Goal: Contribute content: Contribute content

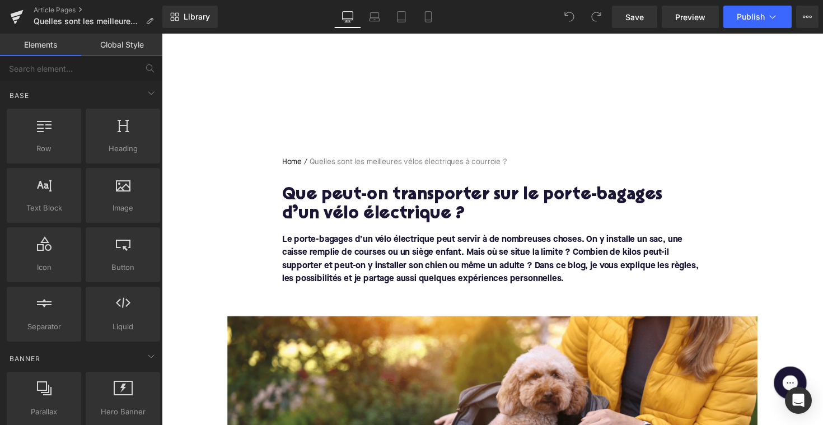
click at [389, 198] on h1 "Que peut-on transporter sur le porte-bagages d’un vélo électrique ?" at bounding box center [500, 209] width 431 height 39
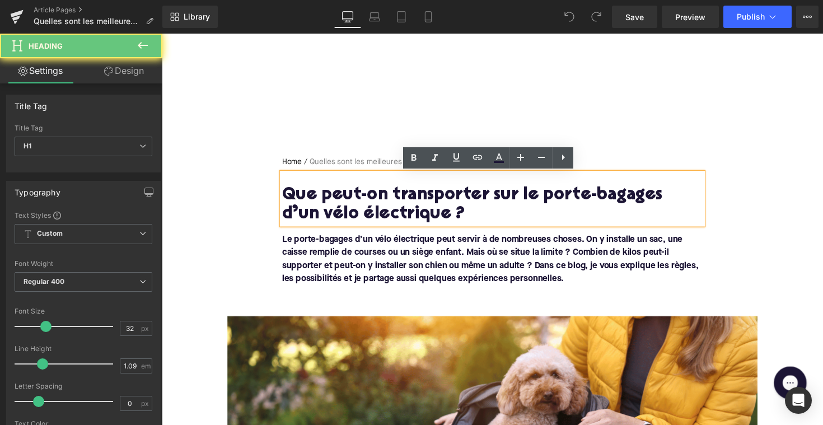
click at [389, 198] on h1 "Que peut-on transporter sur le porte-bagages d’un vélo électrique ?" at bounding box center [500, 209] width 431 height 39
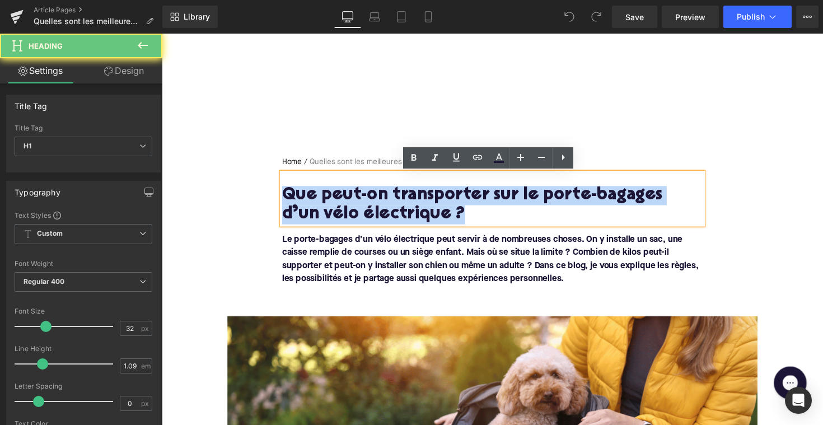
click at [389, 198] on h1 "Que peut-on transporter sur le porte-bagages d’un vélo électrique ?" at bounding box center [500, 209] width 431 height 39
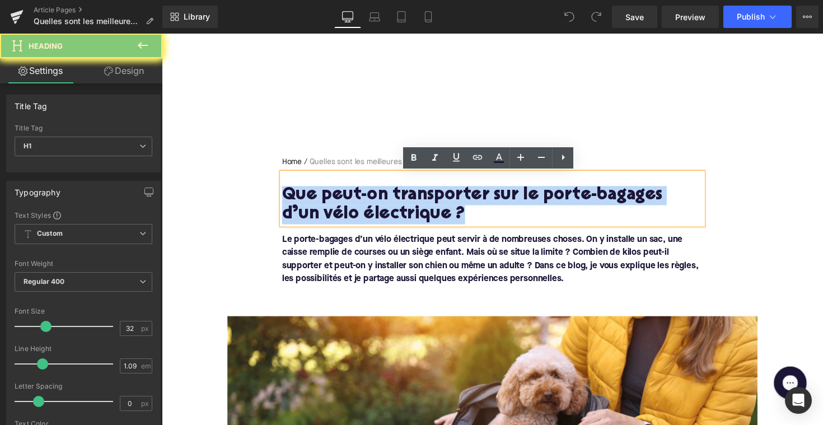
click at [389, 198] on h1 "Que peut-on transporter sur le porte-bagages d’un vélo électrique ?" at bounding box center [500, 209] width 431 height 39
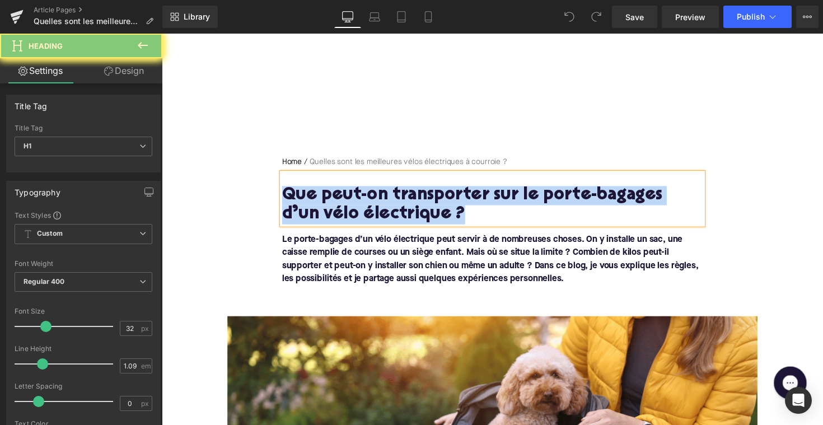
paste div
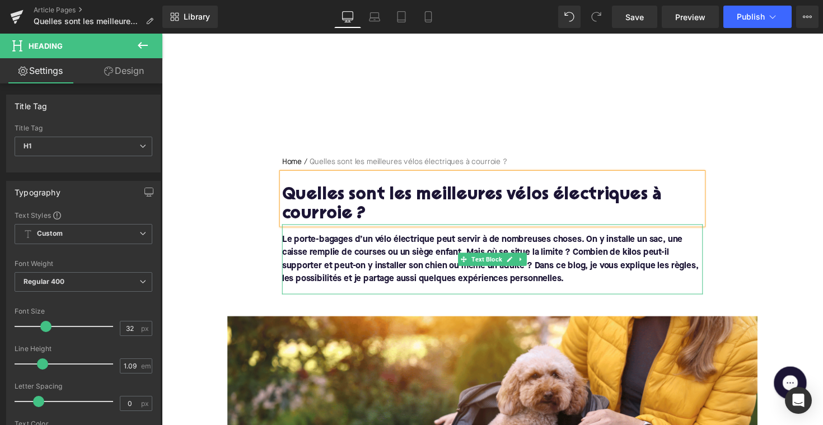
click at [365, 275] on font "Le porte-bagages d’un vélo électrique peut servir à de nombreuses choses. On y …" at bounding box center [498, 264] width 427 height 49
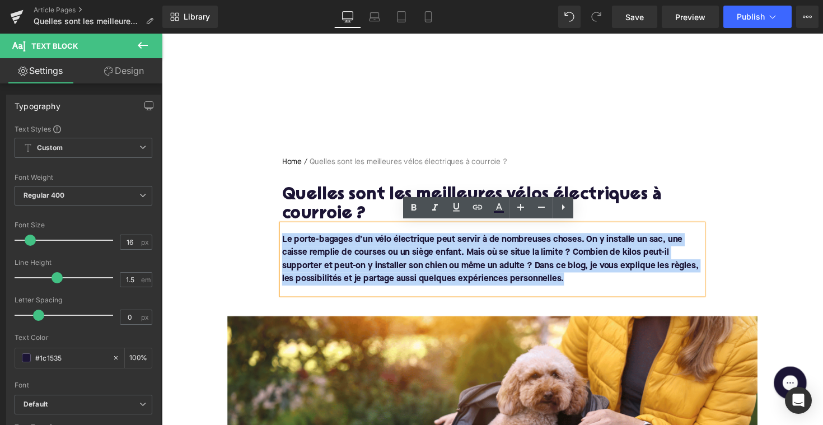
drag, startPoint x: 582, startPoint y: 283, endPoint x: 254, endPoint y: 205, distance: 337.4
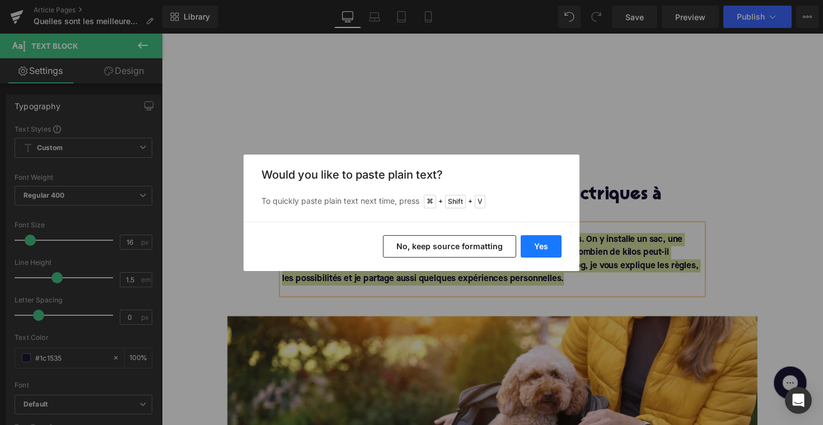
click at [538, 251] on button "Yes" at bounding box center [541, 246] width 41 height 22
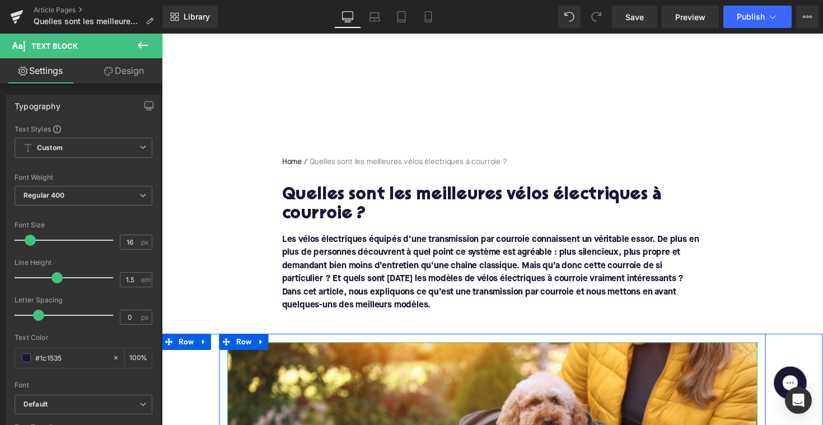
click at [439, 383] on div "Rendering Content" at bounding box center [411, 381] width 69 height 12
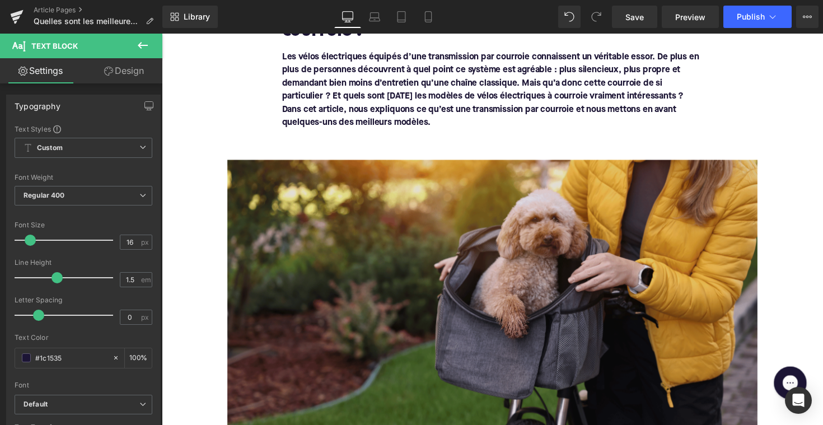
scroll to position [206, 0]
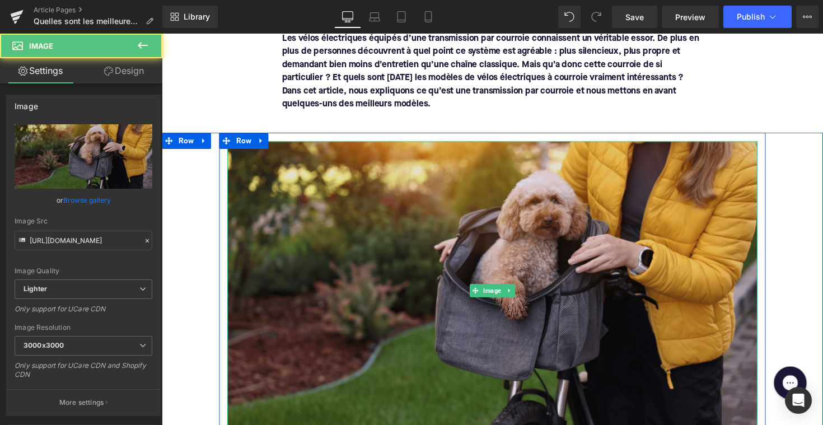
drag, startPoint x: 333, startPoint y: 277, endPoint x: 311, endPoint y: 256, distance: 30.5
click at [333, 277] on img at bounding box center [500, 297] width 543 height 306
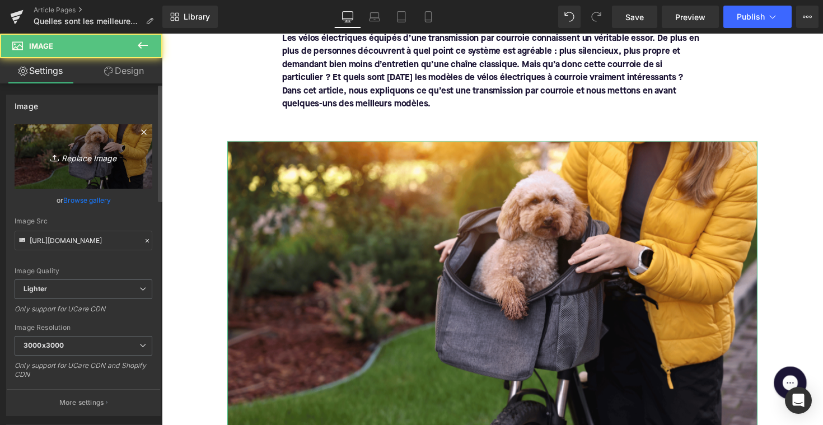
click at [57, 162] on icon at bounding box center [55, 157] width 11 height 11
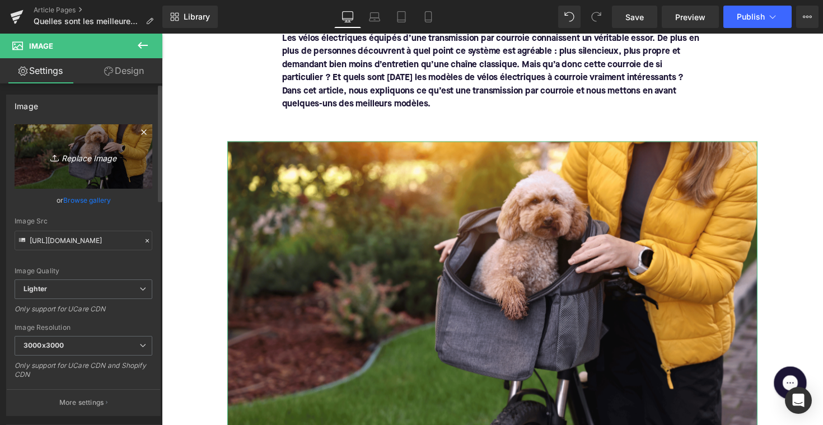
type input "C:\fakepath\riemaandrijving.png"
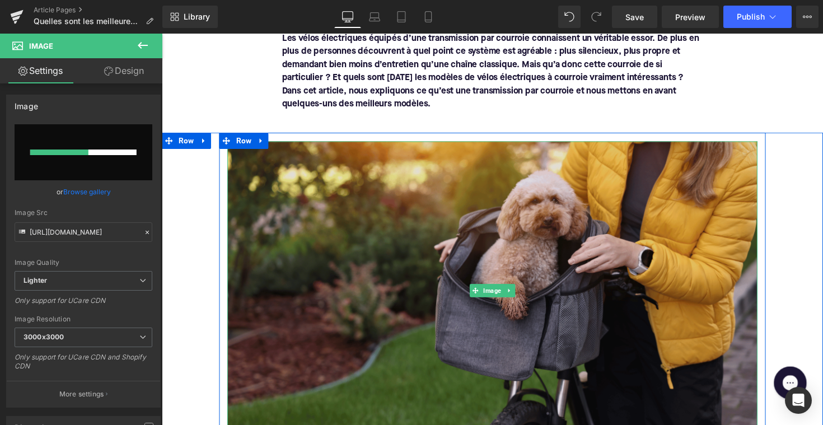
scroll to position [207, 0]
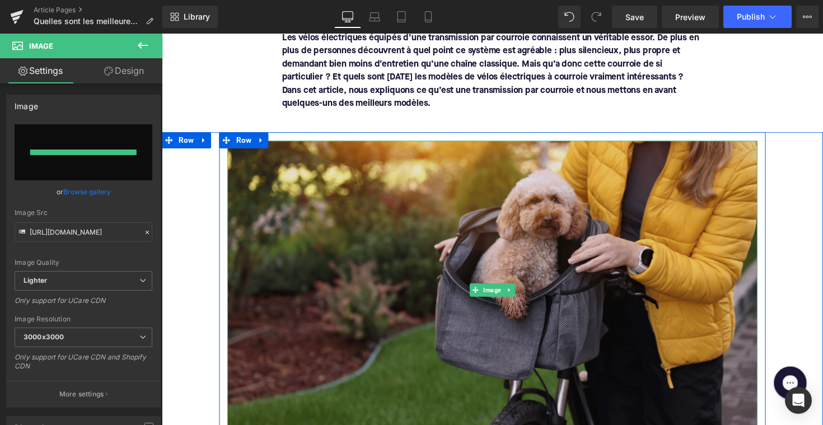
type input "[URL][DOMAIN_NAME]"
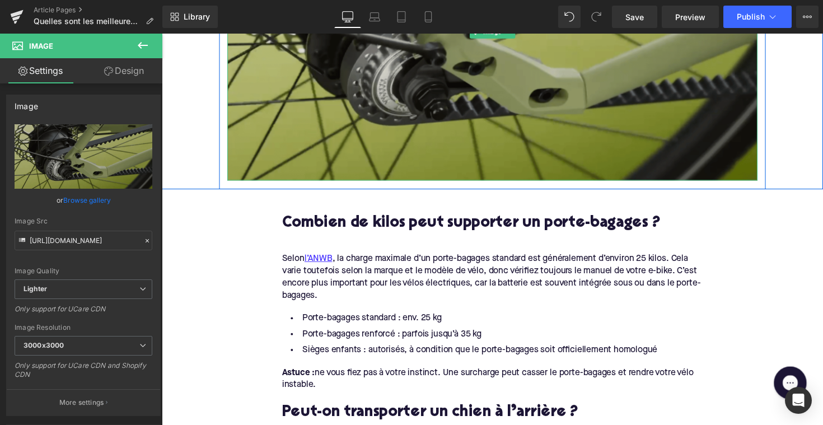
scroll to position [515, 0]
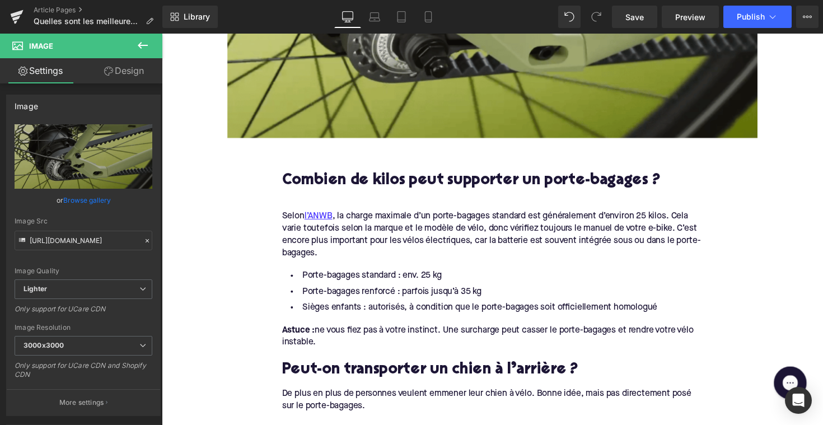
click at [382, 182] on h2 "Combien de kilos peut supporter un porte-bagages ?" at bounding box center [500, 184] width 431 height 17
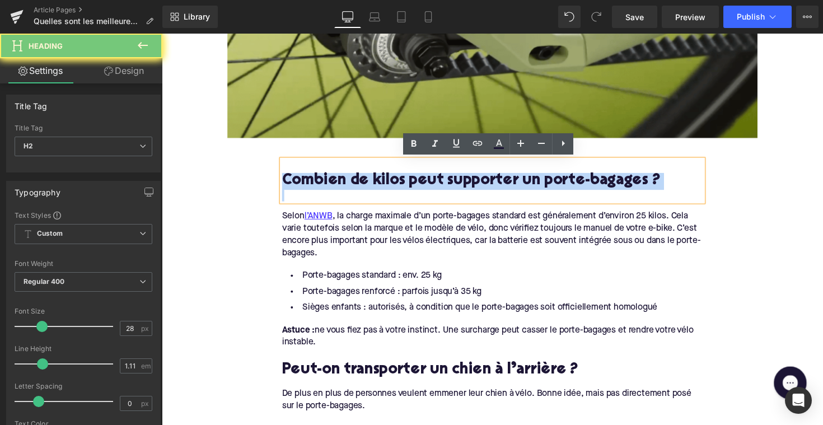
click at [382, 182] on h2 "Combien de kilos peut supporter un porte-bagages ?" at bounding box center [500, 184] width 431 height 17
paste div
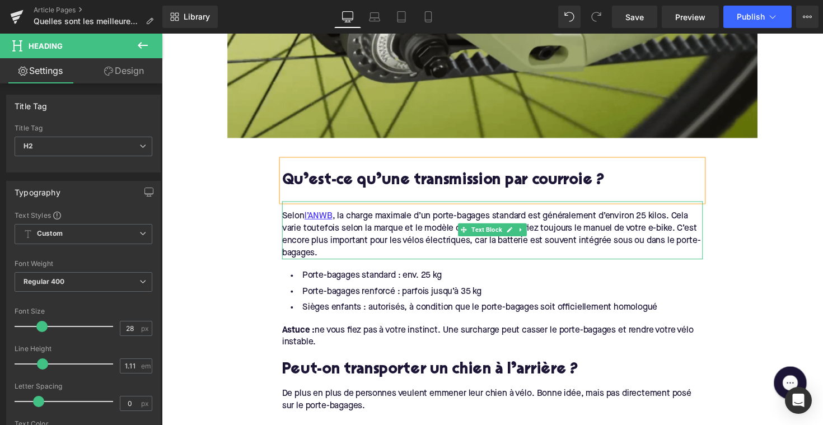
click at [346, 253] on div "Selon l’ANWB , la charge maximale d’un porte-bagages standard est généralement …" at bounding box center [500, 239] width 431 height 50
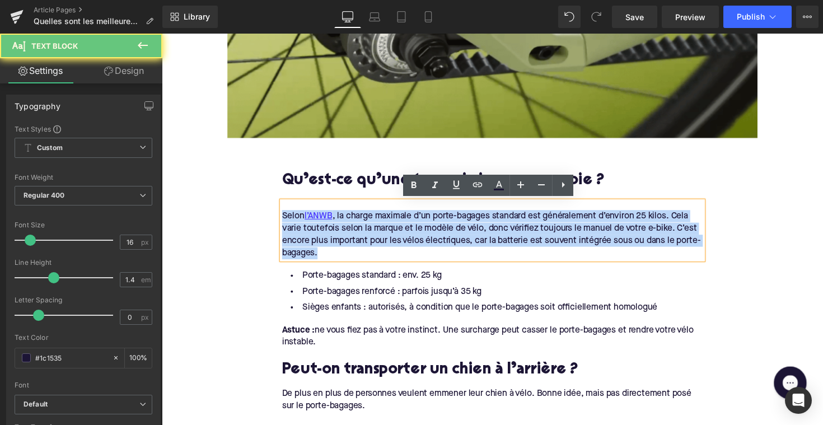
drag, startPoint x: 355, startPoint y: 256, endPoint x: 275, endPoint y: 223, distance: 86.4
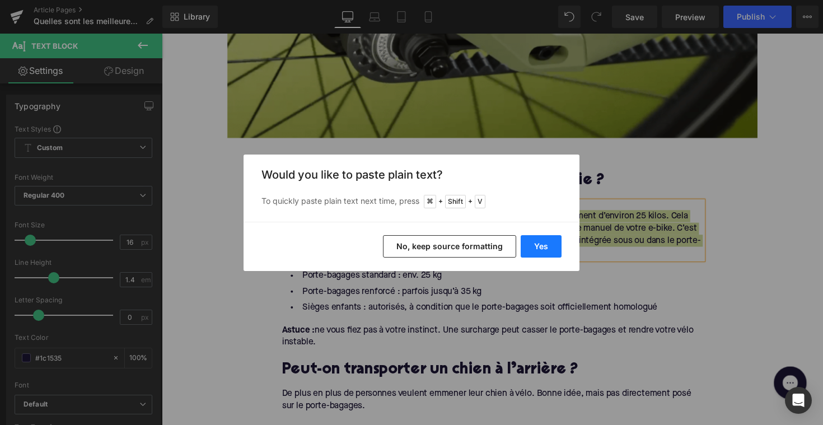
click at [540, 252] on button "Yes" at bounding box center [541, 246] width 41 height 22
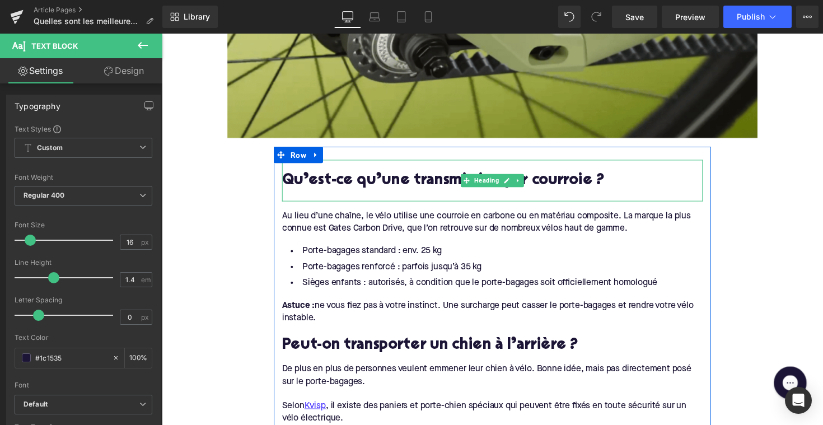
click at [349, 195] on div at bounding box center [500, 200] width 431 height 12
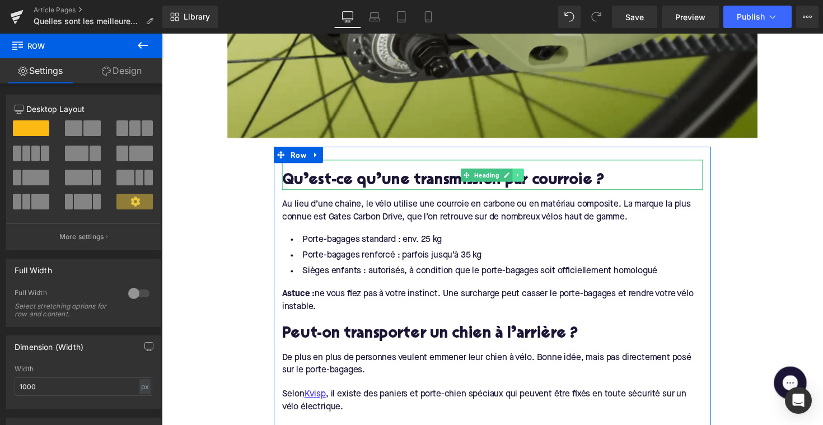
click at [524, 181] on icon at bounding box center [527, 178] width 6 height 7
click at [518, 179] on icon at bounding box center [521, 178] width 6 height 6
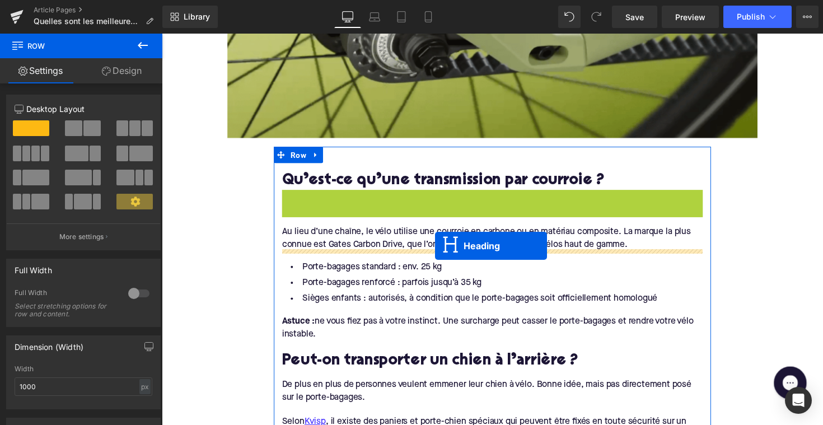
drag, startPoint x: 471, startPoint y: 207, endPoint x: 442, endPoint y: 251, distance: 52.5
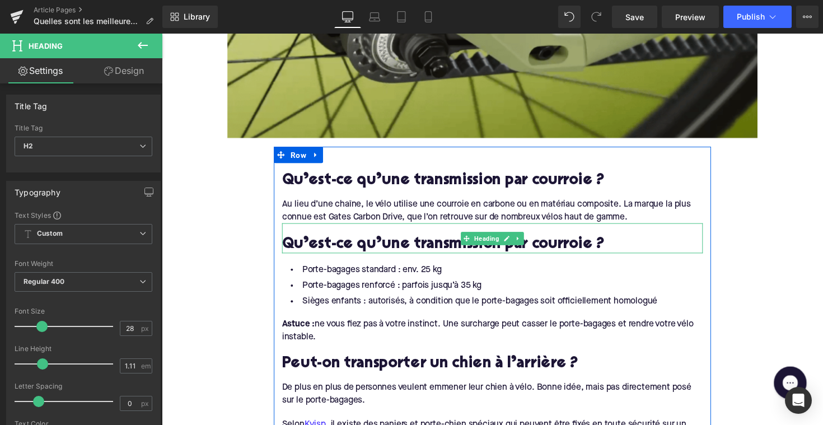
click at [335, 253] on h2 "Qu’est-ce qu’une transmission par courroie ?" at bounding box center [500, 249] width 431 height 17
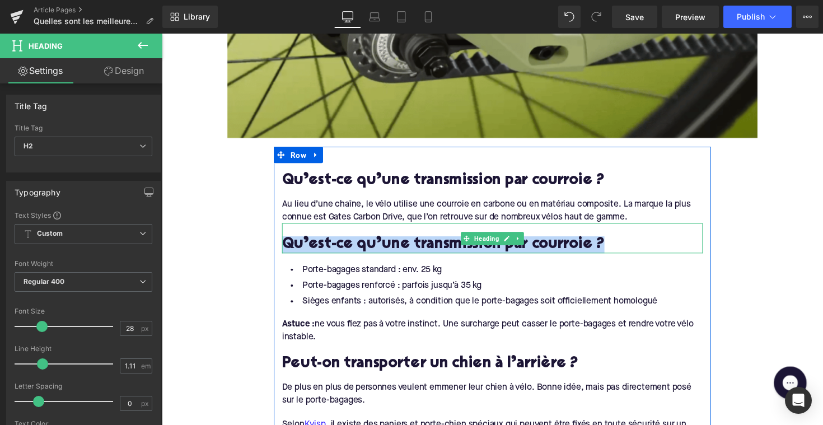
click at [335, 253] on h2 "Qu’est-ce qu’une transmission par courroie ?" at bounding box center [500, 249] width 431 height 17
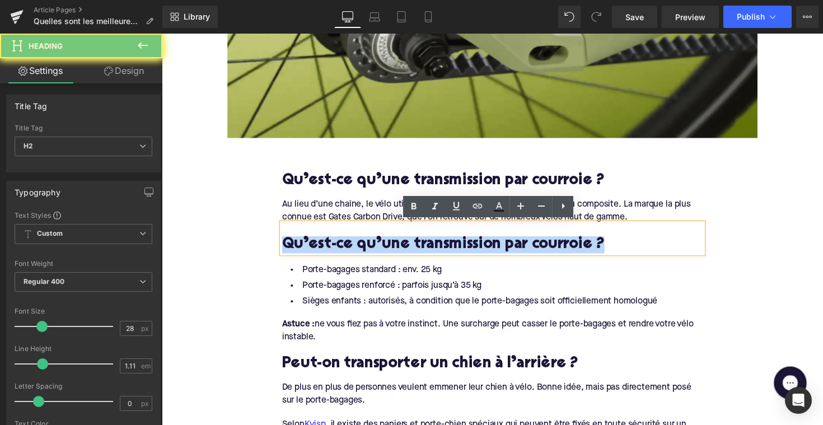
paste div
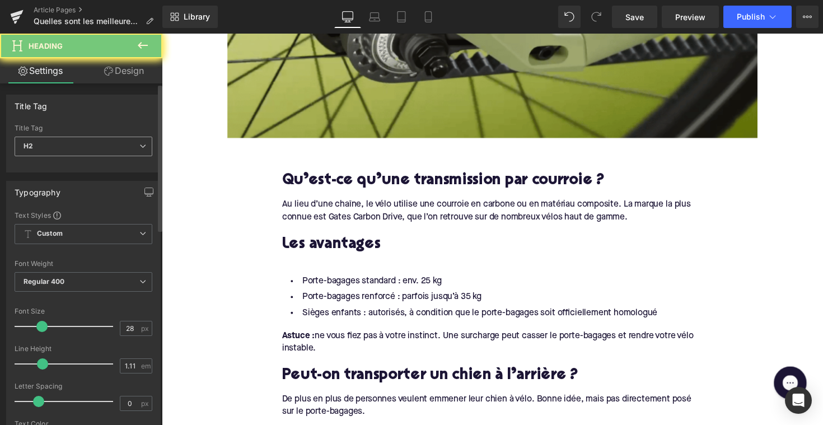
click at [97, 155] on span "H2" at bounding box center [84, 147] width 138 height 20
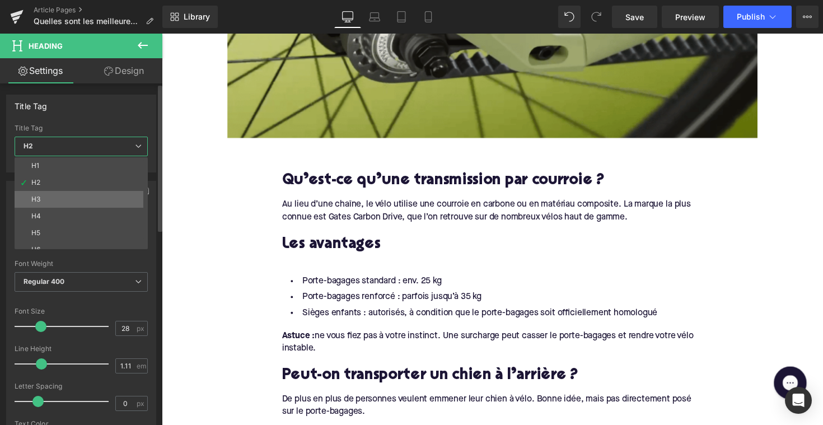
click at [90, 198] on li "H3" at bounding box center [84, 199] width 138 height 17
type input "24"
type input "1.29"
type input "100"
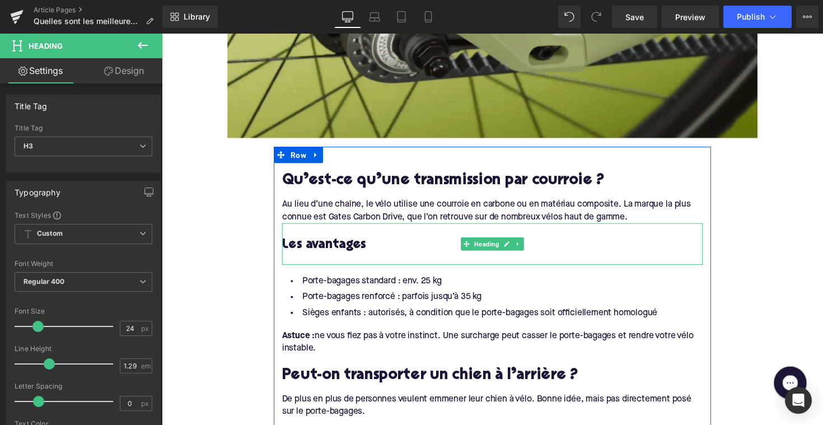
click at [293, 262] on div at bounding box center [500, 265] width 431 height 12
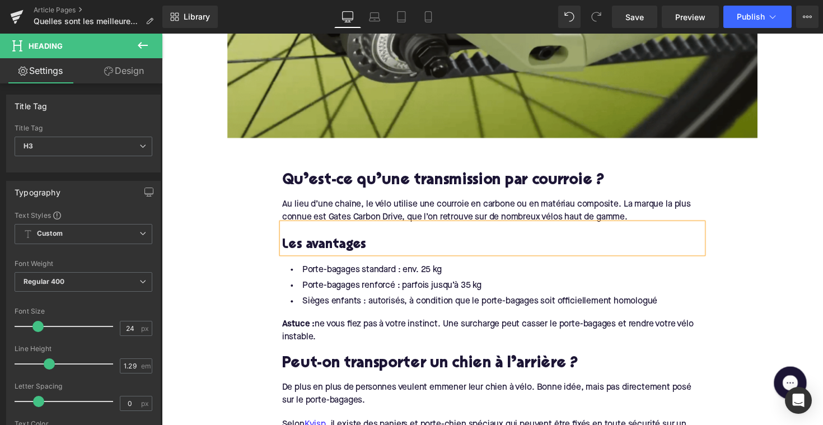
click at [443, 294] on li "Porte-bagages renforcé : parfois jusqu’à 35 kg" at bounding box center [500, 292] width 431 height 16
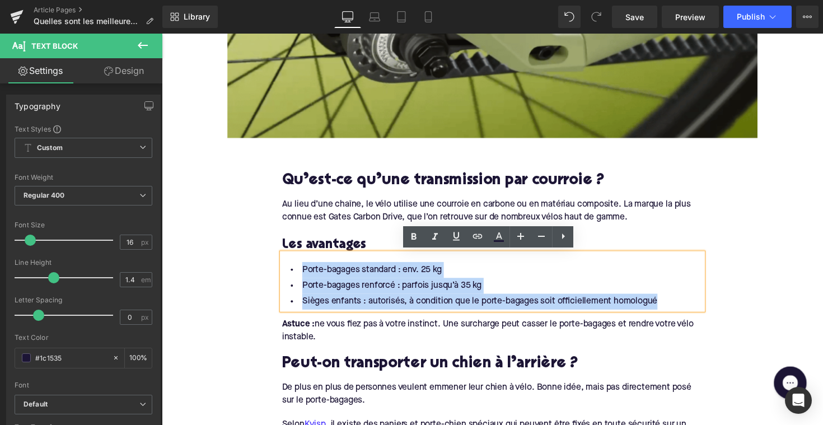
drag, startPoint x: 683, startPoint y: 305, endPoint x: 272, endPoint y: 270, distance: 411.9
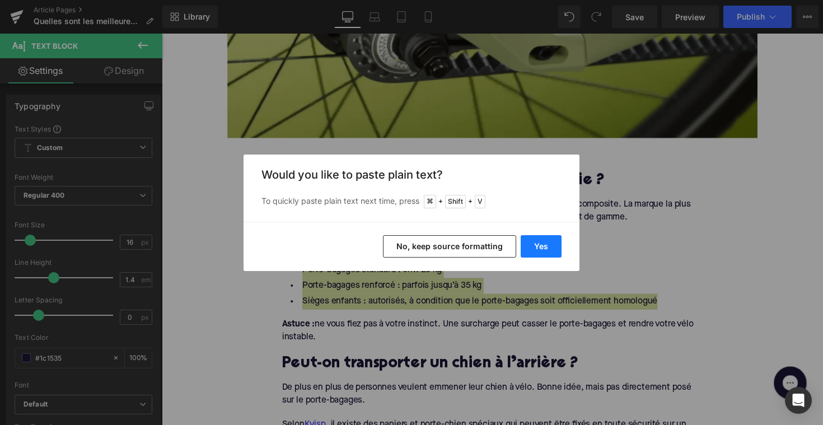
click at [550, 245] on button "Yes" at bounding box center [541, 246] width 41 height 22
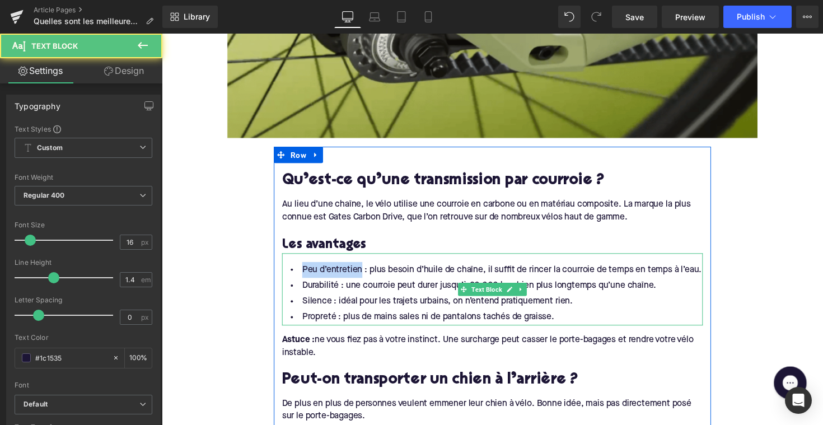
drag, startPoint x: 362, startPoint y: 276, endPoint x: 287, endPoint y: 276, distance: 74.5
click at [287, 276] on li "Peu d’entretien : plus besoin d’huile de chaîne, il suffit de rincer la courroi…" at bounding box center [500, 276] width 431 height 16
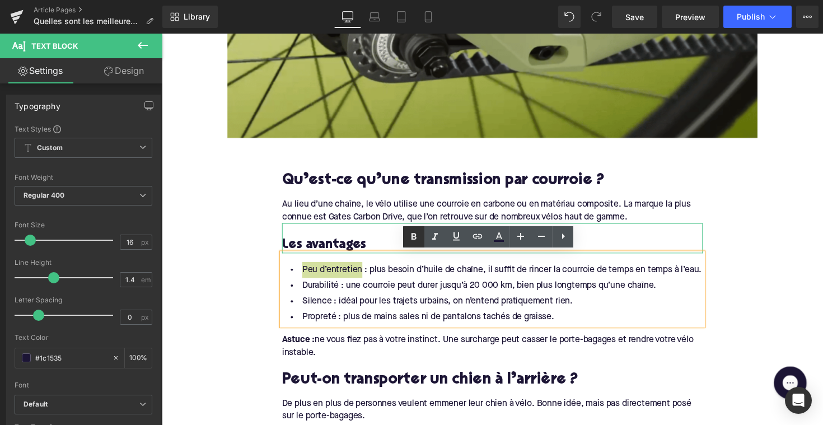
click at [416, 242] on icon at bounding box center [413, 236] width 13 height 13
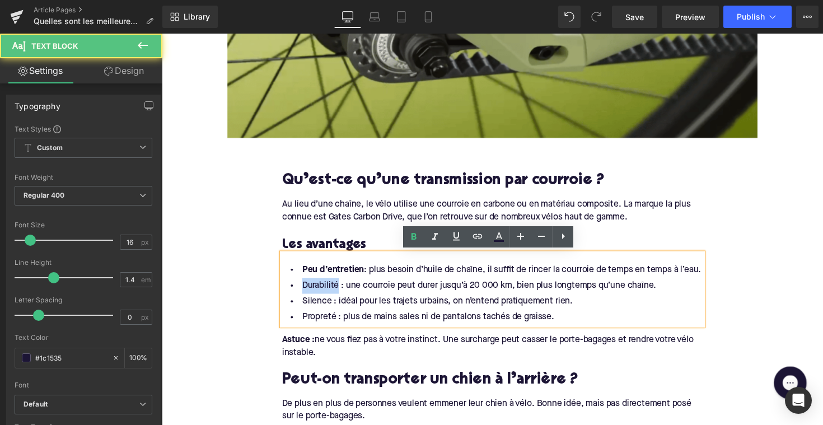
drag, startPoint x: 336, startPoint y: 293, endPoint x: 299, endPoint y: 294, distance: 37.0
click at [299, 294] on li "Durabilité : une courroie peut durer jusqu’à 20 000 km, bien plus longtemps qu’…" at bounding box center [500, 292] width 431 height 16
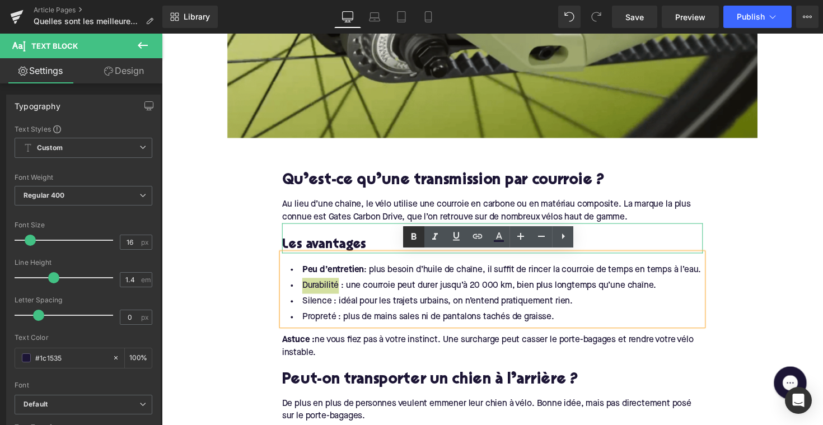
click at [410, 240] on icon at bounding box center [413, 236] width 13 height 13
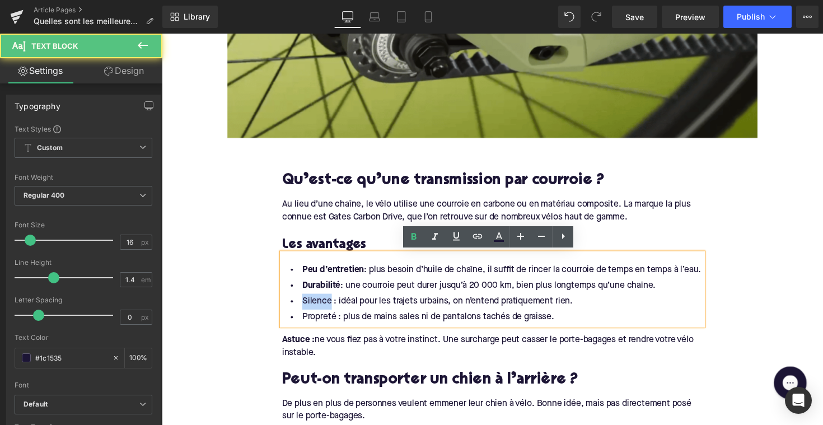
drag, startPoint x: 330, startPoint y: 309, endPoint x: 301, endPoint y: 309, distance: 29.1
click at [301, 309] on li "Silence : idéal pour les trajets urbains, on n’entend pratiquement rien." at bounding box center [500, 308] width 431 height 16
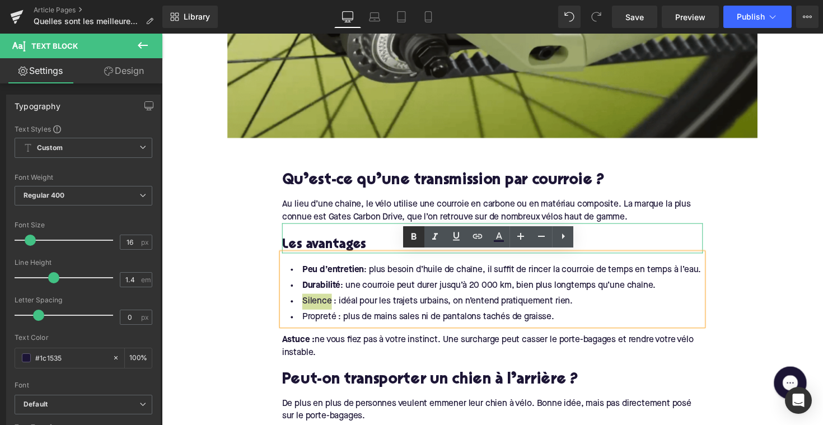
click at [413, 242] on icon at bounding box center [413, 236] width 13 height 13
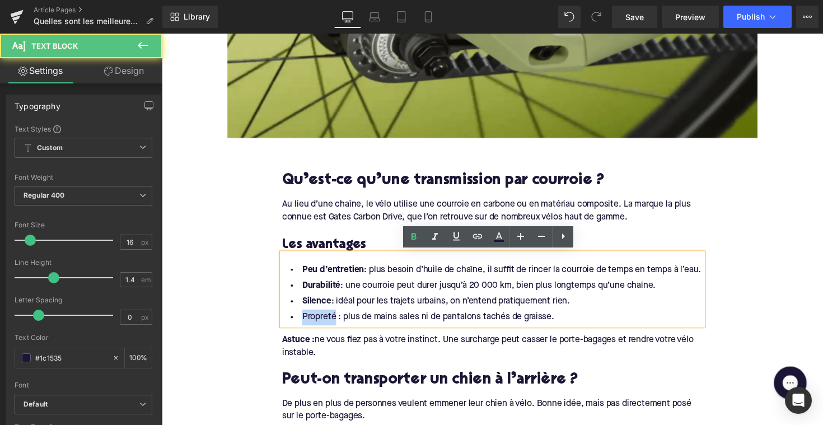
drag, startPoint x: 334, startPoint y: 323, endPoint x: 292, endPoint y: 323, distance: 42.6
click at [292, 323] on li "Propreté : plus de mains sales ni de pantalons tachés de graisse." at bounding box center [500, 324] width 431 height 16
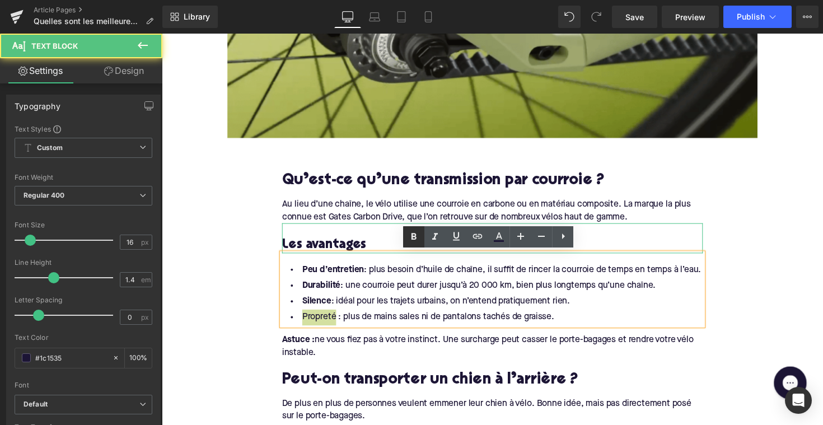
click at [413, 231] on icon at bounding box center [413, 236] width 13 height 13
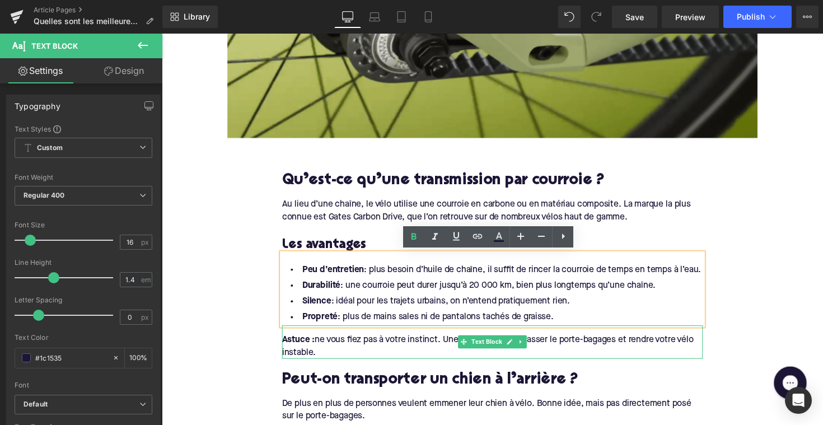
click at [348, 356] on div "Astuce : ne vous fiez pas à votre instinct. Une surcharge peut casser le porte-…" at bounding box center [500, 354] width 431 height 25
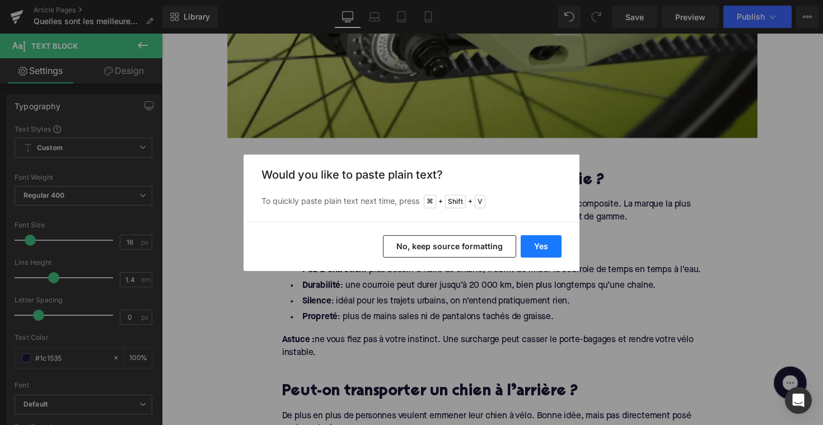
click at [550, 240] on button "Yes" at bounding box center [541, 246] width 41 height 22
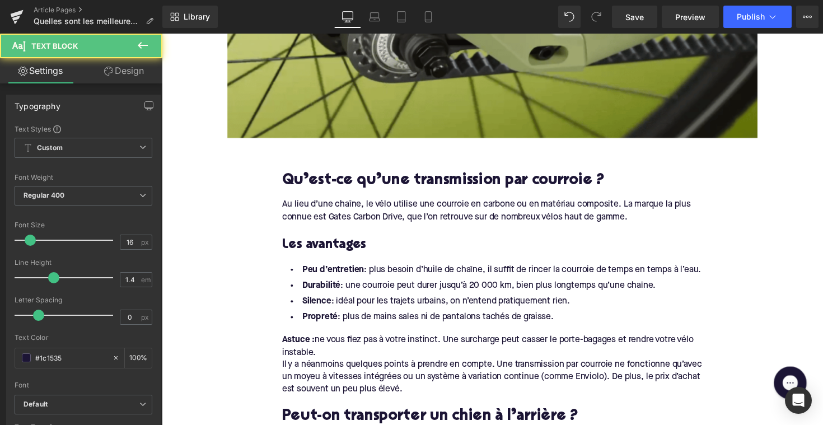
drag, startPoint x: 325, startPoint y: 364, endPoint x: 273, endPoint y: 344, distance: 56.4
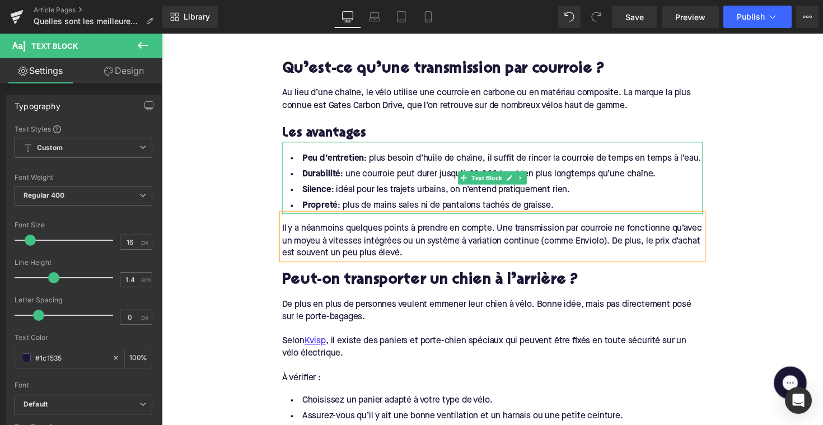
scroll to position [683, 0]
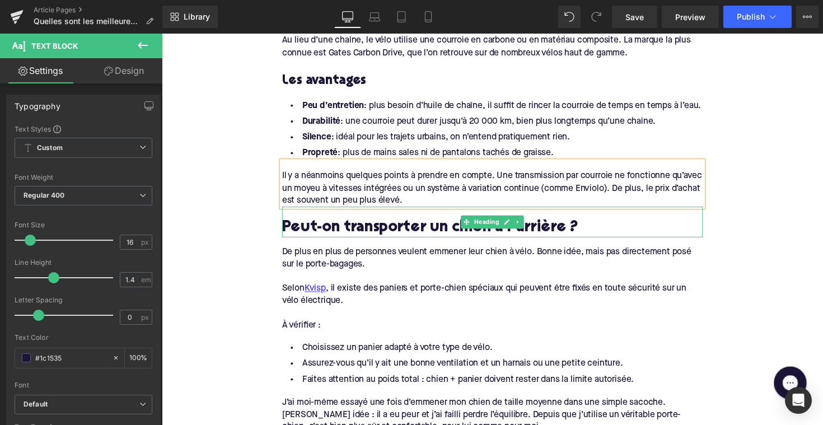
click at [373, 234] on h2 "Peut-on transporter un chien à l’arrière ?" at bounding box center [500, 233] width 431 height 17
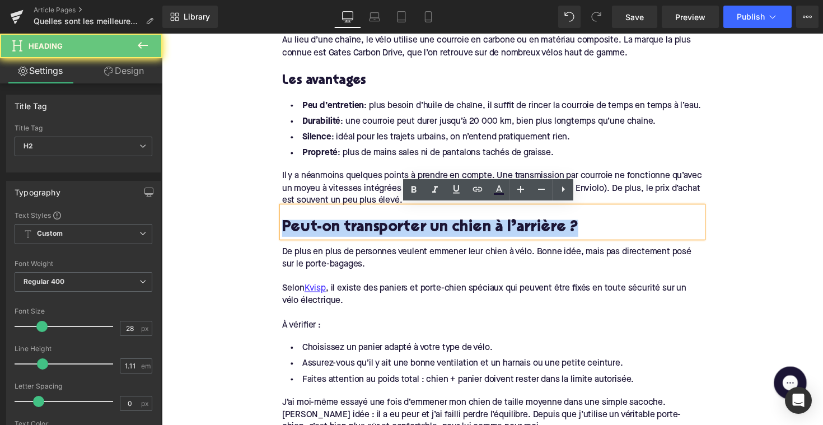
click at [373, 234] on h2 "Peut-on transporter un chien à l’arrière ?" at bounding box center [500, 233] width 431 height 17
paste div
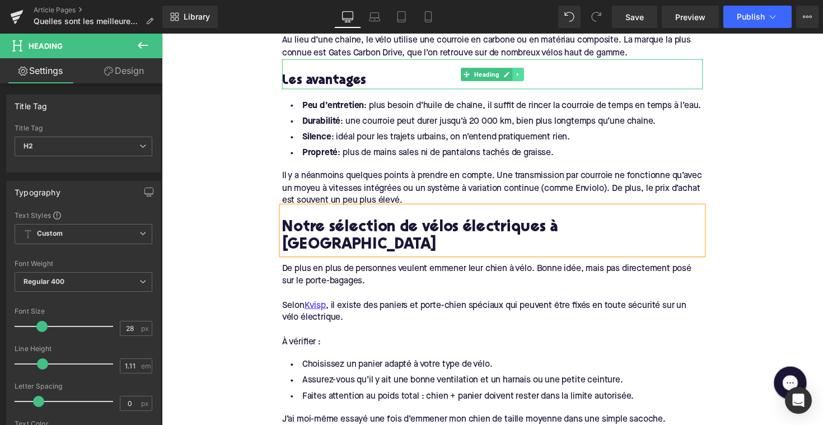
click at [526, 73] on icon at bounding box center [527, 75] width 2 height 4
click at [515, 74] on link at bounding box center [521, 75] width 12 height 13
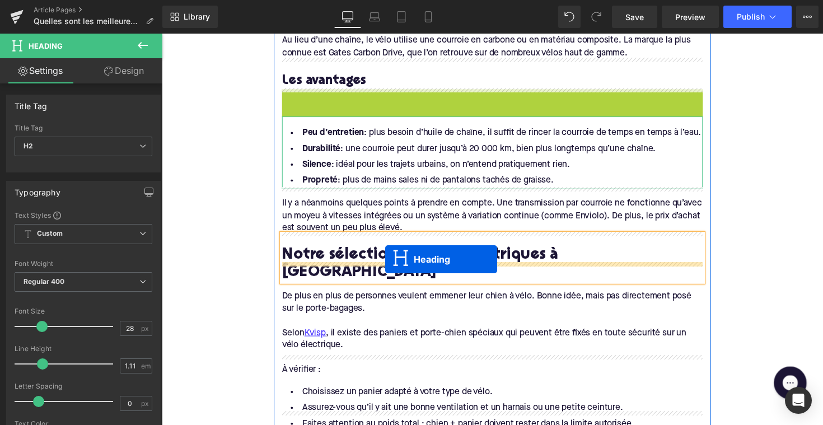
drag, startPoint x: 471, startPoint y: 105, endPoint x: 391, endPoint y: 265, distance: 179.1
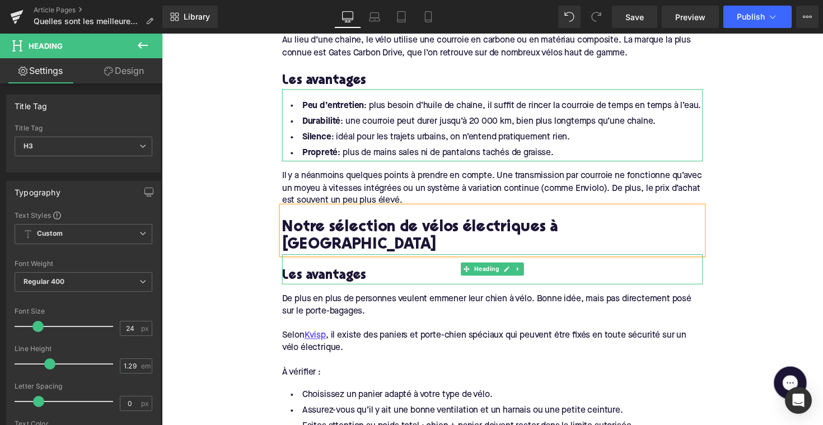
click at [309, 273] on h3 "Les avantages" at bounding box center [500, 281] width 431 height 17
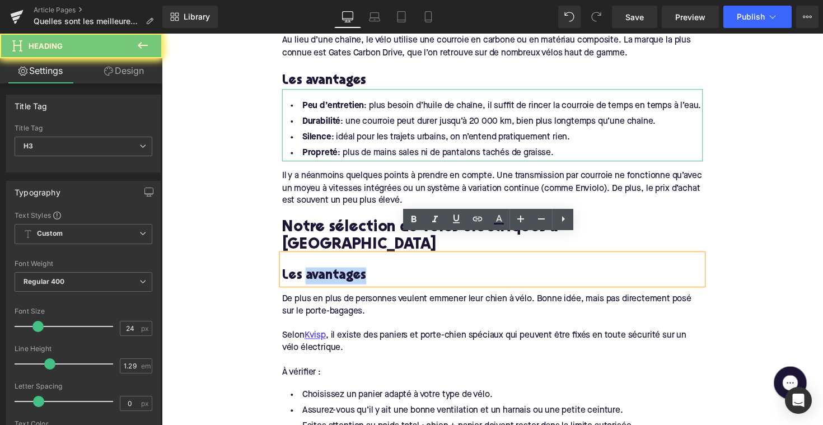
paste div
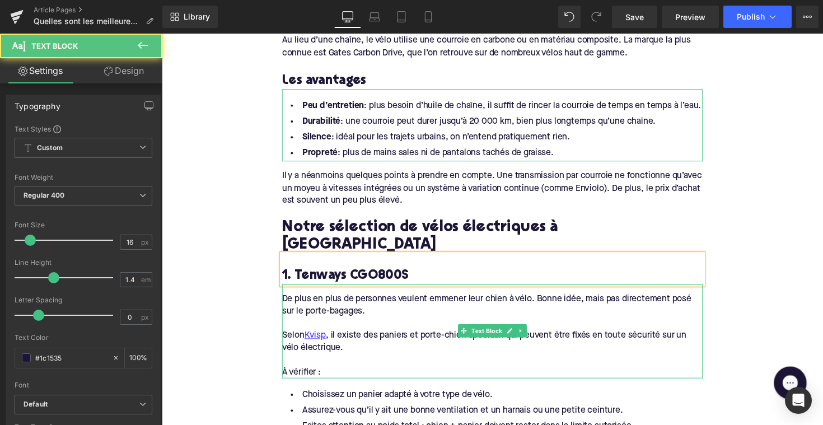
click at [356, 339] on div "Selon Kvisp , il existe des paniers et porte-chien spéciaux qui peuvent être fi…" at bounding box center [500, 349] width 431 height 25
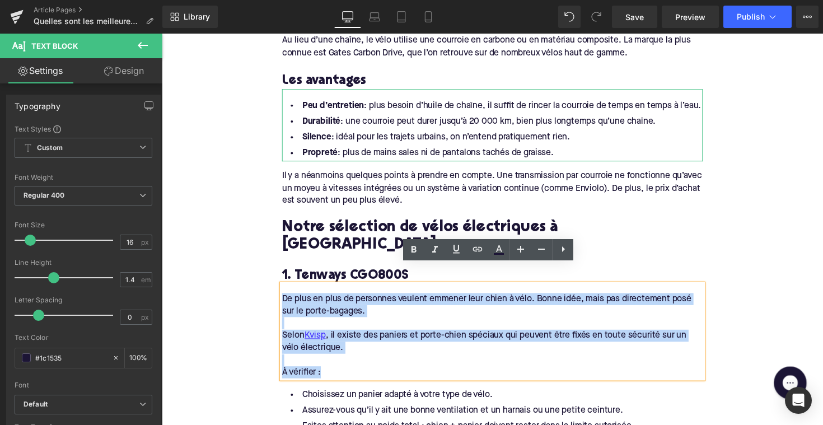
drag, startPoint x: 335, startPoint y: 357, endPoint x: 267, endPoint y: 264, distance: 115.7
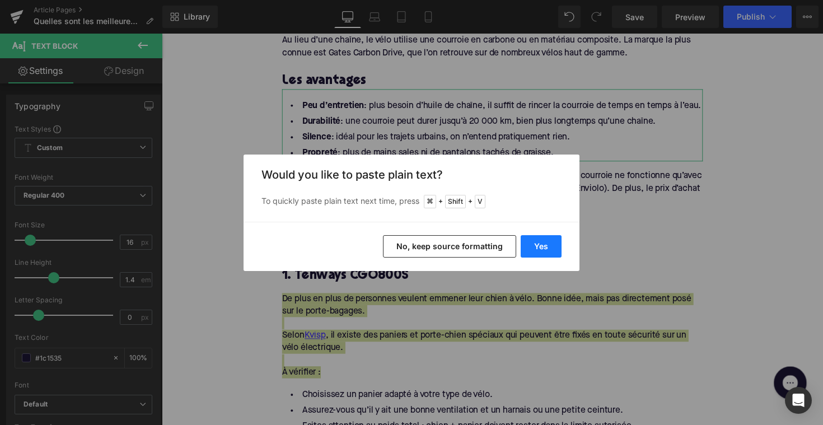
click at [554, 242] on button "Yes" at bounding box center [541, 246] width 41 height 22
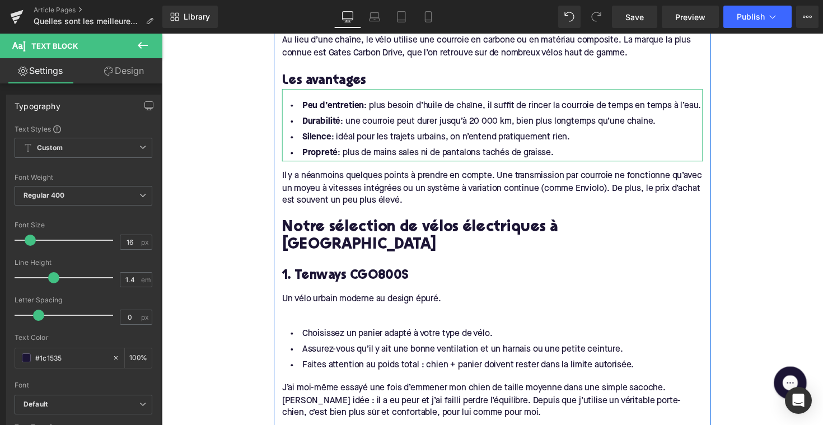
click at [381, 312] on div at bounding box center [500, 318] width 431 height 12
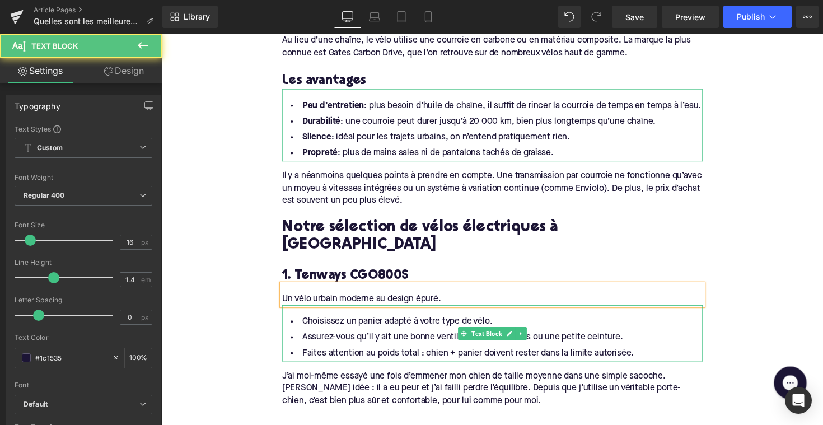
click at [398, 337] on li "Assurez-vous qu’il y ait une bonne ventilation et un harnais ou une petite cein…" at bounding box center [500, 345] width 431 height 16
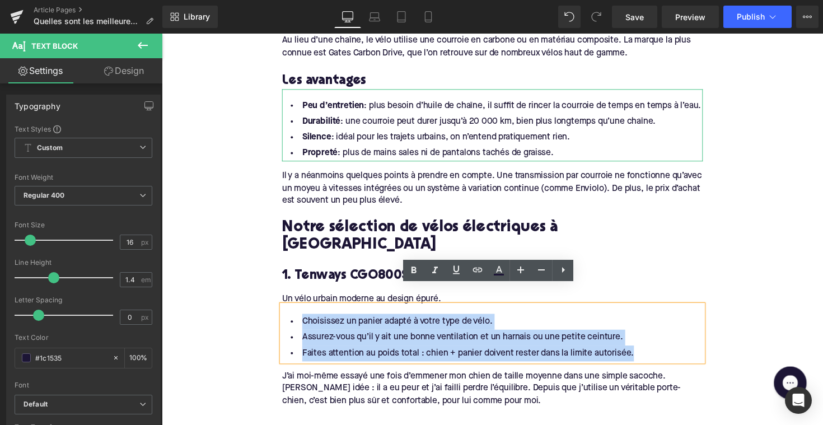
drag, startPoint x: 648, startPoint y: 343, endPoint x: 287, endPoint y: 311, distance: 363.1
click at [287, 321] on ul "Choisissez un panier adapté à votre type de vélo. Assurez-vous qu’il y ait une …" at bounding box center [500, 345] width 431 height 49
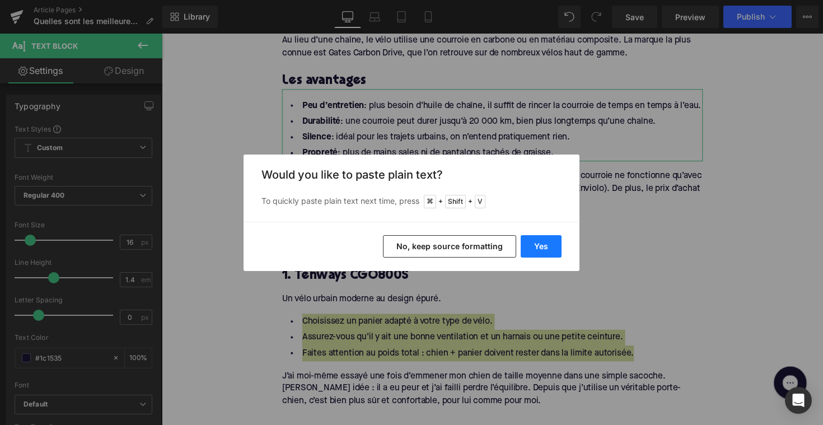
click at [543, 242] on button "Yes" at bounding box center [541, 246] width 41 height 22
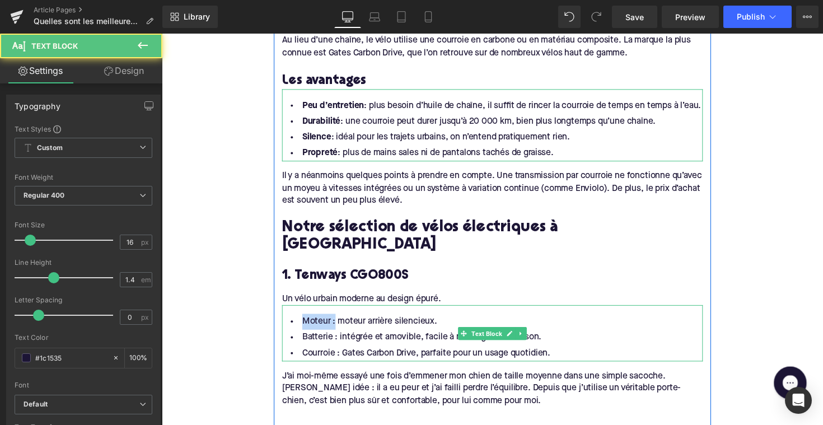
drag, startPoint x: 334, startPoint y: 310, endPoint x: 303, endPoint y: 310, distance: 30.8
click at [303, 321] on li "Moteur : moteur arrière silencieux." at bounding box center [500, 329] width 431 height 16
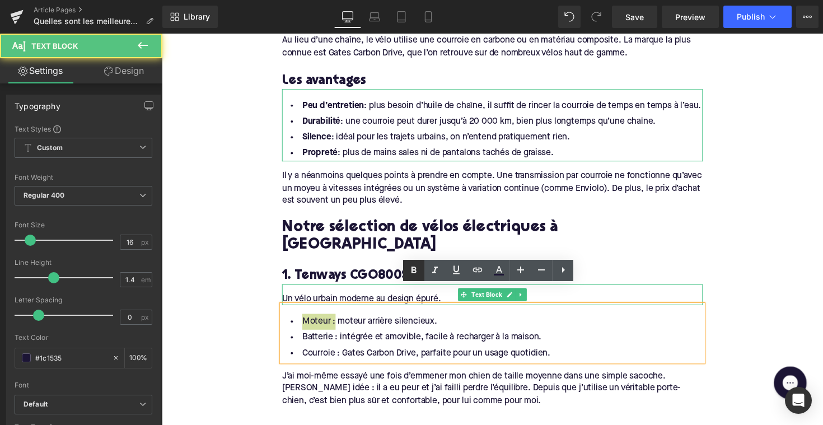
click at [414, 272] on icon at bounding box center [413, 270] width 13 height 13
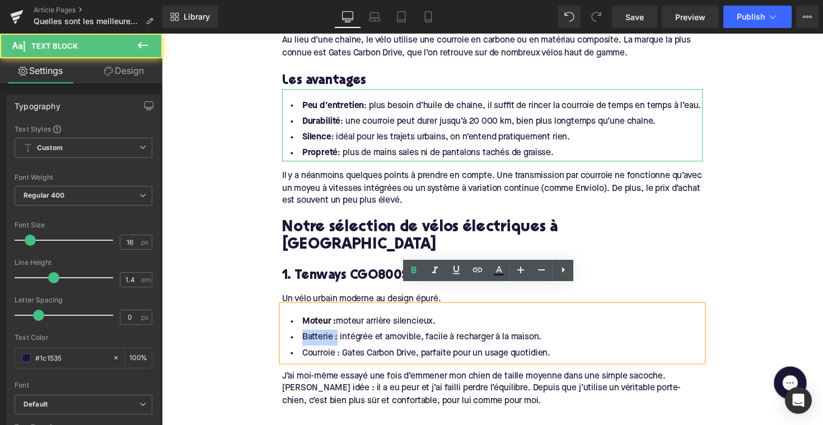
drag, startPoint x: 337, startPoint y: 326, endPoint x: 291, endPoint y: 326, distance: 45.9
click at [291, 337] on li "Batterie : intégrée et amovible, facile à recharger à la maison." at bounding box center [500, 345] width 431 height 16
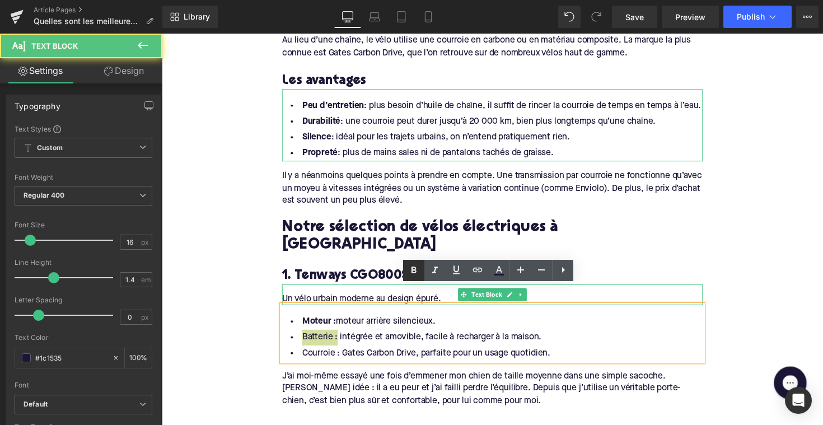
click at [407, 276] on link at bounding box center [413, 270] width 21 height 21
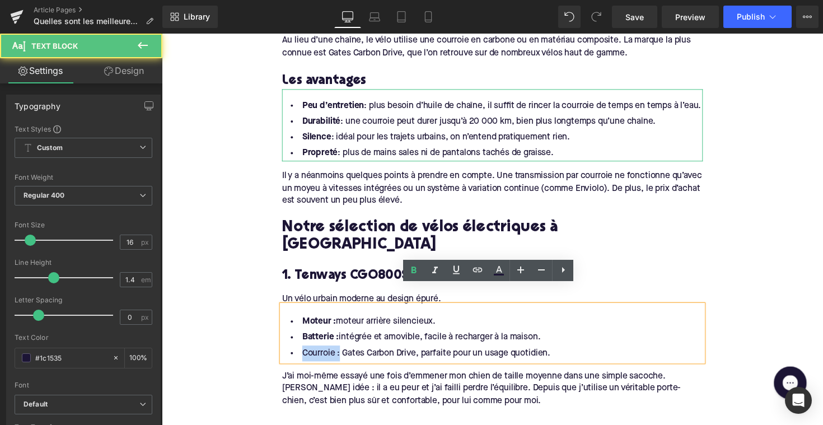
drag, startPoint x: 340, startPoint y: 343, endPoint x: 278, endPoint y: 344, distance: 62.2
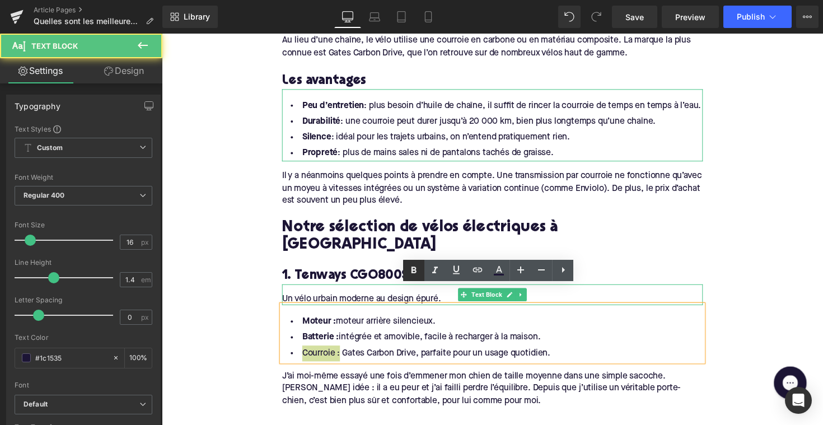
click at [412, 272] on icon at bounding box center [413, 270] width 13 height 13
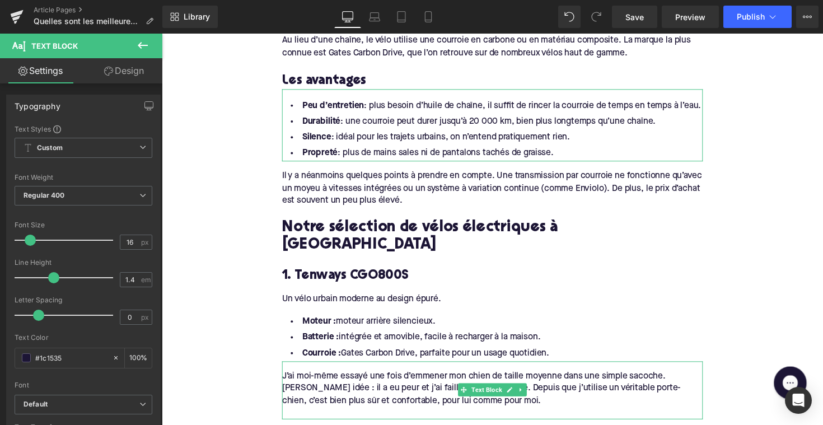
click at [411, 375] on div "Rendering Content" at bounding box center [411, 381] width 69 height 12
click at [519, 393] on div "J’ai moi-même essayé une fois d’emmener mon chien de taille moyenne dans une si…" at bounding box center [500, 398] width 431 height 38
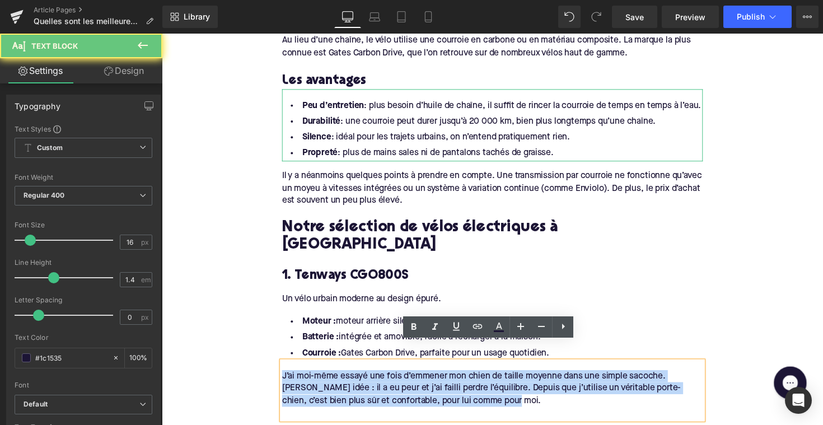
drag, startPoint x: 504, startPoint y: 393, endPoint x: 254, endPoint y: 361, distance: 252.3
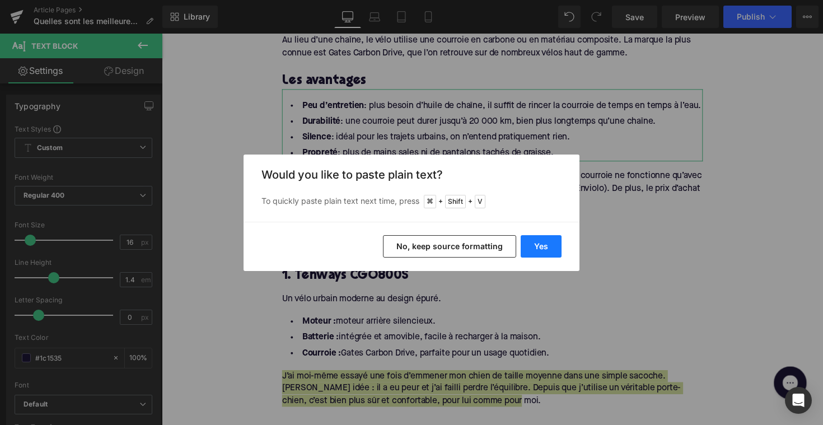
click at [530, 248] on button "Yes" at bounding box center [541, 246] width 41 height 22
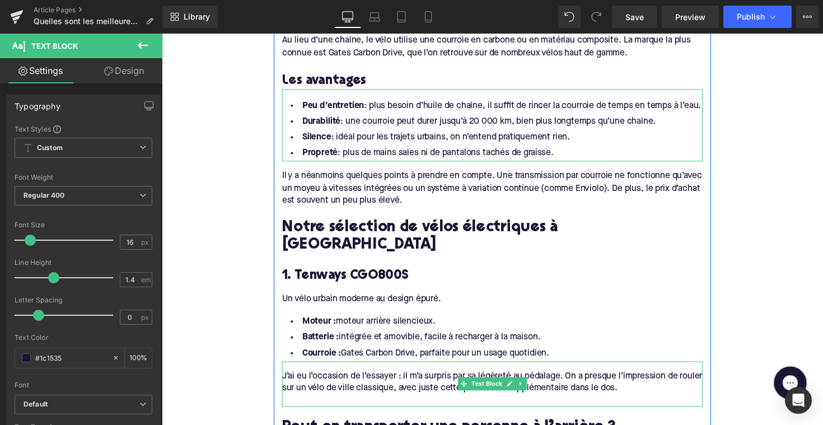
click at [386, 375] on div "Rendering Content" at bounding box center [411, 381] width 69 height 12
click at [360, 404] on div at bounding box center [500, 410] width 431 height 12
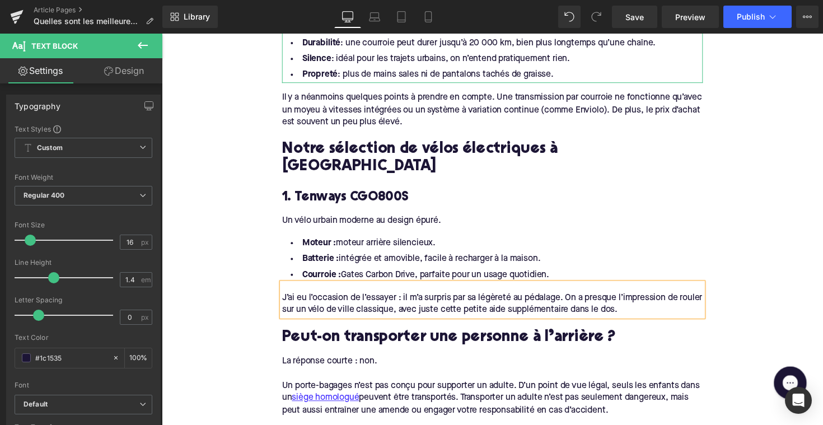
scroll to position [768, 0]
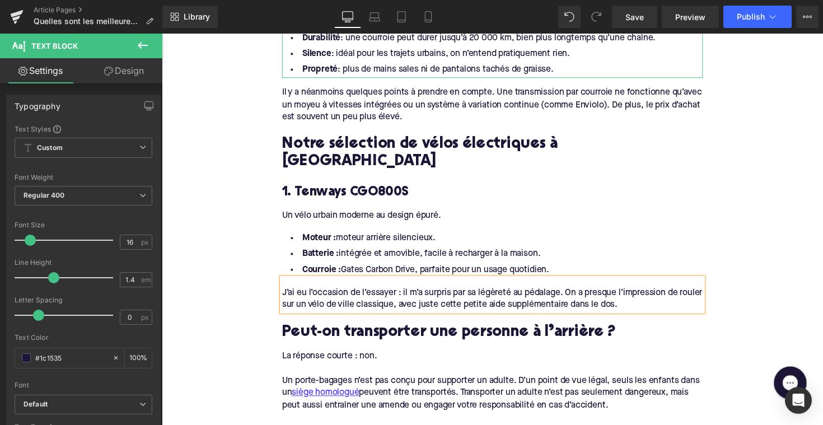
click at [372, 332] on h2 "Peut-on transporter une personne à l’arrière ?" at bounding box center [500, 340] width 431 height 17
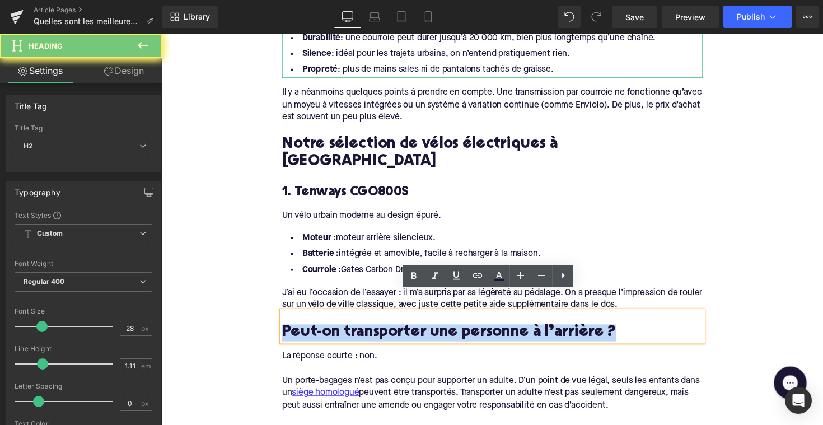
click at [372, 332] on h2 "Peut-on transporter une personne à l’arrière ?" at bounding box center [500, 340] width 431 height 17
paste div
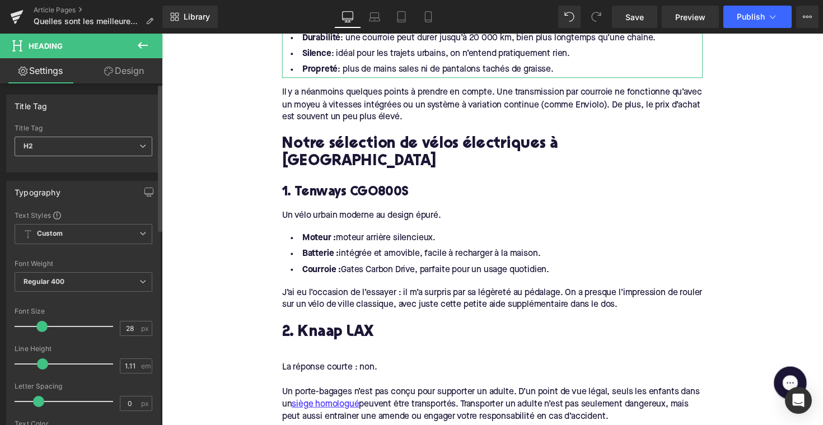
click at [77, 147] on span "H2" at bounding box center [84, 147] width 138 height 20
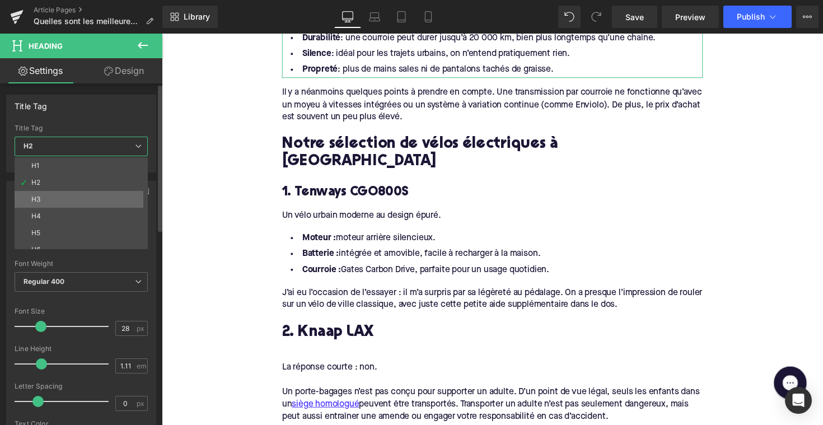
click at [76, 197] on li "H3" at bounding box center [84, 199] width 138 height 17
type input "24"
type input "1.29"
type input "100"
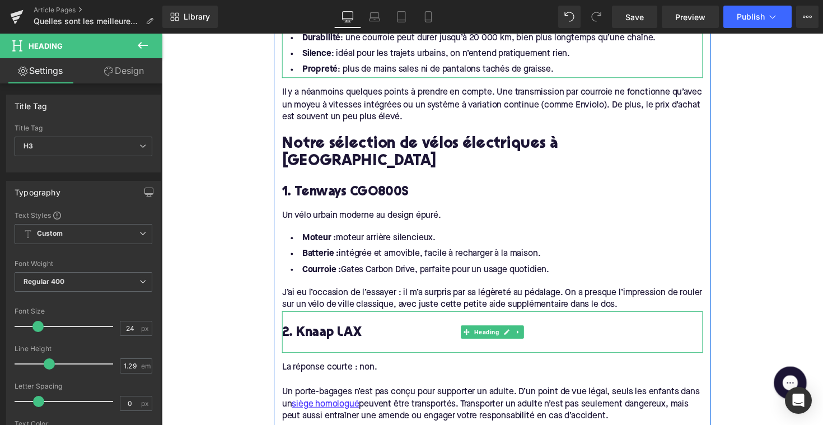
click at [311, 349] on div at bounding box center [500, 355] width 431 height 12
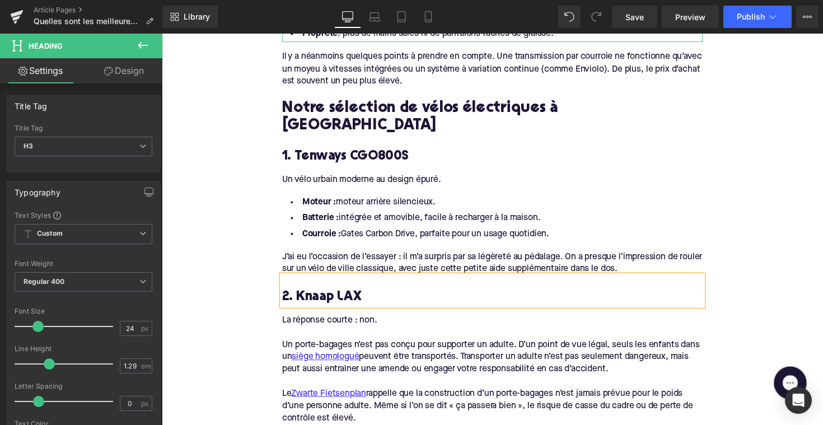
scroll to position [818, 0]
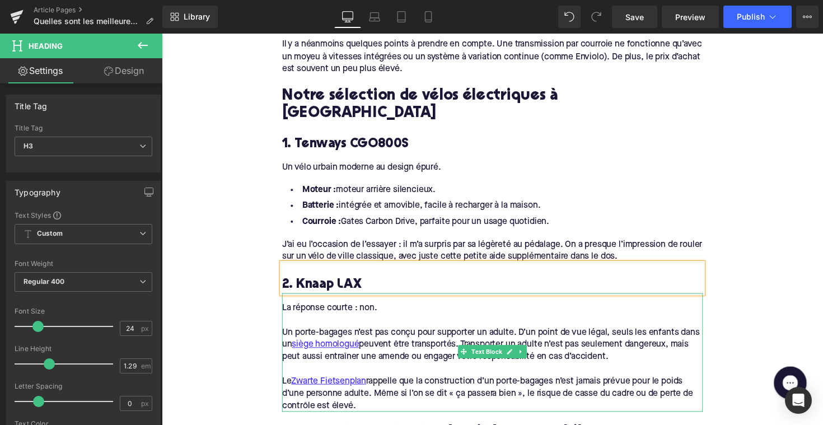
drag, startPoint x: 374, startPoint y: 382, endPoint x: 542, endPoint y: 414, distance: 170.9
click at [374, 384] on div "Le Zwarte Fietsenplan rappelle que la construction d’un porte-bagages n’est jam…" at bounding box center [500, 403] width 431 height 38
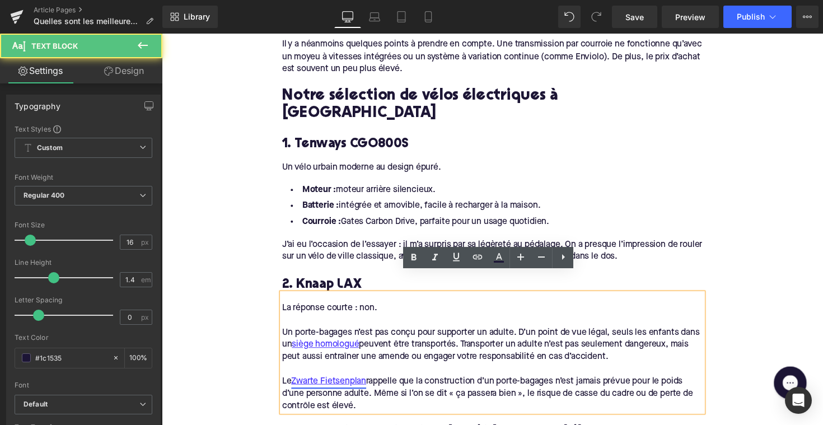
click at [355, 384] on link "Zwarte Fietsenplan" at bounding box center [333, 390] width 77 height 12
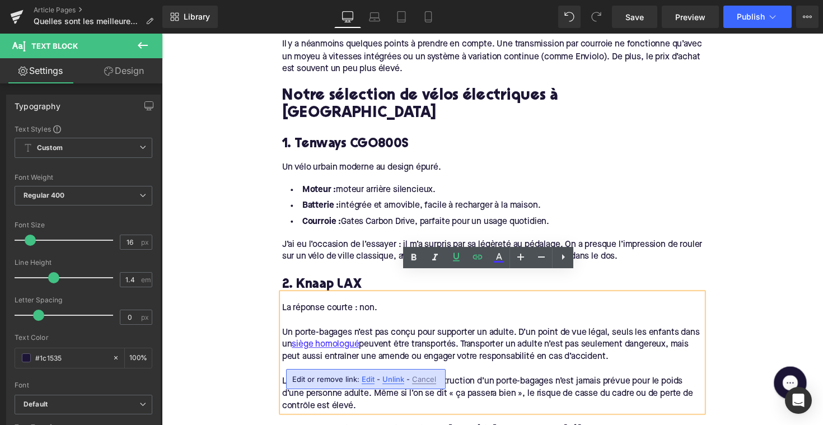
click at [405, 384] on div "Le Zwarte Fietsenplan rappelle que la construction d’un porte-bagages n’est jam…" at bounding box center [500, 403] width 431 height 38
drag, startPoint x: 374, startPoint y: 390, endPoint x: 276, endPoint y: 290, distance: 141.0
click at [277, 290] on div "Qu’est-ce qu’une transmission par courroie ? Heading Au lieu d’une chaîne, le v…" at bounding box center [501, 298] width 448 height 876
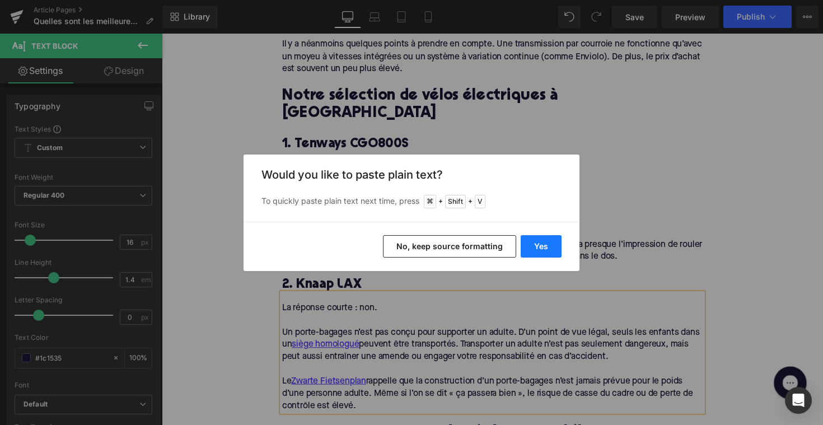
click at [542, 244] on button "Yes" at bounding box center [541, 246] width 41 height 22
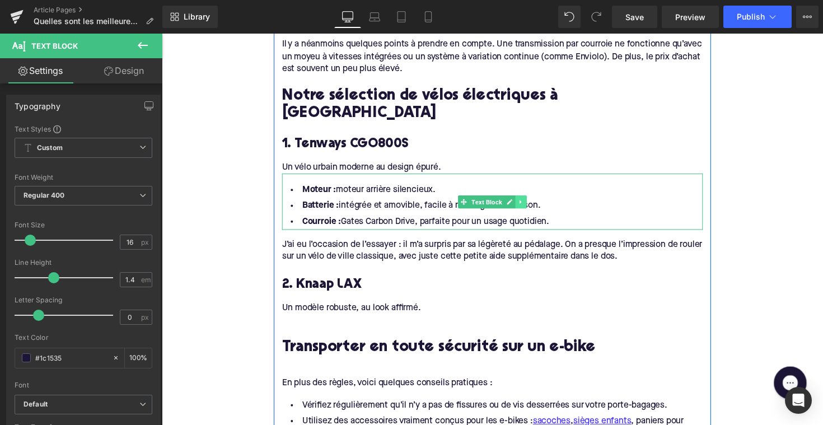
click at [530, 203] on icon at bounding box center [530, 206] width 6 height 7
click at [523, 203] on icon at bounding box center [524, 206] width 6 height 7
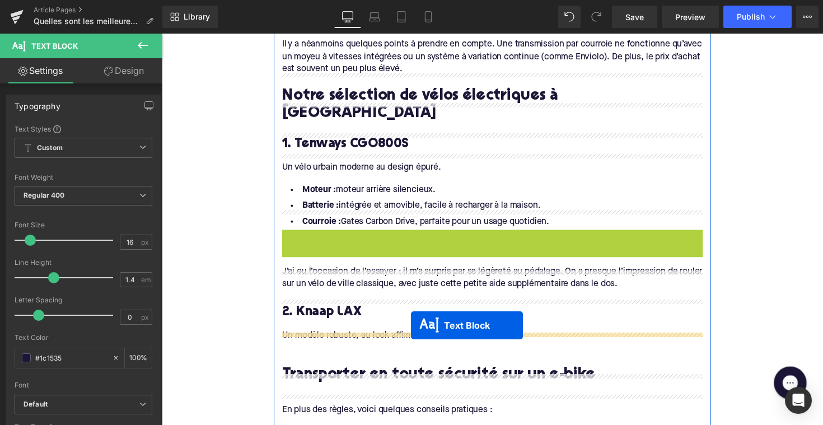
drag, startPoint x: 469, startPoint y: 245, endPoint x: 414, endPoint y: 328, distance: 98.6
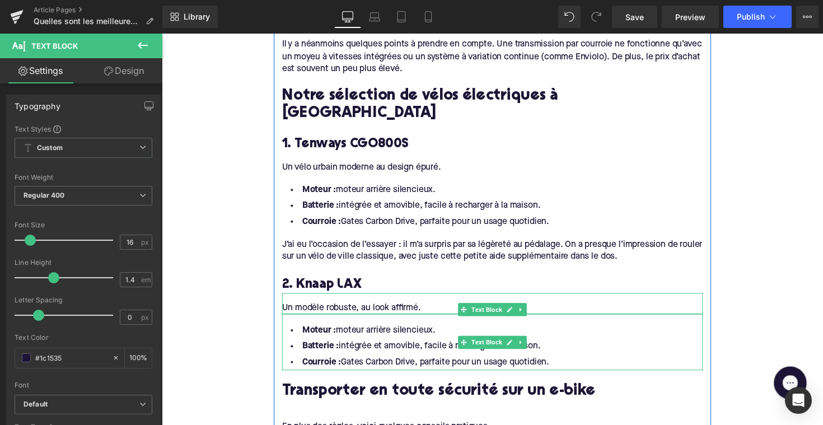
click at [537, 362] on li "Courroie : Gates Carbon Drive, parfaite pour un usage quotidien." at bounding box center [500, 370] width 431 height 16
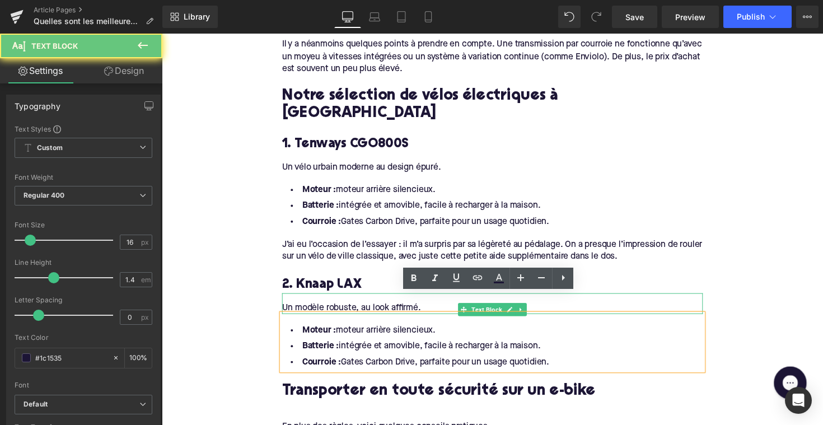
click at [567, 362] on li "Courroie : Gates Carbon Drive, parfaite pour un usage quotidien." at bounding box center [500, 370] width 431 height 16
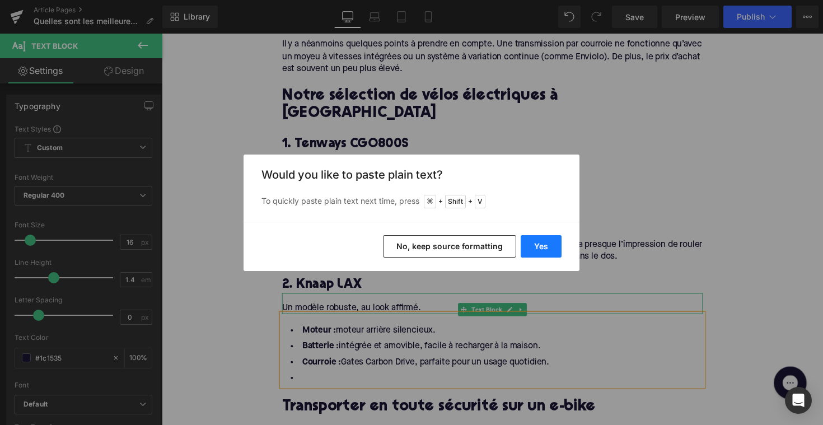
click at [538, 245] on button "Yes" at bounding box center [541, 246] width 41 height 22
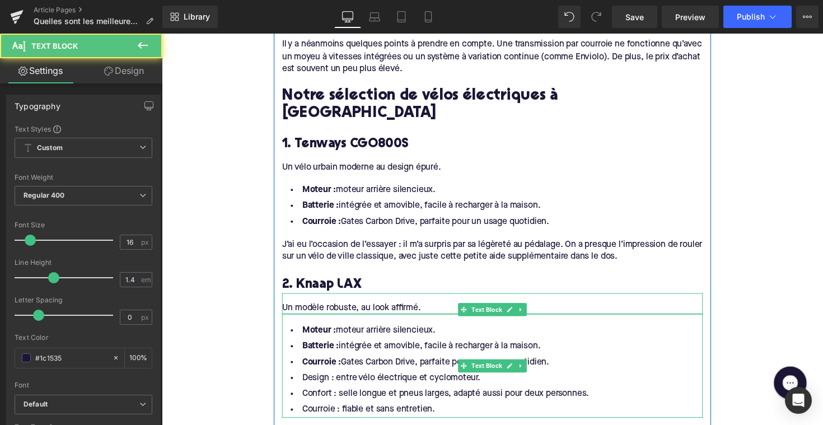
drag, startPoint x: 570, startPoint y: 356, endPoint x: 306, endPoint y: 319, distance: 266.9
click at [306, 330] on ul "Moteur : moteur arrière silencieux. Batterie : intégrée et amovible, facile à r…" at bounding box center [500, 378] width 431 height 97
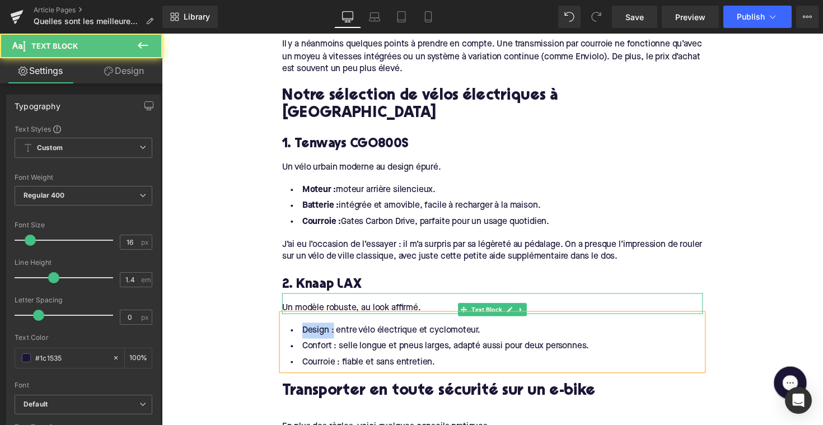
drag, startPoint x: 334, startPoint y: 318, endPoint x: 276, endPoint y: 321, distance: 58.9
click at [277, 321] on div "Qu’est-ce qu’une transmission par courroie ? Heading Au lieu d’une chaîne, le v…" at bounding box center [501, 276] width 448 height 833
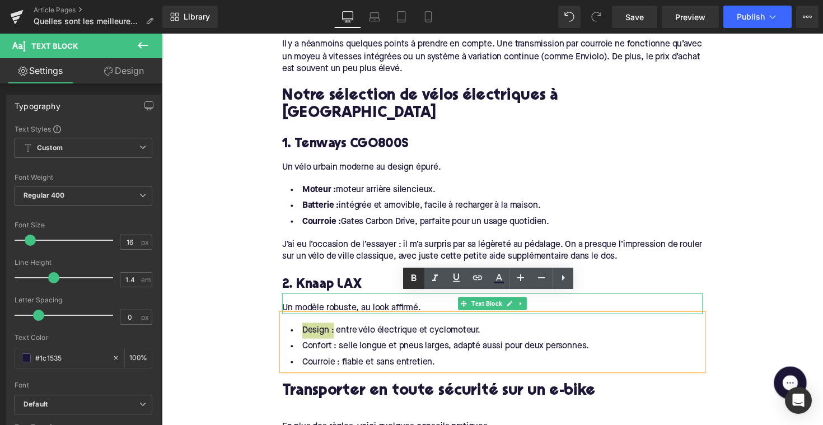
drag, startPoint x: 407, startPoint y: 279, endPoint x: 193, endPoint y: 285, distance: 214.0
click at [407, 279] on link at bounding box center [413, 278] width 21 height 21
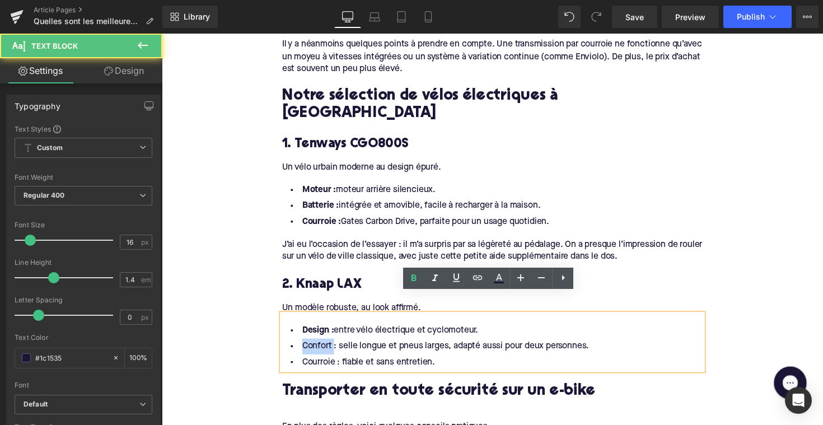
drag, startPoint x: 335, startPoint y: 335, endPoint x: 293, endPoint y: 335, distance: 42.0
click at [293, 346] on li "Confort : selle longue et pneus larges, adapté aussi pour deux personnes." at bounding box center [500, 354] width 431 height 16
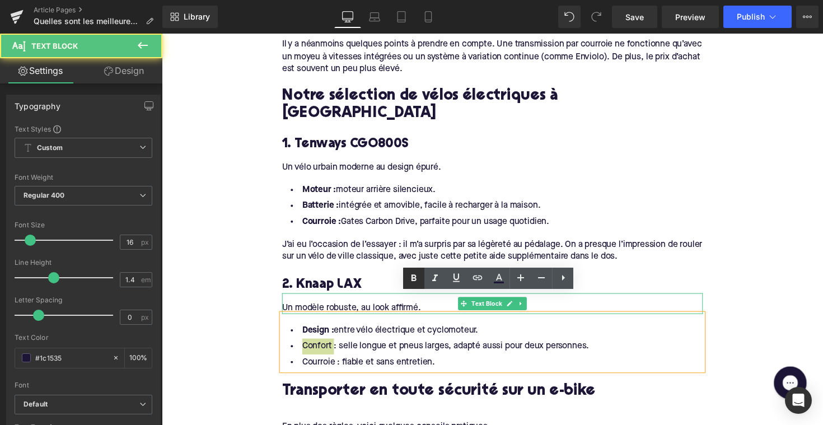
click at [410, 280] on icon at bounding box center [413, 278] width 13 height 13
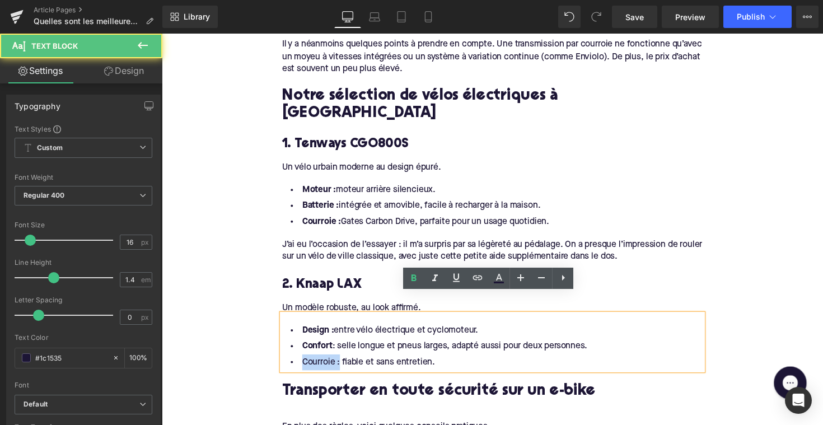
drag, startPoint x: 339, startPoint y: 353, endPoint x: 287, endPoint y: 353, distance: 52.1
click at [287, 362] on li "Courroie : fiable et sans entretien." at bounding box center [500, 370] width 431 height 16
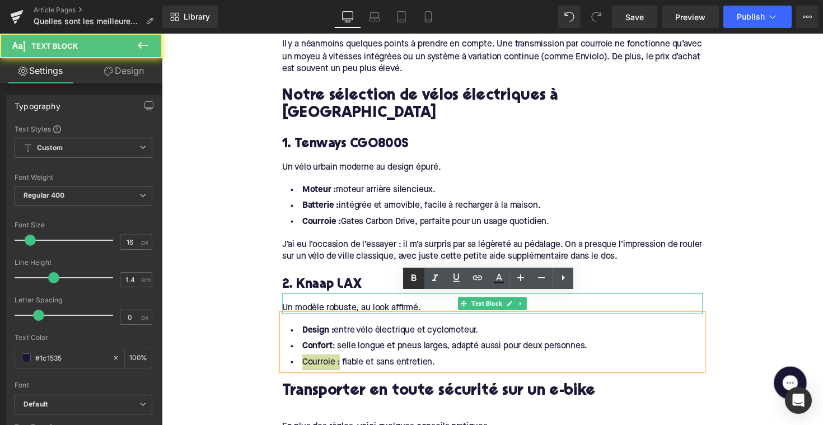
click at [410, 286] on link at bounding box center [413, 278] width 21 height 21
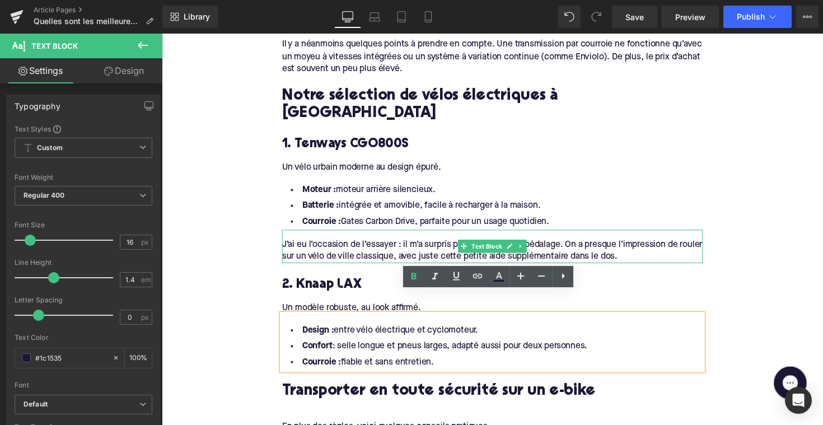
scroll to position [820, 0]
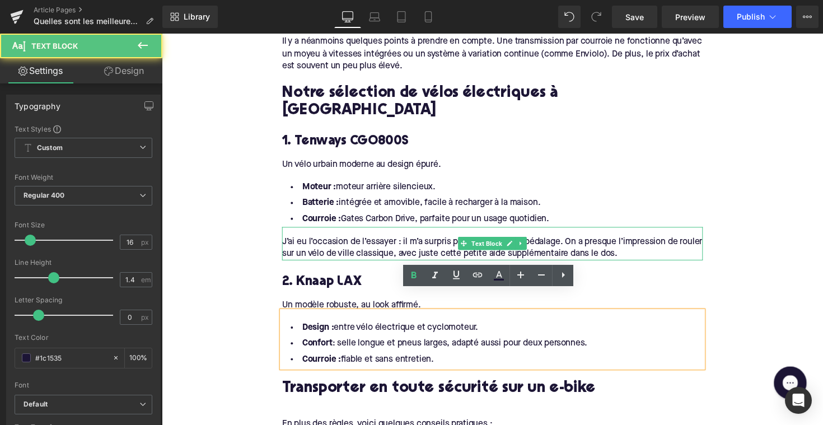
click at [410, 241] on div "J’ai eu l’occasion de l’essayer : il m’a surpris par sa légèreté au pédalage. O…" at bounding box center [500, 253] width 431 height 25
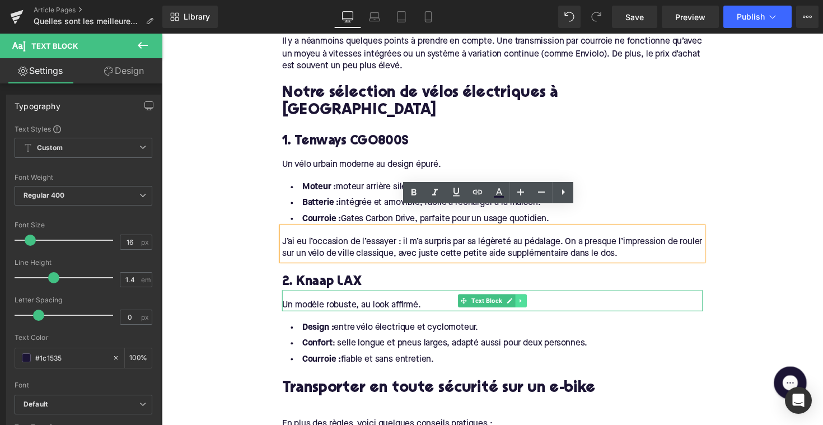
click at [527, 301] on link at bounding box center [530, 307] width 12 height 13
click at [521, 304] on icon at bounding box center [524, 307] width 6 height 7
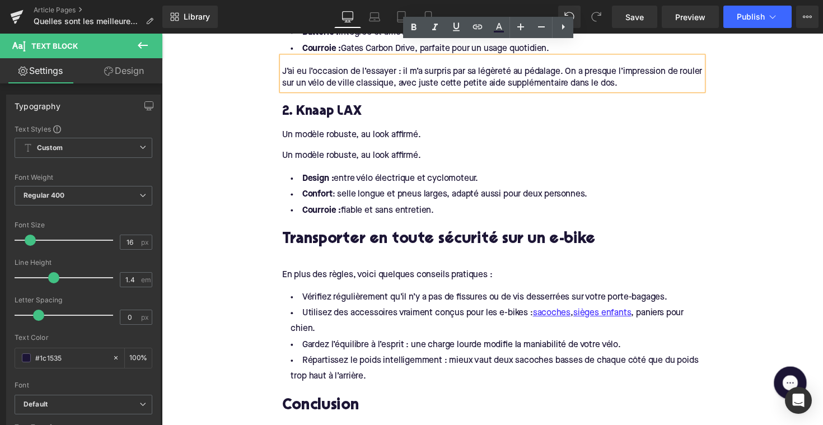
scroll to position [973, 0]
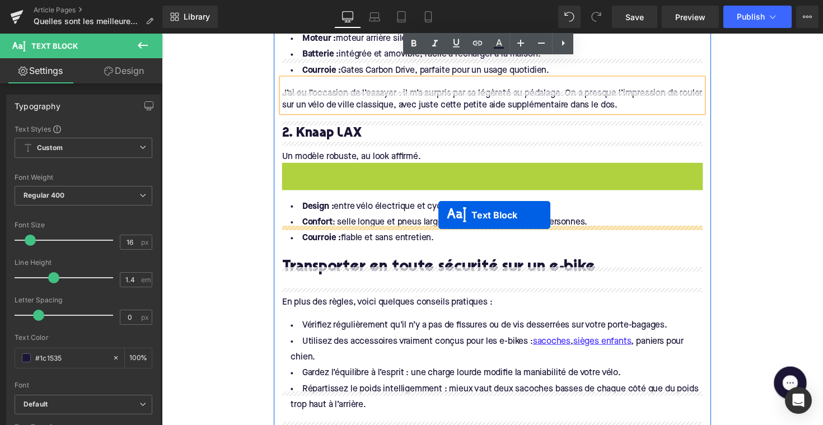
drag, startPoint x: 465, startPoint y: 155, endPoint x: 445, endPoint y: 220, distance: 67.9
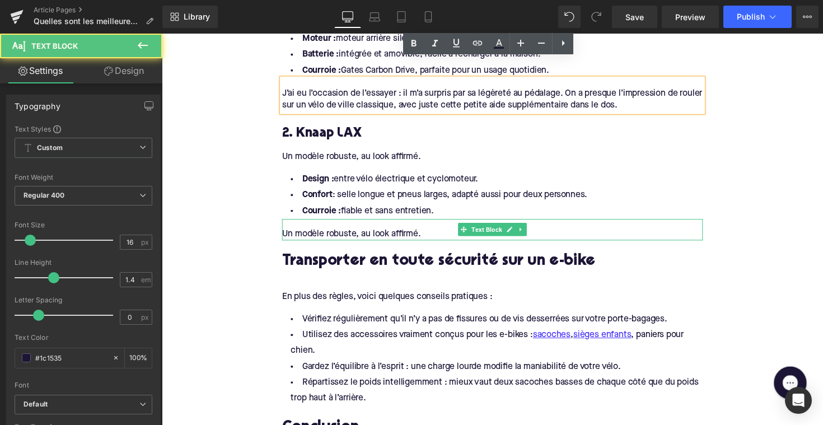
click at [354, 232] on div "Un modèle robuste, au look affirmé." at bounding box center [500, 238] width 431 height 12
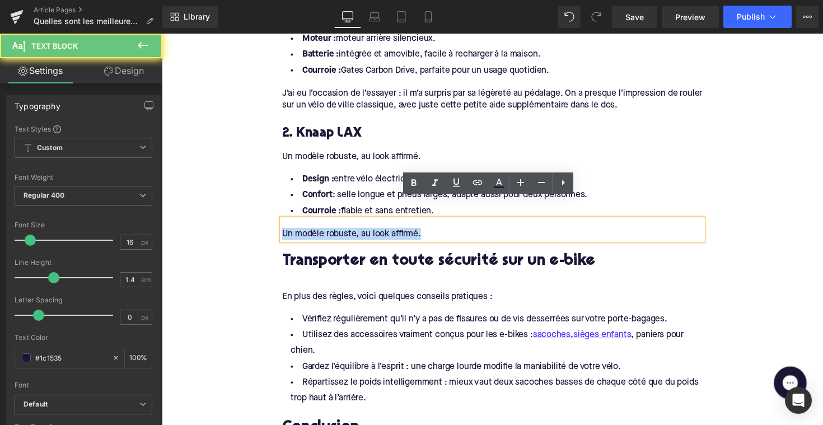
click at [354, 232] on div "Un modèle robuste, au look affirmé." at bounding box center [500, 238] width 431 height 12
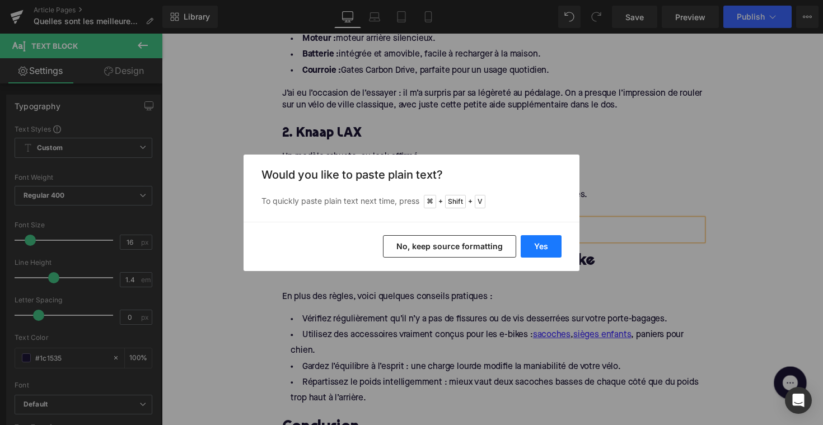
click at [534, 244] on button "Yes" at bounding box center [541, 246] width 41 height 22
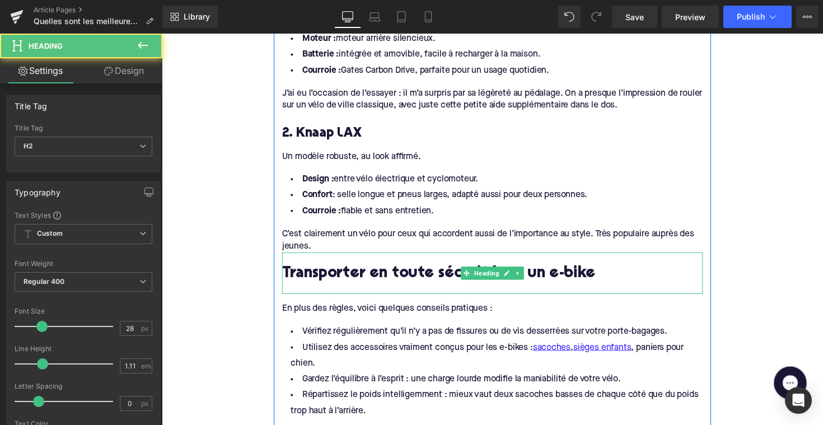
click at [377, 271] on h2 "Transporter en toute sécurité sur un e-bike" at bounding box center [500, 279] width 431 height 17
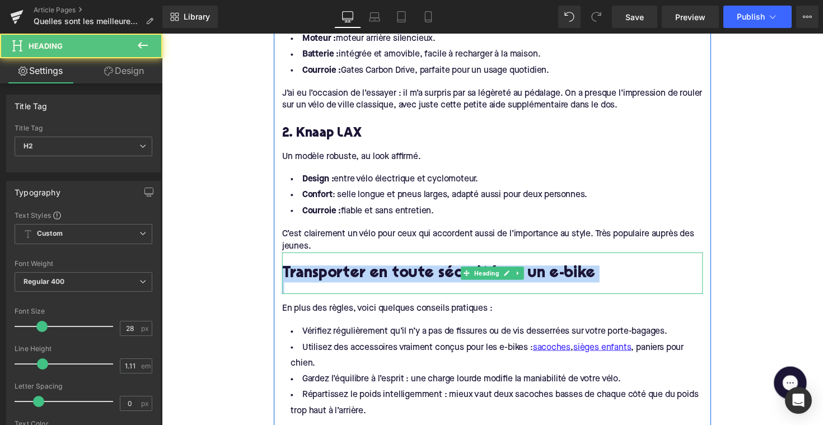
click at [377, 271] on h2 "Transporter en toute sécurité sur un e-bike" at bounding box center [500, 279] width 431 height 17
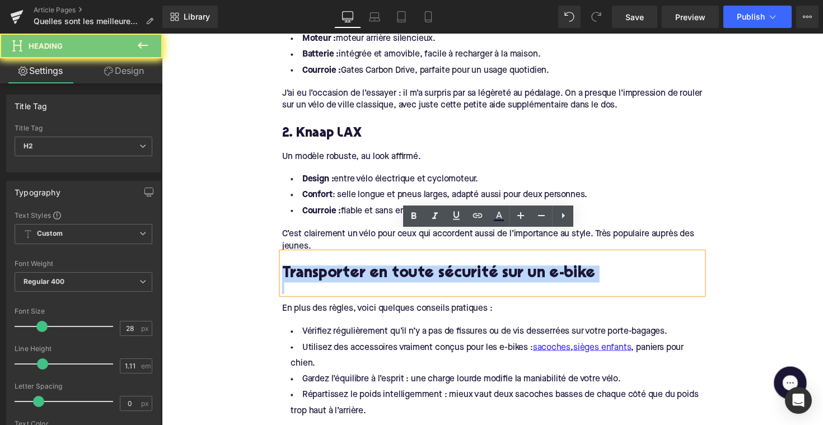
paste div
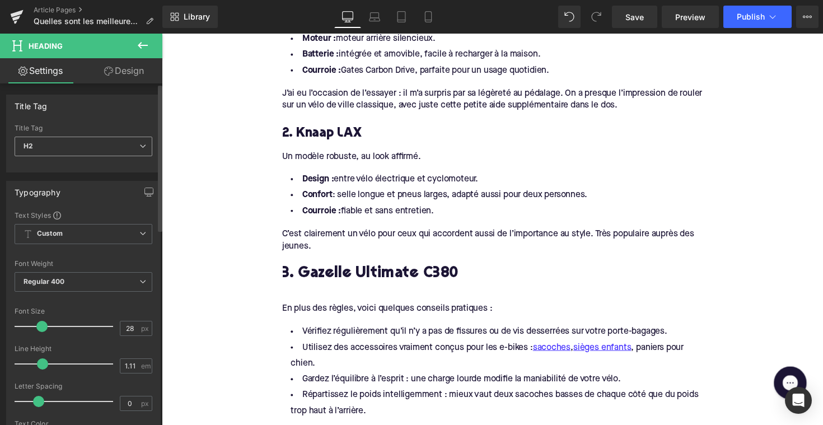
click at [133, 150] on span "H2" at bounding box center [84, 147] width 138 height 20
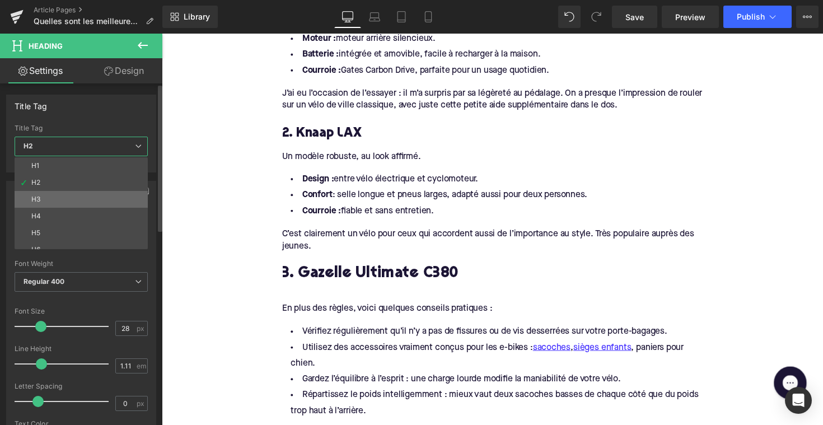
click at [119, 201] on li "H3" at bounding box center [84, 199] width 138 height 17
type input "24"
type input "1.29"
type input "100"
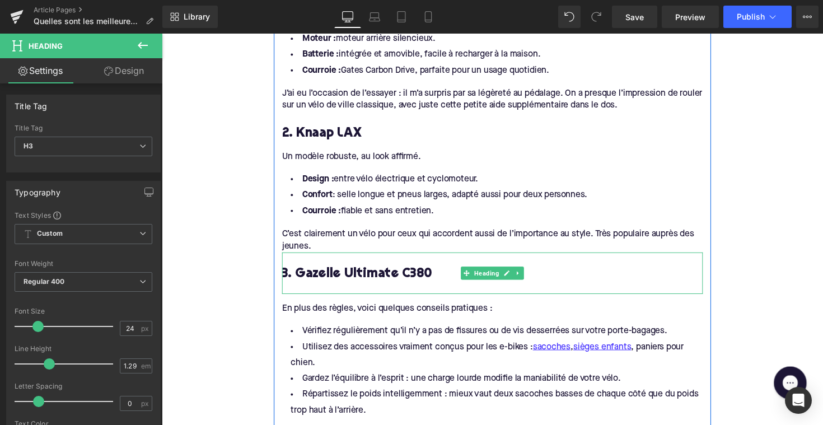
click at [347, 288] on div at bounding box center [500, 294] width 431 height 12
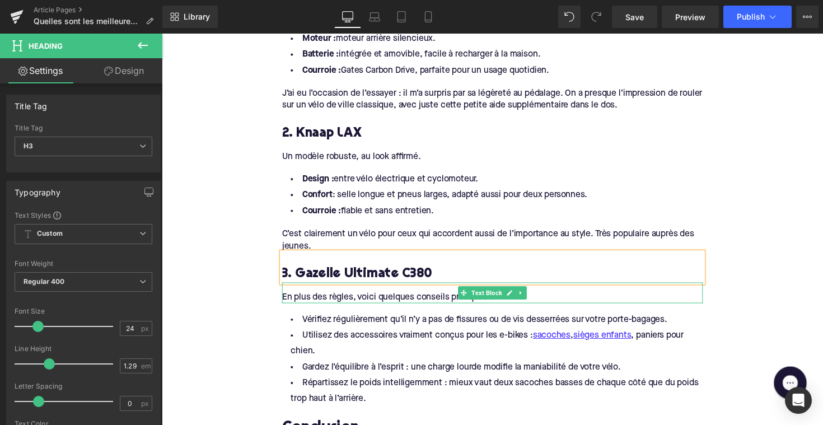
click at [331, 297] on div "En plus des règles, voici quelques conseils pratiques :" at bounding box center [500, 303] width 431 height 12
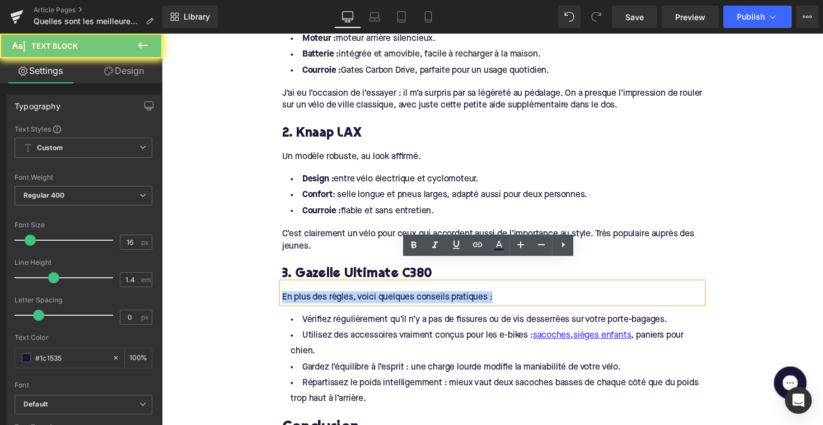
click at [331, 297] on div "En plus des règles, voici quelques conseils pratiques :" at bounding box center [500, 303] width 431 height 12
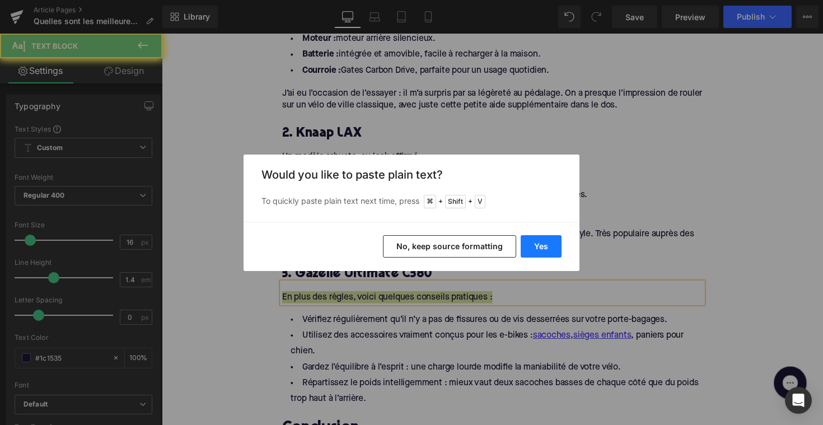
click at [542, 248] on button "Yes" at bounding box center [541, 246] width 41 height 22
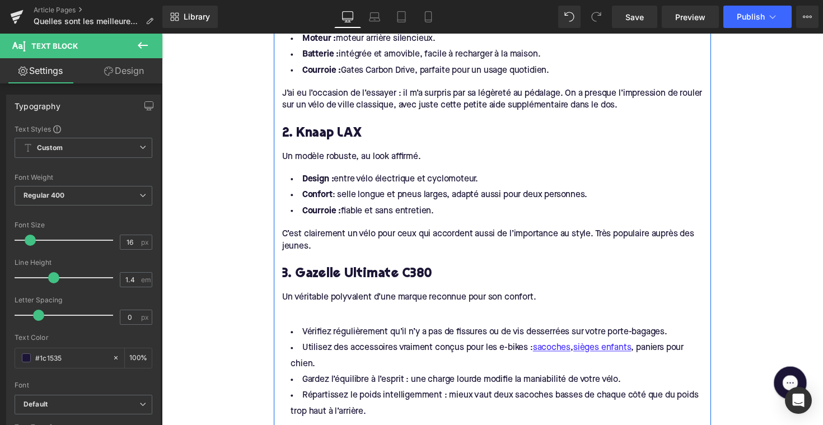
click at [304, 310] on div at bounding box center [500, 316] width 431 height 12
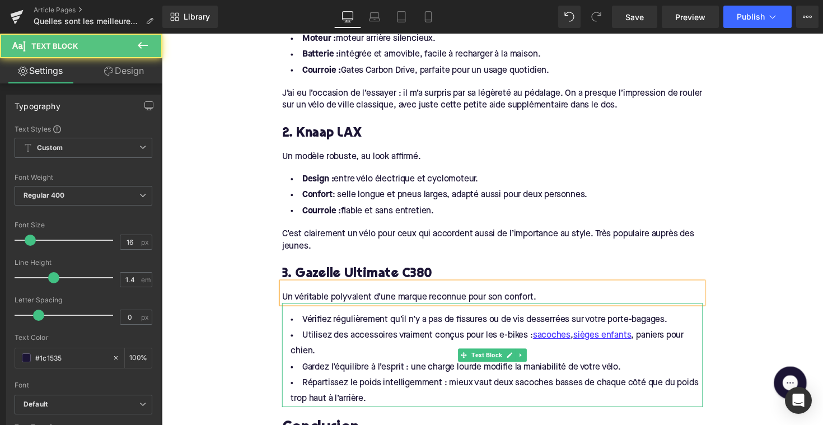
click at [379, 384] on li "Répartissez le poids intelligemment : mieux vaut deux sacoches basses de chaque…" at bounding box center [500, 400] width 431 height 32
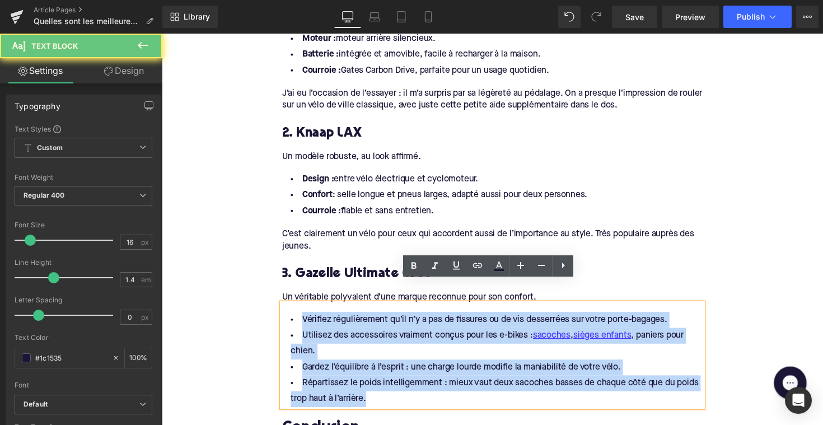
drag, startPoint x: 376, startPoint y: 387, endPoint x: 282, endPoint y: 295, distance: 131.5
click at [285, 310] on div "Vérifiez régulièrement qu’il n’y a pas de fissures ou de vis desserrées sur vot…" at bounding box center [500, 363] width 431 height 106
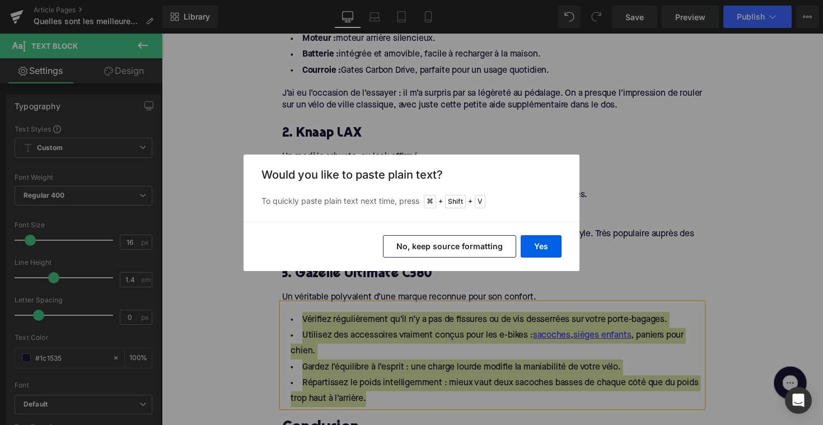
click at [542, 258] on div "Yes No, keep source formatting" at bounding box center [412, 246] width 336 height 49
click at [539, 250] on button "Yes" at bounding box center [541, 246] width 41 height 22
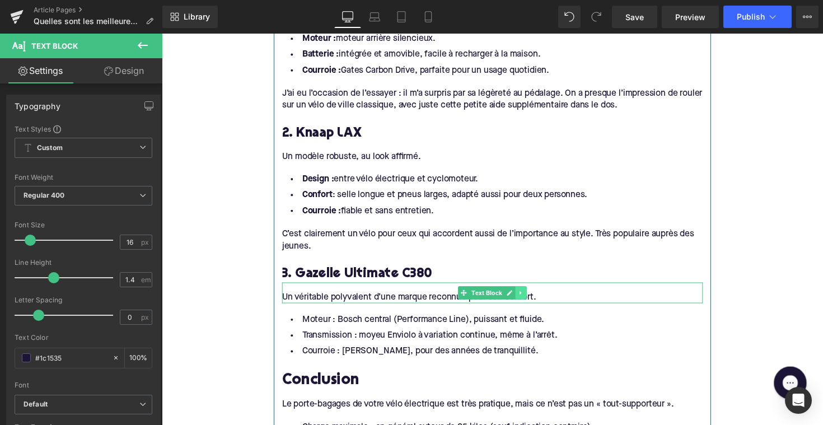
click at [529, 292] on link at bounding box center [530, 298] width 12 height 13
click at [522, 296] on icon at bounding box center [524, 299] width 6 height 6
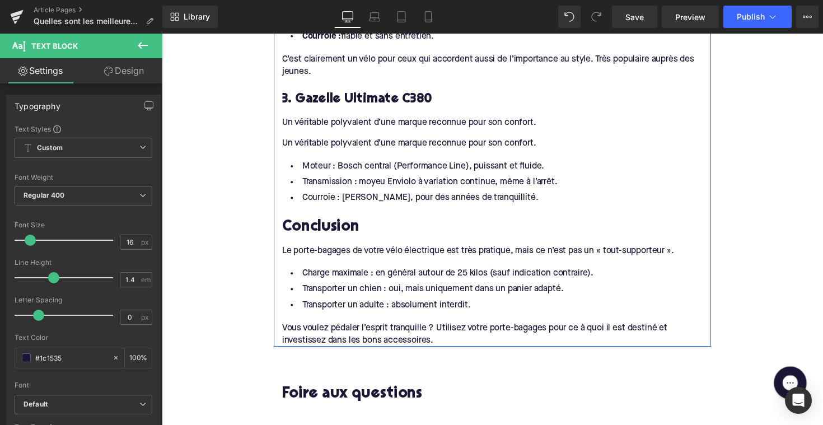
scroll to position [1132, 0]
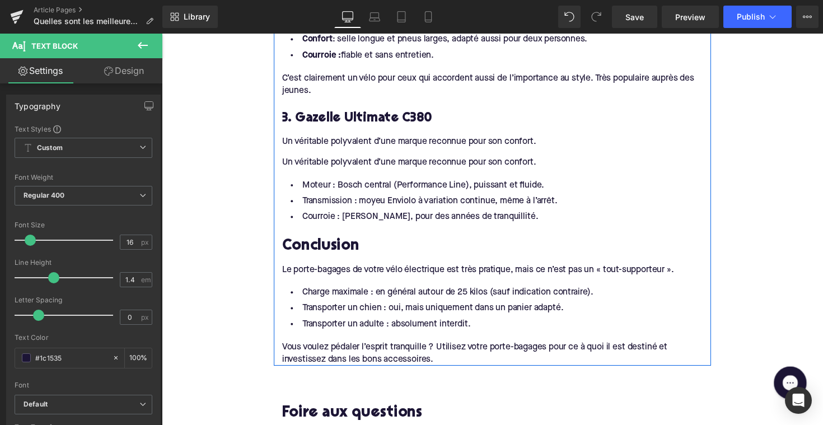
click at [470, 158] on icon at bounding box center [471, 161] width 6 height 7
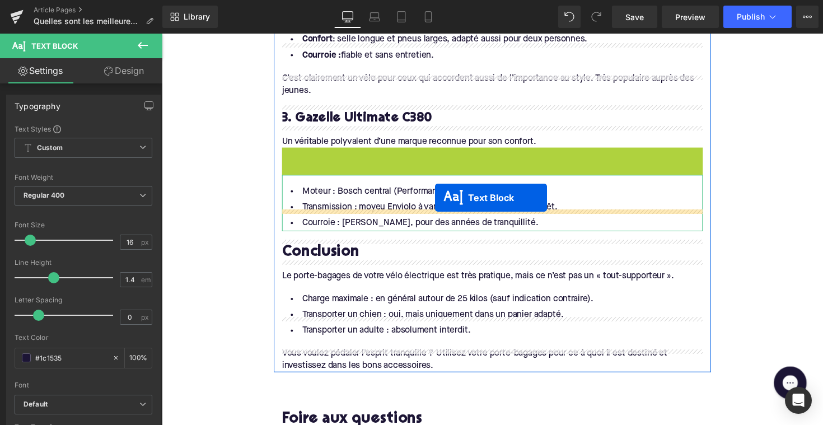
drag, startPoint x: 466, startPoint y: 140, endPoint x: 441, endPoint y: 203, distance: 67.8
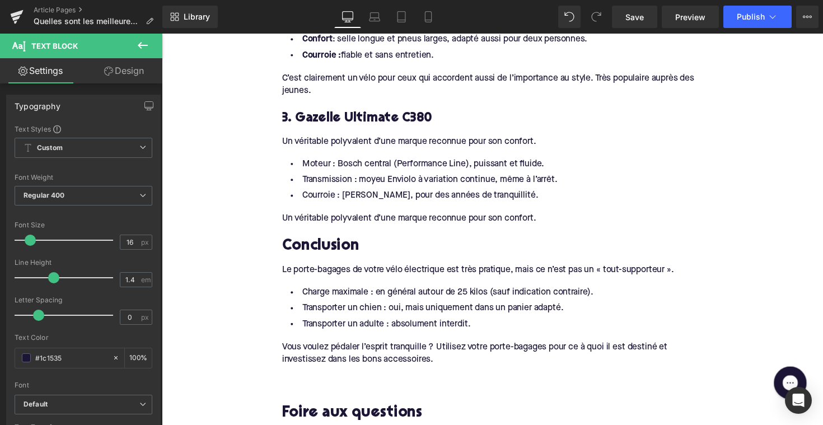
click at [339, 217] on div "Un véritable polyvalent d’une marque reconnue pour son confort." at bounding box center [500, 223] width 431 height 12
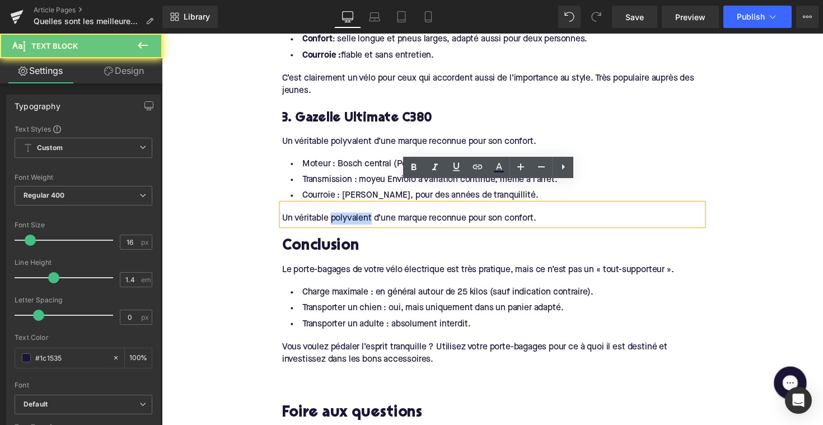
click at [339, 217] on div "Un véritable polyvalent d’une marque reconnue pour son confort." at bounding box center [500, 223] width 431 height 12
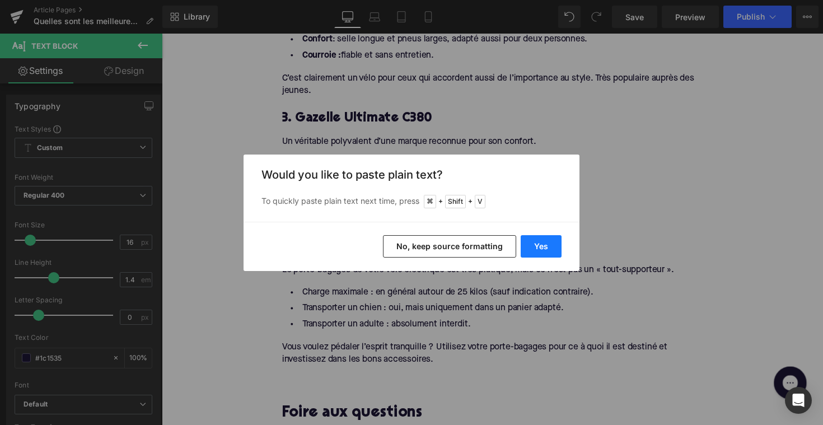
click at [544, 254] on button "Yes" at bounding box center [541, 246] width 41 height 22
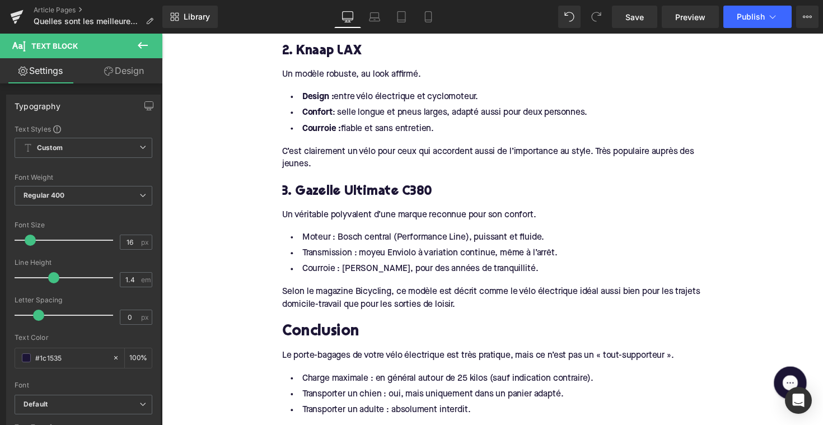
scroll to position [1052, 0]
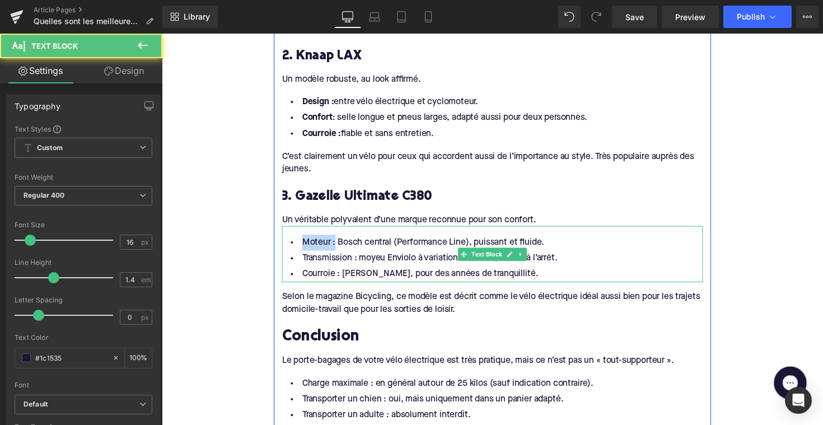
drag, startPoint x: 335, startPoint y: 227, endPoint x: 284, endPoint y: 227, distance: 50.4
click at [285, 231] on div "Moteur : Bosch central (Performance Line), puissant et fluide. Transmission : m…" at bounding box center [500, 260] width 431 height 58
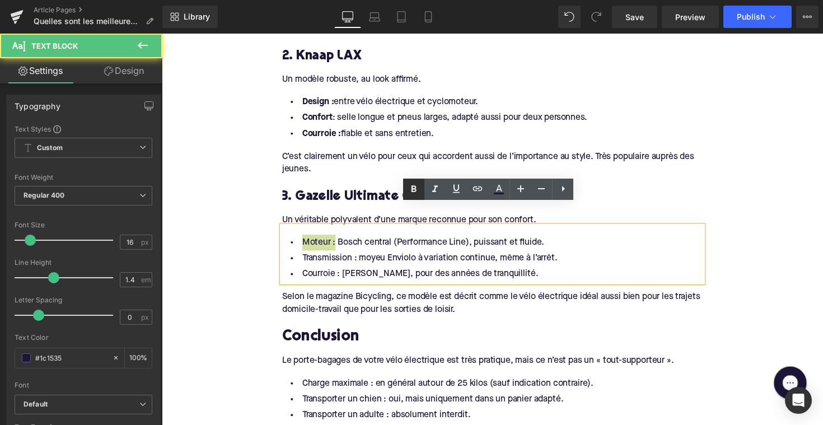
click at [407, 190] on link at bounding box center [413, 189] width 21 height 21
drag, startPoint x: 356, startPoint y: 241, endPoint x: 296, endPoint y: 241, distance: 59.9
click at [296, 256] on li "Transmission : moyeu Enviolo à variation continue, même à l’arrêt." at bounding box center [500, 264] width 431 height 16
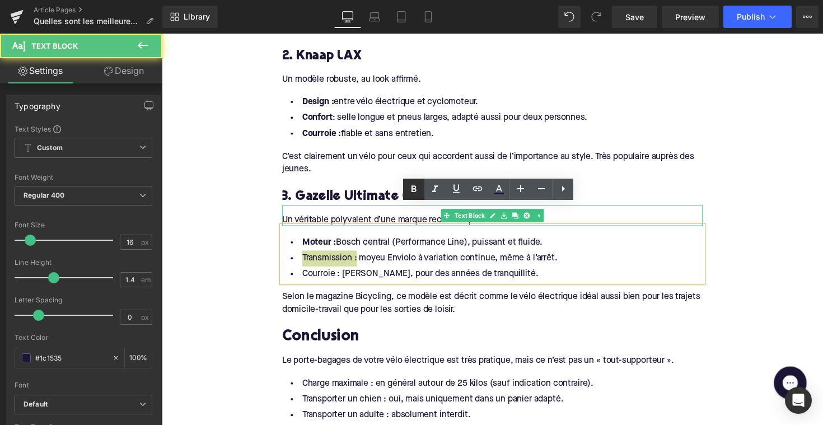
click at [410, 190] on icon at bounding box center [413, 189] width 13 height 13
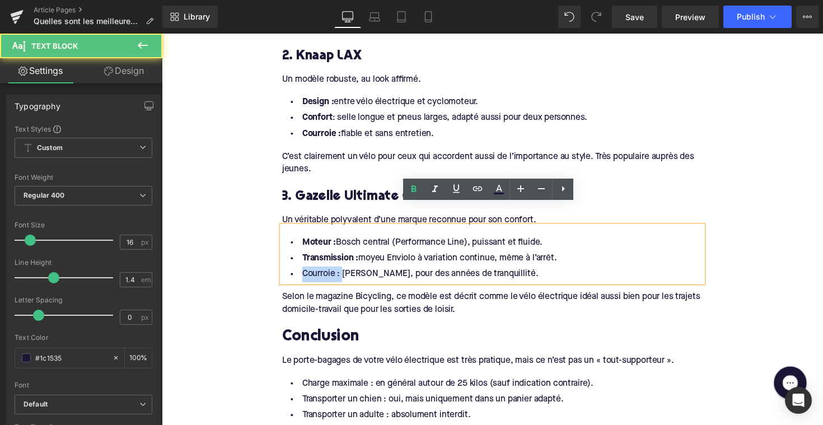
drag, startPoint x: 342, startPoint y: 259, endPoint x: 286, endPoint y: 259, distance: 55.4
click at [286, 272] on li "Courroie : [PERSON_NAME], pour des années de tranquillité." at bounding box center [500, 280] width 431 height 16
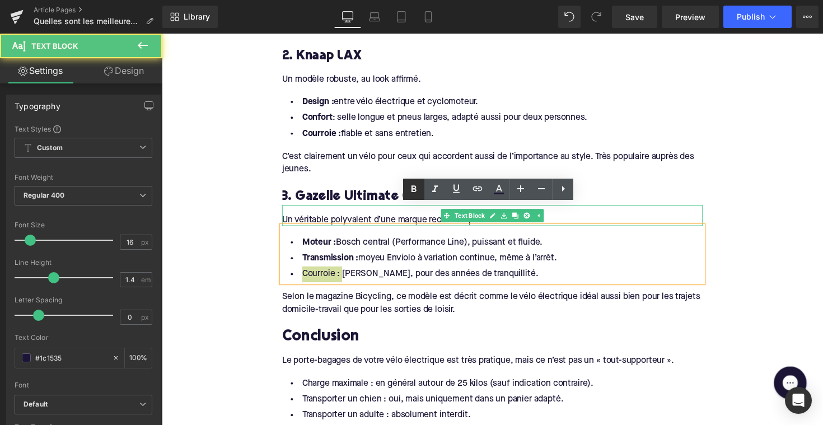
click at [416, 187] on icon at bounding box center [414, 188] width 5 height 7
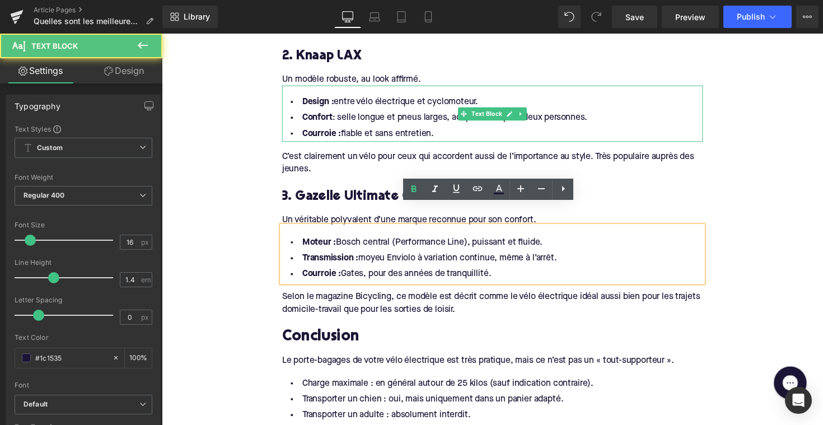
click at [406, 122] on div "Design : entre vélo électrique et cyclomoteur. Confort : selle longue et pneus …" at bounding box center [500, 116] width 431 height 58
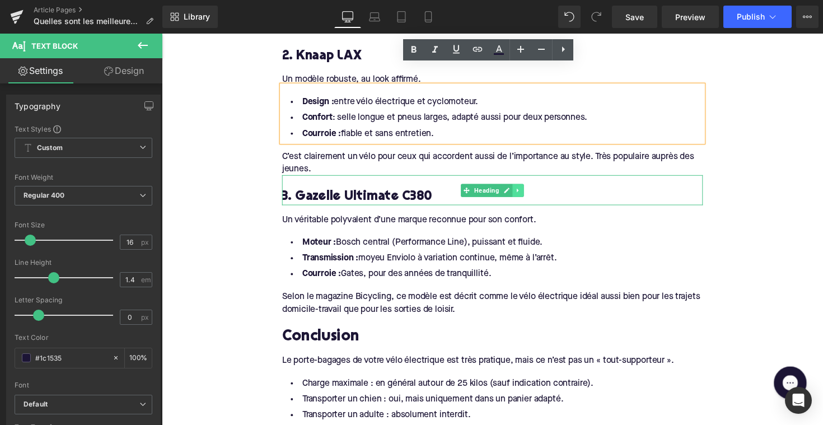
click at [525, 188] on link at bounding box center [527, 194] width 12 height 13
click at [517, 188] on link at bounding box center [521, 194] width 12 height 13
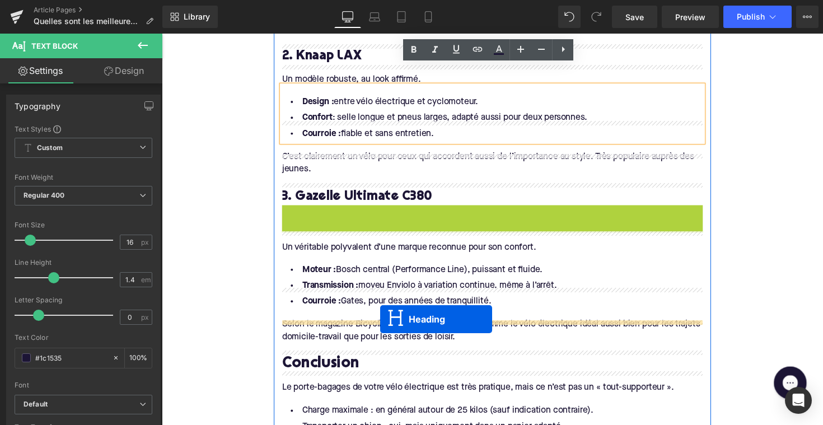
drag, startPoint x: 470, startPoint y: 204, endPoint x: 386, endPoint y: 326, distance: 148.5
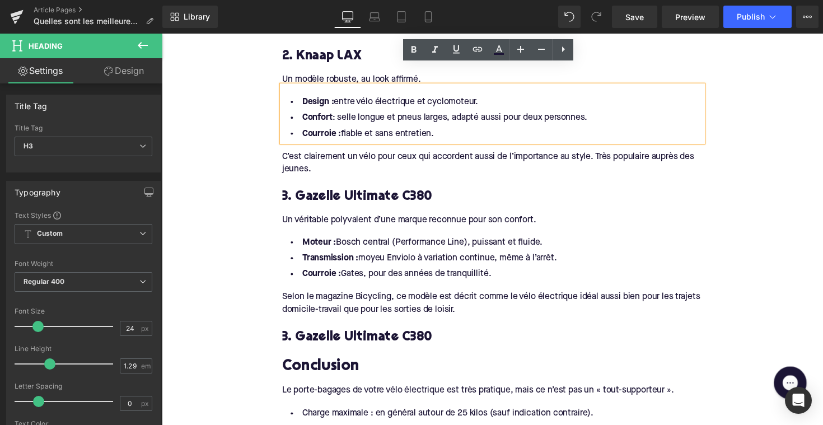
click at [162, 34] on div at bounding box center [162, 34] width 0 height 0
click at [347, 336] on h3 "3. Gazelle Ultimate C380" at bounding box center [500, 344] width 431 height 17
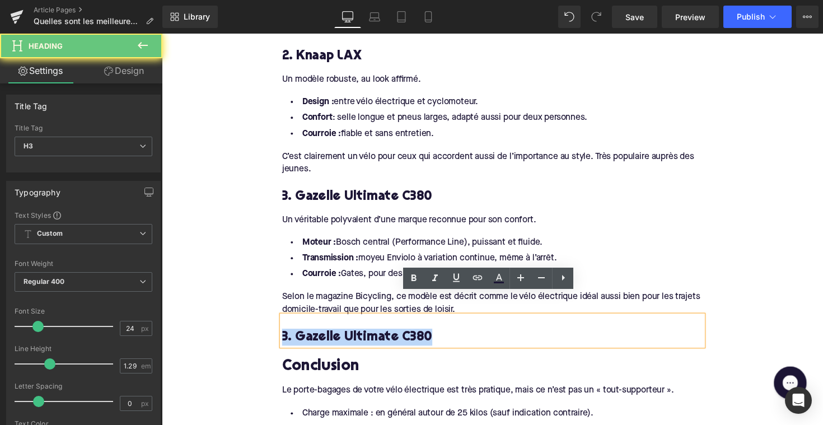
click at [347, 336] on h3 "3. Gazelle Ultimate C380" at bounding box center [500, 344] width 431 height 17
paste div
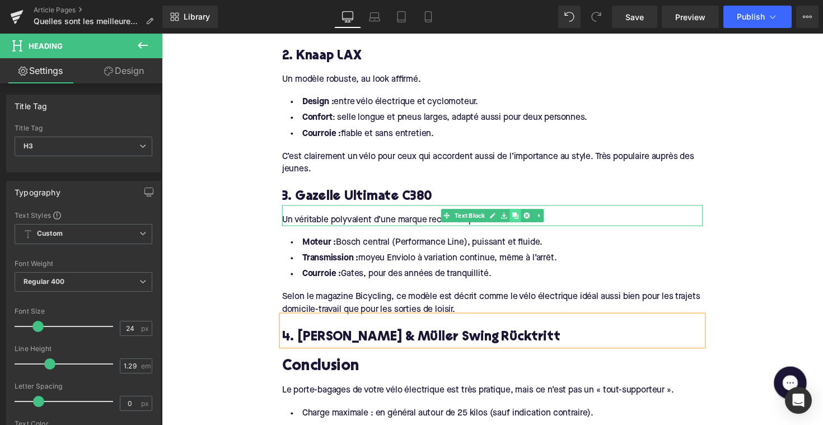
click at [525, 213] on link at bounding box center [525, 219] width 12 height 13
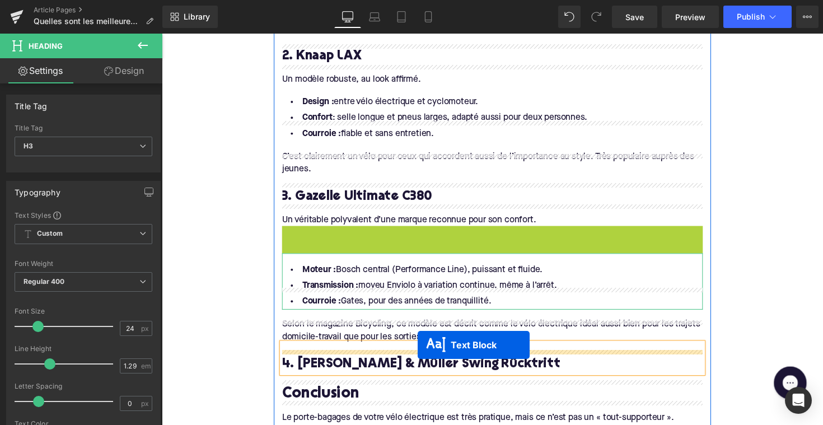
drag, startPoint x: 466, startPoint y: 222, endPoint x: 424, endPoint y: 353, distance: 137.1
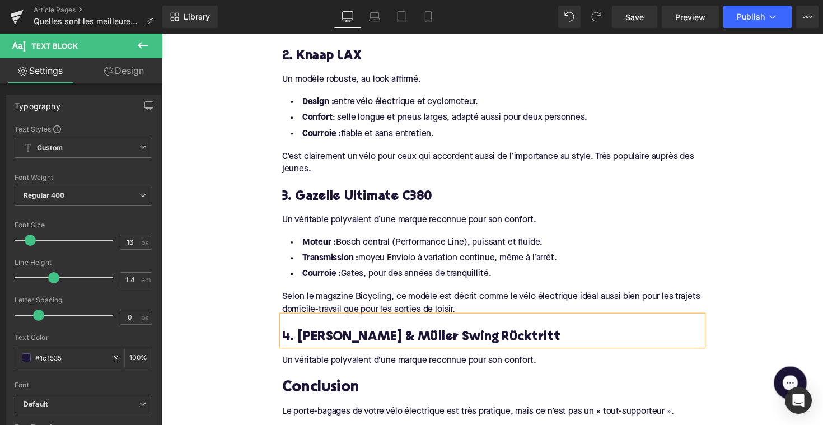
click at [357, 353] on div "Un véritable polyvalent d’une marque reconnue pour son confort. Text Block" at bounding box center [500, 363] width 431 height 21
click at [357, 362] on div "Un véritable polyvalent d’une marque reconnue pour son confort." at bounding box center [500, 368] width 431 height 12
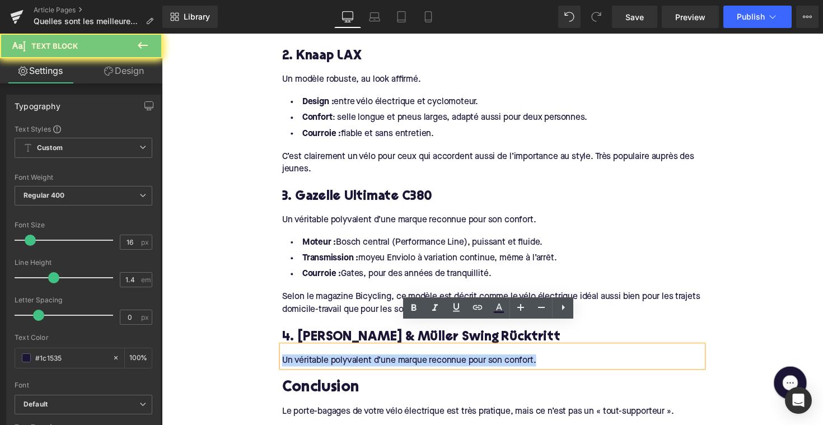
click at [357, 362] on div "Un véritable polyvalent d’une marque reconnue pour son confort." at bounding box center [500, 368] width 431 height 12
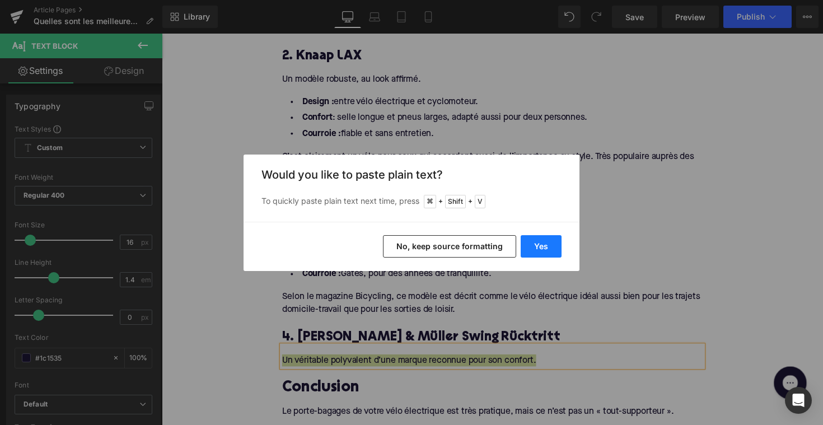
click at [535, 248] on button "Yes" at bounding box center [541, 246] width 41 height 22
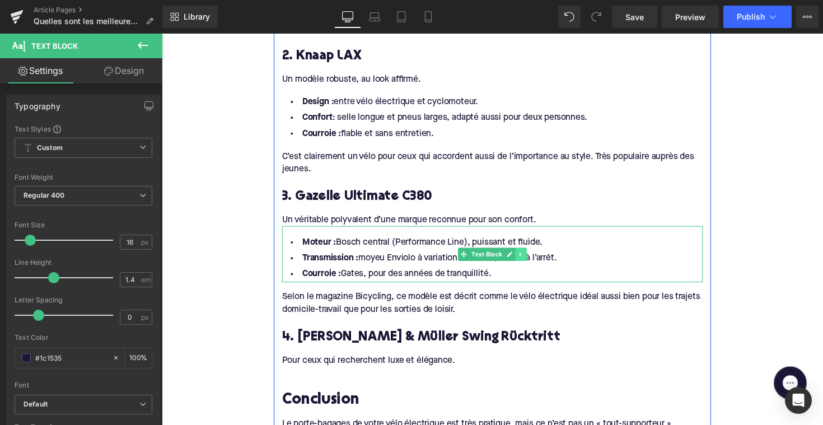
click at [529, 253] on link at bounding box center [530, 259] width 12 height 13
click at [524, 256] on icon at bounding box center [524, 259] width 6 height 6
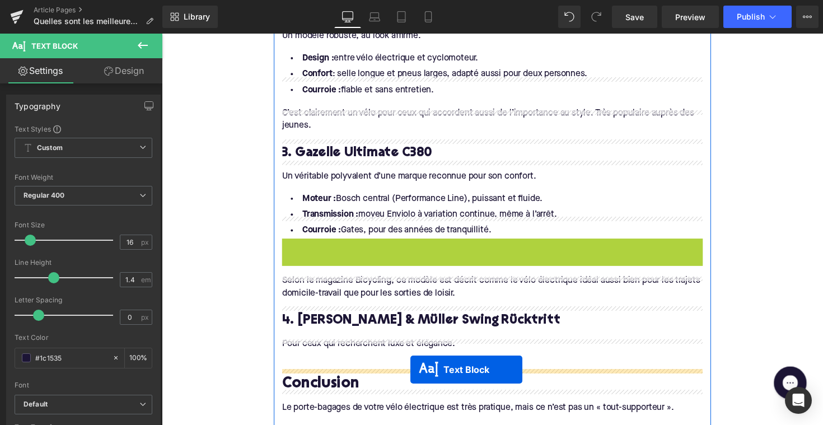
scroll to position [1130, 0]
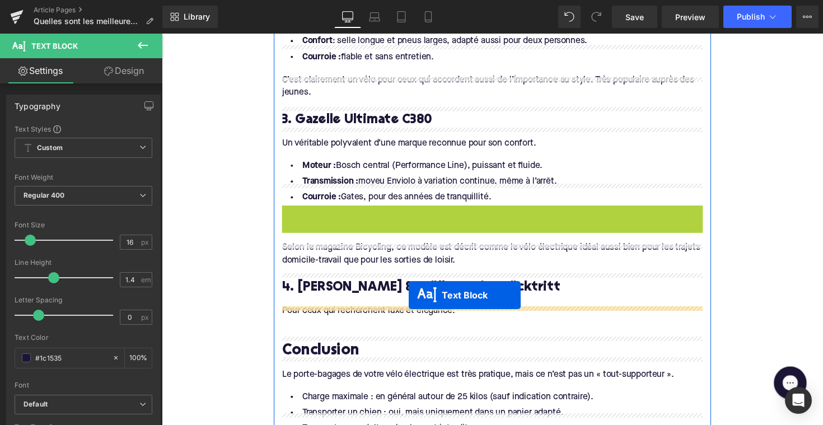
drag, startPoint x: 472, startPoint y: 293, endPoint x: 415, endPoint y: 301, distance: 57.2
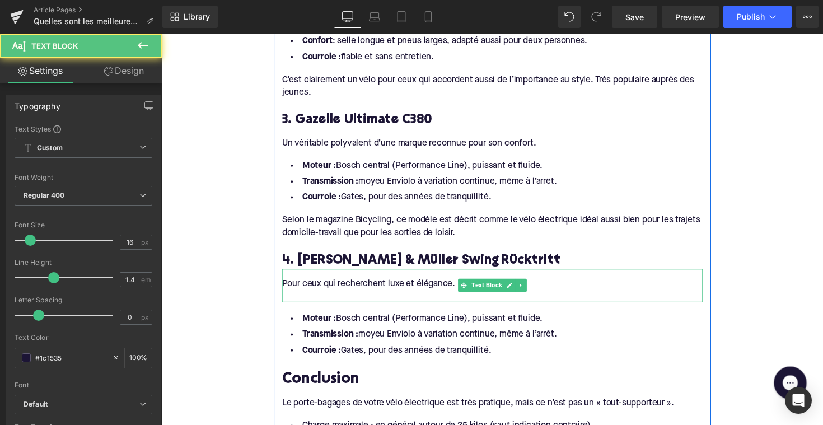
click at [292, 297] on div at bounding box center [500, 303] width 431 height 12
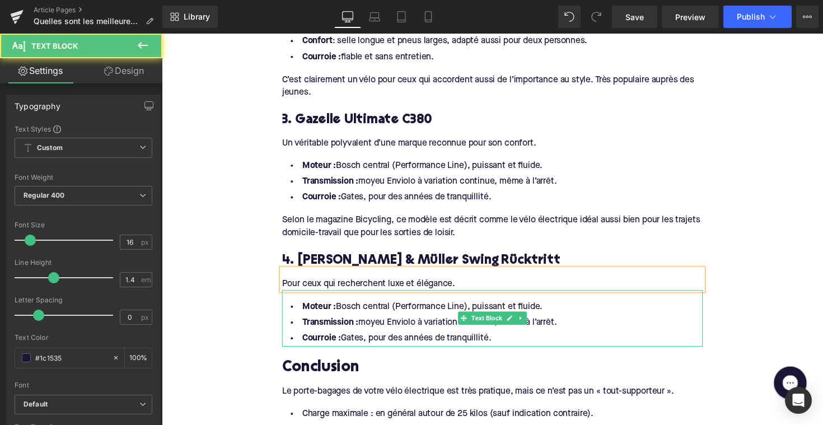
click at [508, 338] on li "Courroie : [PERSON_NAME], pour des années de tranquillité." at bounding box center [500, 346] width 431 height 16
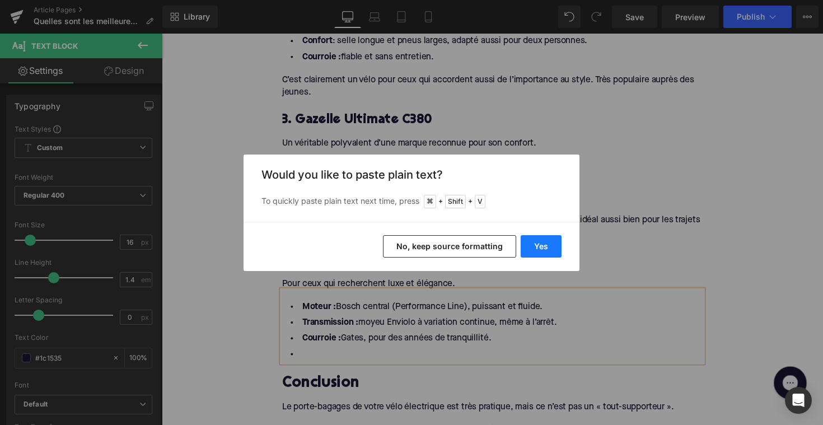
click at [545, 242] on button "Yes" at bounding box center [541, 246] width 41 height 22
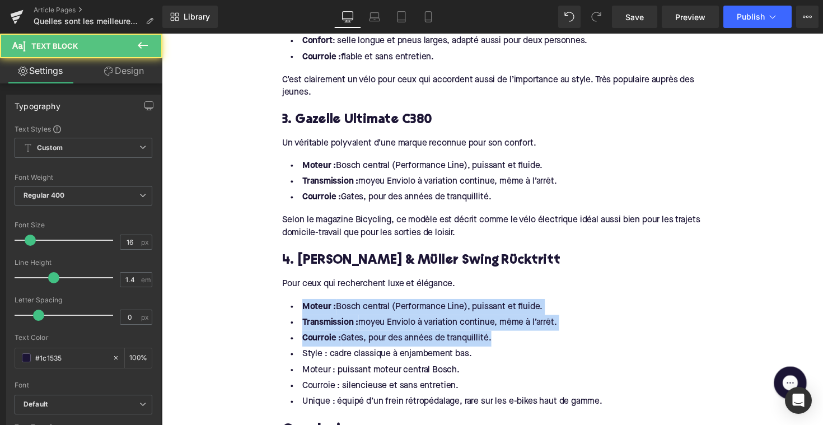
drag, startPoint x: 507, startPoint y: 324, endPoint x: 262, endPoint y: 284, distance: 248.0
click at [262, 284] on div "Home / Quelles sont les meilleures vélos électriques à courroie ? Breadcrumbs Q…" at bounding box center [501, 81] width 678 height 2167
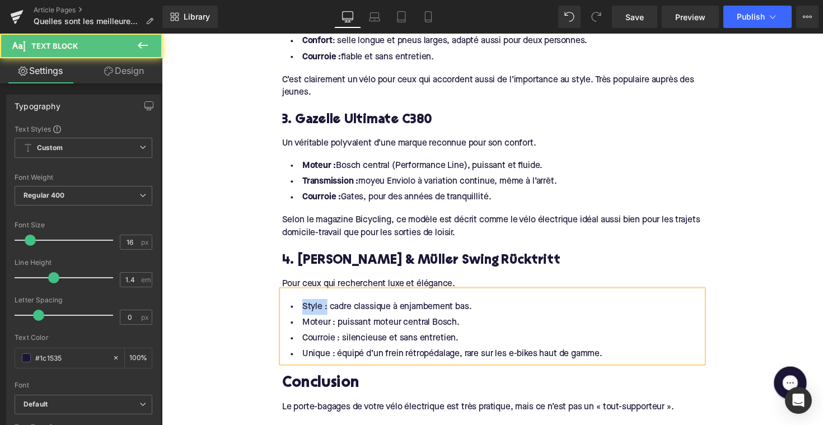
drag, startPoint x: 325, startPoint y: 290, endPoint x: 279, endPoint y: 290, distance: 45.9
click at [279, 290] on div "Qu’est-ce qu’une transmission par courroie ? Heading Au lieu d’une chaîne, le v…" at bounding box center [501, 31] width 448 height 967
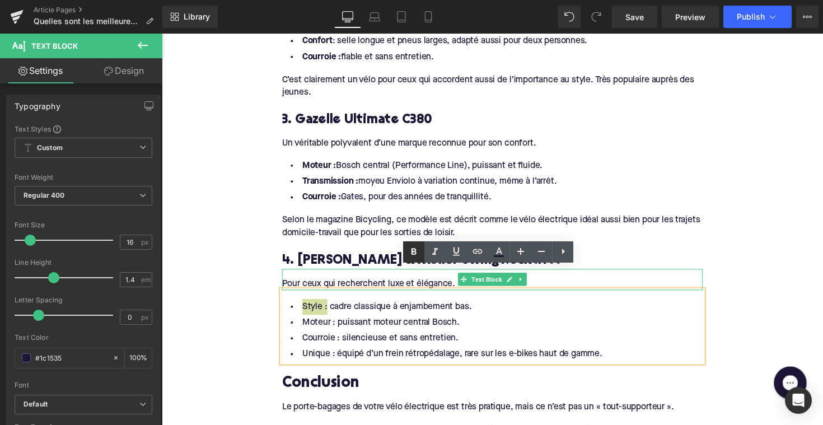
click at [410, 252] on icon at bounding box center [413, 251] width 13 height 13
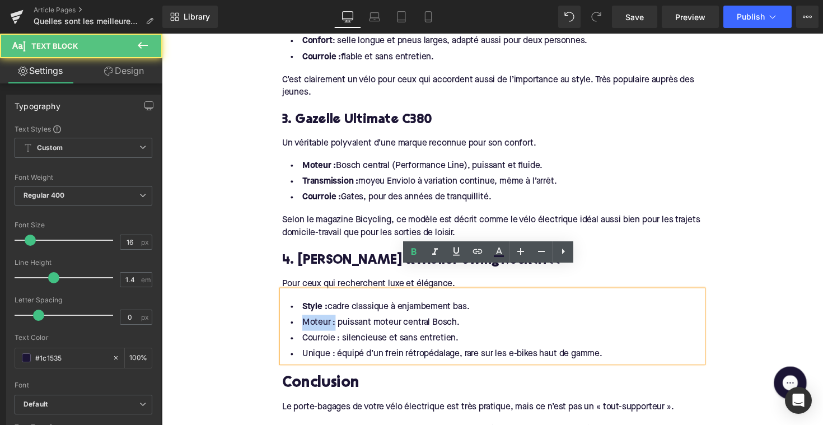
drag, startPoint x: 335, startPoint y: 309, endPoint x: 277, endPoint y: 308, distance: 57.7
click at [277, 308] on div "Qu’est-ce qu’une transmission par courroie ? Heading Au lieu d’une chaîne, le v…" at bounding box center [501, 31] width 448 height 967
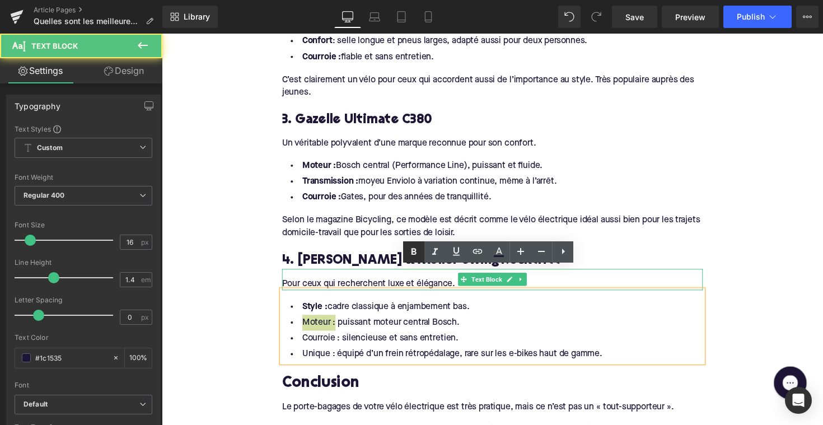
click at [416, 248] on icon at bounding box center [413, 251] width 13 height 13
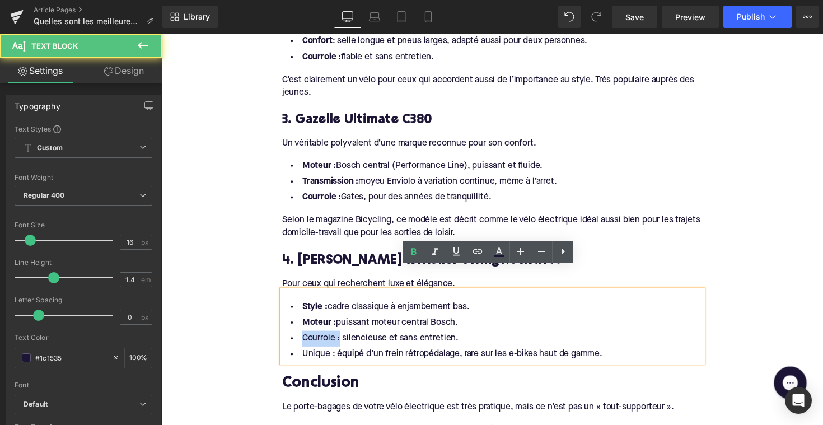
drag, startPoint x: 341, startPoint y: 322, endPoint x: 283, endPoint y: 322, distance: 57.7
click at [285, 338] on li "Courroie : silencieuse et sans entretien." at bounding box center [500, 346] width 431 height 16
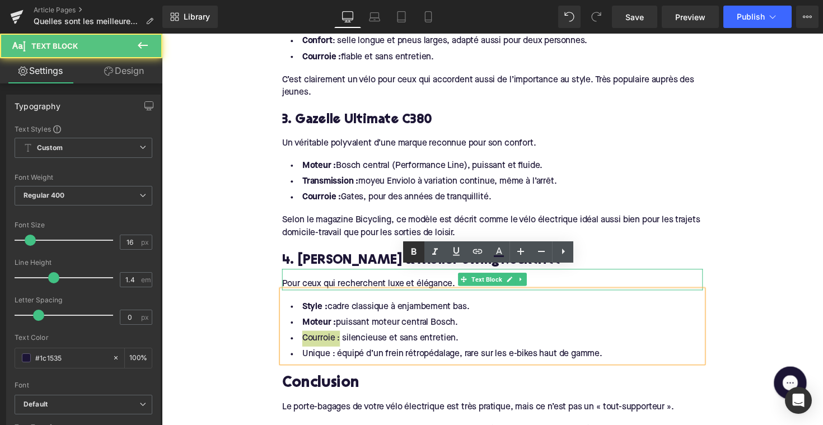
click at [412, 251] on icon at bounding box center [414, 251] width 5 height 7
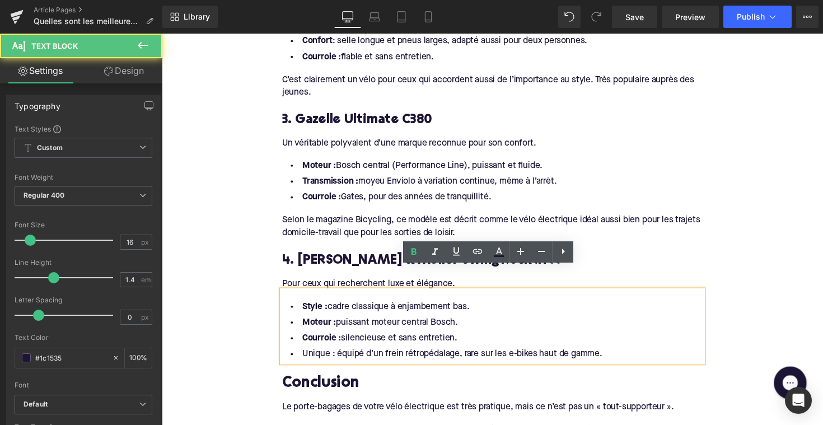
click at [333, 354] on li "Unique : équipé d’un frein rétropédalage, rare sur les e-bikes haut de gamme." at bounding box center [500, 362] width 431 height 16
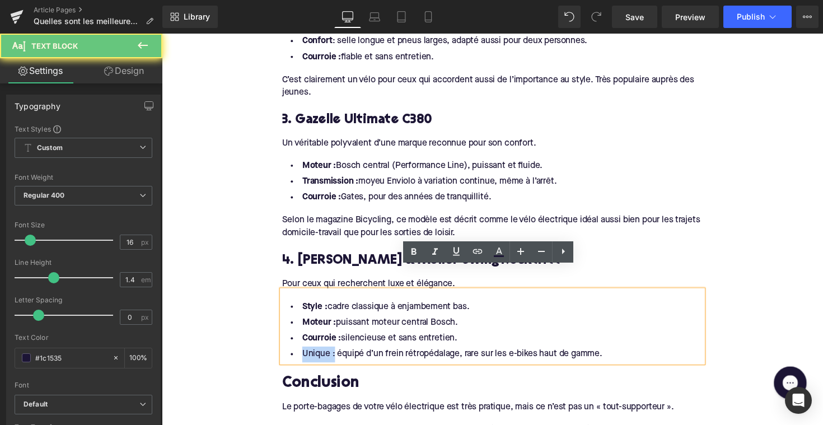
drag, startPoint x: 335, startPoint y: 339, endPoint x: 288, endPoint y: 339, distance: 47.0
click at [288, 354] on li "Unique : équipé d’un frein rétropédalage, rare sur les e-bikes haut de gamme." at bounding box center [500, 362] width 431 height 16
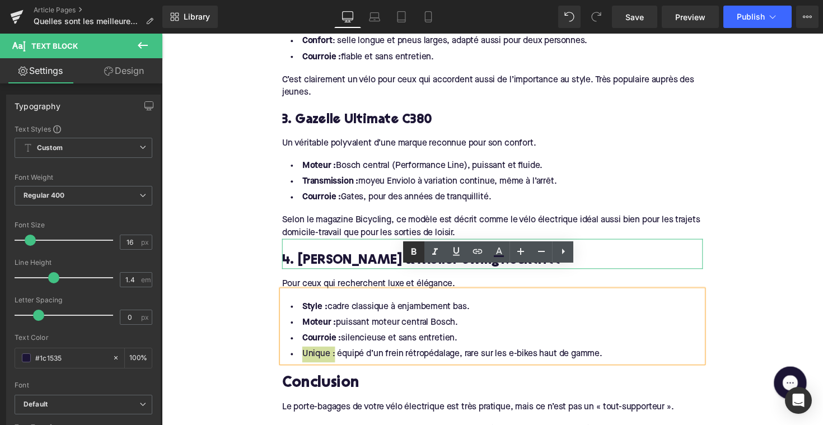
drag, startPoint x: 412, startPoint y: 250, endPoint x: 217, endPoint y: 389, distance: 239.0
click at [412, 250] on icon at bounding box center [413, 251] width 13 height 13
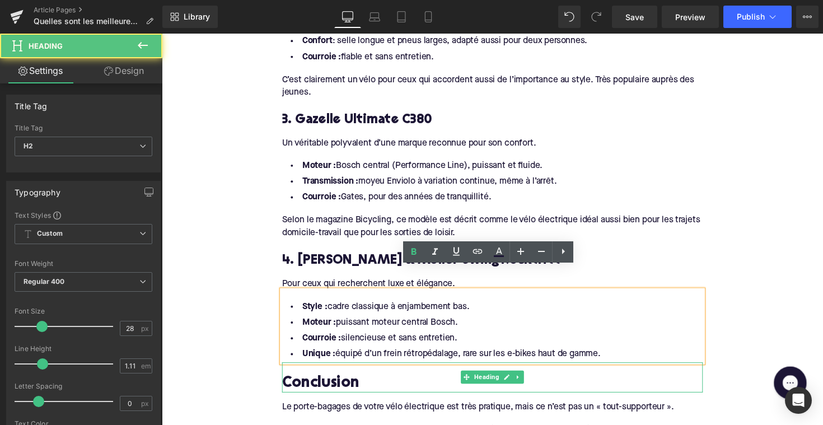
click at [326, 384] on h2 "Conclusion" at bounding box center [500, 392] width 431 height 17
paste div
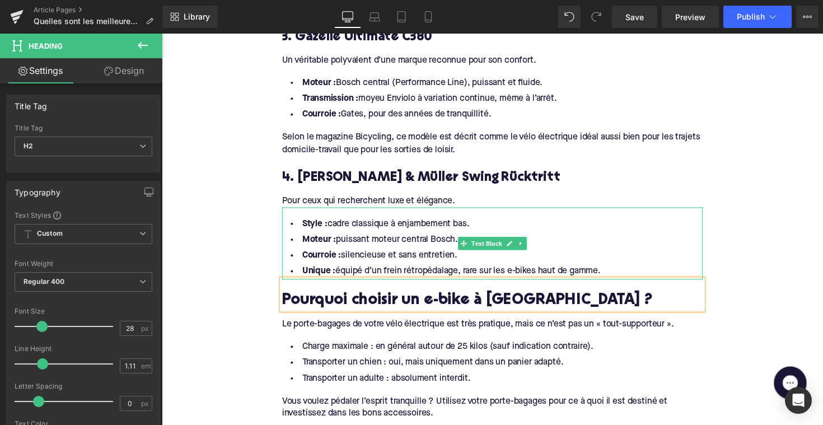
scroll to position [1217, 0]
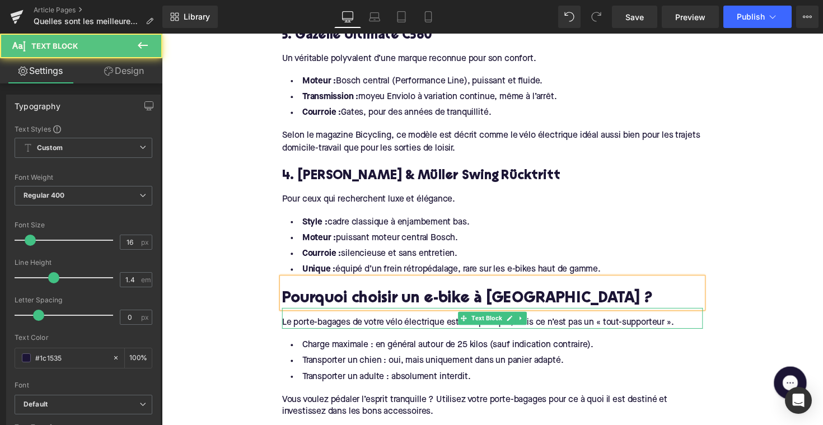
click at [352, 324] on div "Le porte-bagages de votre vélo électrique est très pratique, mais ce n’est pas …" at bounding box center [500, 330] width 431 height 12
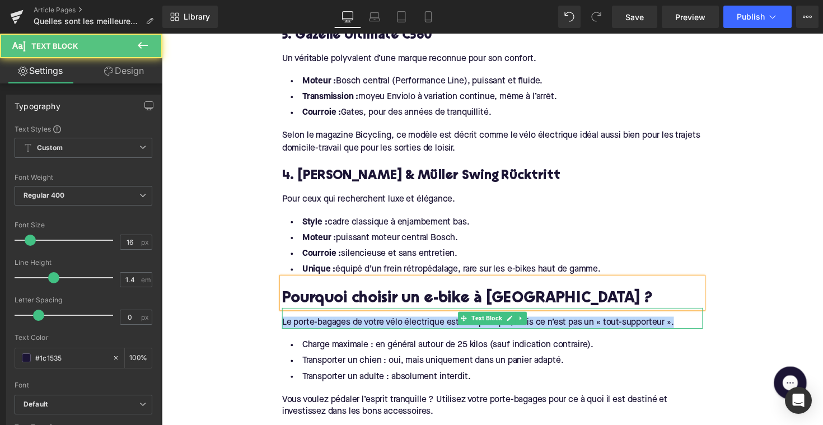
click at [352, 324] on div "Le porte-bagages de votre vélo électrique est très pratique, mais ce n’est pas …" at bounding box center [500, 330] width 431 height 12
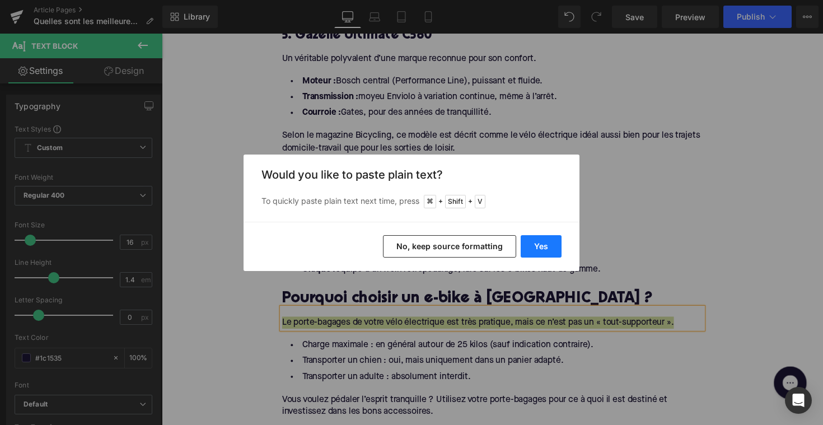
click at [536, 250] on button "Yes" at bounding box center [541, 246] width 41 height 22
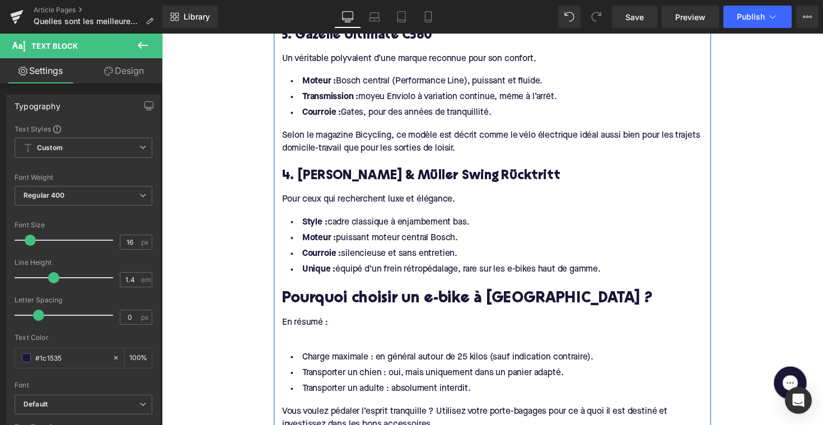
click at [373, 336] on div at bounding box center [500, 342] width 431 height 12
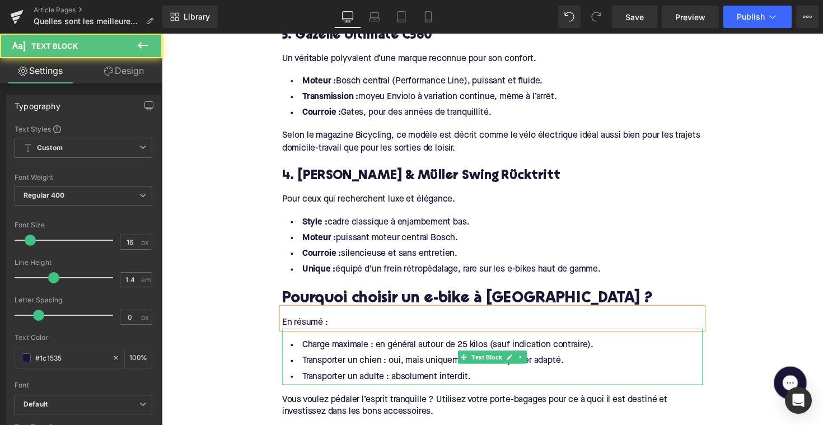
click at [424, 377] on li "Transporter un adulte : absolument interdit." at bounding box center [500, 385] width 431 height 16
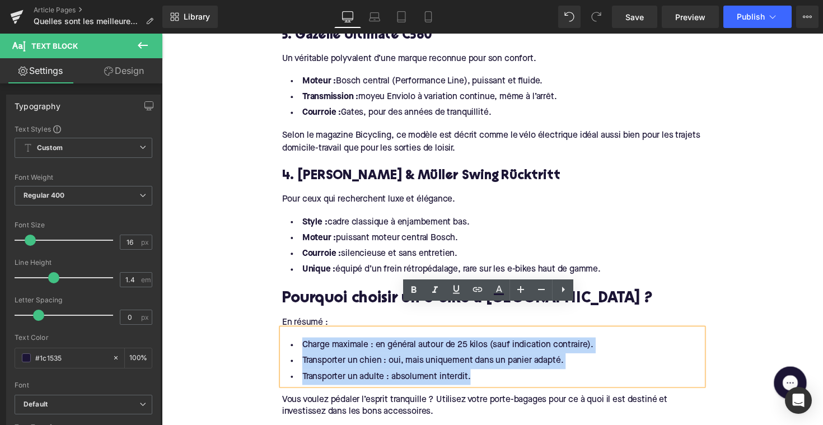
drag, startPoint x: 486, startPoint y: 365, endPoint x: 281, endPoint y: 322, distance: 209.9
click at [285, 336] on div "Charge maximale : en général autour de 25 kilos (sauf indication contraire). Tr…" at bounding box center [500, 365] width 431 height 58
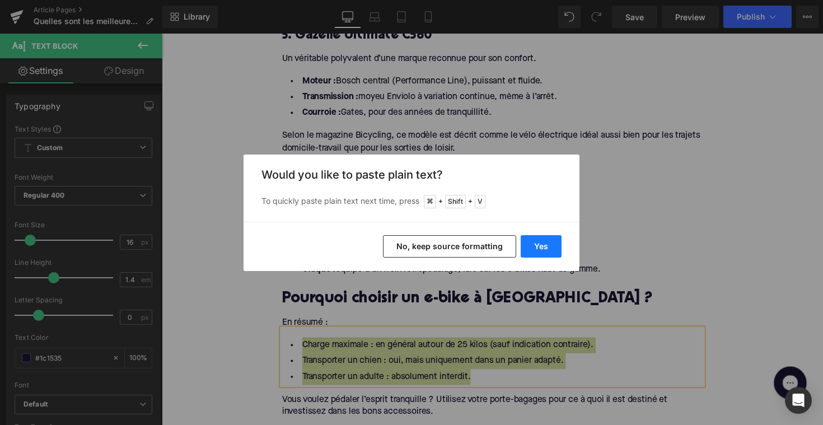
click at [550, 249] on button "Yes" at bounding box center [541, 246] width 41 height 22
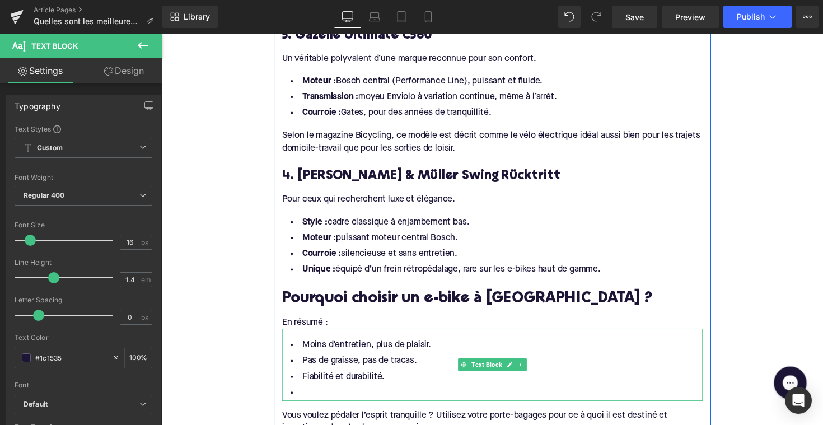
click at [373, 394] on li at bounding box center [500, 402] width 431 height 16
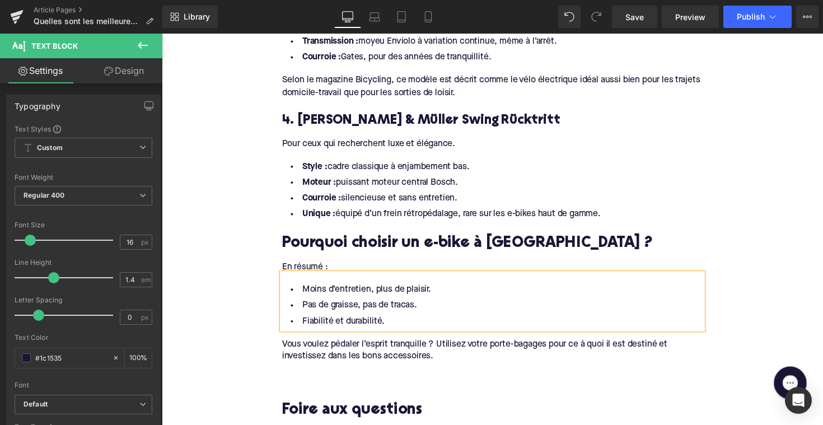
scroll to position [1295, 0]
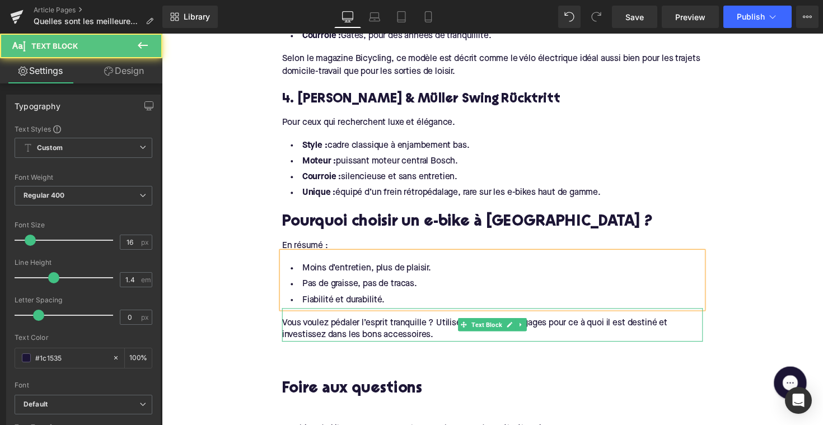
click at [347, 324] on div "Vous voulez pédaler l’esprit tranquille ? Utilisez votre porte-bagages pour ce …" at bounding box center [500, 336] width 431 height 25
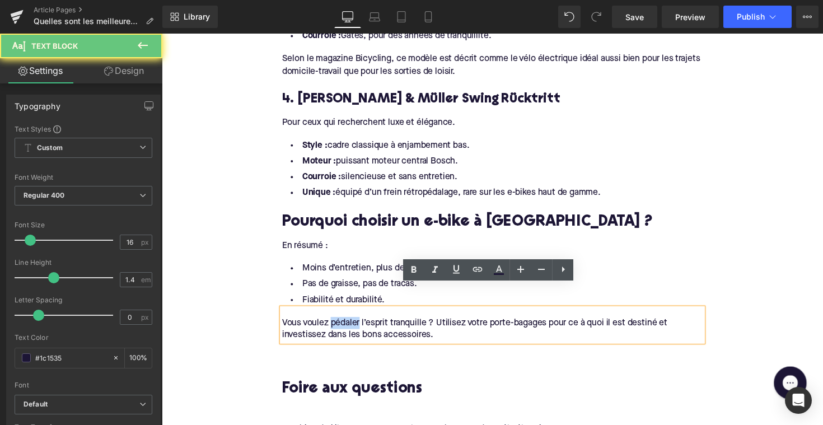
click at [347, 324] on div "Vous voulez pédaler l’esprit tranquille ? Utilisez votre porte-bagages pour ce …" at bounding box center [500, 336] width 431 height 25
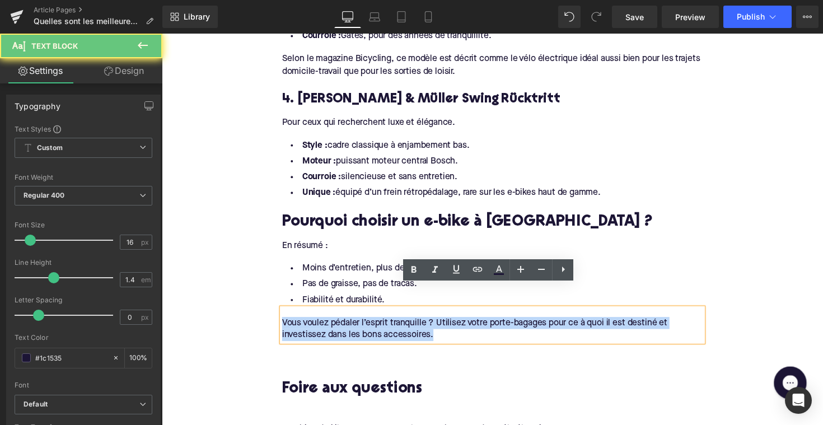
click at [347, 324] on div "Vous voulez pédaler l’esprit tranquille ? Utilisez votre porte-bagages pour ce …" at bounding box center [500, 336] width 431 height 25
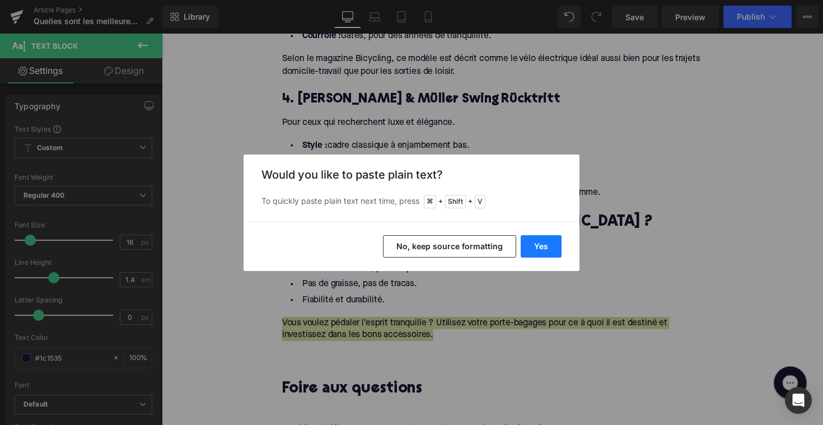
click at [542, 251] on button "Yes" at bounding box center [541, 246] width 41 height 22
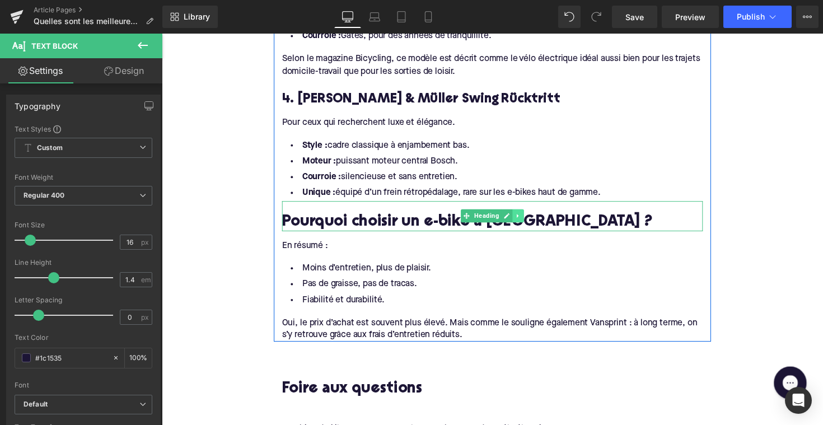
click at [526, 217] on icon at bounding box center [527, 220] width 6 height 7
click at [519, 217] on icon at bounding box center [521, 220] width 6 height 6
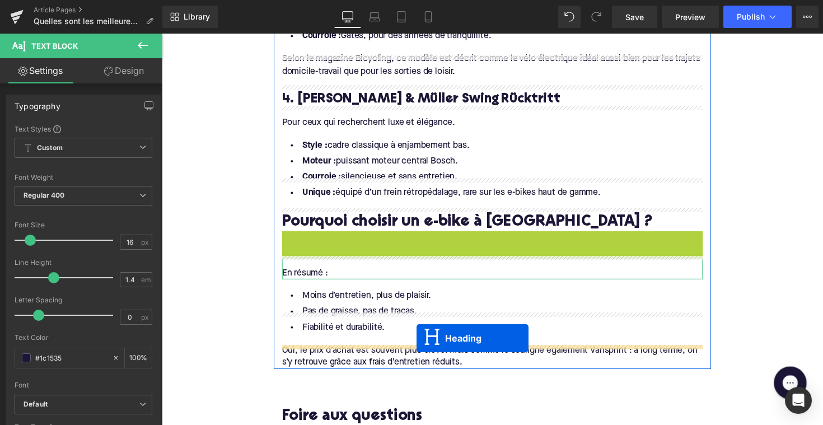
drag, startPoint x: 473, startPoint y: 231, endPoint x: 423, endPoint y: 346, distance: 125.1
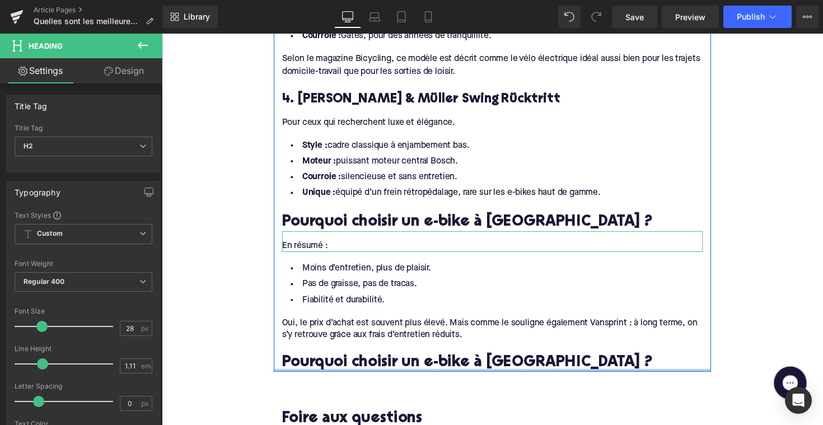
click at [394, 377] on div at bounding box center [501, 378] width 448 height 3
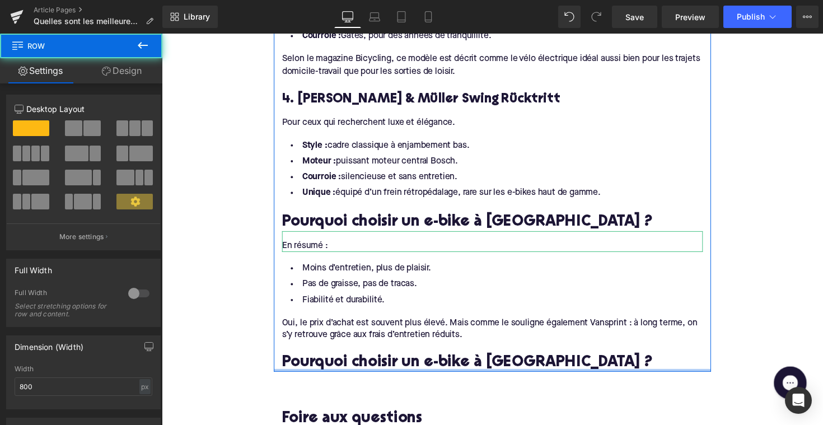
click at [394, 377] on div at bounding box center [501, 378] width 448 height 3
click at [396, 363] on h2 "Pourquoi choisir un e-bike à [GEOGRAPHIC_DATA] ?" at bounding box center [500, 371] width 431 height 17
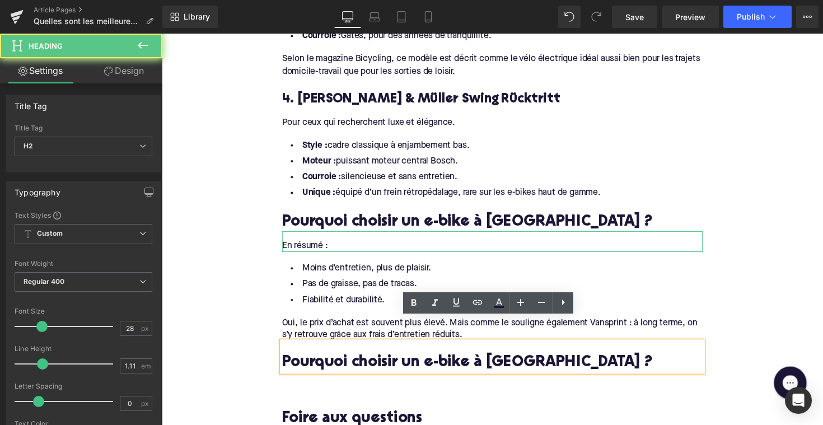
click at [396, 363] on h2 "Pourquoi choisir un e-bike à [GEOGRAPHIC_DATA] ?" at bounding box center [500, 371] width 431 height 17
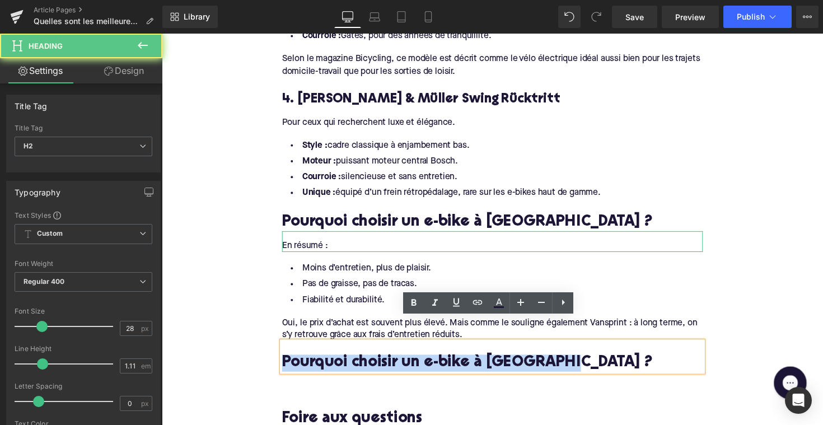
click at [396, 363] on h2 "Pourquoi choisir un e-bike à [GEOGRAPHIC_DATA] ?" at bounding box center [500, 371] width 431 height 17
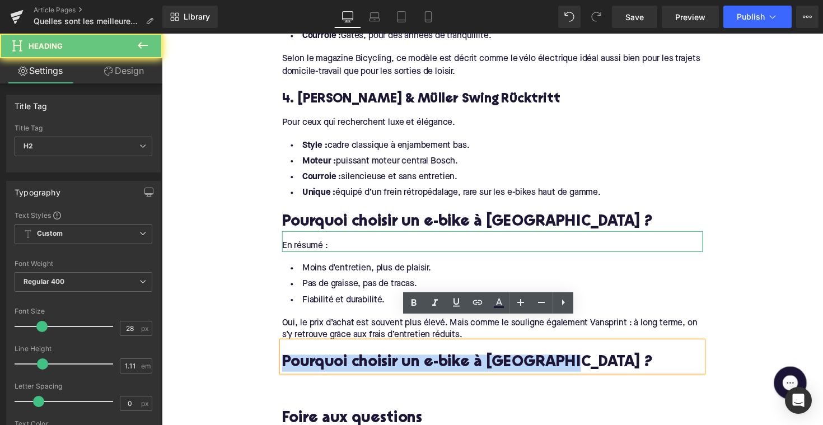
paste div
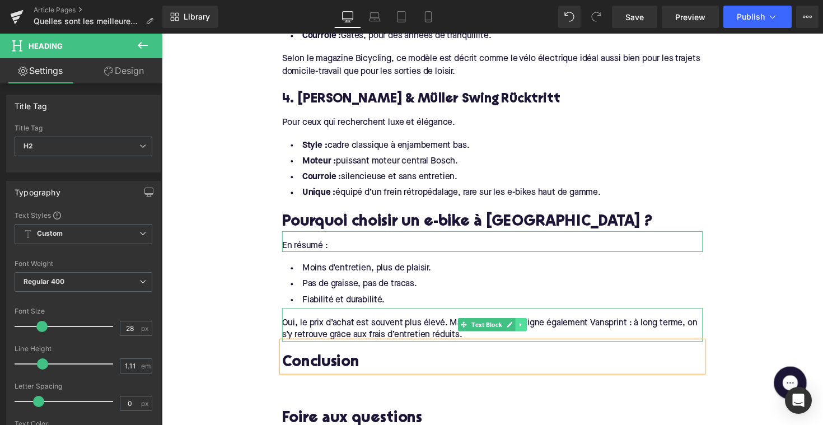
click at [529, 329] on icon at bounding box center [530, 332] width 6 height 7
click at [522, 329] on icon at bounding box center [524, 332] width 6 height 7
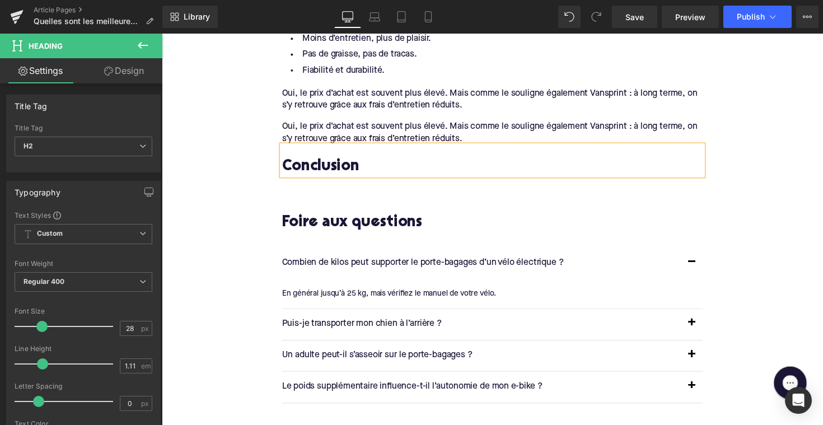
scroll to position [1464, 0]
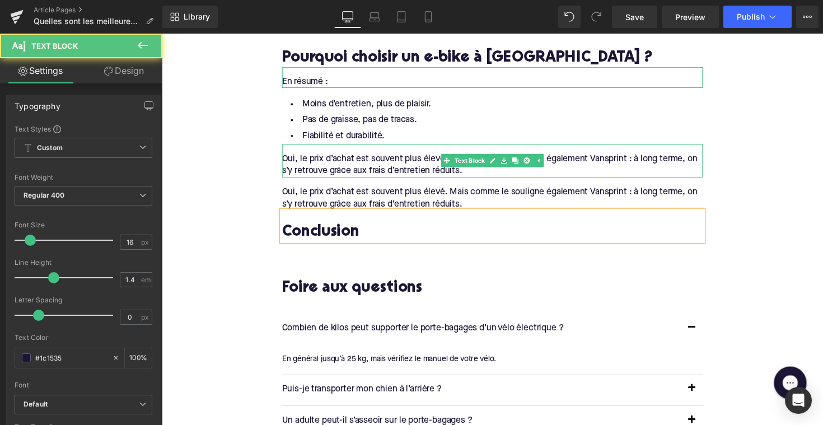
click at [437, 156] on div "Oui, le prix d’achat est souvent plus élevé. Mais comme le souligne également V…" at bounding box center [500, 168] width 431 height 25
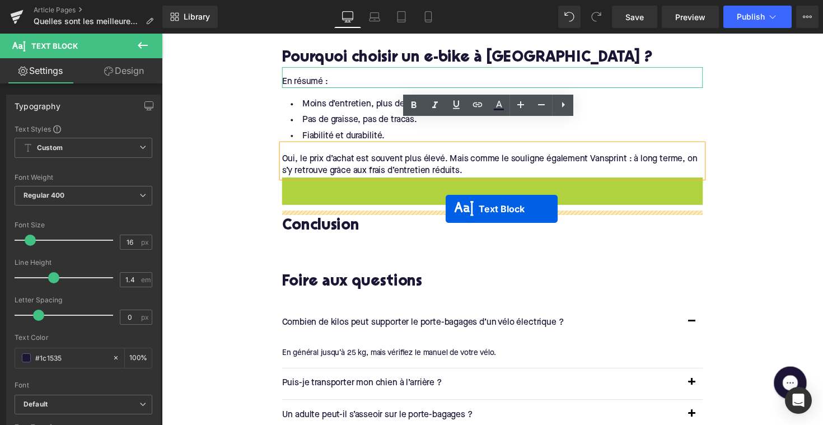
drag, startPoint x: 469, startPoint y: 174, endPoint x: 452, endPoint y: 213, distance: 41.9
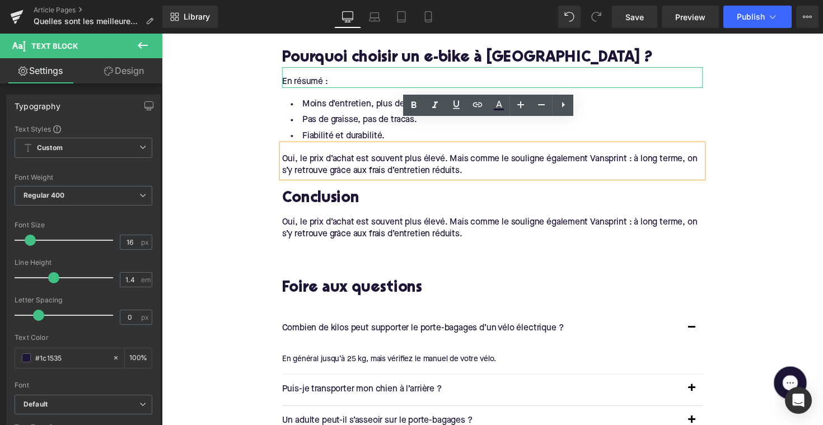
click at [396, 221] on div "Oui, le prix d’achat est souvent plus élevé. Mais comme le souligne également V…" at bounding box center [500, 233] width 431 height 25
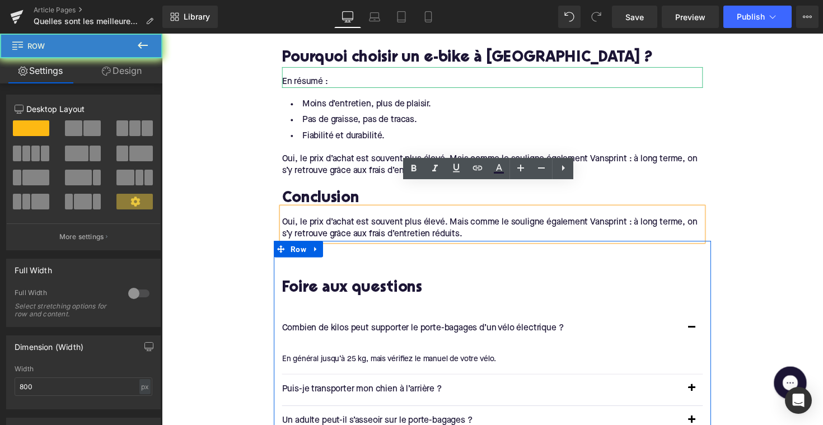
click at [484, 246] on div "F oire aux questions Heading Combien de kilos peut supporter le porte-bagages d…" at bounding box center [501, 388] width 448 height 284
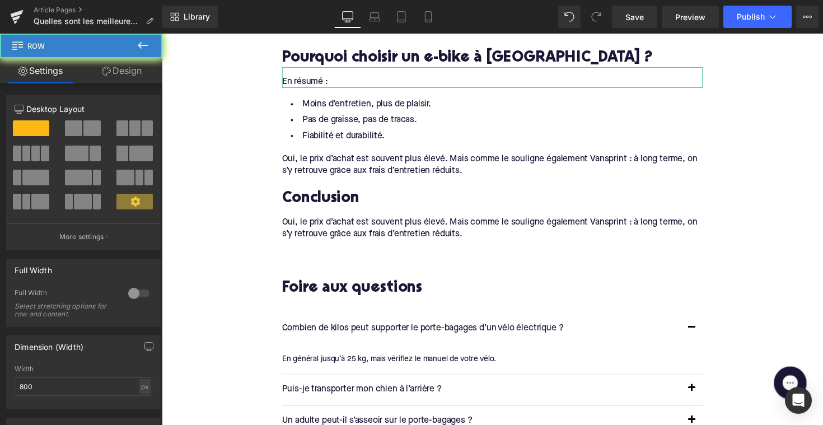
click at [478, 221] on div "Oui, le prix d’achat est souvent plus élevé. Mais comme le souligne également V…" at bounding box center [500, 233] width 431 height 25
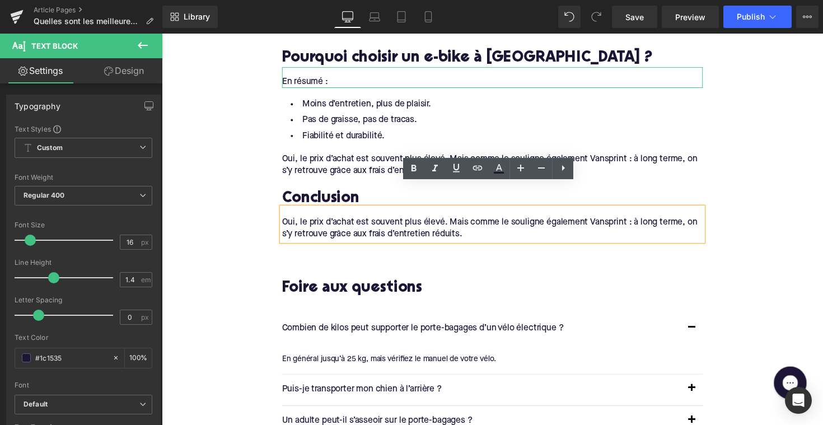
click at [478, 221] on div "Oui, le prix d’achat est souvent plus élevé. Mais comme le souligne également V…" at bounding box center [500, 233] width 431 height 25
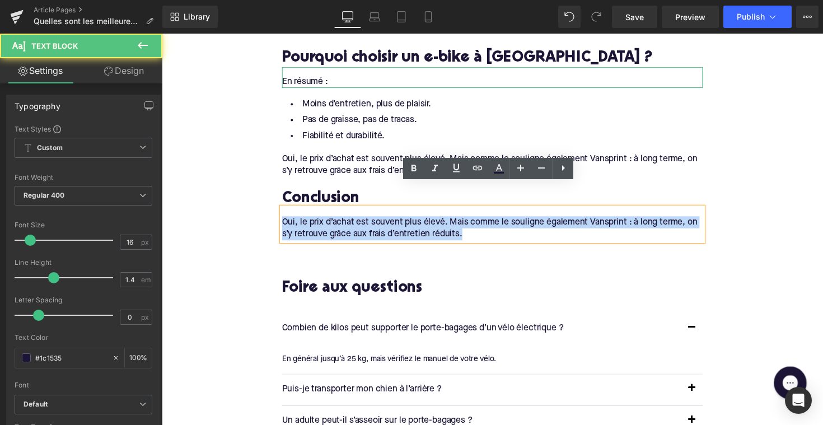
drag, startPoint x: 478, startPoint y: 214, endPoint x: 288, endPoint y: 195, distance: 190.8
click at [288, 212] on div "Oui, le prix d’achat est souvent plus élevé. Mais comme le souligne également V…" at bounding box center [500, 229] width 431 height 34
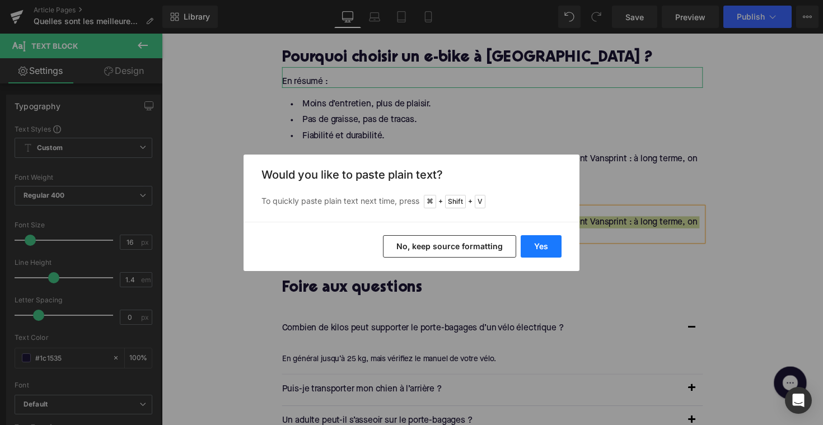
click at [547, 249] on button "Yes" at bounding box center [541, 246] width 41 height 22
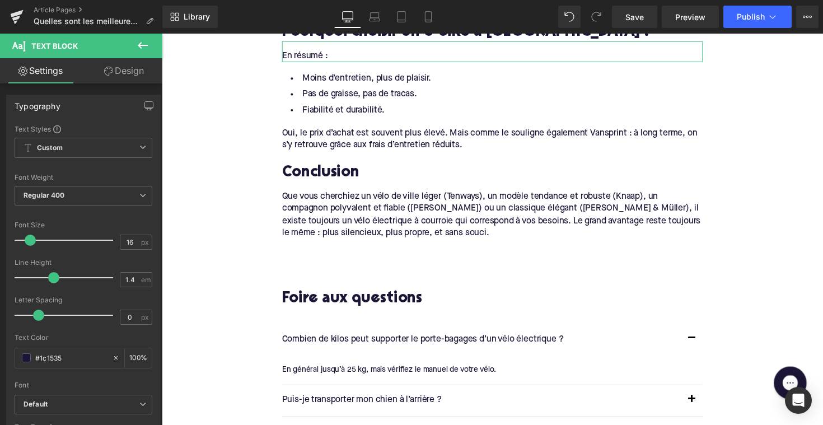
scroll to position [1515, 0]
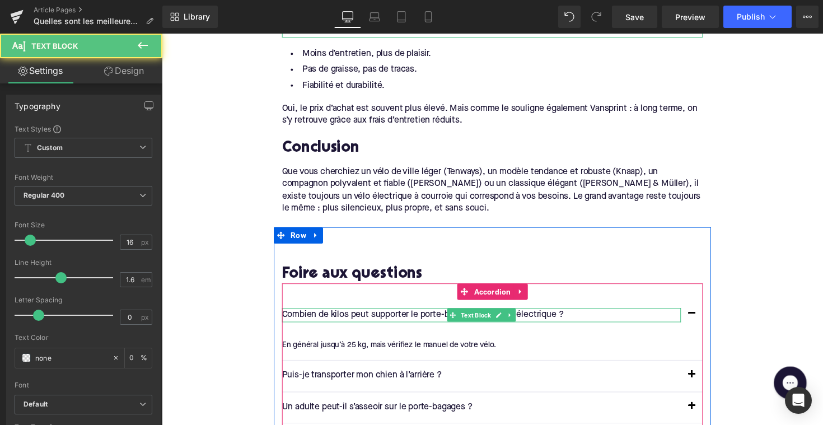
click at [395, 315] on div "Combien de kilos peut supporter le porte-bagages d’un vélo électrique ? Text Bl…" at bounding box center [489, 322] width 409 height 15
click at [395, 315] on p "Combien de kilos peut supporter le porte-bagages d’un vélo électrique ?" at bounding box center [489, 322] width 409 height 15
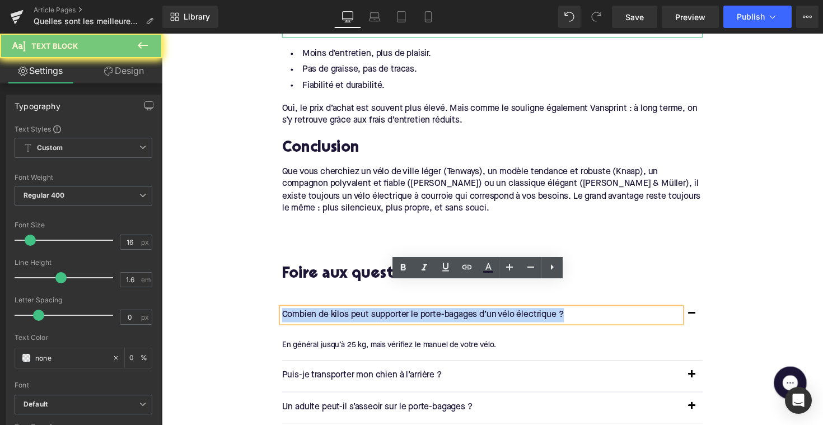
click at [395, 315] on p "Combien de kilos peut supporter le porte-bagages d’un vélo électrique ?" at bounding box center [489, 322] width 409 height 15
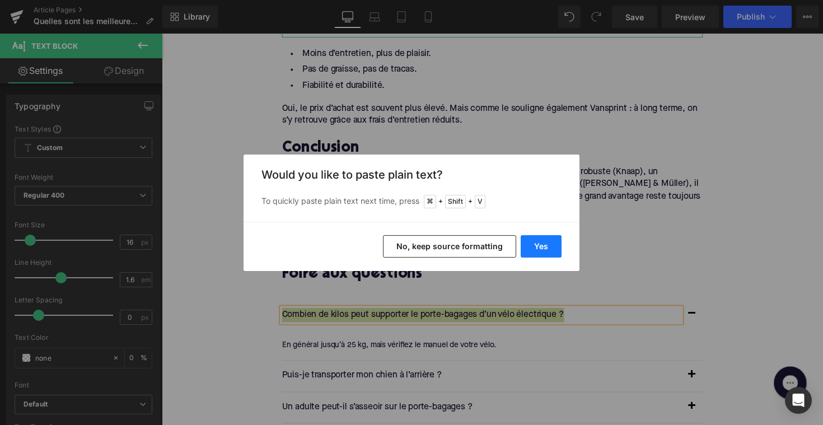
click at [537, 250] on button "Yes" at bounding box center [541, 246] width 41 height 22
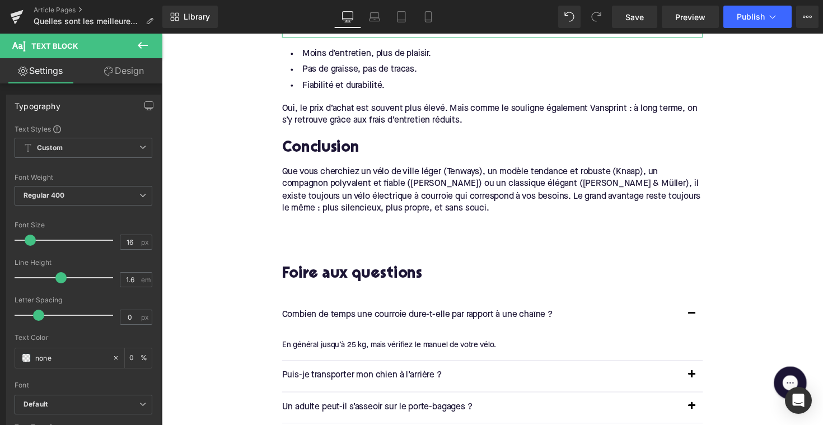
click at [344, 347] on div "En général jusqu’à 25 kg, mais vérifiez le manuel de votre vélo." at bounding box center [496, 353] width 423 height 12
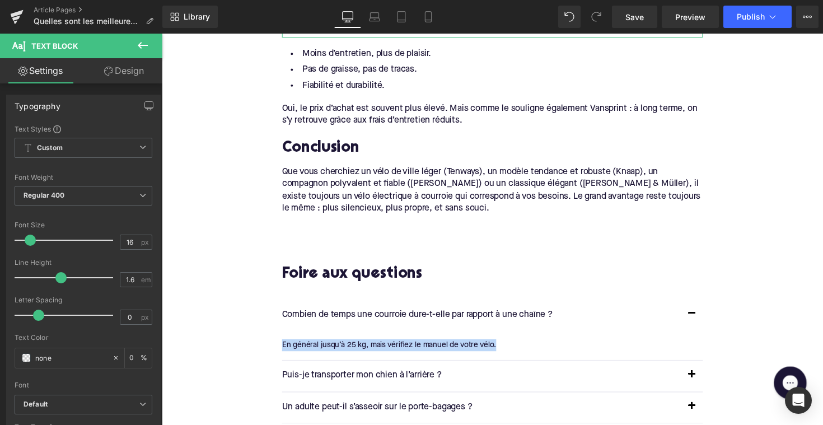
click at [344, 347] on div "En général jusqu’à 25 kg, mais vérifiez le manuel de votre vélo." at bounding box center [496, 353] width 423 height 12
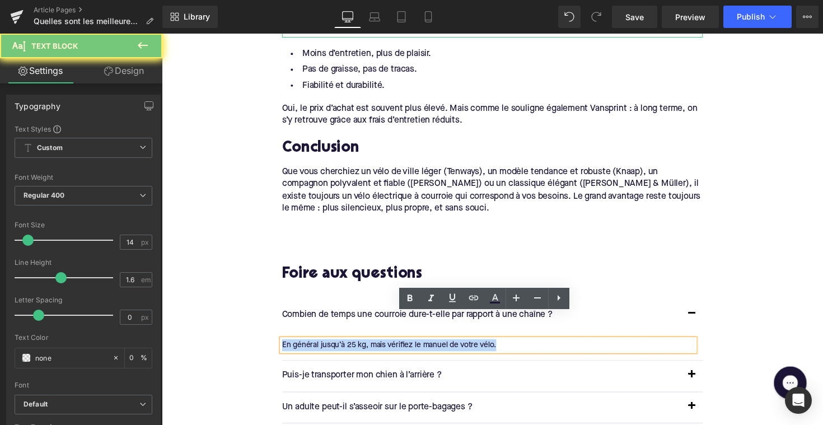
click at [344, 347] on div "En général jusqu’à 25 kg, mais vérifiez le manuel de votre vélo." at bounding box center [496, 353] width 423 height 12
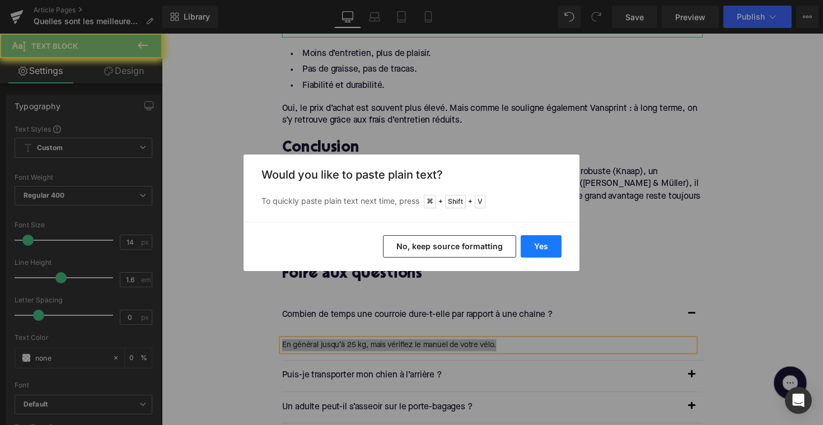
click at [536, 246] on button "Yes" at bounding box center [541, 246] width 41 height 22
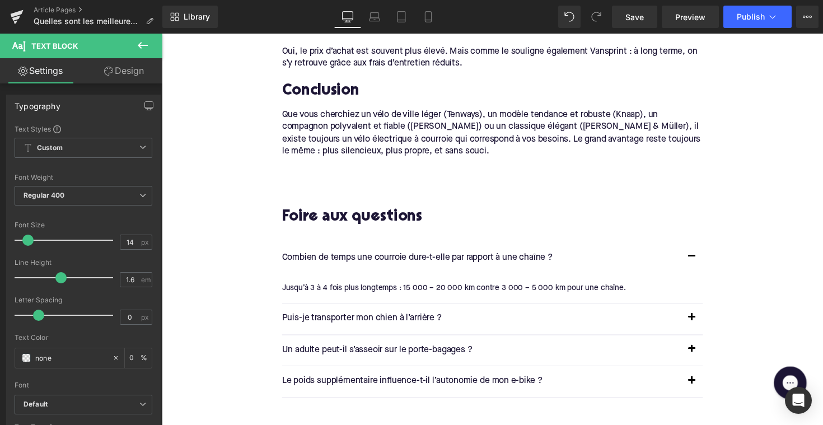
scroll to position [1641, 0]
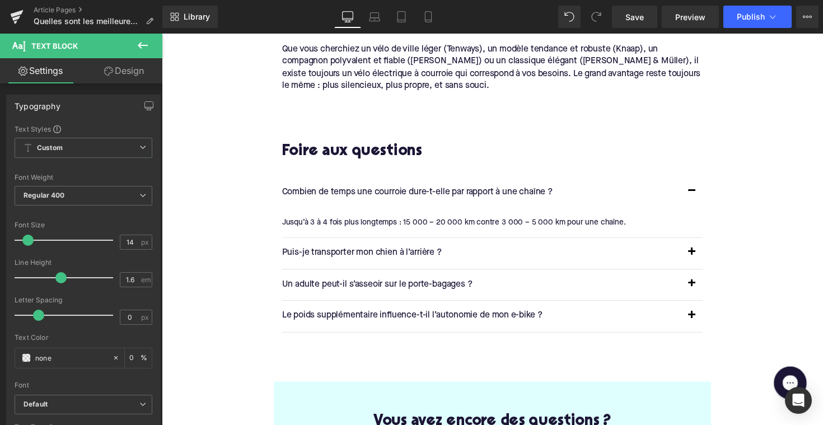
click at [162, 34] on div at bounding box center [162, 34] width 0 height 0
click at [341, 251] on p "Puis-je transporter mon chien à l’arrière ?" at bounding box center [489, 258] width 409 height 15
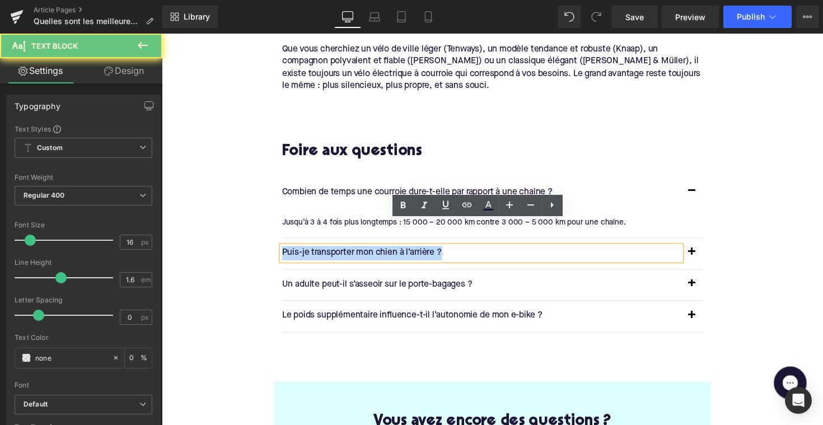
click at [341, 251] on p "Puis-je transporter mon chien à l’arrière ?" at bounding box center [489, 258] width 409 height 15
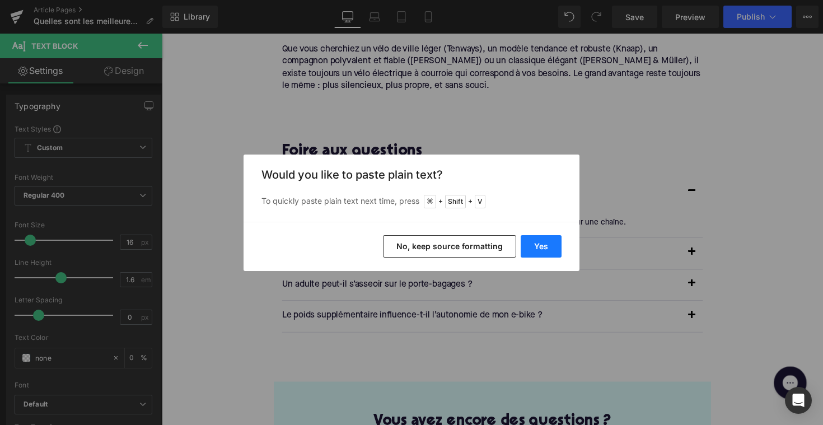
click at [530, 239] on button "Yes" at bounding box center [541, 246] width 41 height 22
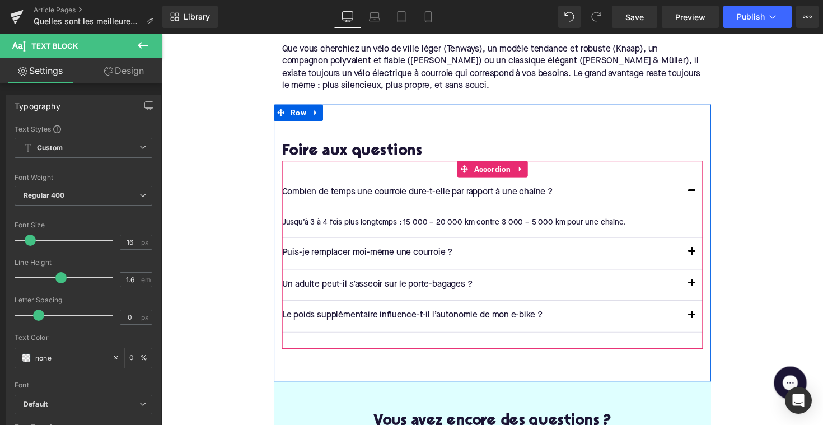
click at [702, 243] on button "button" at bounding box center [705, 258] width 22 height 31
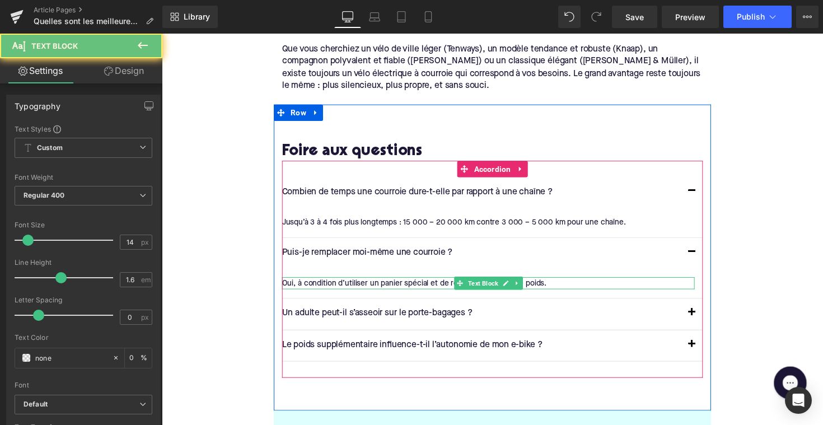
click at [377, 283] on div "Oui, à condition d’utiliser un panier spécial et de respecter la limite de poid…" at bounding box center [496, 289] width 423 height 12
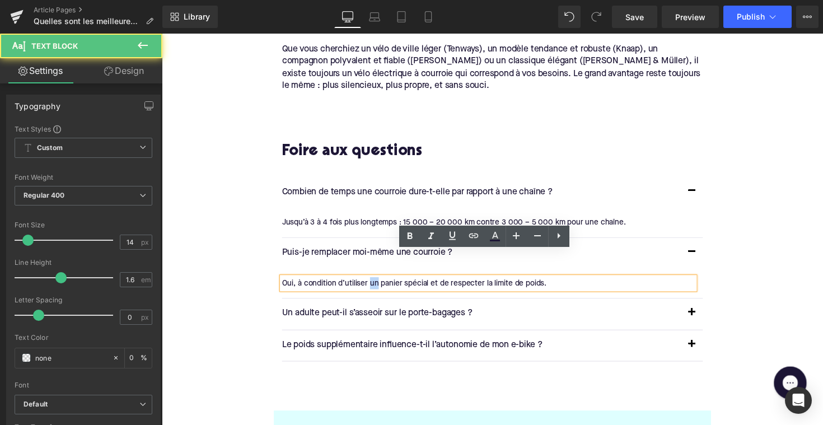
click at [377, 283] on div "Oui, à condition d’utiliser un panier spécial et de respecter la limite de poid…" at bounding box center [496, 289] width 423 height 12
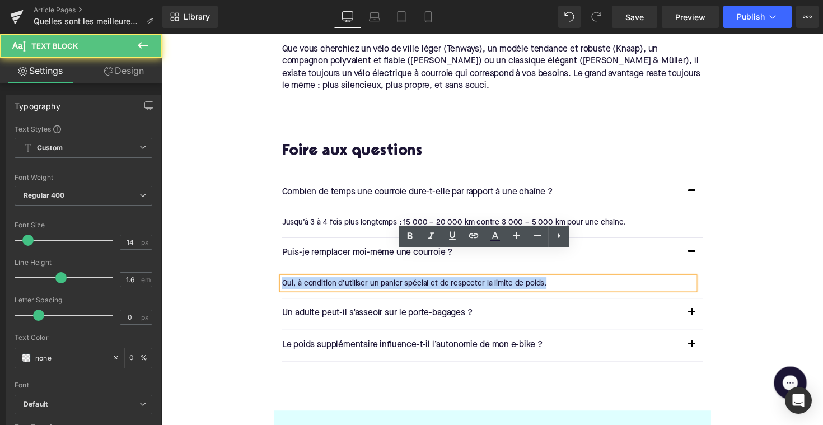
click at [377, 283] on div "Oui, à condition d’utiliser un panier spécial et de respecter la limite de poid…" at bounding box center [496, 289] width 423 height 12
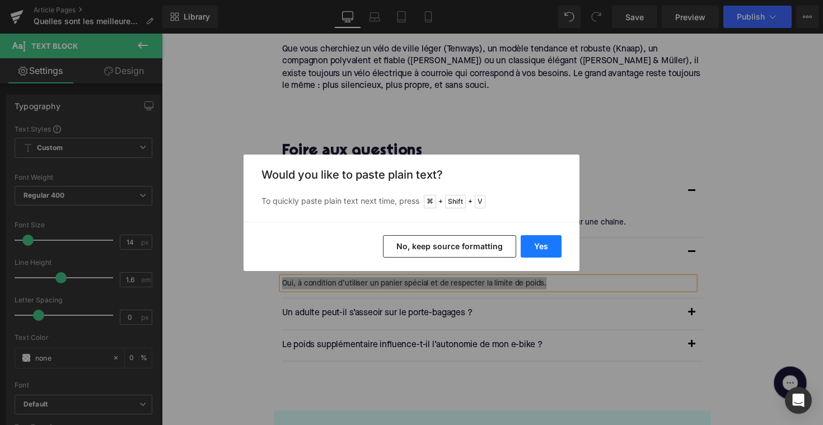
click at [542, 250] on button "Yes" at bounding box center [541, 246] width 41 height 22
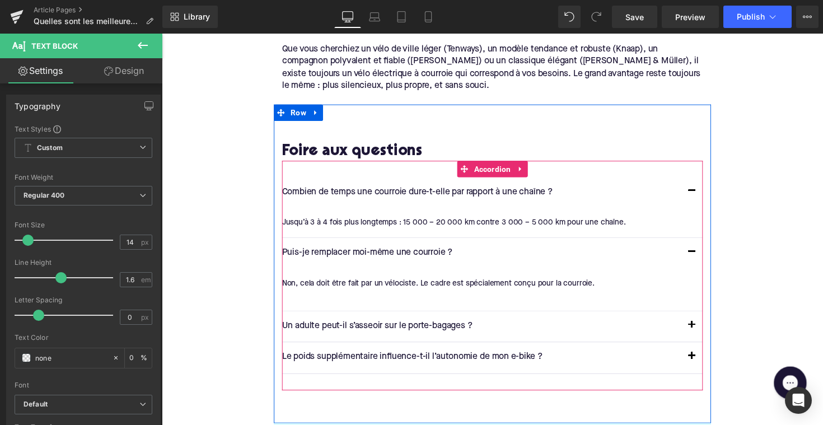
click at [162, 34] on div at bounding box center [162, 34] width 0 height 0
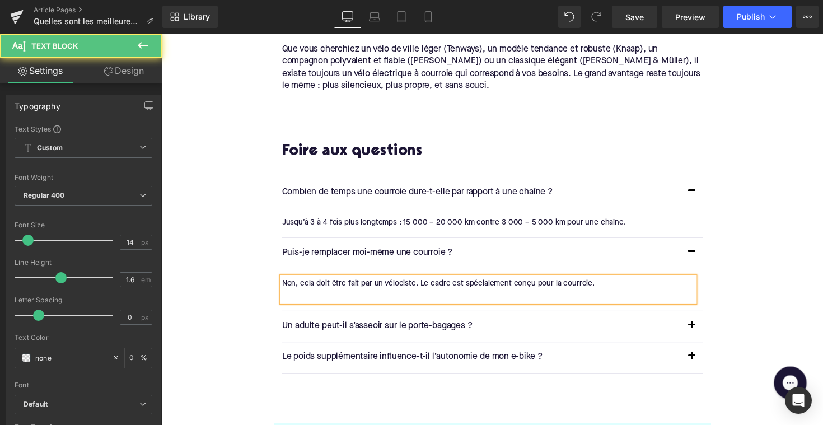
click at [386, 296] on div at bounding box center [496, 302] width 423 height 12
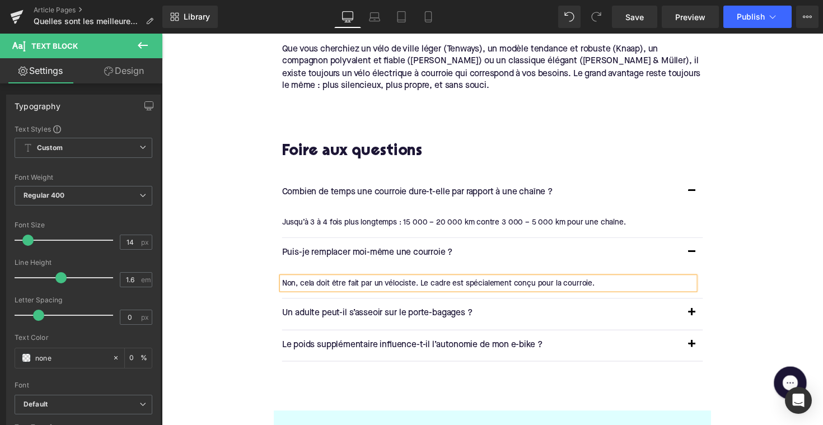
click at [422, 314] on p "Un adulte peut-il s’asseoir sur le porte-bagages ?" at bounding box center [489, 321] width 409 height 15
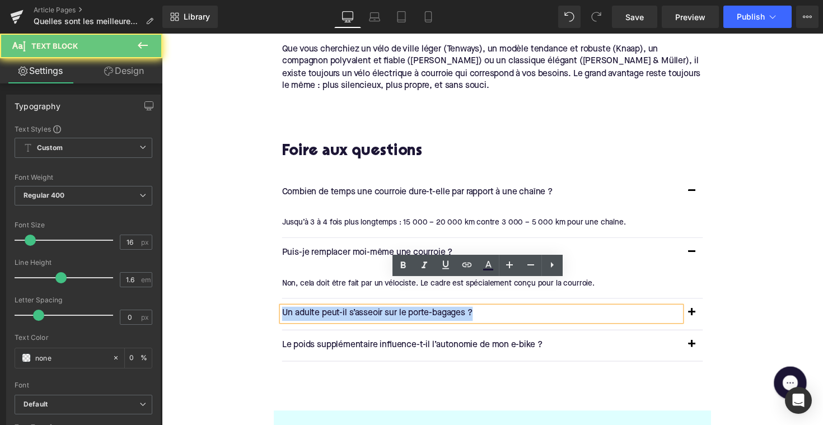
click at [422, 314] on p "Un adulte peut-il s’asseoir sur le porte-bagages ?" at bounding box center [489, 321] width 409 height 15
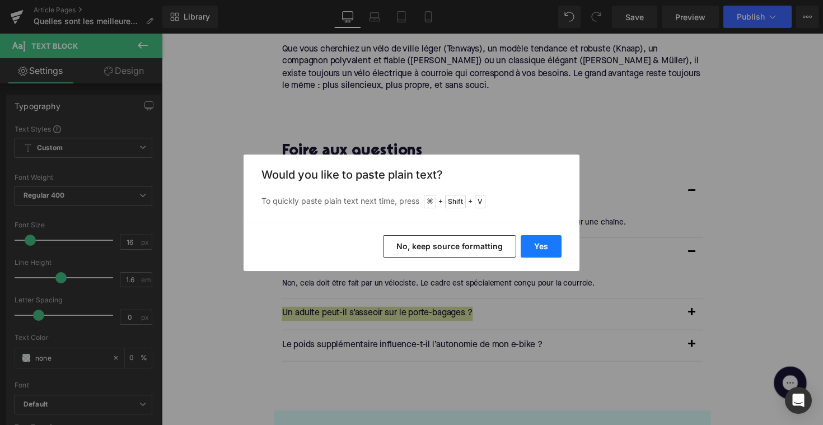
click at [539, 248] on button "Yes" at bounding box center [541, 246] width 41 height 22
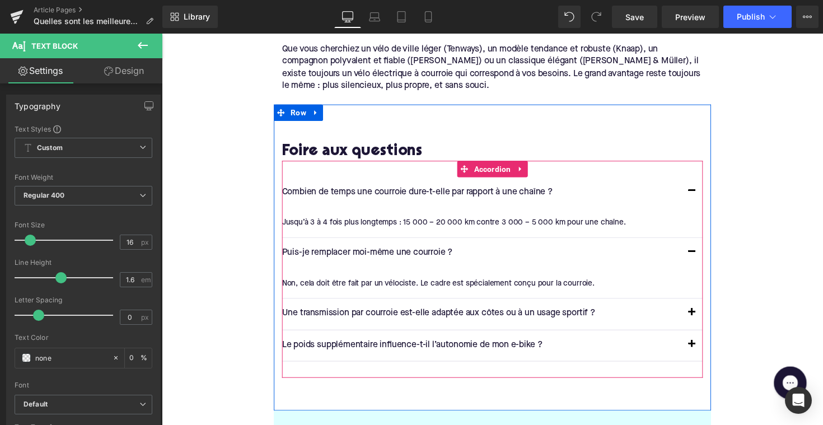
click at [705, 323] on span "button" at bounding box center [705, 323] width 0 height 0
click at [703, 305] on button "button" at bounding box center [705, 320] width 22 height 31
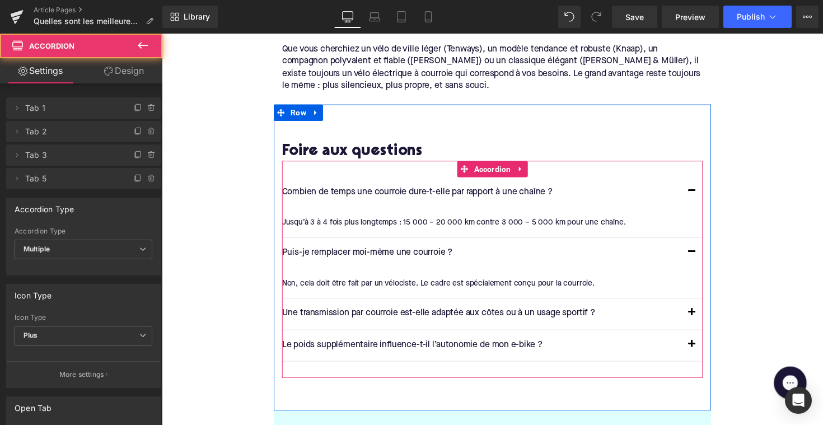
click at [705, 305] on button "button" at bounding box center [705, 320] width 22 height 31
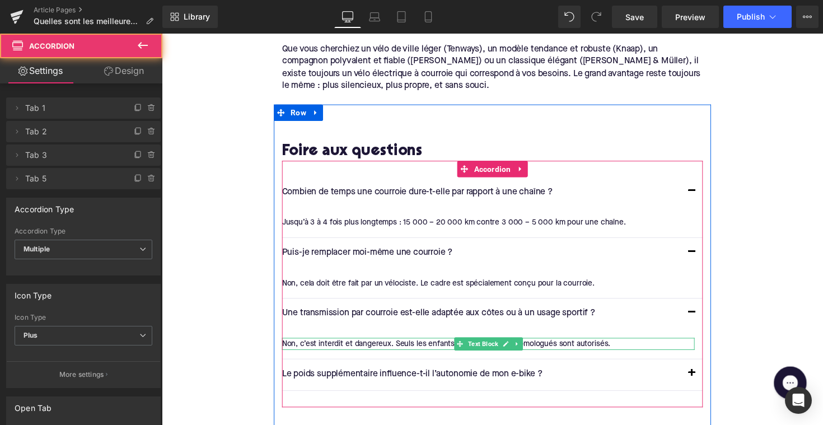
click at [354, 346] on div "Non, c’est interdit et dangereux. Seuls les enfants dans des sièges homologués …" at bounding box center [496, 352] width 423 height 12
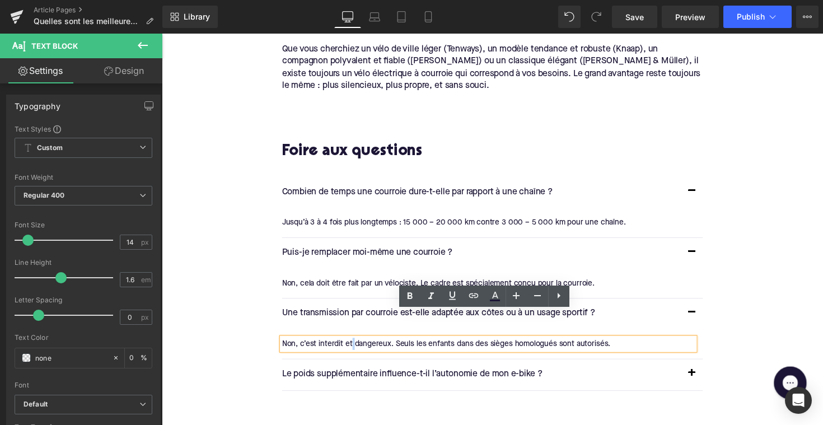
click at [354, 346] on div "Non, c’est interdit et dangereux. Seuls les enfants dans des sièges homologués …" at bounding box center [496, 352] width 423 height 12
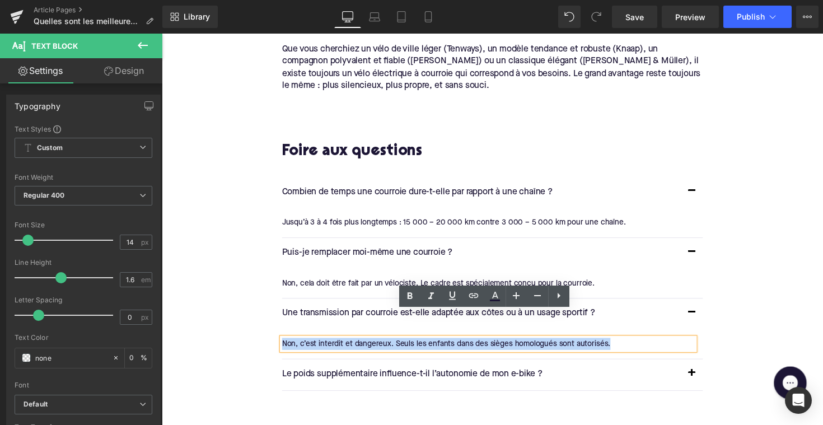
click at [354, 346] on div "Non, c’est interdit et dangereux. Seuls les enfants dans des sièges homologués …" at bounding box center [496, 352] width 423 height 12
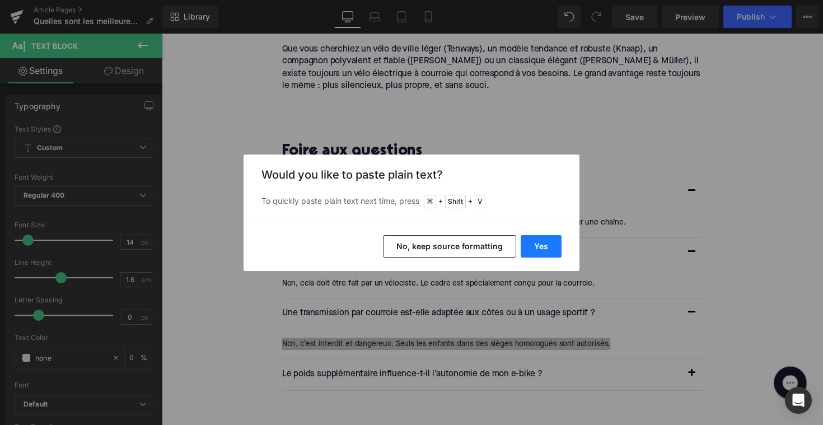
click at [531, 254] on button "Yes" at bounding box center [541, 246] width 41 height 22
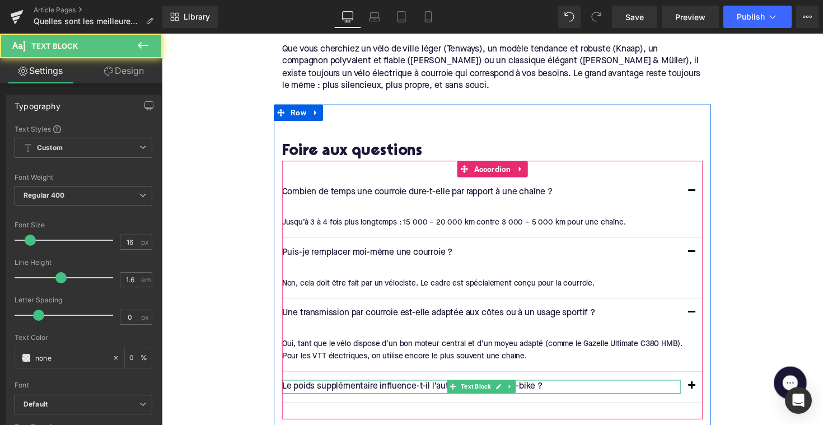
click at [432, 389] on p "Le poids supplémentaire influence-t-il l’autonomie de mon e-bike ?" at bounding box center [489, 396] width 409 height 15
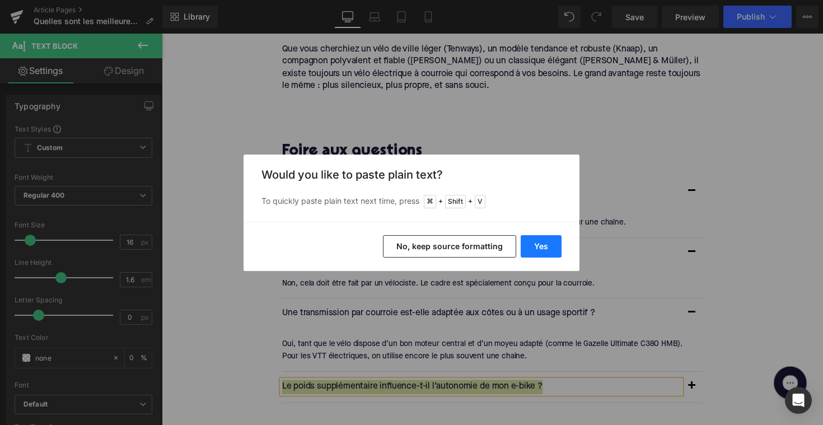
click at [536, 253] on button "Yes" at bounding box center [541, 246] width 41 height 22
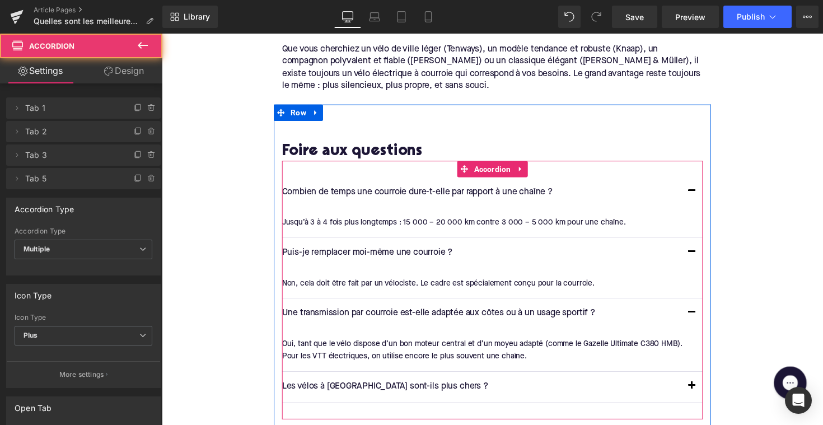
click at [700, 380] on button "button" at bounding box center [705, 395] width 22 height 31
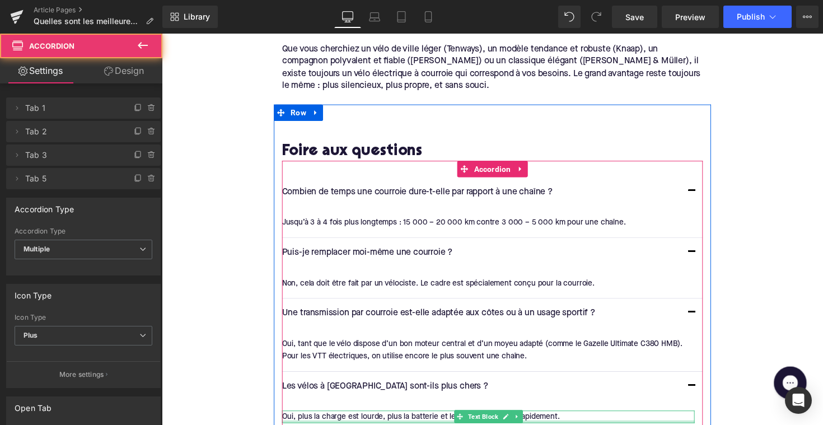
click at [382, 424] on div at bounding box center [496, 431] width 423 height 3
click at [382, 420] on div "Oui, plus la charge est lourde, plus la batterie et le moteur se vident rapidem…" at bounding box center [496, 426] width 423 height 12
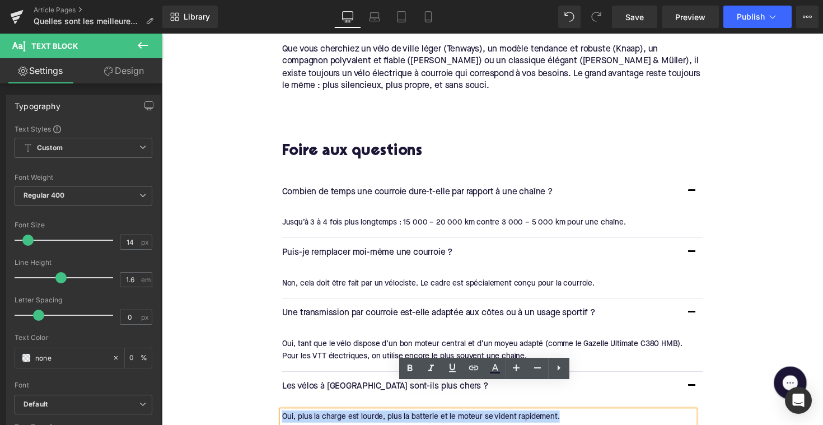
click at [382, 420] on div "Oui, plus la charge est lourde, plus la batterie et le moteur se vident rapidem…" at bounding box center [496, 426] width 423 height 12
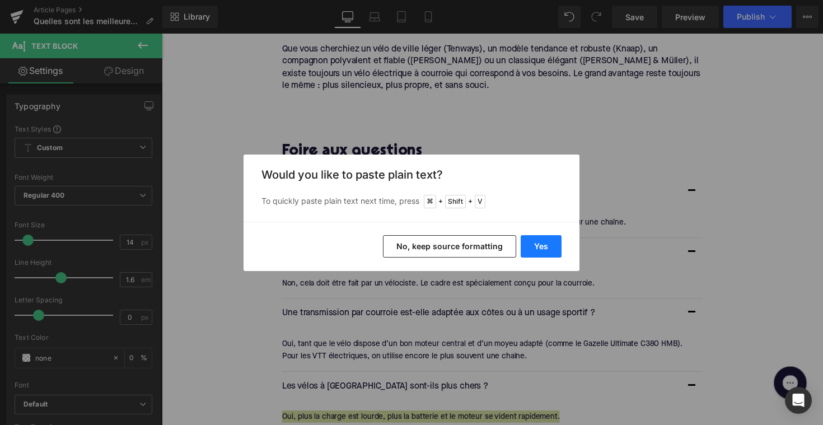
click at [530, 250] on button "Yes" at bounding box center [541, 246] width 41 height 22
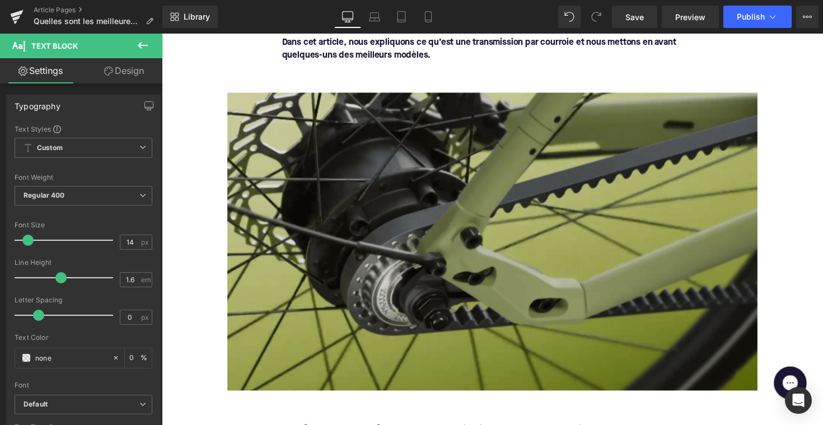
scroll to position [589, 0]
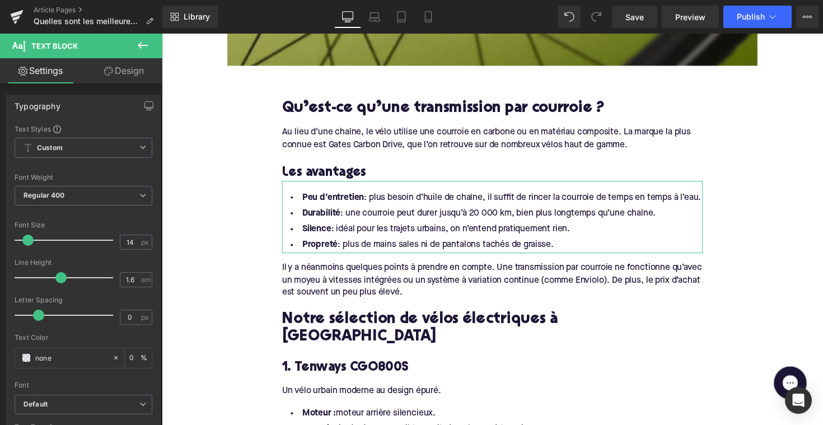
click at [312, 367] on h3 "1. Tenways CGO800S" at bounding box center [500, 375] width 431 height 17
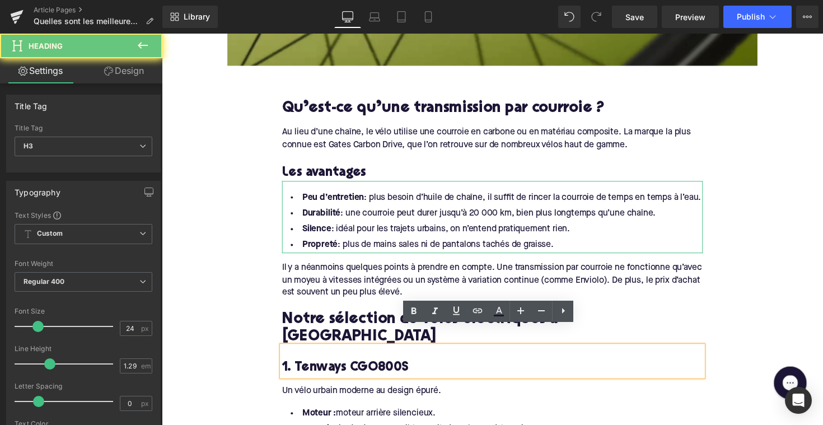
click at [312, 367] on h3 "1. Tenways CGO800S" at bounding box center [500, 375] width 431 height 17
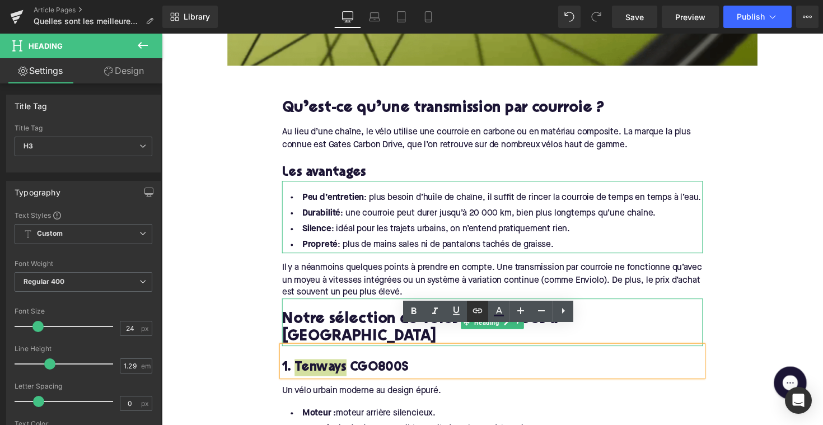
drag, startPoint x: 482, startPoint y: 313, endPoint x: 268, endPoint y: 315, distance: 214.5
click at [482, 313] on icon at bounding box center [477, 310] width 13 height 13
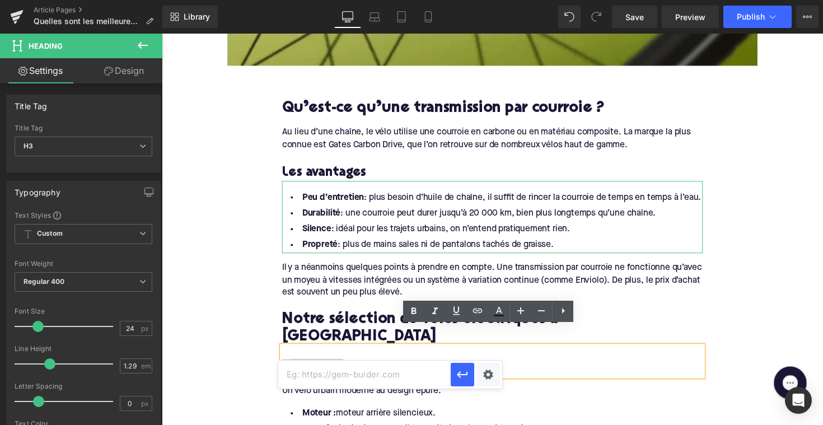
click at [382, 372] on input "text" at bounding box center [364, 375] width 172 height 28
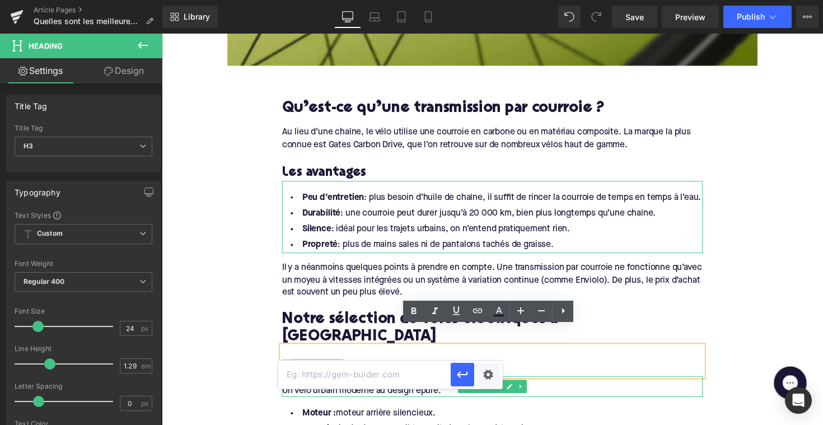
paste input "[URL][DOMAIN_NAME]"
click at [460, 376] on icon "button" at bounding box center [462, 374] width 13 height 13
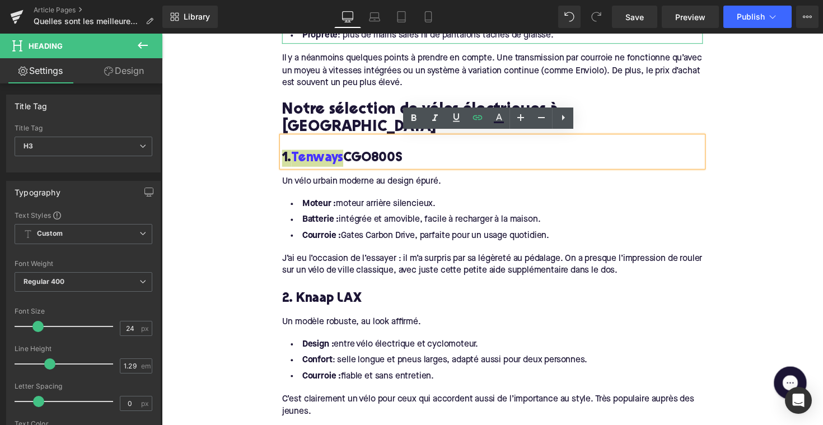
scroll to position [830, 0]
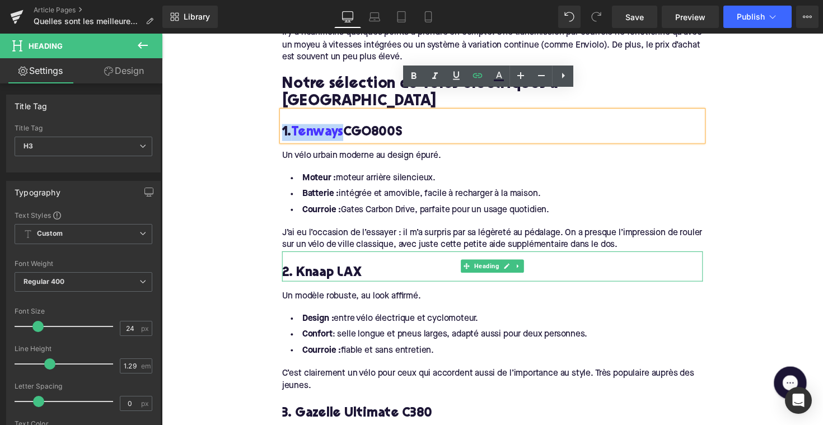
click at [312, 270] on h3 "2. Knaap LAX" at bounding box center [500, 278] width 431 height 17
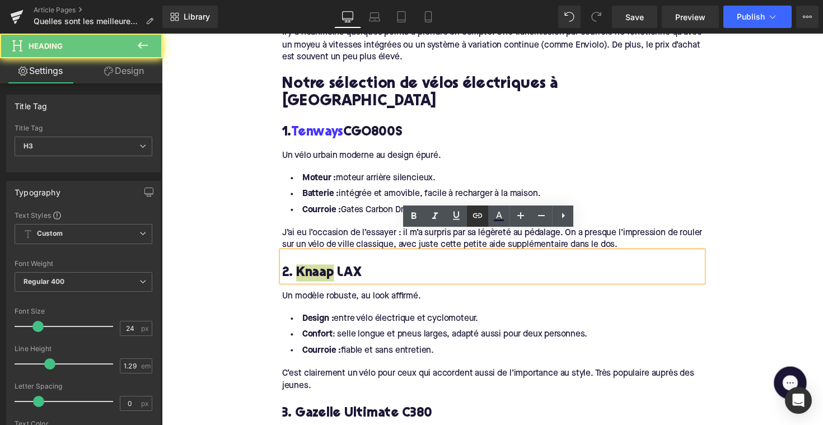
click at [479, 213] on icon at bounding box center [478, 215] width 10 height 4
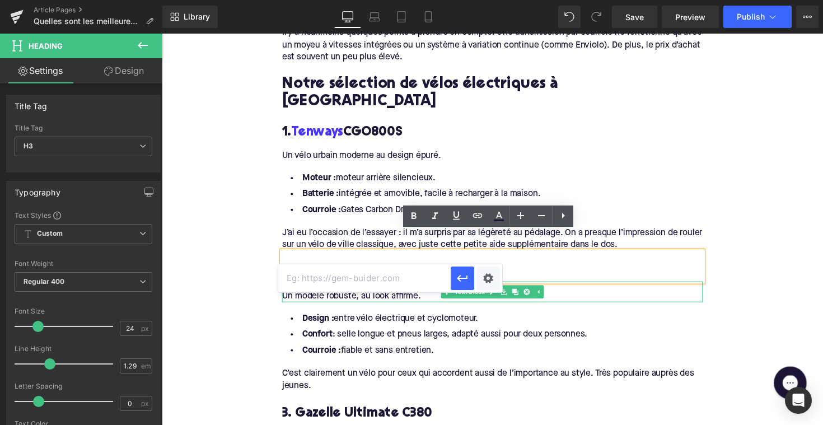
click at [371, 287] on input "text" at bounding box center [364, 278] width 172 height 28
paste input "[URL][DOMAIN_NAME]"
click at [463, 277] on icon "button" at bounding box center [462, 278] width 13 height 13
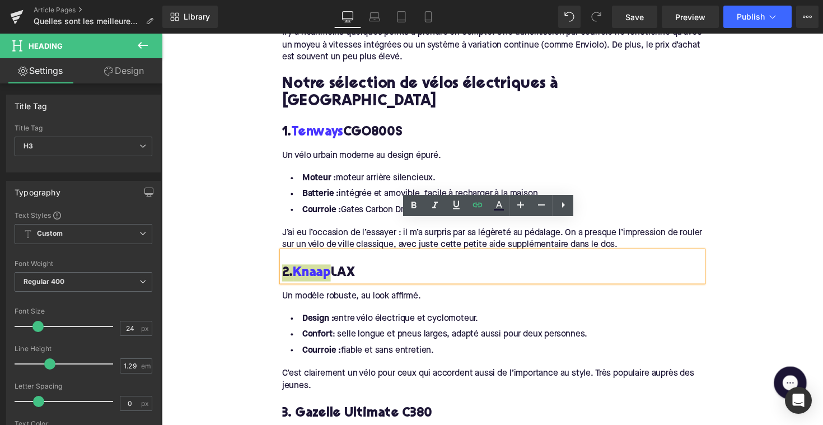
scroll to position [937, 0]
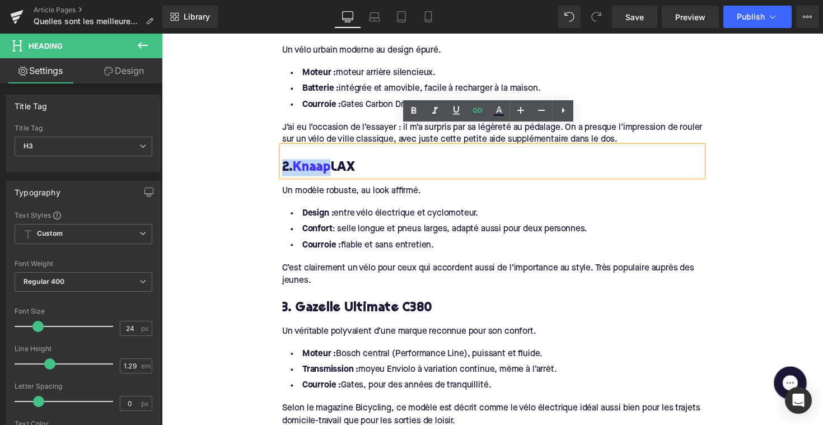
click at [315, 306] on h3 "3. Gazelle Ultimate C380" at bounding box center [500, 314] width 431 height 17
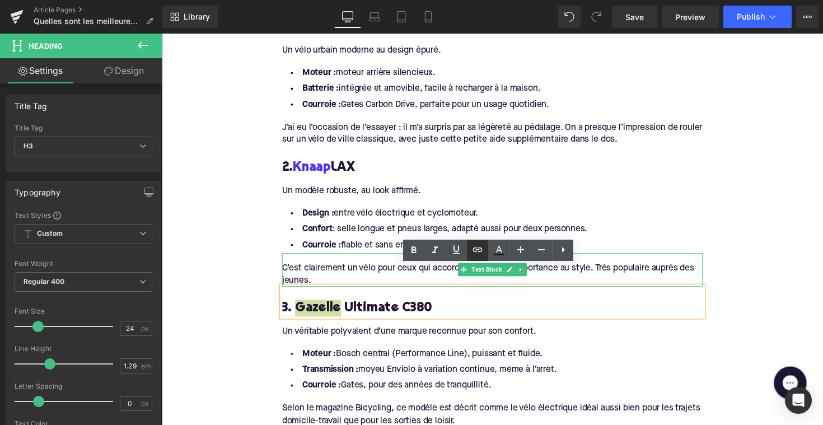
click at [475, 250] on icon at bounding box center [477, 249] width 13 height 13
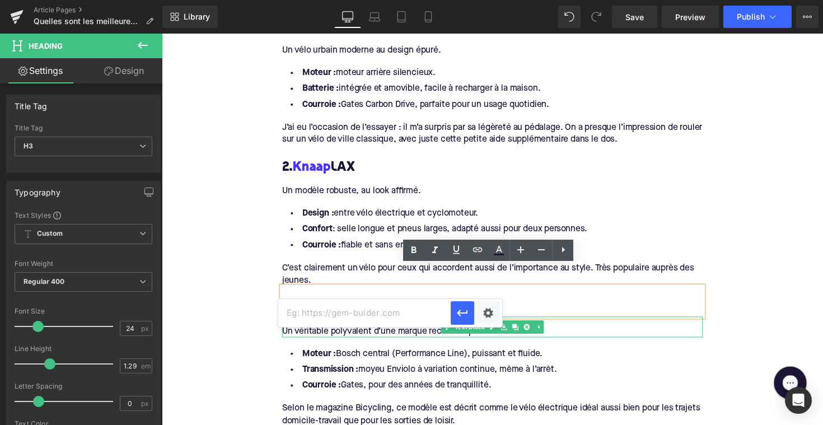
click at [398, 304] on input "text" at bounding box center [364, 313] width 172 height 28
paste input "[URL][DOMAIN_NAME]"
click at [466, 306] on icon "button" at bounding box center [462, 312] width 13 height 13
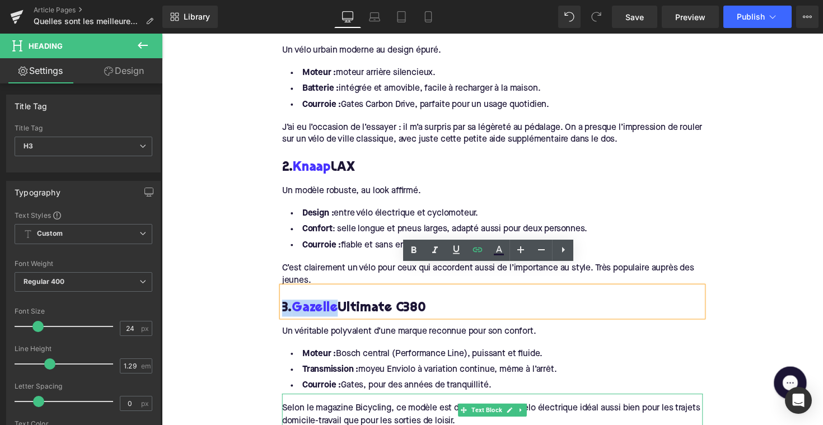
click at [379, 412] on div "Selon le magazine Bicycling, ce modèle est décrit comme le vélo électrique idéa…" at bounding box center [500, 424] width 431 height 25
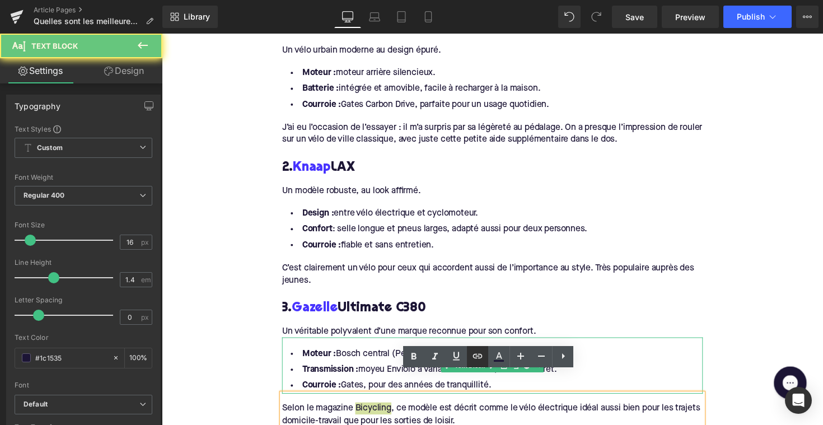
click at [474, 357] on icon at bounding box center [478, 356] width 10 height 4
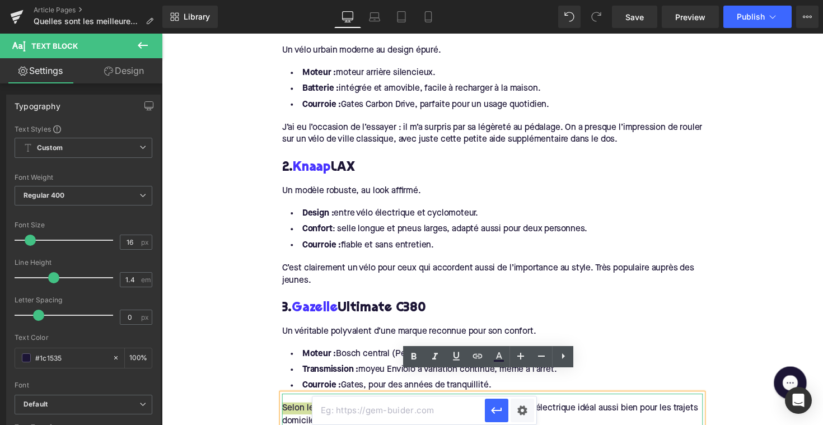
click at [387, 412] on input "text" at bounding box center [398, 410] width 172 height 28
paste input "[URL][DOMAIN_NAME]"
type input "[URL][DOMAIN_NAME]"
click at [500, 409] on icon "button" at bounding box center [496, 410] width 13 height 13
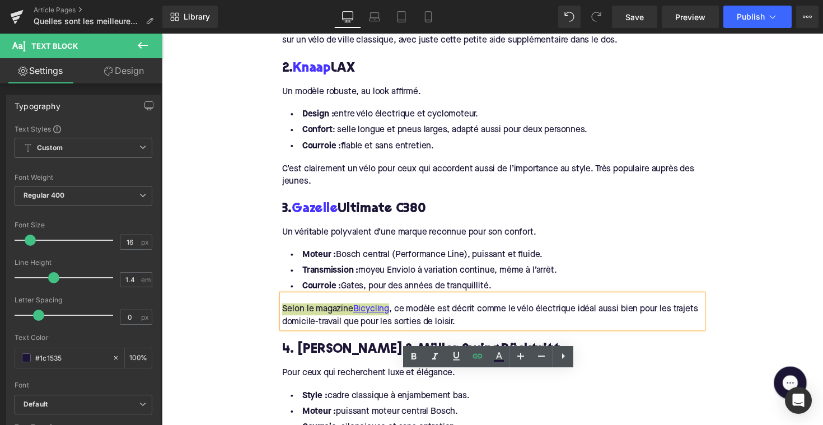
scroll to position [1089, 0]
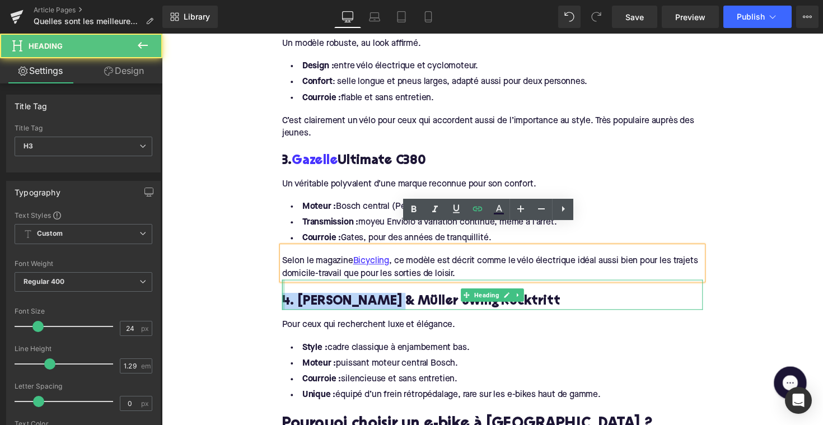
drag, startPoint x: 387, startPoint y: 286, endPoint x: 284, endPoint y: 286, distance: 102.5
click at [285, 286] on div "4. [PERSON_NAME] & Müller Swing Rücktritt Heading" at bounding box center [500, 301] width 431 height 31
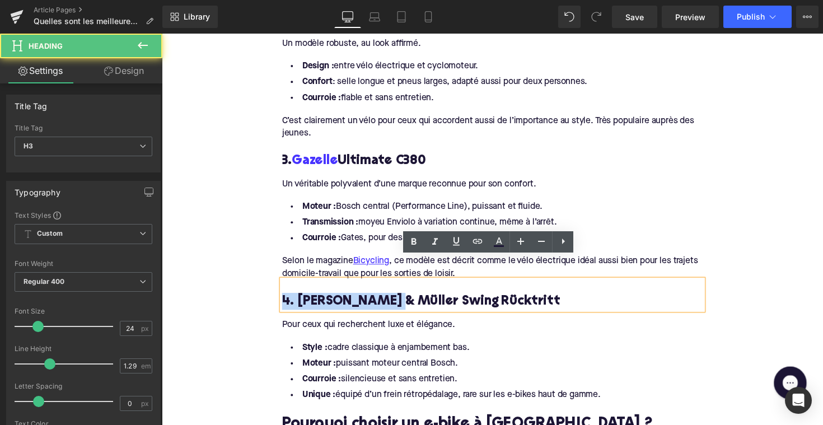
click at [296, 299] on h3 "4. [PERSON_NAME] & Müller Swing Rücktritt" at bounding box center [500, 307] width 431 height 17
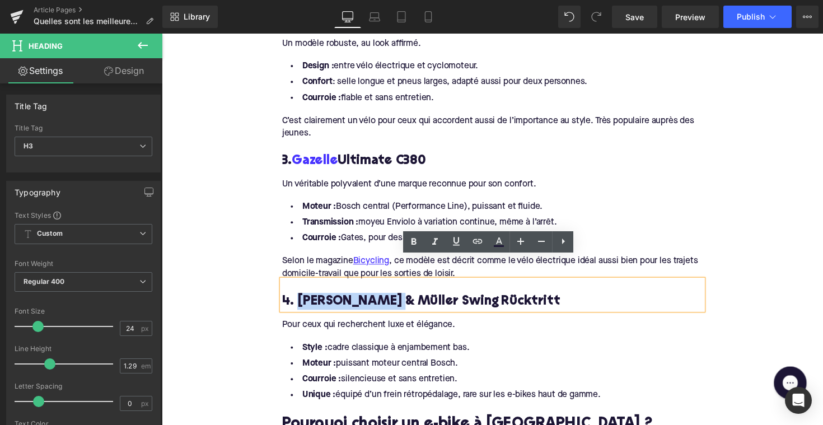
drag, startPoint x: 298, startPoint y: 286, endPoint x: 388, endPoint y: 287, distance: 89.6
click at [388, 299] on h3 "4. [PERSON_NAME] & Müller Swing Rücktritt" at bounding box center [500, 307] width 431 height 17
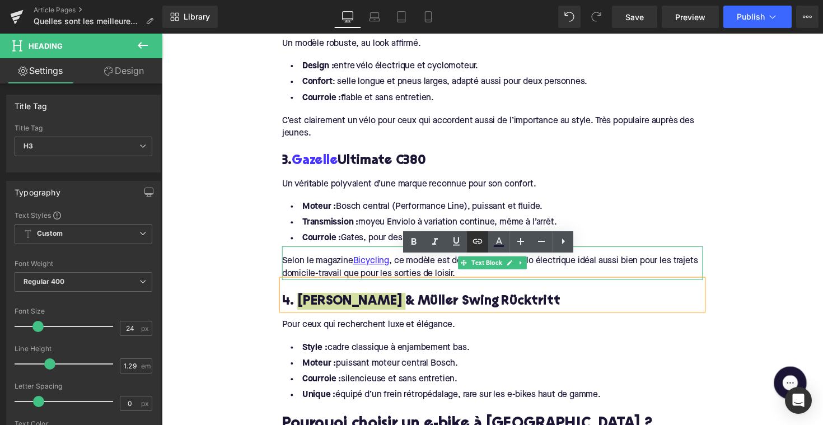
click at [474, 244] on icon at bounding box center [477, 241] width 13 height 13
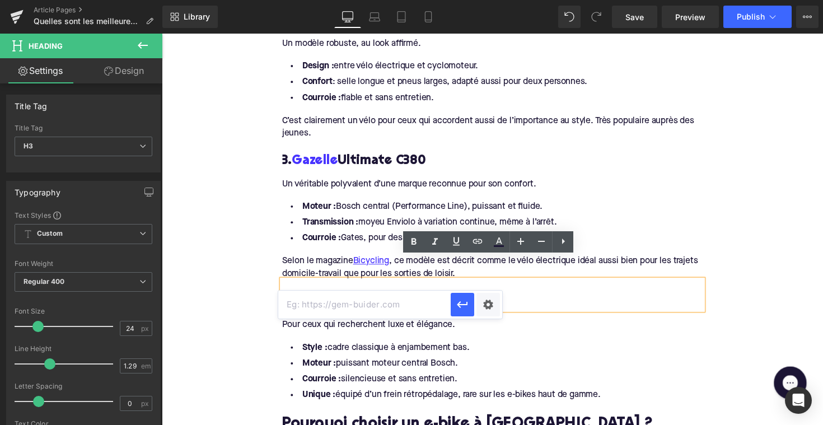
click at [391, 292] on input "text" at bounding box center [364, 305] width 172 height 28
paste input "[URL][DOMAIN_NAME][PERSON_NAME]"
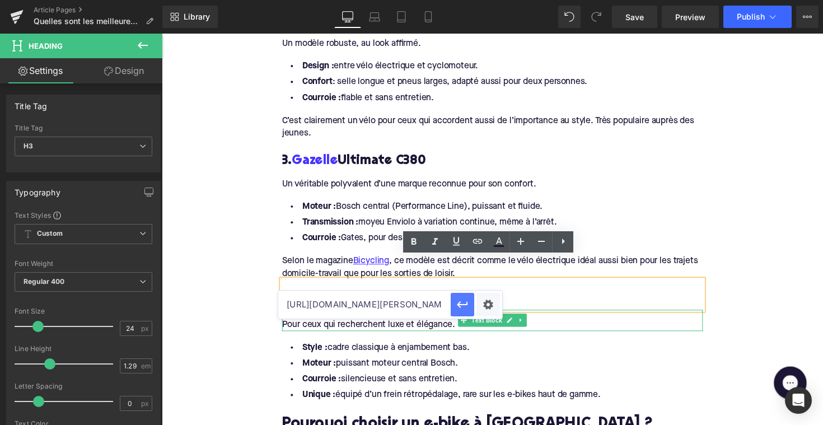
type input "[URL][DOMAIN_NAME][PERSON_NAME]"
click at [471, 313] on button "button" at bounding box center [463, 305] width 24 height 24
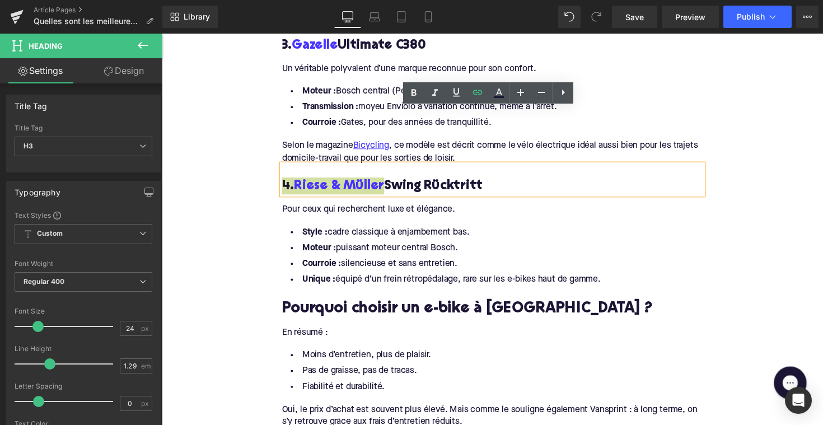
scroll to position [1241, 0]
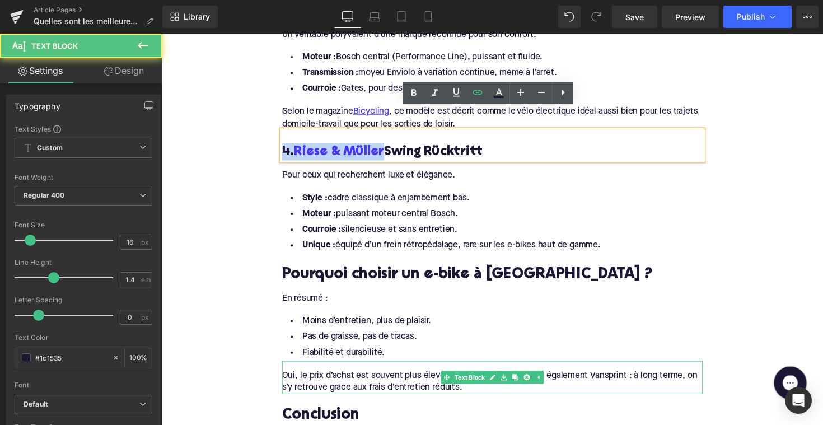
click at [609, 378] on div "Oui, le prix d’achat est souvent plus élevé. Mais comme le souligne également V…" at bounding box center [500, 390] width 431 height 25
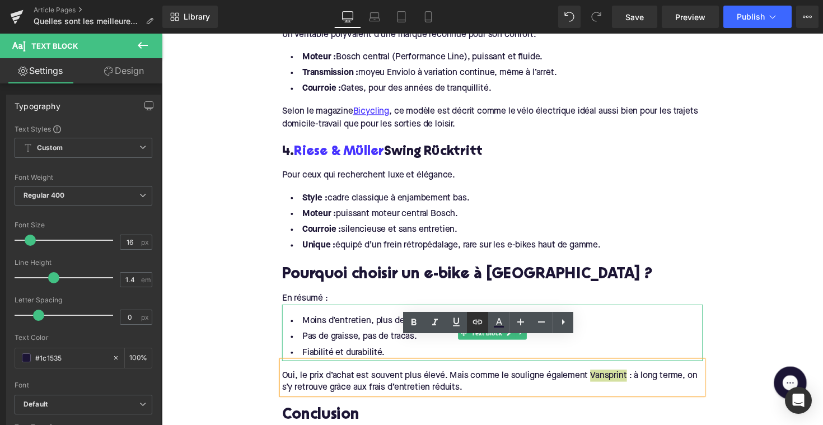
click at [480, 322] on icon at bounding box center [477, 321] width 13 height 13
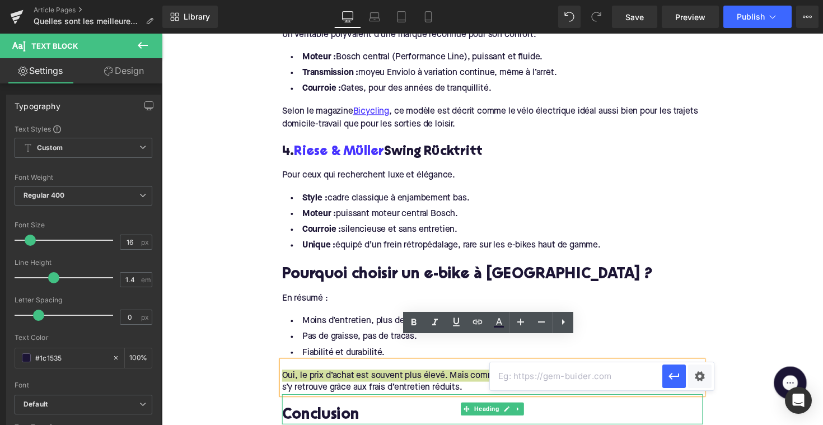
click at [515, 381] on input "text" at bounding box center [576, 376] width 172 height 28
paste input "[URL][DOMAIN_NAME]"
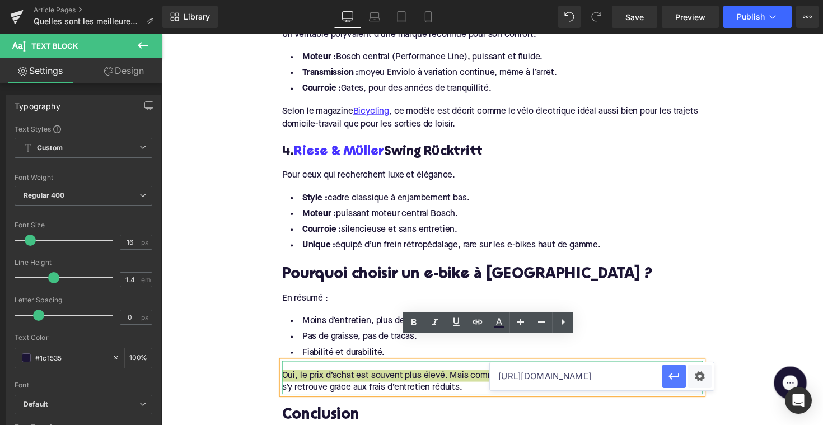
type input "[URL][DOMAIN_NAME]"
click at [670, 366] on button "button" at bounding box center [674, 377] width 24 height 24
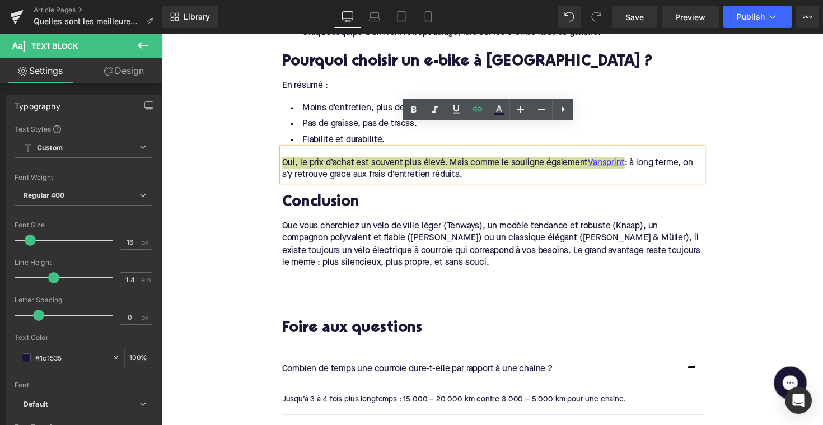
scroll to position [1465, 0]
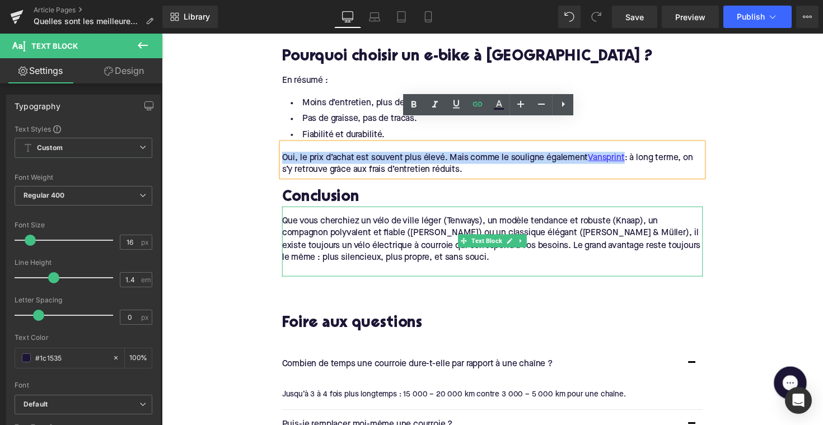
click at [334, 270] on div at bounding box center [500, 276] width 431 height 12
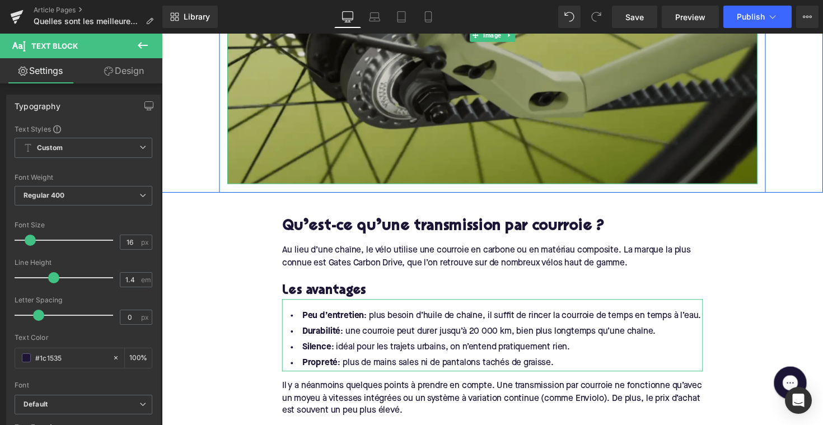
scroll to position [300, 0]
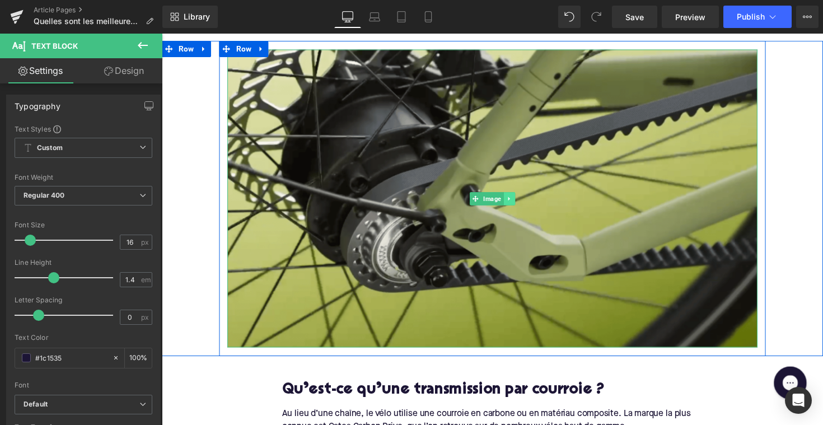
click at [512, 200] on link at bounding box center [518, 202] width 12 height 13
click at [512, 201] on icon at bounding box center [512, 202] width 6 height 6
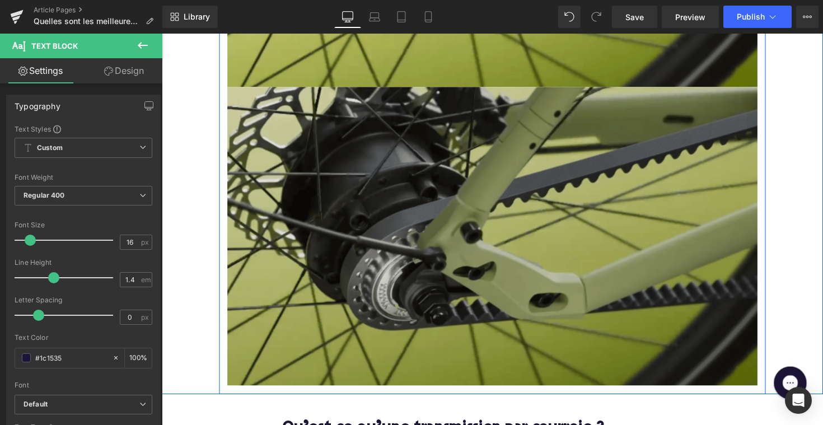
scroll to position [576, 0]
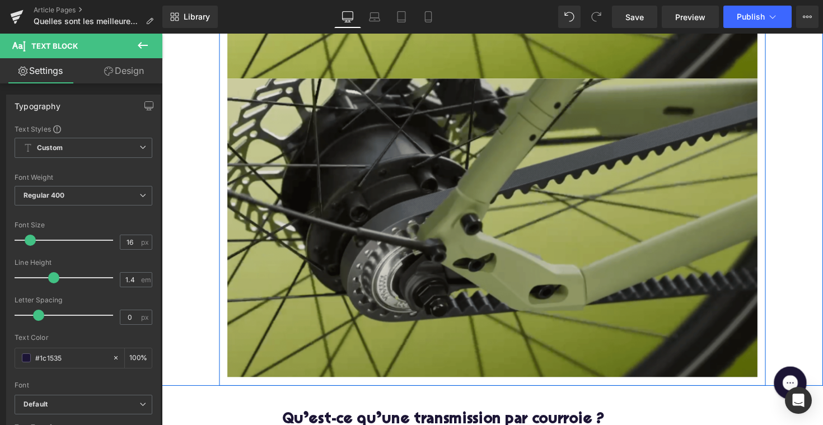
click at [459, 213] on img at bounding box center [500, 233] width 543 height 306
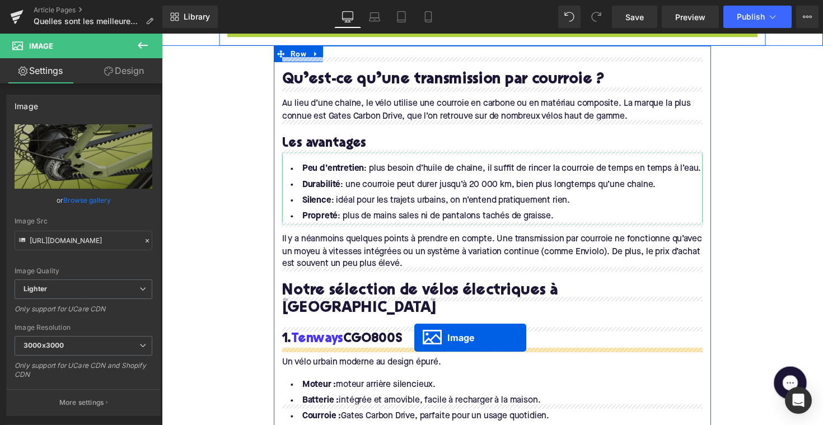
scroll to position [647, 0]
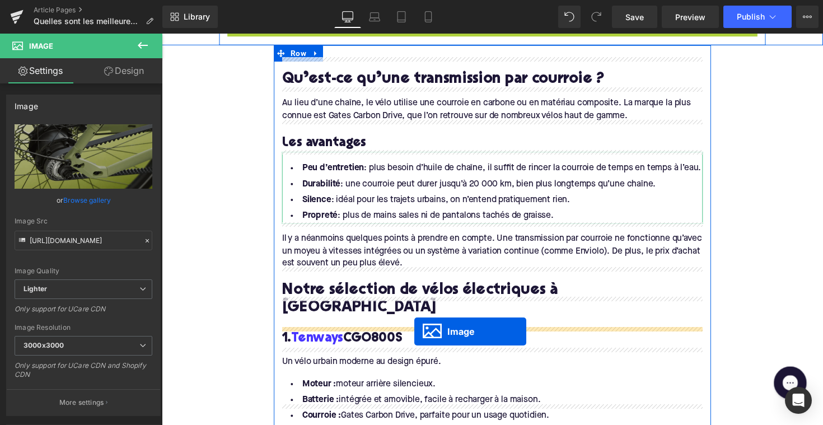
drag, startPoint x: 482, startPoint y: 226, endPoint x: 421, endPoint y: 339, distance: 128.5
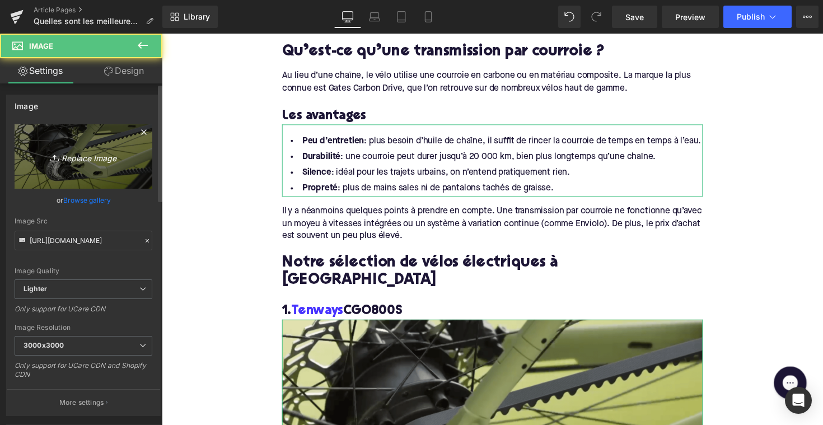
click at [66, 147] on link "Replace Image" at bounding box center [84, 156] width 138 height 64
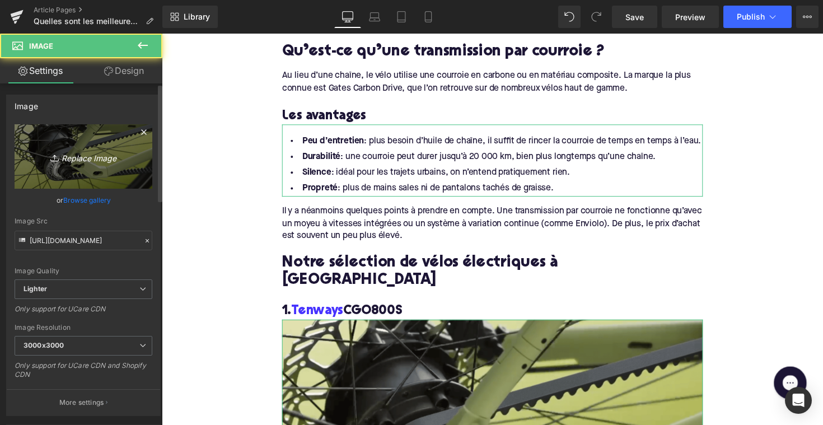
click at [59, 176] on link "Replace Image" at bounding box center [84, 156] width 138 height 64
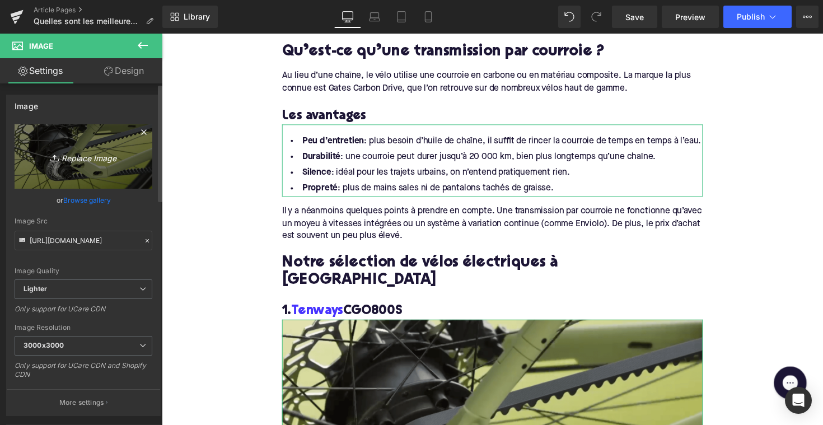
type input "C:\fakepath\tenwaysriem.jpg"
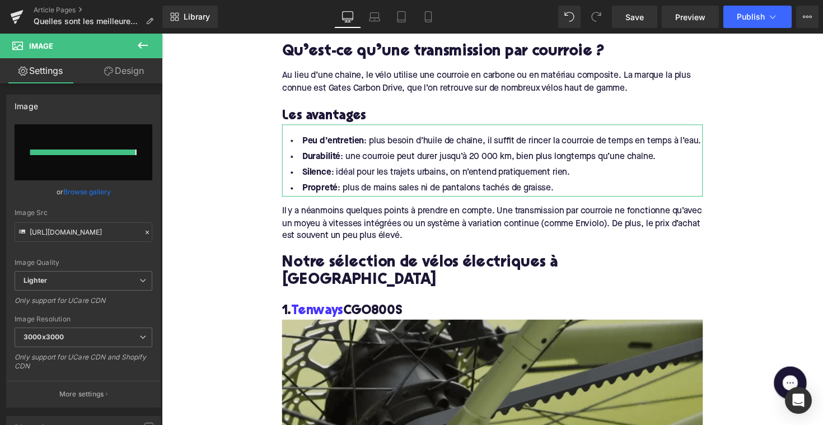
type input "[URL][DOMAIN_NAME]"
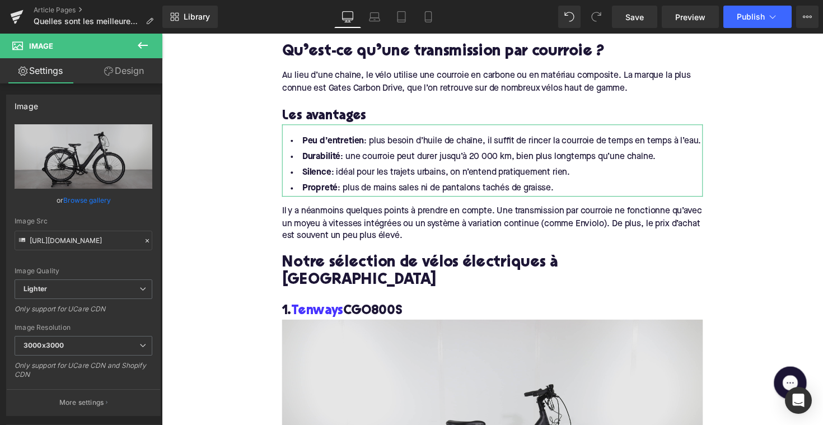
scroll to position [730, 0]
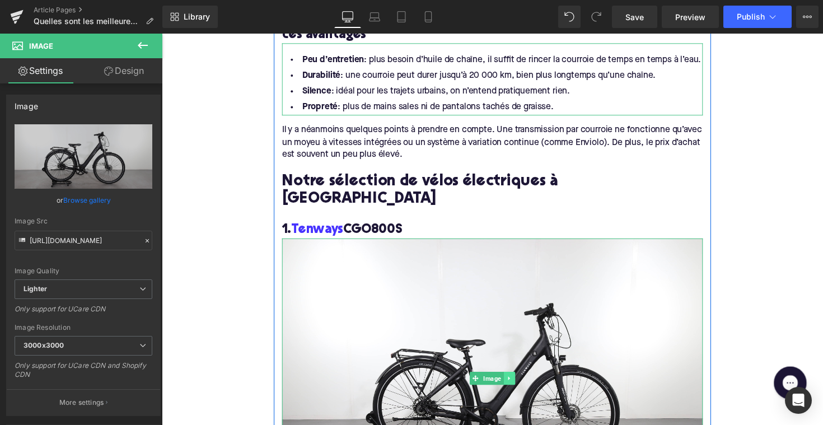
click at [519, 384] on icon at bounding box center [518, 387] width 6 height 7
click at [510, 384] on icon at bounding box center [512, 387] width 6 height 6
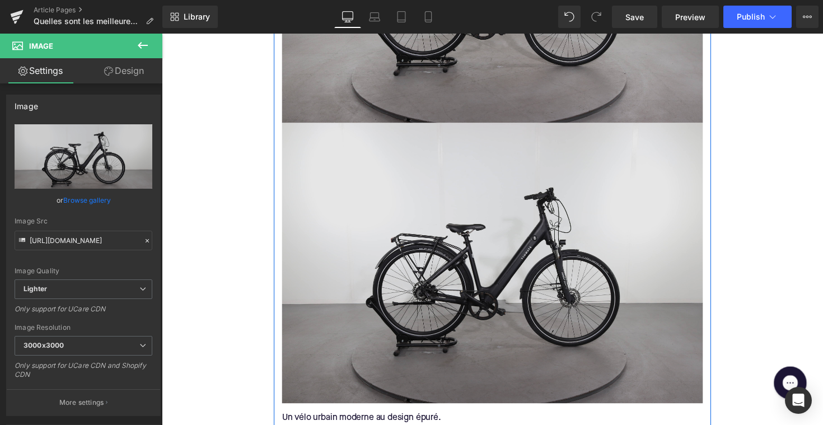
scroll to position [1162, 0]
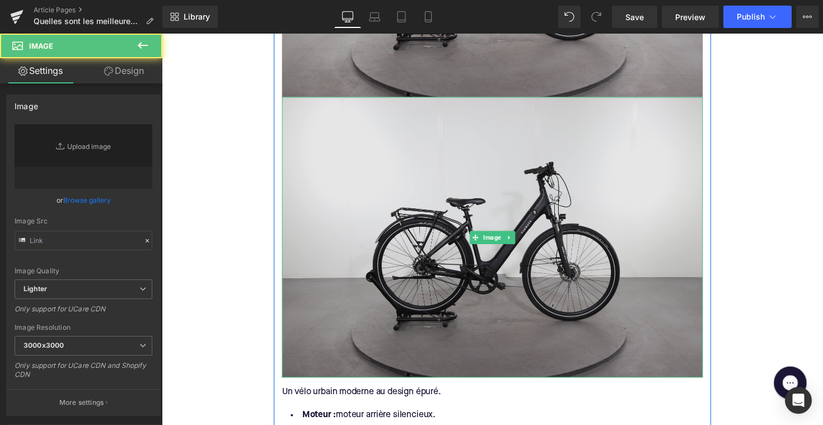
type input "[URL][DOMAIN_NAME]"
click at [497, 207] on img at bounding box center [500, 242] width 431 height 287
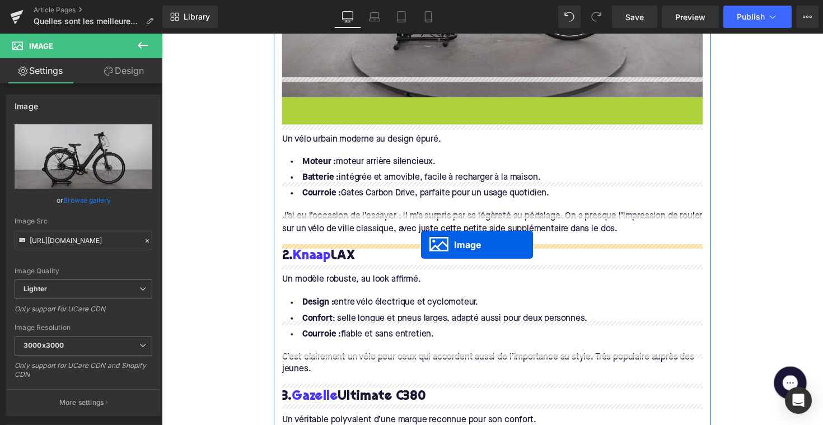
drag, startPoint x: 480, startPoint y: 222, endPoint x: 427, endPoint y: 250, distance: 60.1
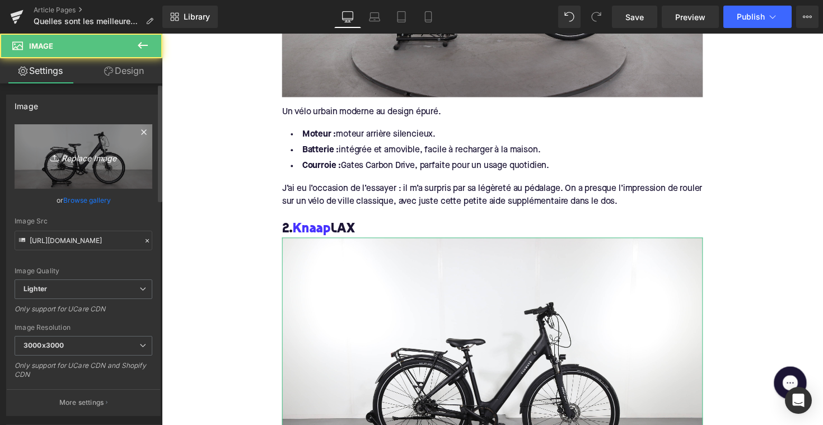
click at [82, 162] on icon "Replace Image" at bounding box center [84, 157] width 90 height 14
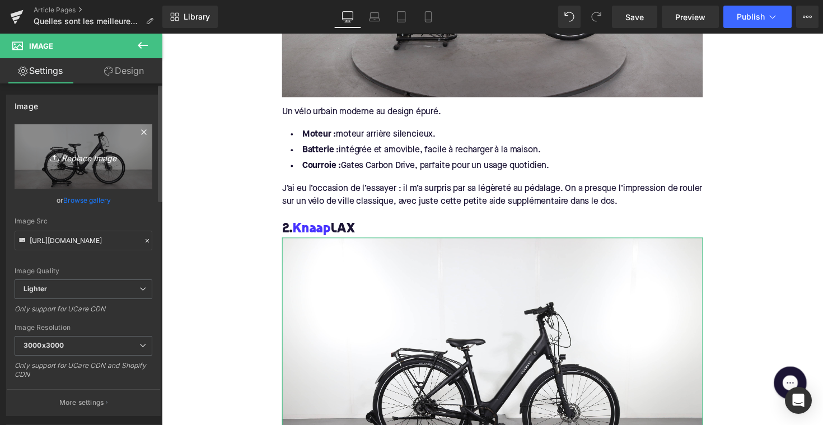
type input "C:\fakepath\Knaapriem.jpg"
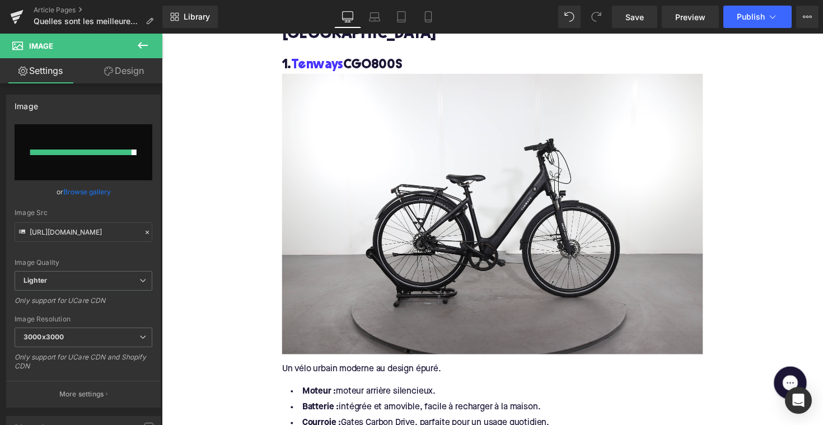
scroll to position [1230, 0]
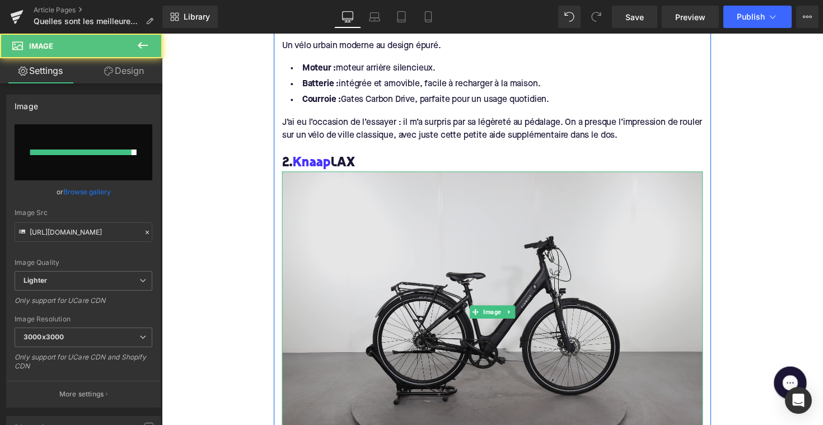
click at [426, 282] on img at bounding box center [500, 318] width 431 height 287
click at [380, 237] on img at bounding box center [500, 318] width 431 height 287
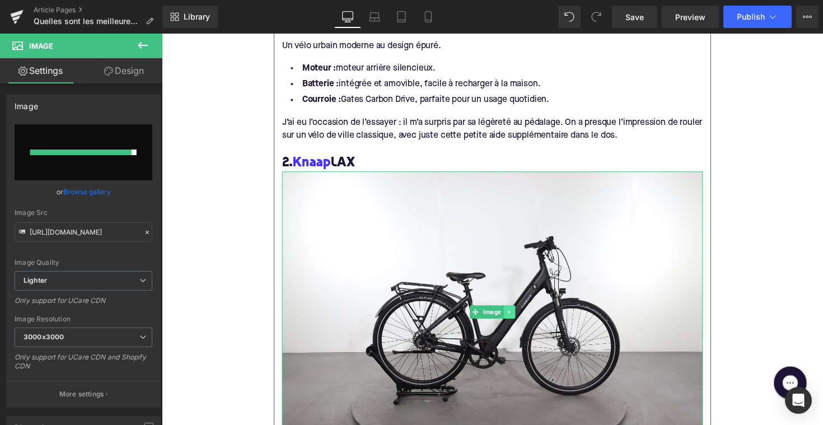
click at [521, 312] on link at bounding box center [518, 318] width 12 height 13
click at [513, 312] on link at bounding box center [512, 318] width 12 height 13
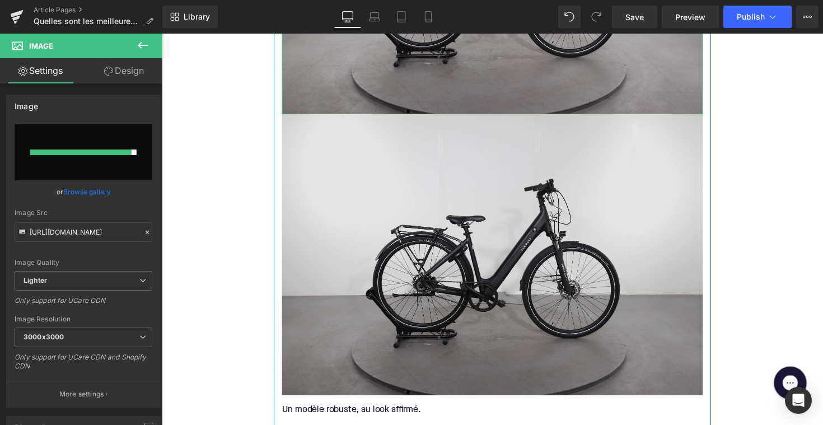
scroll to position [1593, 0]
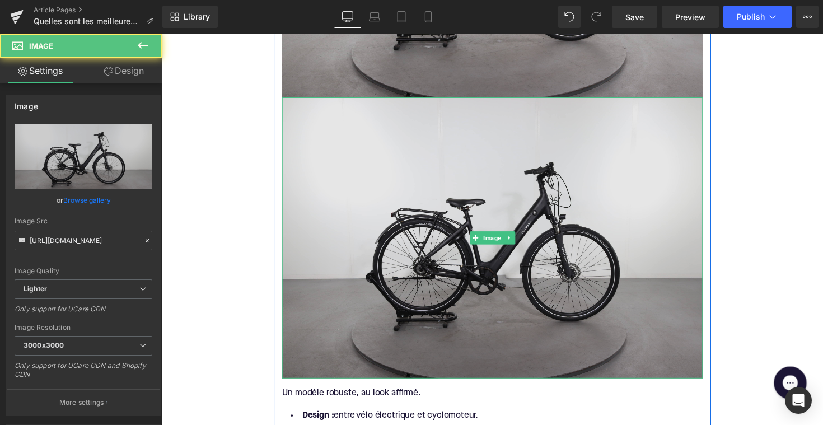
click at [487, 252] on img at bounding box center [500, 242] width 431 height 287
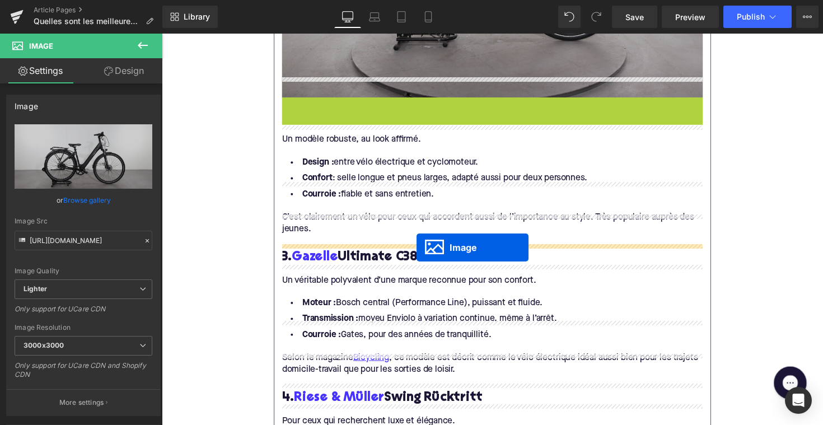
drag, startPoint x: 480, startPoint y: 223, endPoint x: 423, endPoint y: 253, distance: 64.6
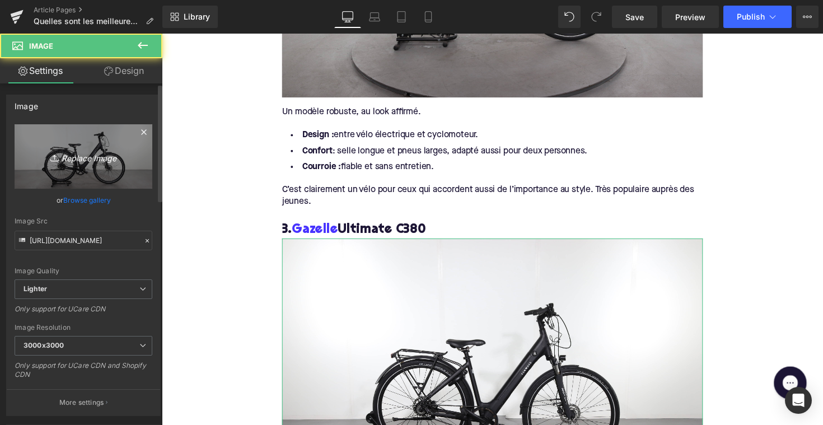
click at [83, 178] on link "Replace Image" at bounding box center [84, 156] width 138 height 64
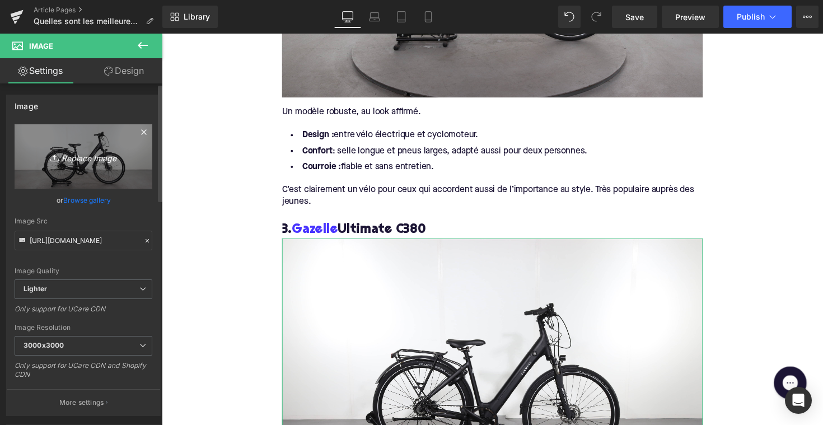
type input "C:\fakepath\gazelleriem.jpg"
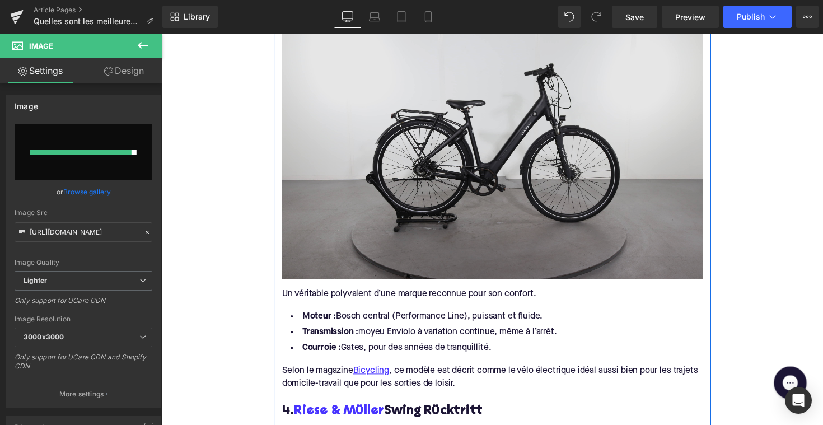
scroll to position [1831, 0]
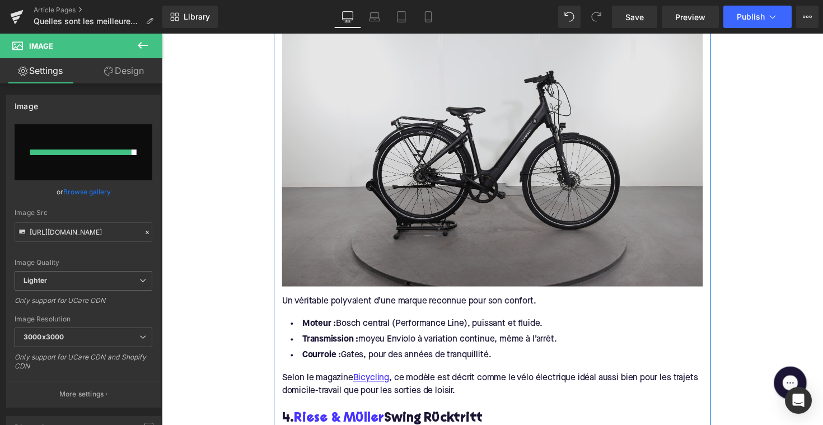
click at [523, 164] on img at bounding box center [500, 149] width 431 height 287
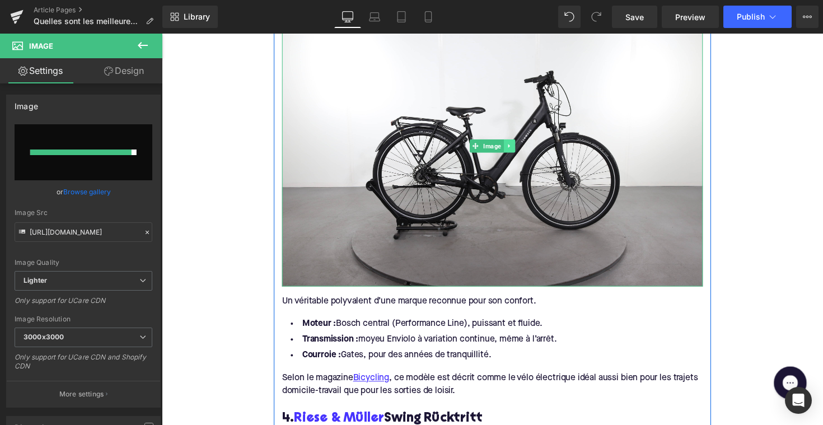
click at [515, 146] on icon at bounding box center [518, 149] width 6 height 7
click at [510, 146] on icon at bounding box center [512, 149] width 6 height 6
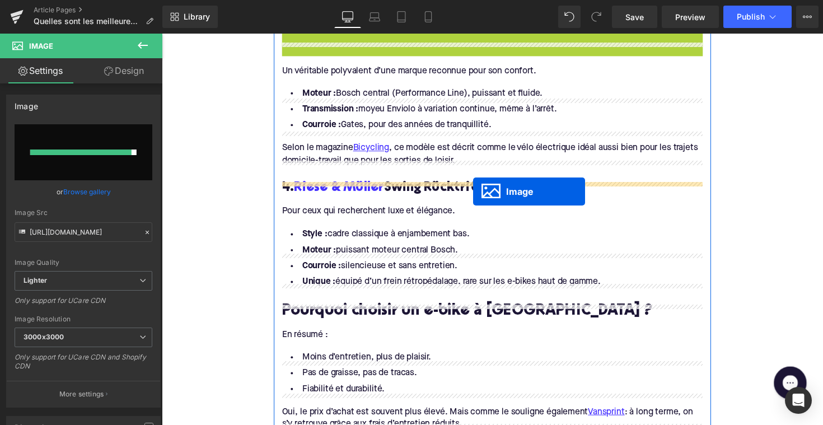
scroll to position [2111, 0]
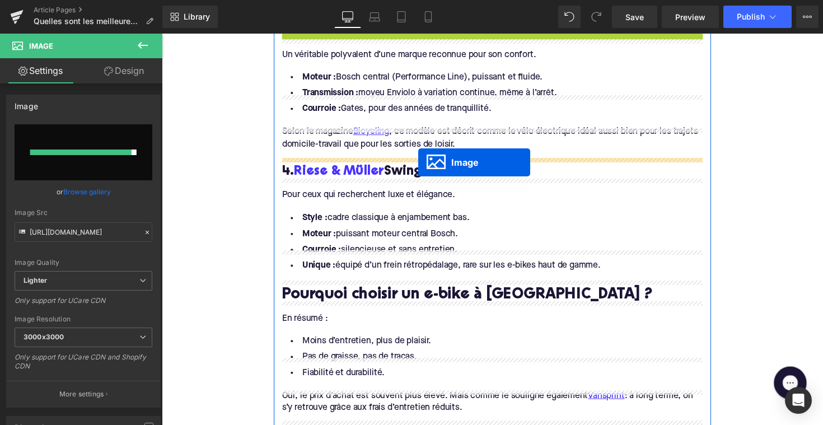
drag, startPoint x: 481, startPoint y: 166, endPoint x: 424, endPoint y: 166, distance: 56.6
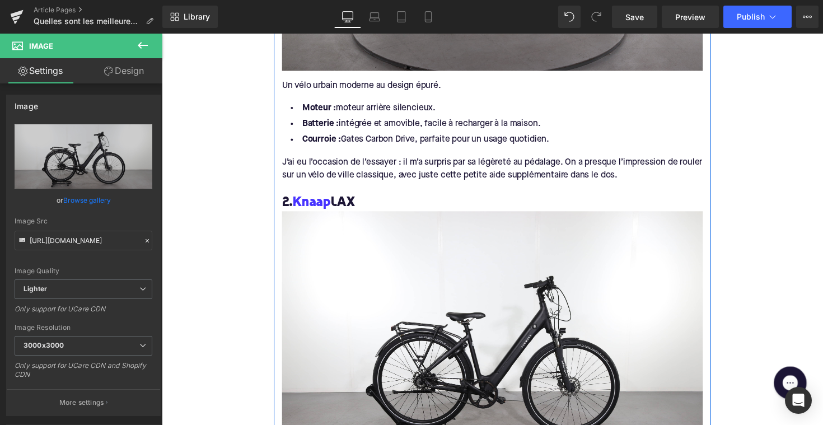
scroll to position [1358, 0]
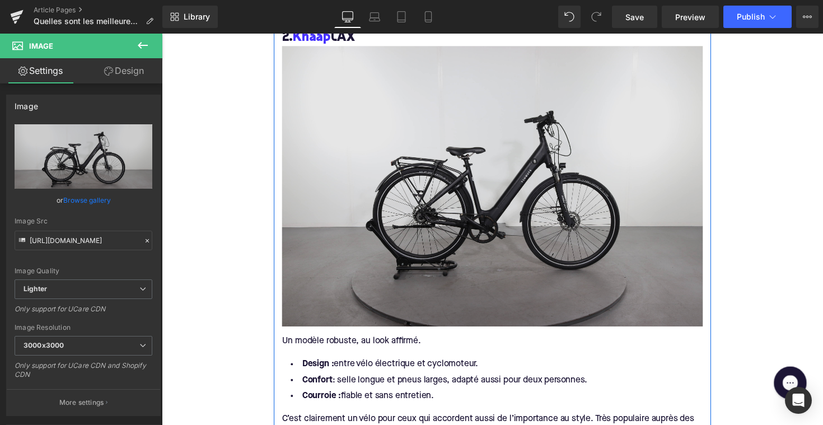
click at [422, 192] on img at bounding box center [500, 189] width 431 height 287
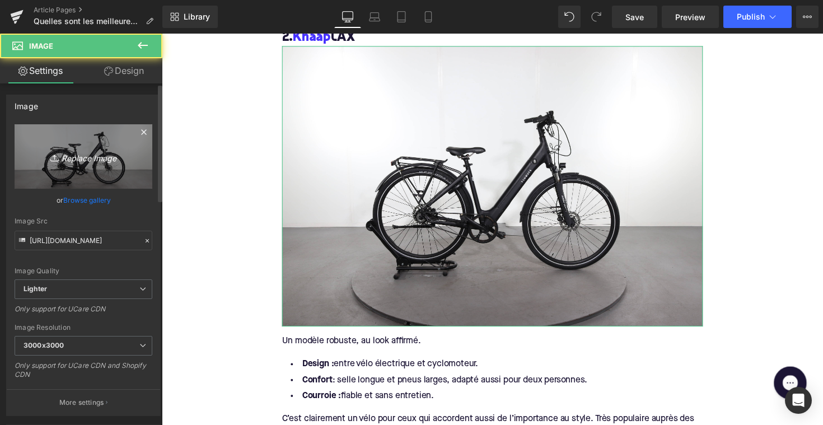
click at [92, 164] on link "Replace Image" at bounding box center [84, 156] width 138 height 64
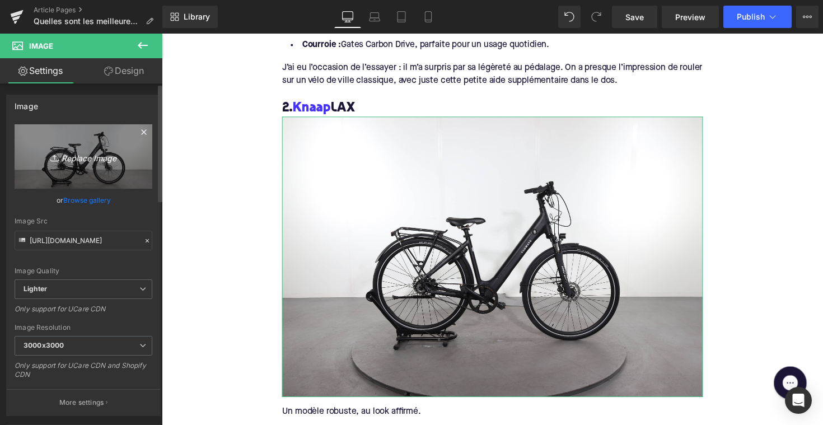
scroll to position [1238, 0]
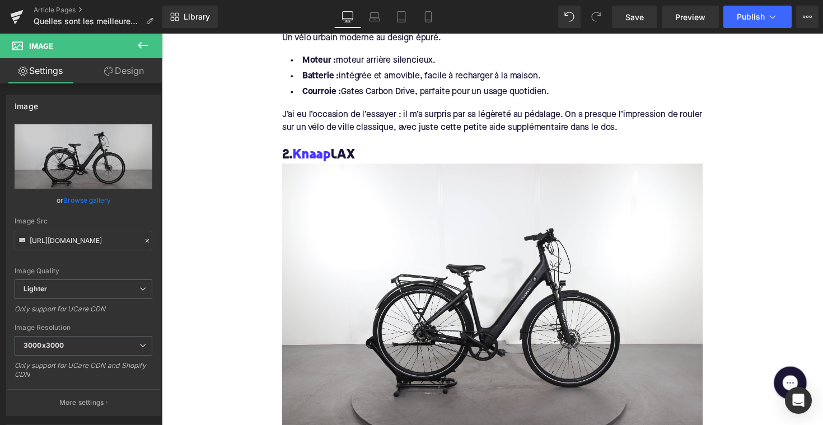
click at [498, 293] on div "Image" at bounding box center [500, 310] width 431 height 287
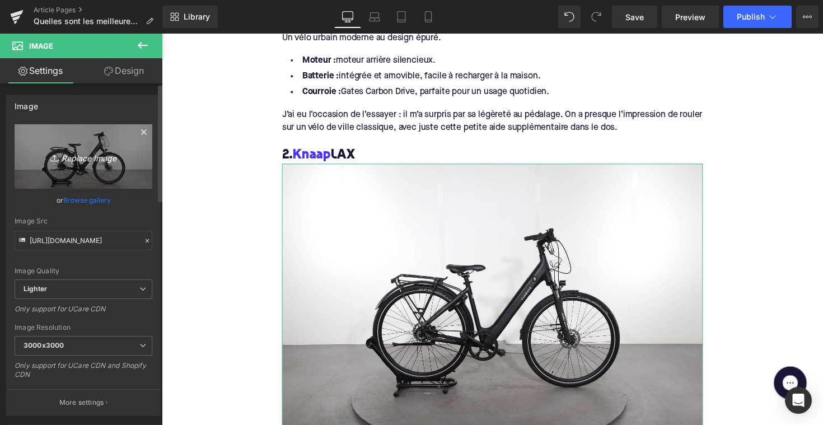
click at [109, 158] on icon "Replace Image" at bounding box center [84, 157] width 90 height 14
type input "C:\fakepath\Knaapriem.jpg"
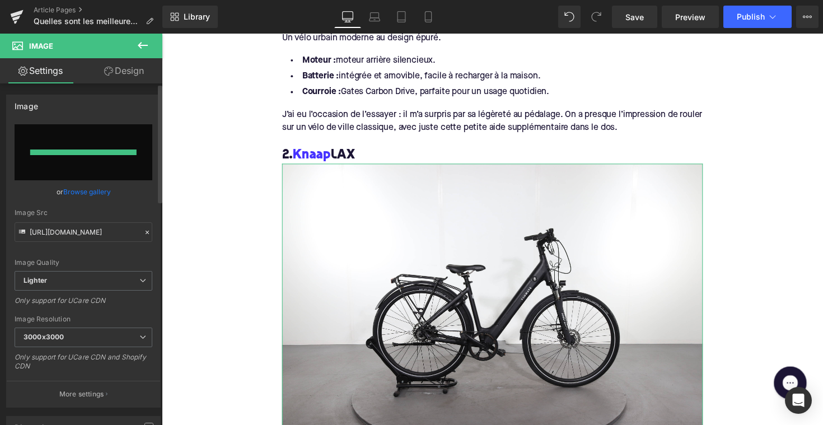
type input "[URL][DOMAIN_NAME]"
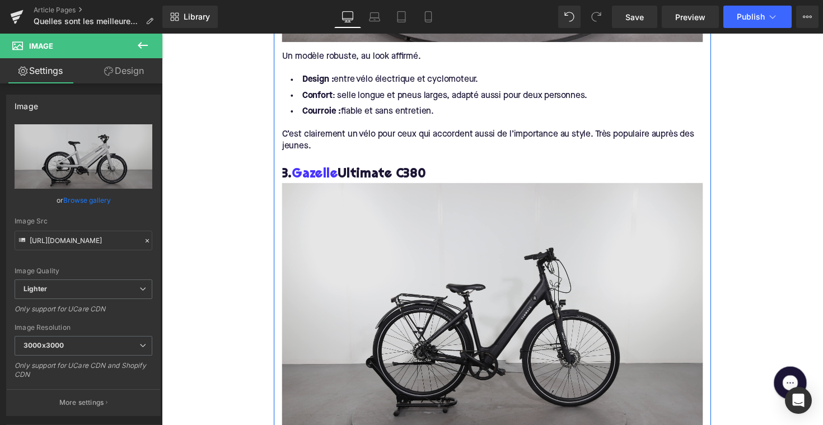
scroll to position [1660, 0]
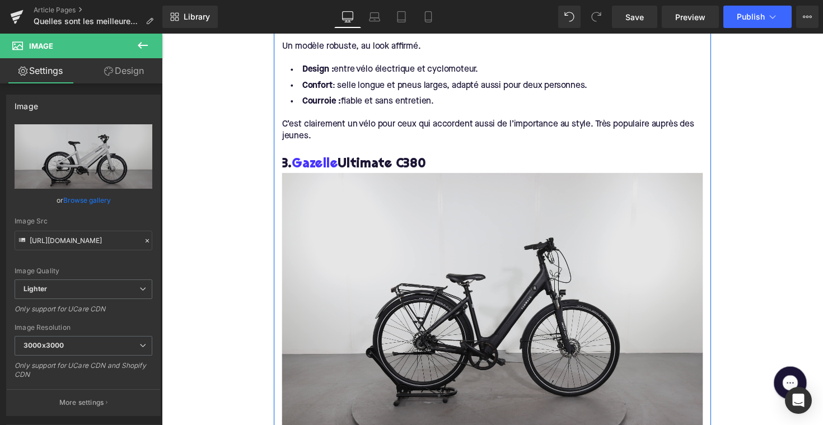
click at [487, 266] on img at bounding box center [500, 319] width 431 height 287
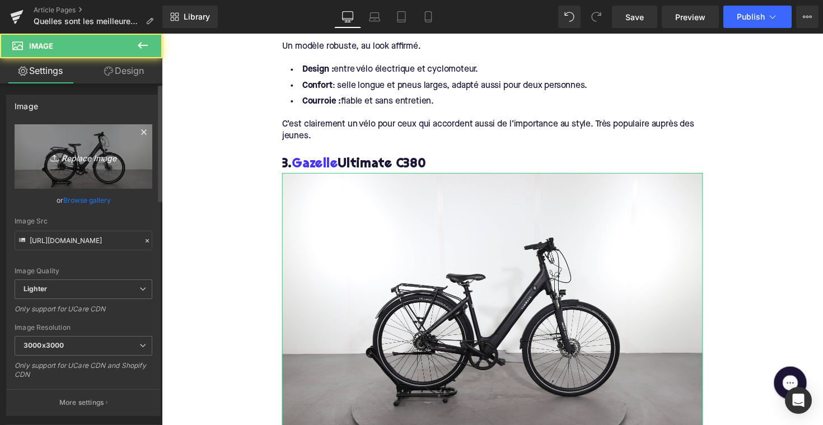
click at [88, 151] on icon "Replace Image" at bounding box center [84, 157] width 90 height 14
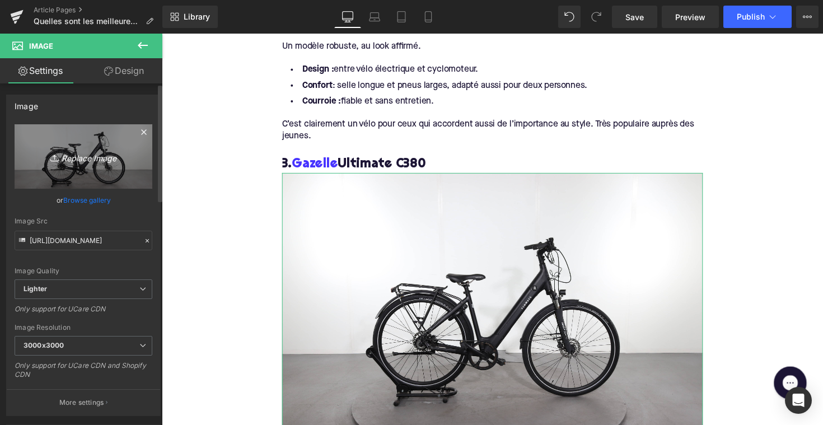
type input "C:\fakepath\gazelleriem.jpg"
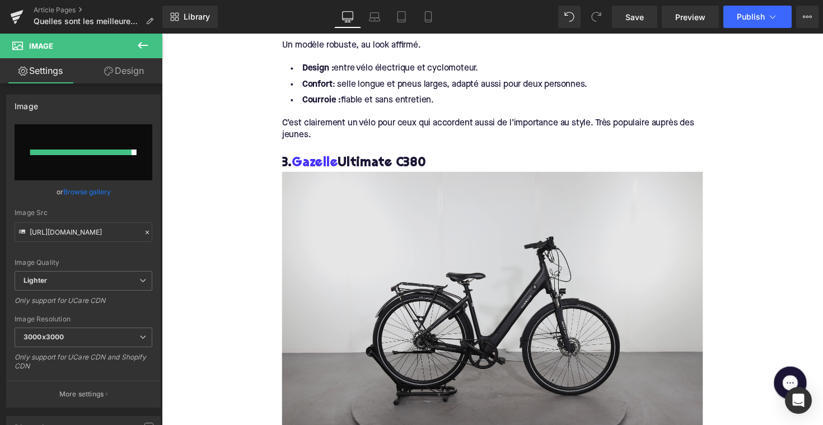
scroll to position [1560, 0]
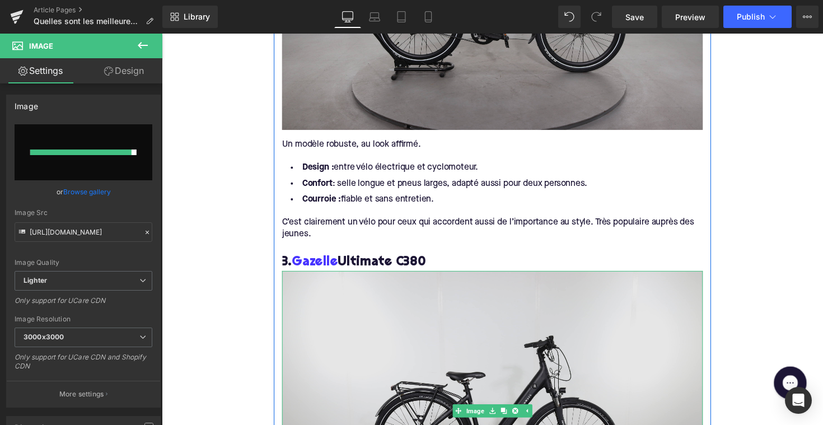
click at [395, 347] on img at bounding box center [500, 420] width 431 height 287
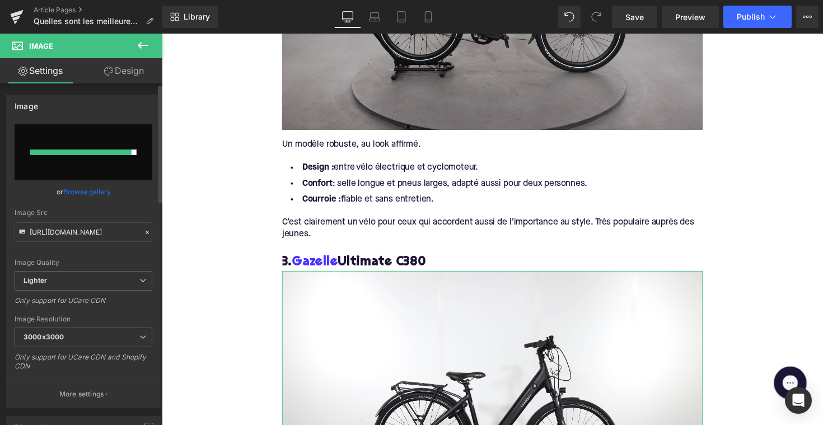
click at [91, 142] on input "file" at bounding box center [84, 152] width 138 height 56
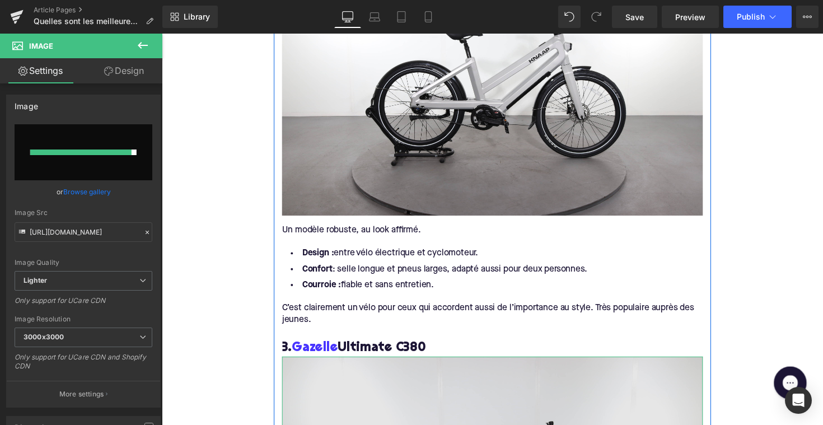
scroll to position [1392, 0]
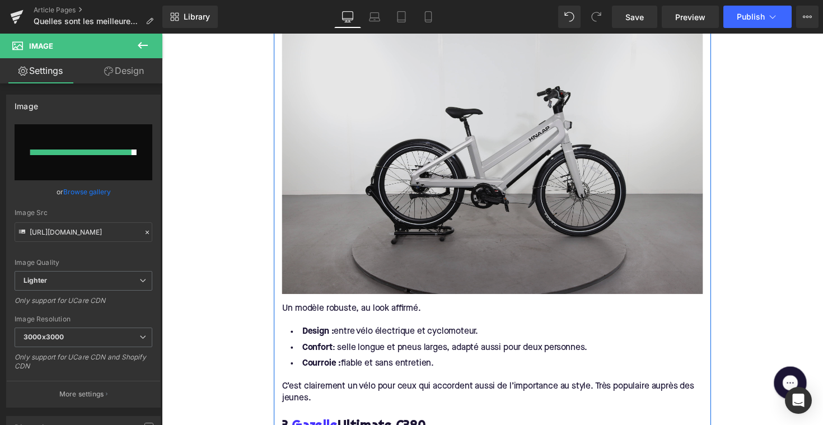
click at [426, 229] on img at bounding box center [500, 156] width 431 height 287
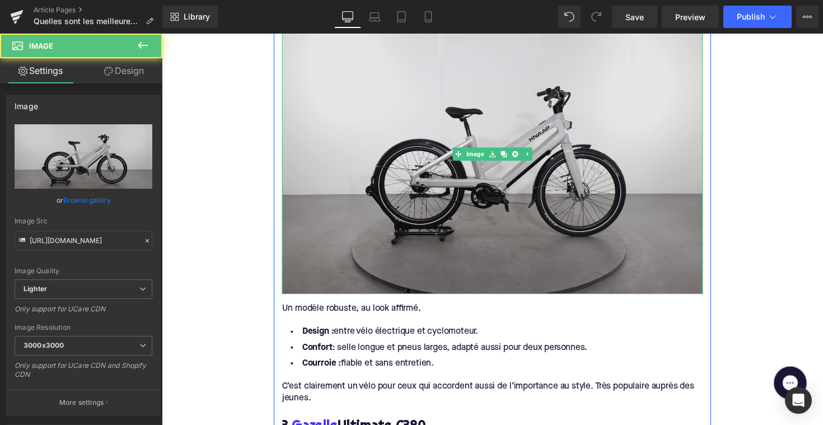
scroll to position [1667, 0]
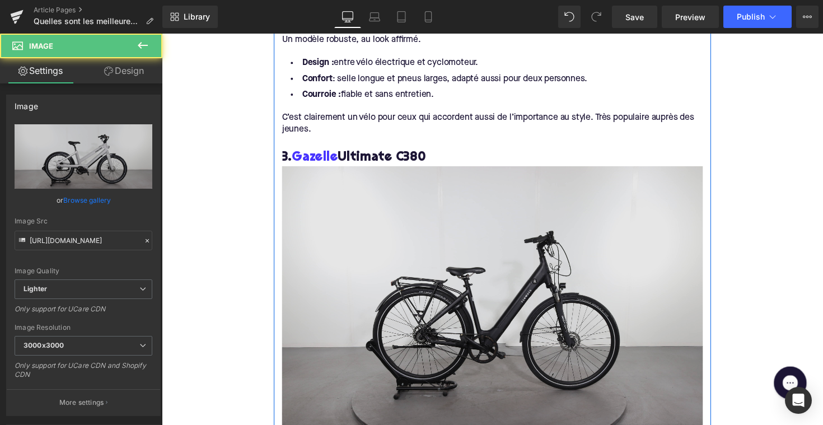
click at [427, 275] on img at bounding box center [500, 313] width 431 height 287
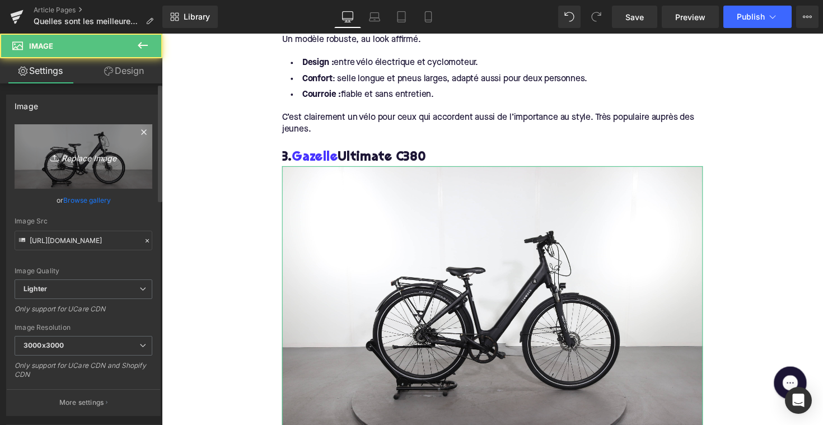
click at [116, 161] on icon "Replace Image" at bounding box center [84, 157] width 90 height 14
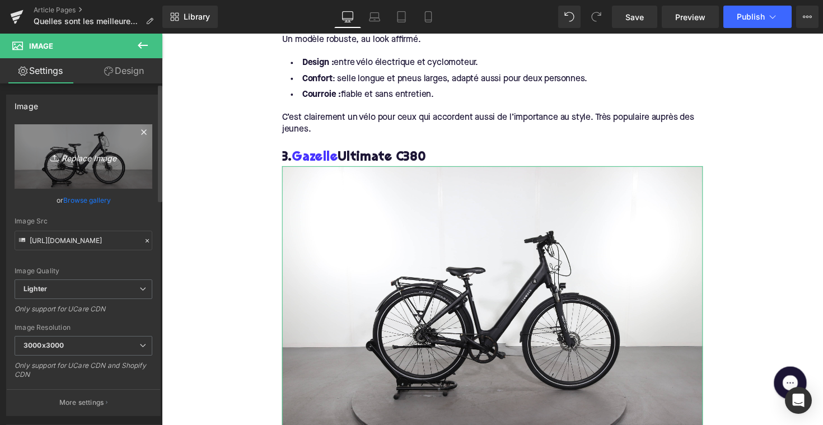
type input "C:\fakepath\gazelleriem.jpg"
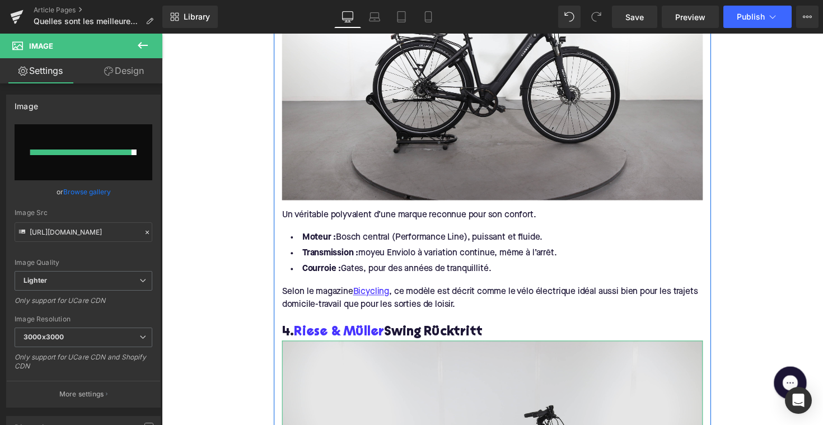
scroll to position [1913, 0]
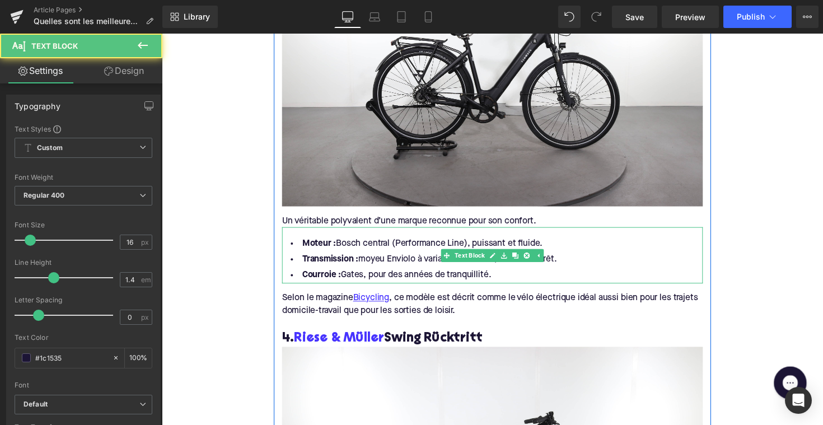
click at [366, 273] on li "Courroie : [PERSON_NAME], pour des années de tranquillité." at bounding box center [500, 281] width 431 height 16
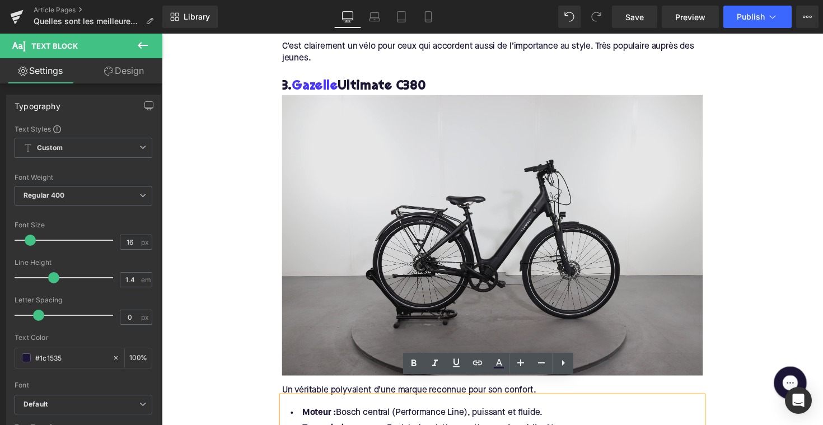
scroll to position [1735, 0]
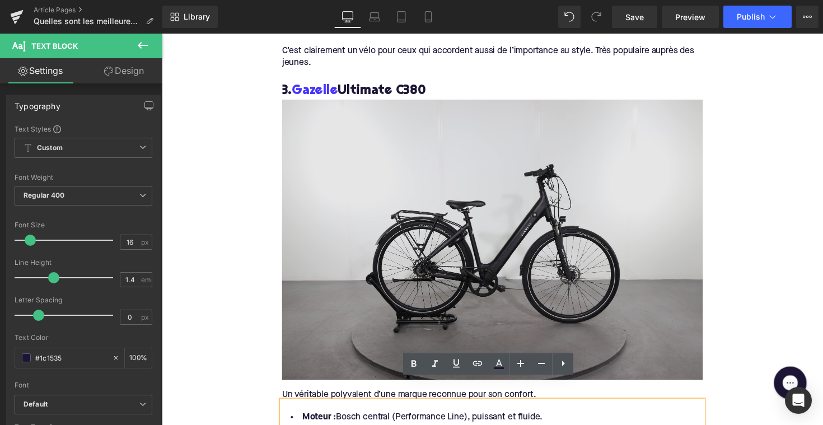
click at [400, 222] on img at bounding box center [500, 244] width 431 height 287
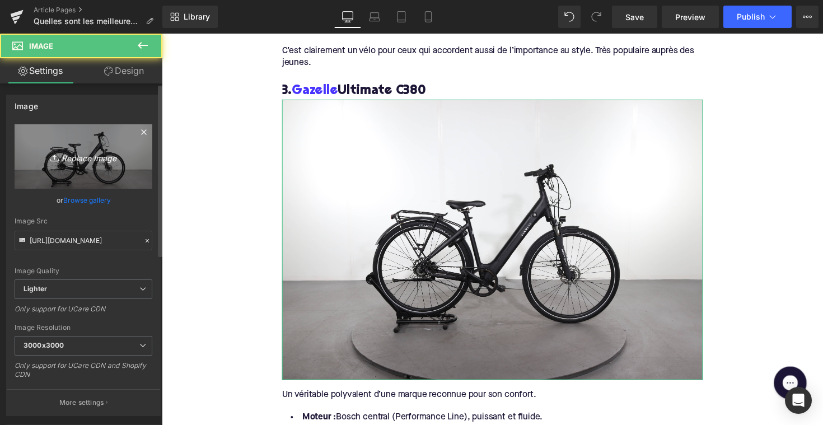
click at [113, 153] on icon "Replace Image" at bounding box center [84, 157] width 90 height 14
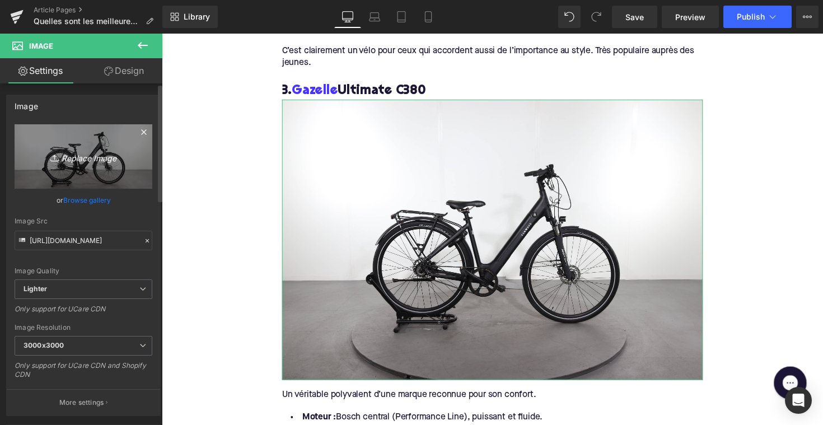
type input "C:\fakepath\gazelleriem.jpg"
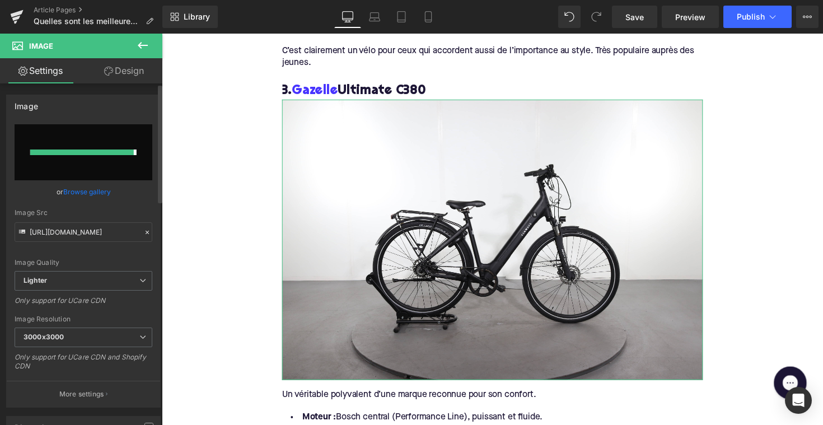
type input "[URL][DOMAIN_NAME]"
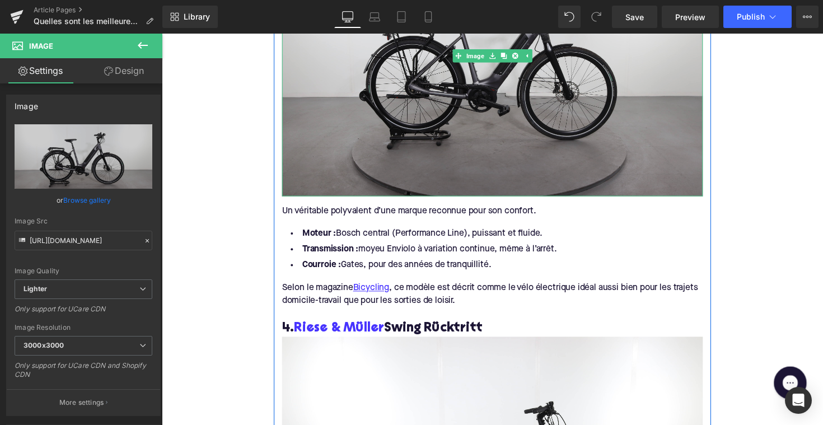
scroll to position [1986, 0]
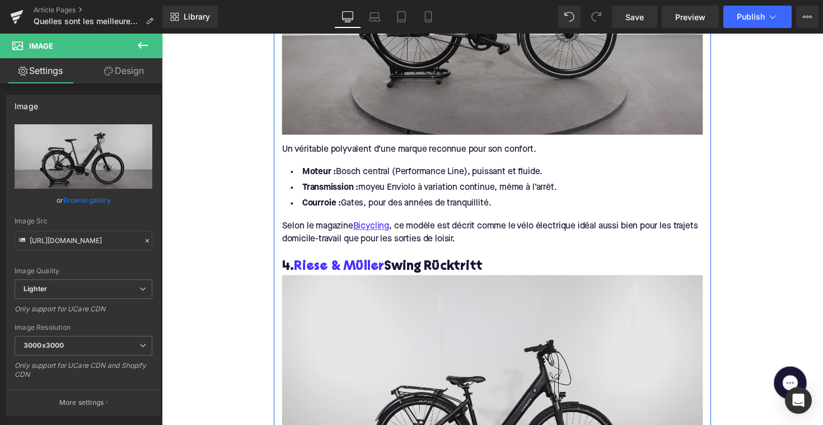
click at [502, 353] on img at bounding box center [500, 424] width 431 height 287
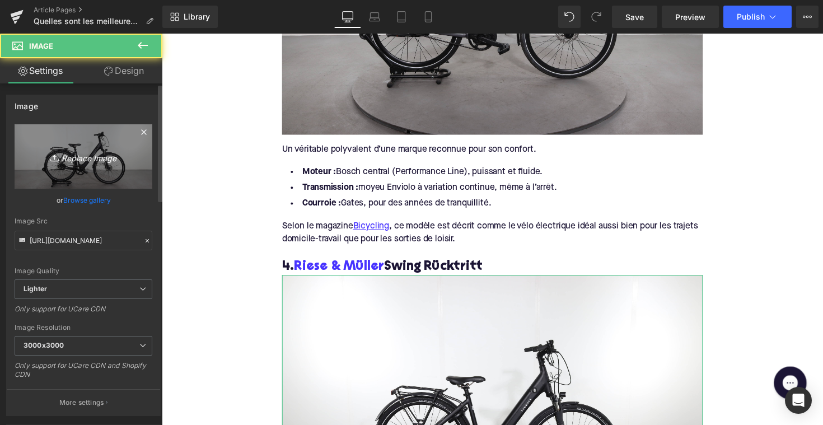
click at [134, 178] on link "Replace Image" at bounding box center [84, 156] width 138 height 64
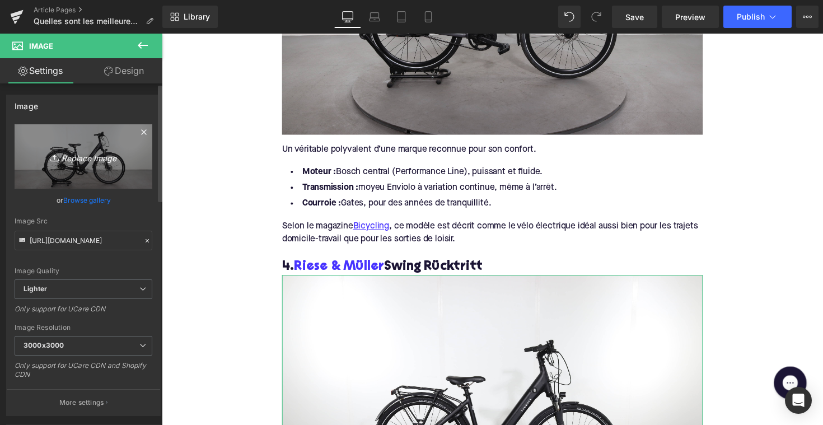
type input "C:\fakepath\rieseriem.jpg"
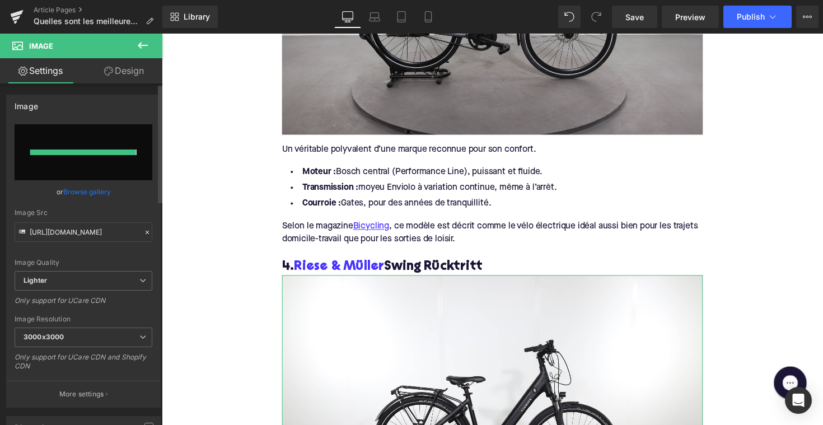
type input "[URL][DOMAIN_NAME]"
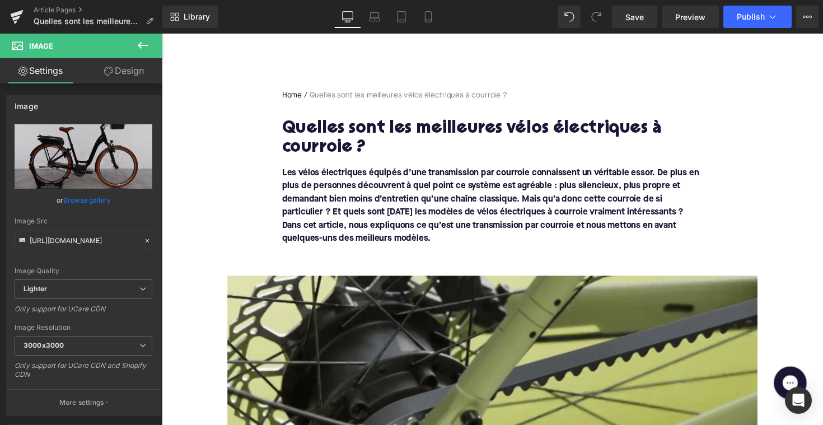
scroll to position [142, 0]
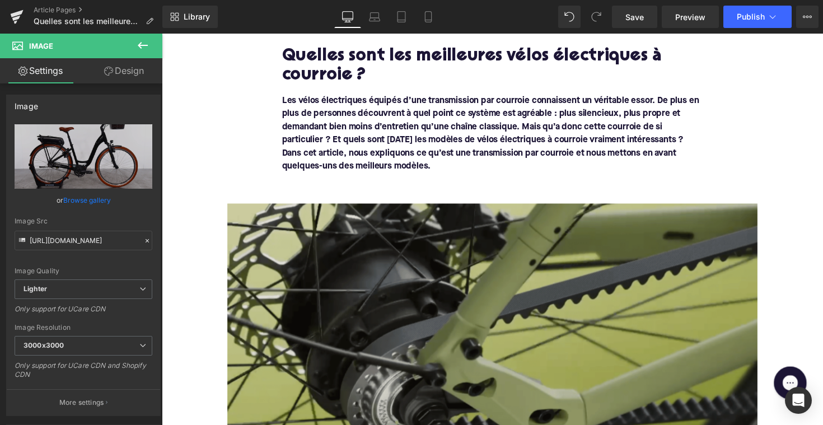
click at [469, 295] on img at bounding box center [500, 361] width 543 height 306
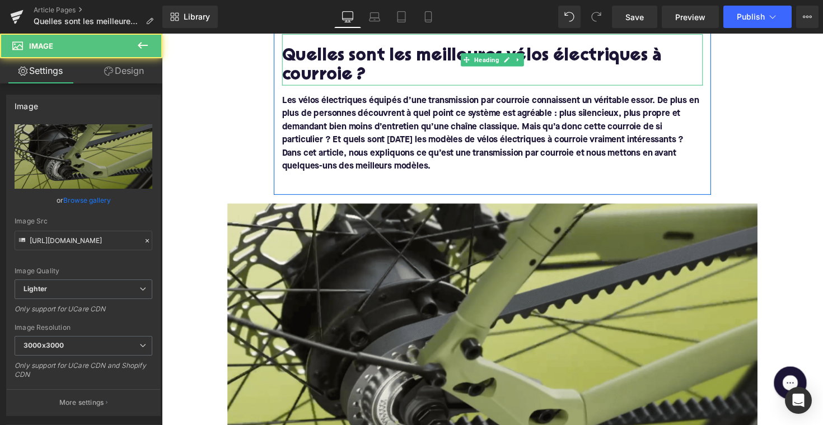
click at [531, 54] on h1 "Quelles sont les meilleures vélos électriques à courroie ?" at bounding box center [500, 67] width 431 height 39
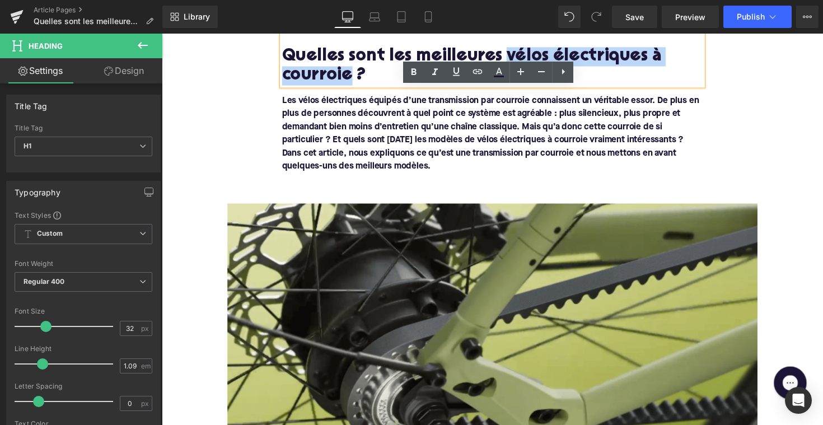
drag, startPoint x: 508, startPoint y: 57, endPoint x: 351, endPoint y: 76, distance: 157.9
click at [351, 76] on h1 "Quelles sont les meilleures vélos électriques à courroie ?" at bounding box center [500, 67] width 431 height 39
copy h1 "vélos électriques à courroie"
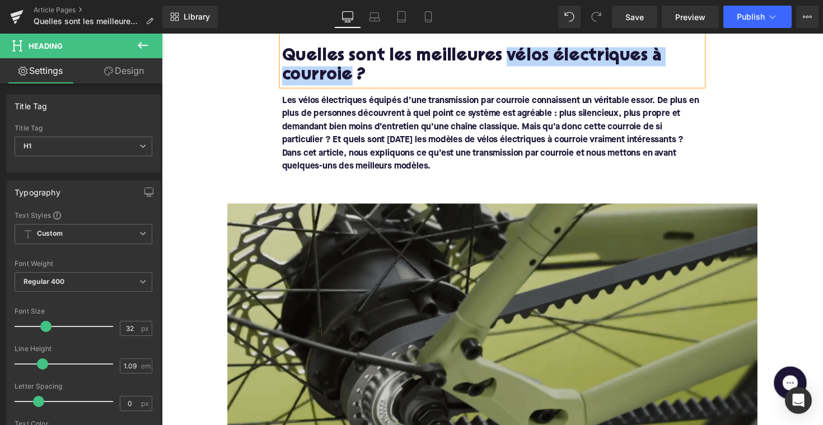
click at [372, 245] on img at bounding box center [500, 361] width 543 height 306
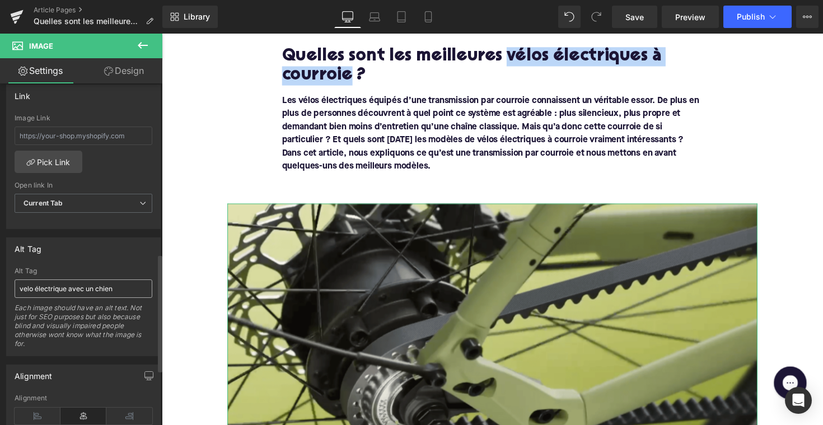
scroll to position [493, 0]
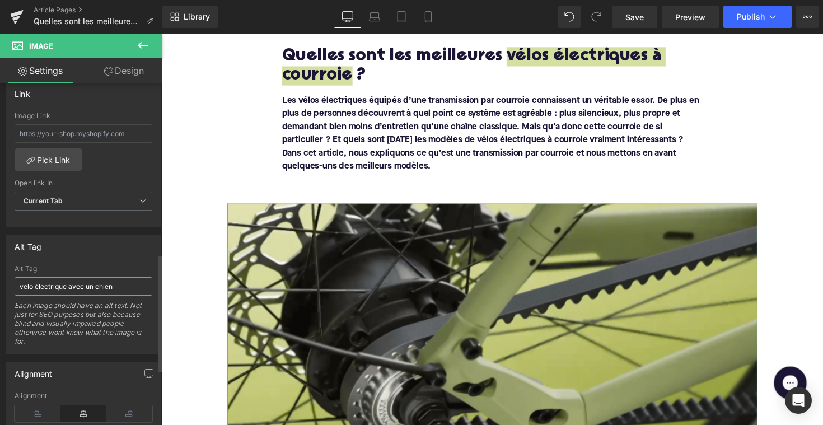
click at [100, 291] on input "velo électrique avec un chien" at bounding box center [84, 286] width 138 height 18
paste input "élos électriques à [GEOGRAPHIC_DATA]"
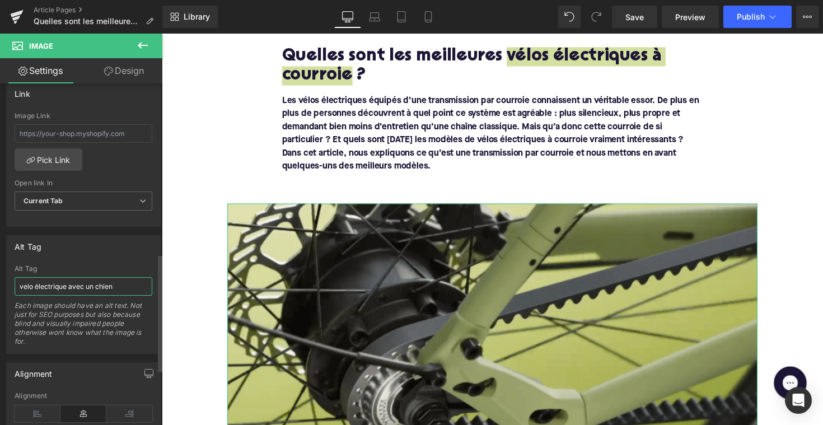
type input "vélos électriques à courroie"
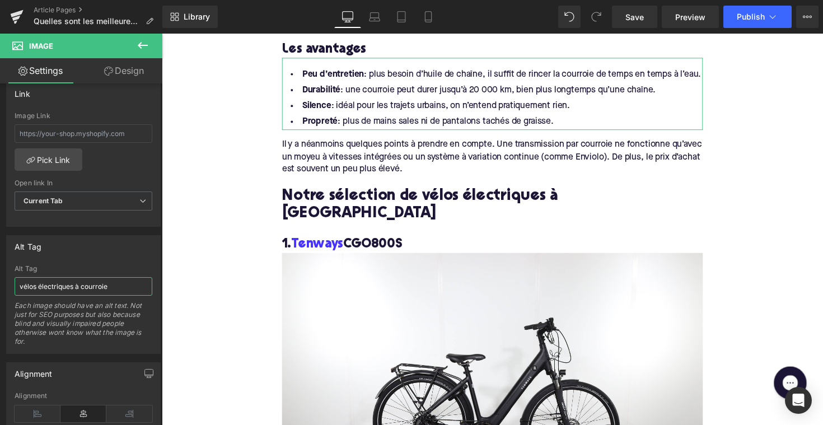
scroll to position [742, 0]
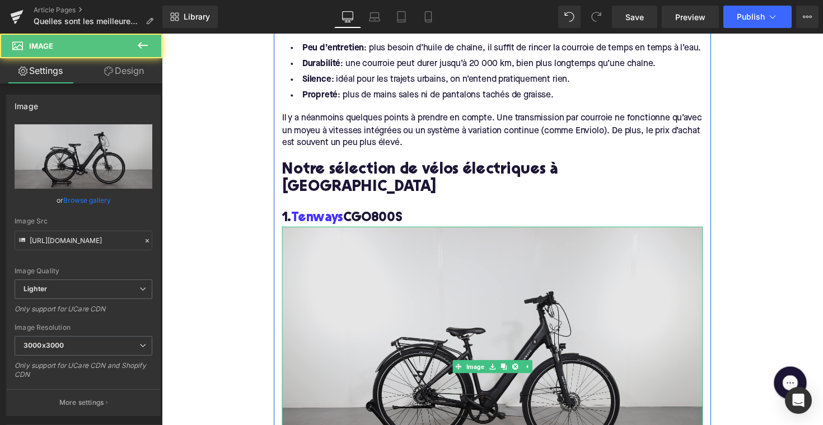
click at [342, 231] on img at bounding box center [500, 374] width 431 height 287
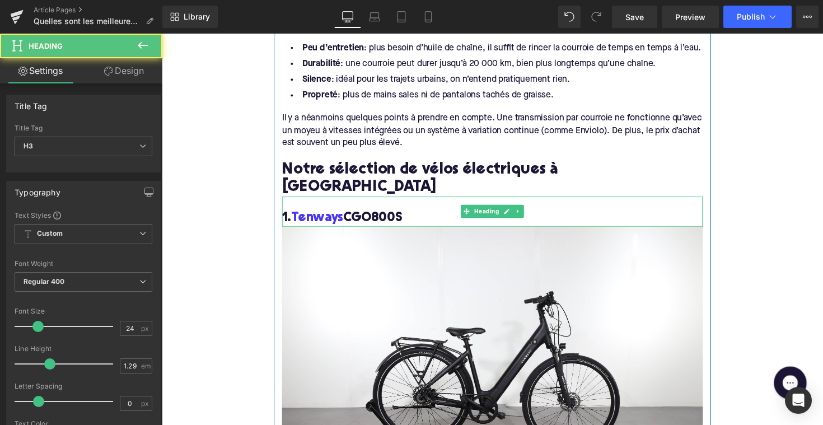
drag, startPoint x: 411, startPoint y: 203, endPoint x: 297, endPoint y: 204, distance: 113.7
click at [297, 214] on h3 "1. Tenways CGO800S" at bounding box center [500, 222] width 431 height 17
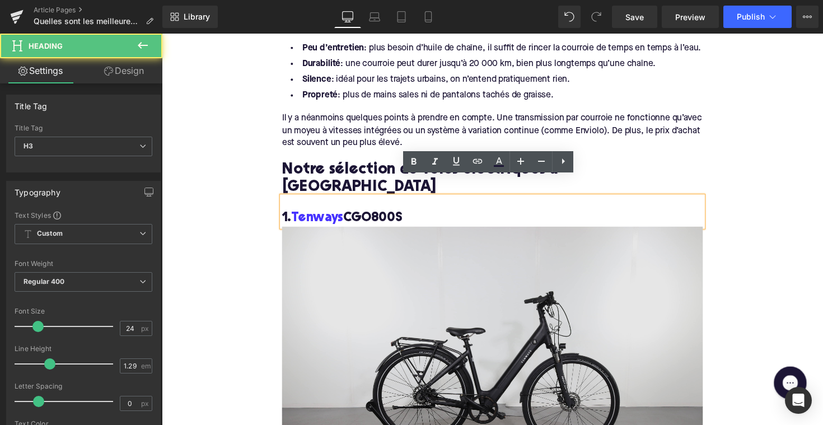
copy h3 "Tenways CGO800S"
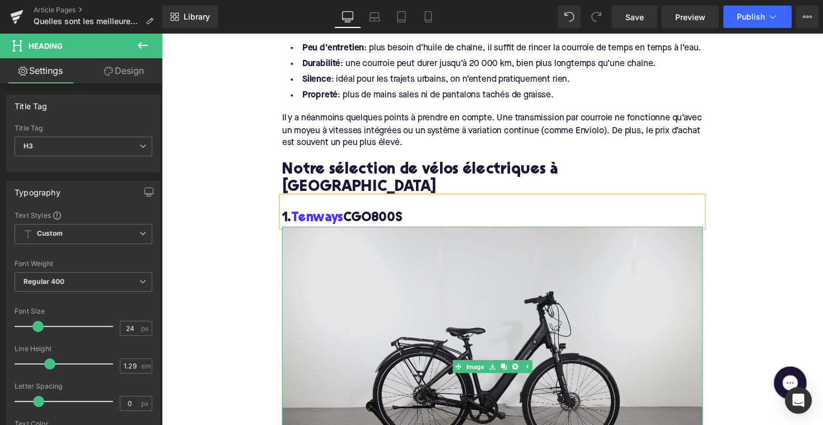
click at [381, 279] on img at bounding box center [500, 374] width 431 height 287
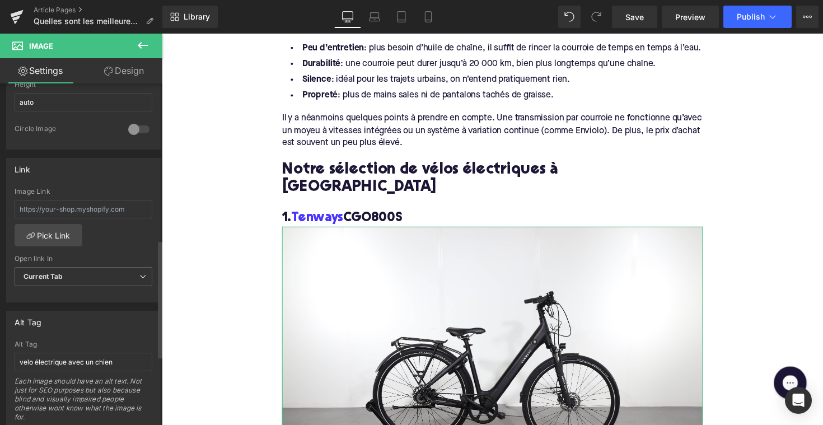
scroll to position [460, 0]
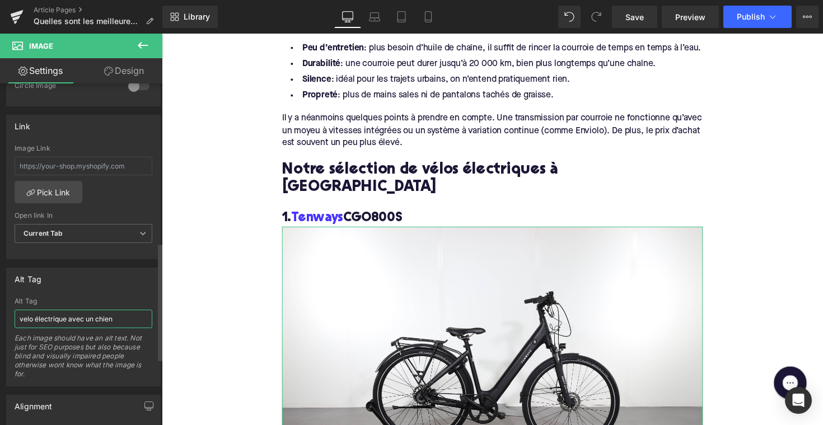
click at [61, 319] on input "velo électrique avec un chien" at bounding box center [84, 319] width 138 height 18
paste input "Tenways CGO800S"
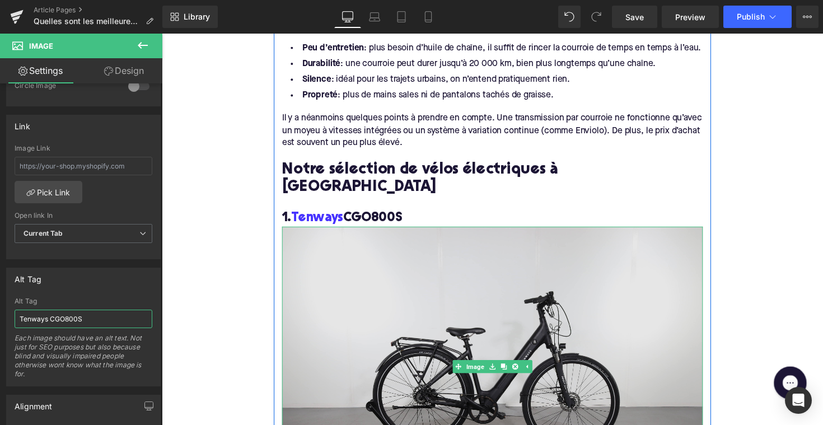
type input "Tenways CGO800S"
click at [336, 320] on img at bounding box center [500, 374] width 431 height 287
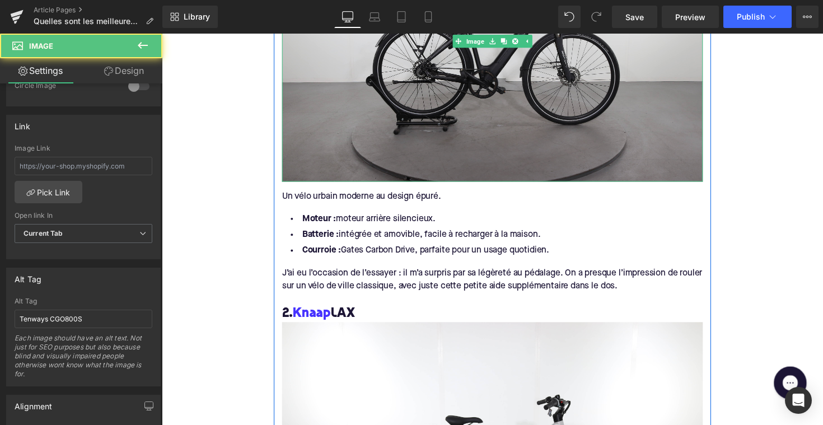
scroll to position [1142, 0]
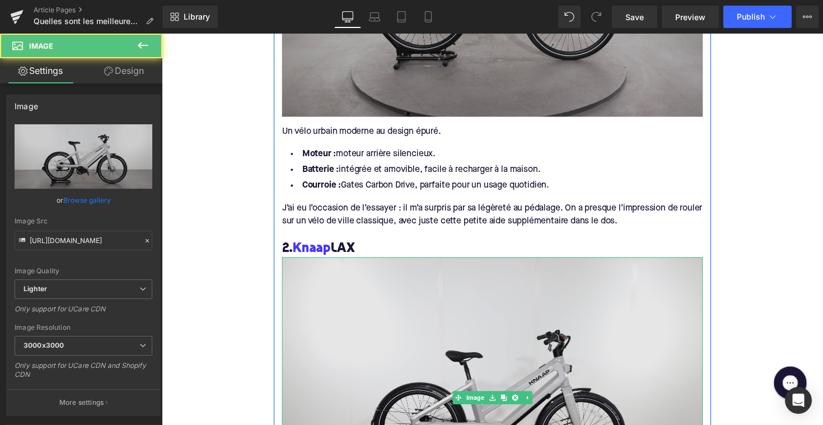
click at [336, 320] on img at bounding box center [500, 406] width 431 height 287
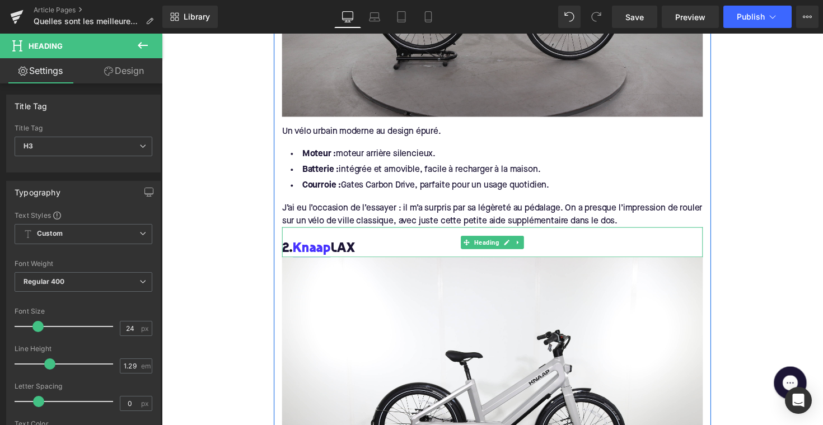
drag, startPoint x: 365, startPoint y: 237, endPoint x: 299, endPoint y: 237, distance: 66.1
click at [299, 245] on h3 "2. Knaap LAX" at bounding box center [500, 253] width 431 height 17
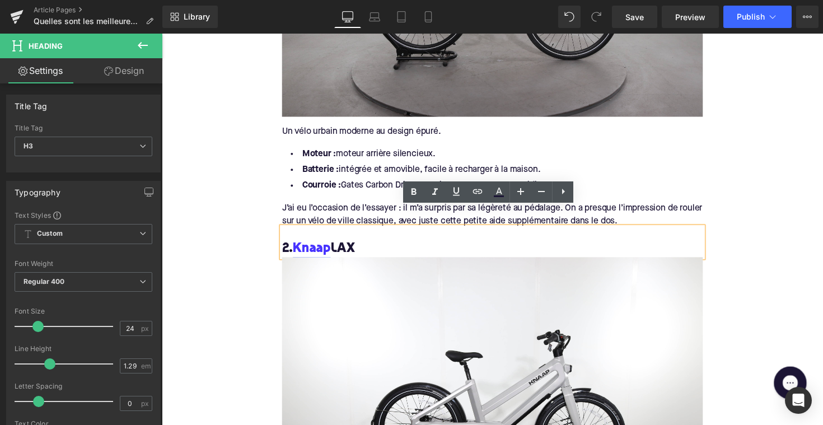
copy h3 "Knaap LAX"
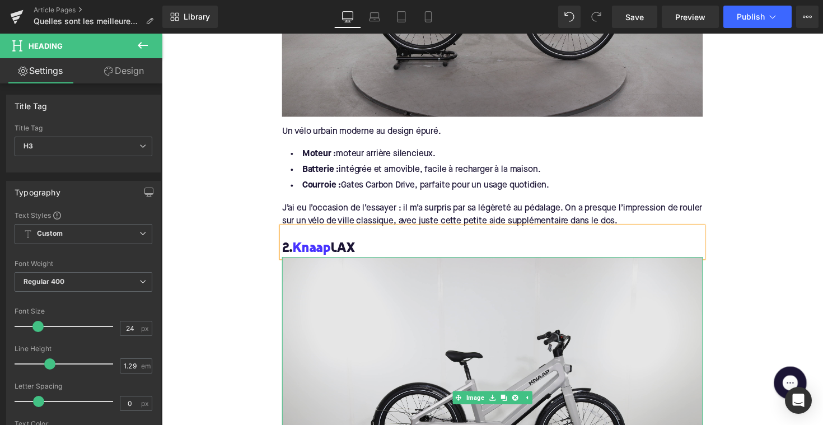
click at [341, 278] on img at bounding box center [500, 406] width 431 height 287
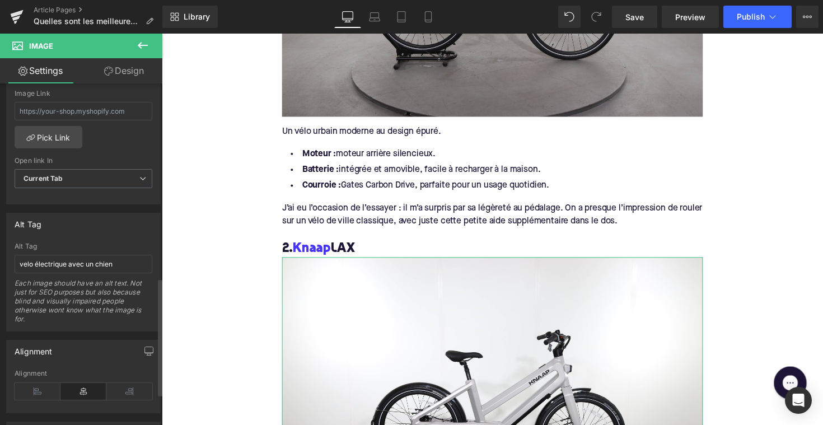
scroll to position [562, 0]
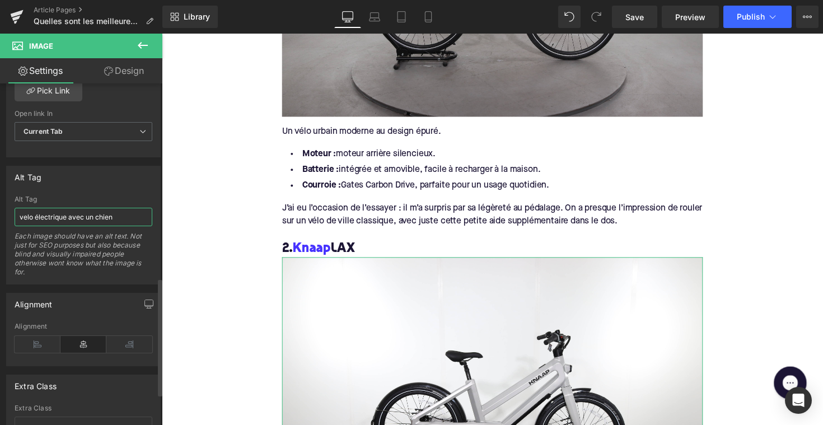
click at [77, 221] on input "velo électrique avec un chien" at bounding box center [84, 217] width 138 height 18
paste input "Knaap LAX"
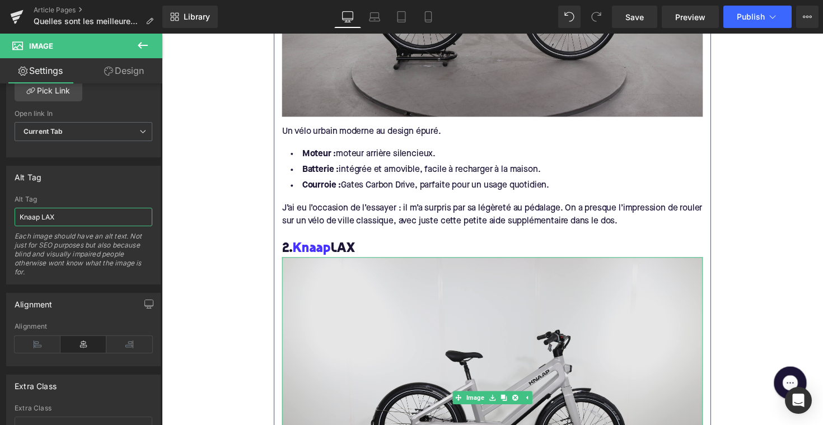
type input "Knaap LAX"
click at [306, 287] on img at bounding box center [500, 406] width 431 height 287
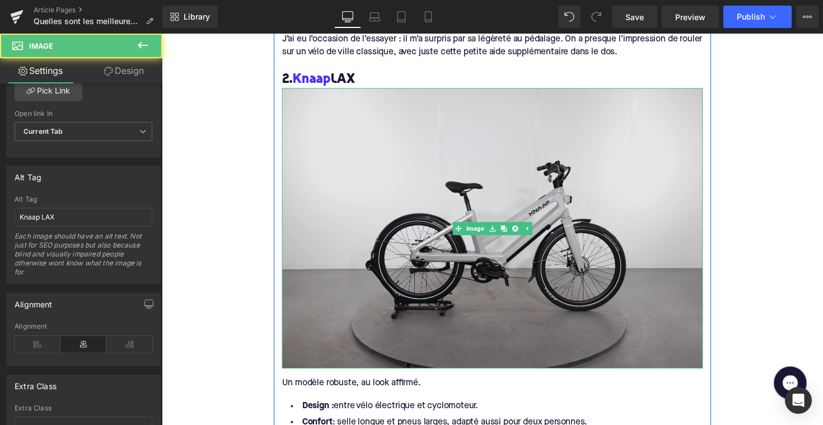
scroll to position [1532, 0]
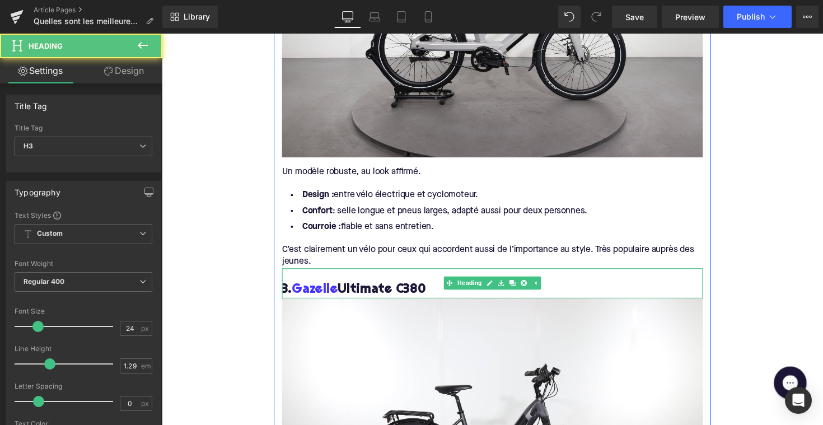
drag, startPoint x: 438, startPoint y: 276, endPoint x: 298, endPoint y: 277, distance: 139.4
click at [298, 287] on h3 "3. Gazelle Ultimate C380" at bounding box center [500, 295] width 431 height 17
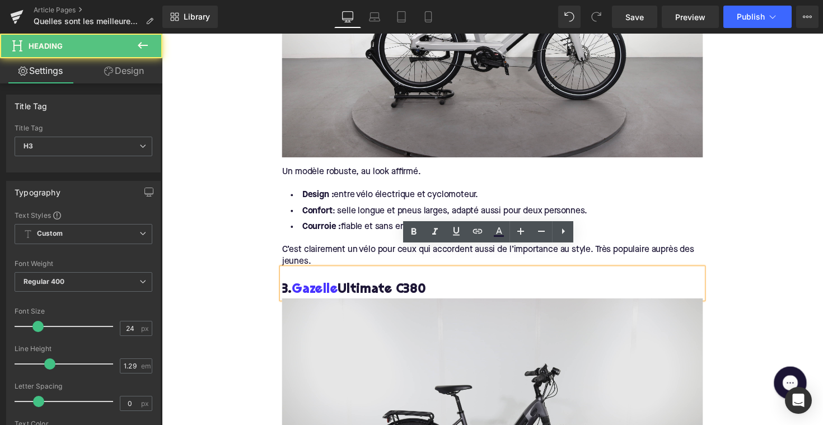
copy h3 "Gazelle Ultimate C380"
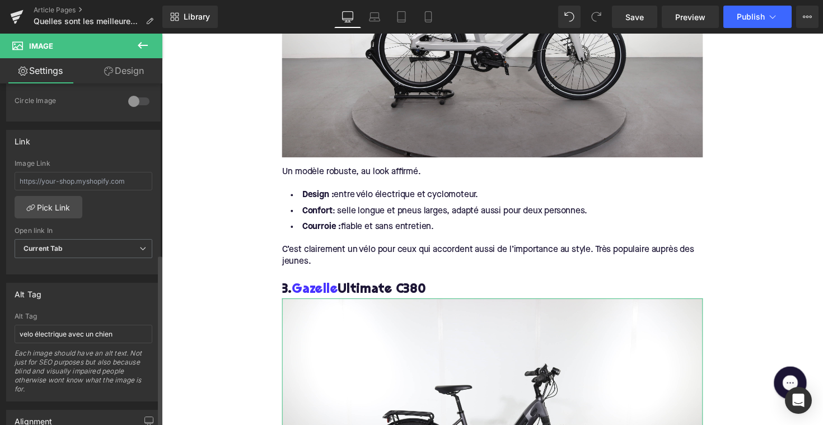
scroll to position [451, 0]
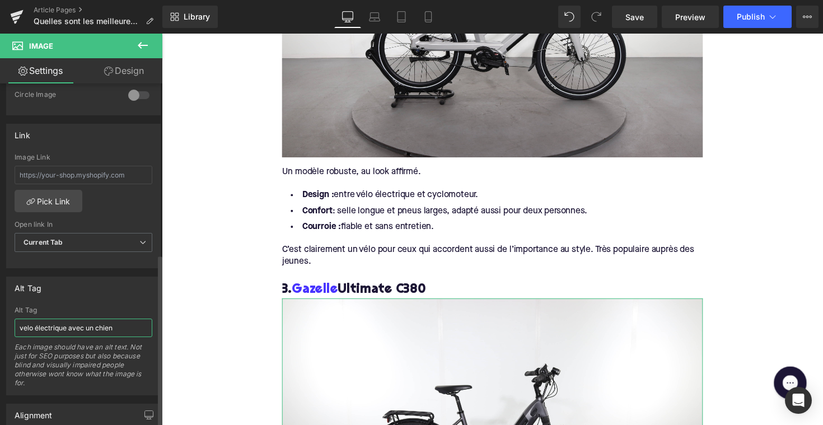
click at [76, 324] on input "velo électrique avec un chien" at bounding box center [84, 328] width 138 height 18
paste input "Gazelle Ultimate C380"
type input "Gazelle Ultimate C380"
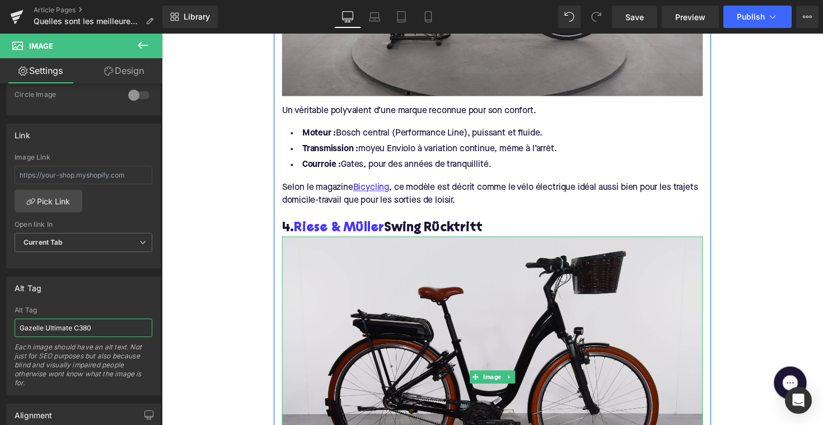
scroll to position [2061, 0]
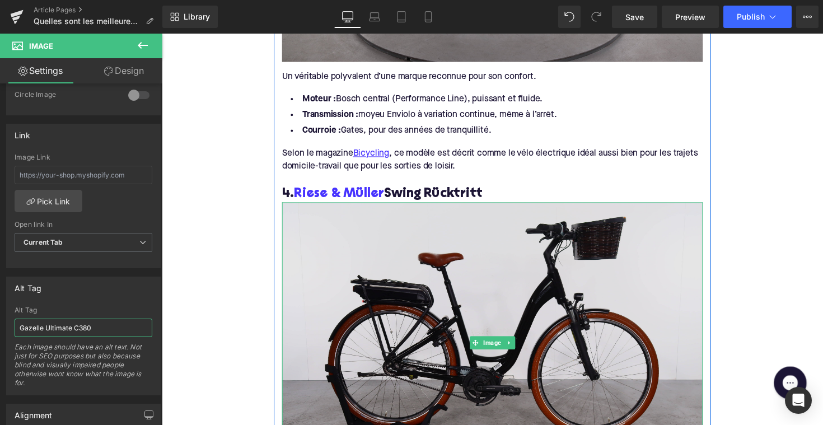
click at [370, 275] on img at bounding box center [500, 350] width 431 height 287
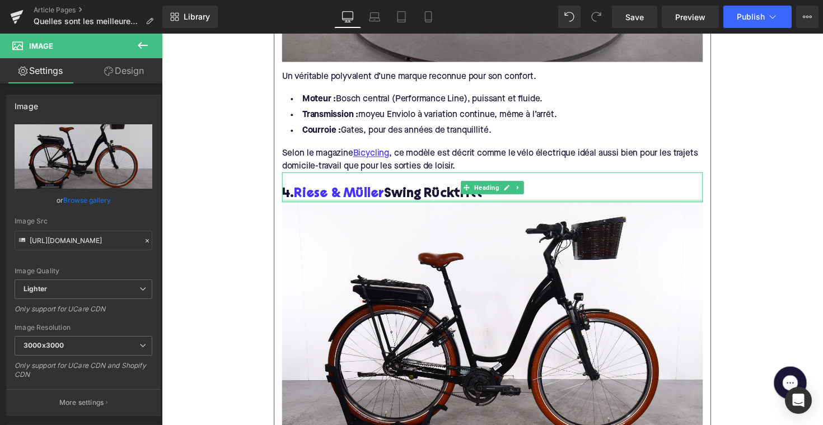
click at [496, 182] on div "4. [PERSON_NAME] & Müller Swing Rücktritt Heading" at bounding box center [500, 191] width 431 height 31
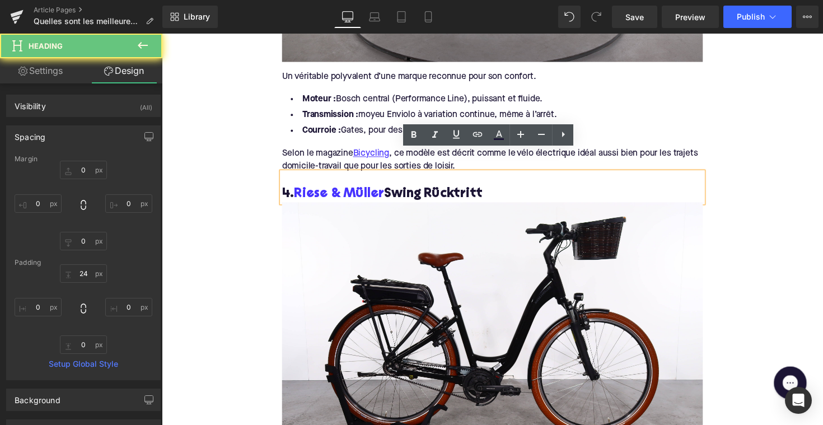
click at [496, 189] on h3 "4. [PERSON_NAME] & Müller Swing Rücktritt" at bounding box center [500, 197] width 431 height 17
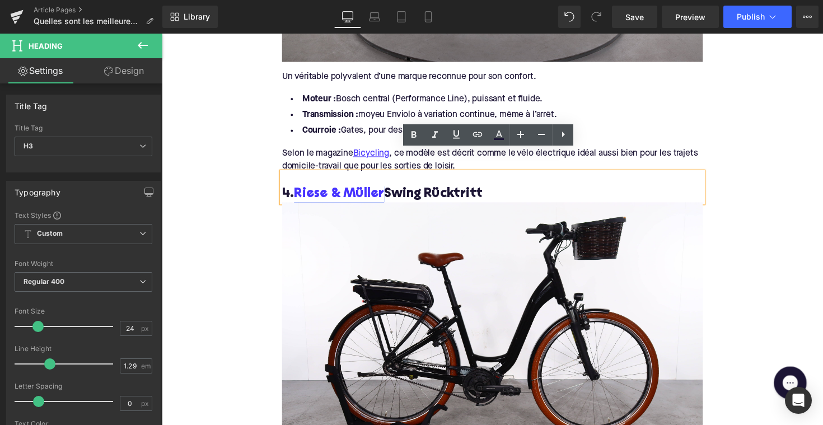
drag, startPoint x: 494, startPoint y: 176, endPoint x: 300, endPoint y: 181, distance: 193.8
click at [300, 189] on h3 "4. [PERSON_NAME] & Müller Swing Rücktritt" at bounding box center [500, 197] width 431 height 17
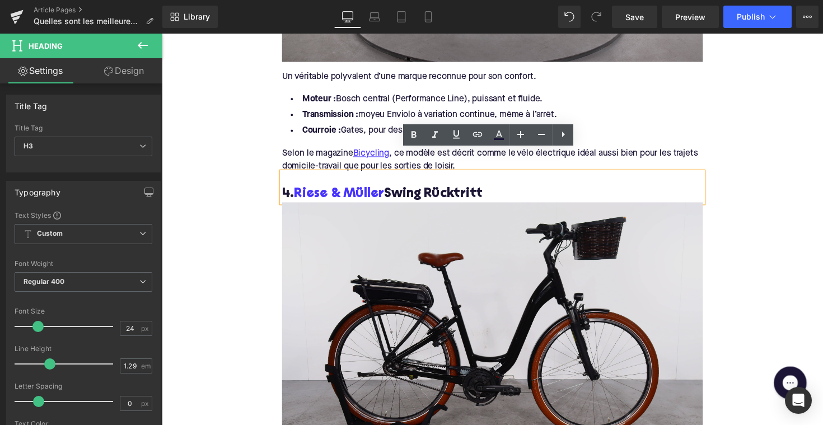
copy h3 "[PERSON_NAME] & Müller Swing Rücktritt"
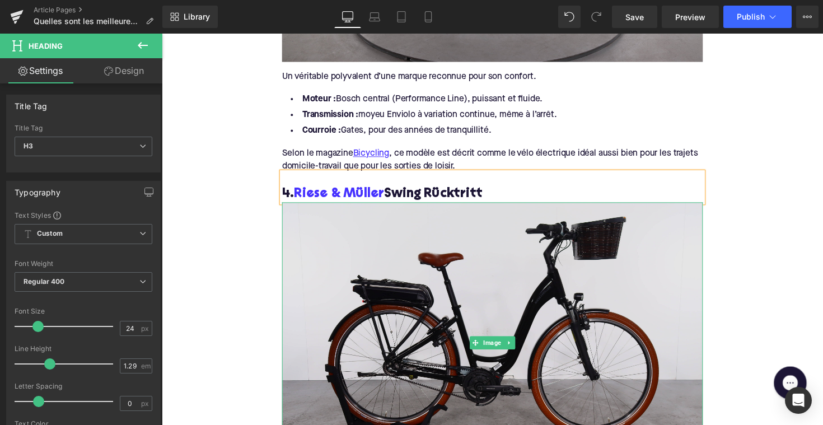
click at [398, 283] on img at bounding box center [500, 350] width 431 height 287
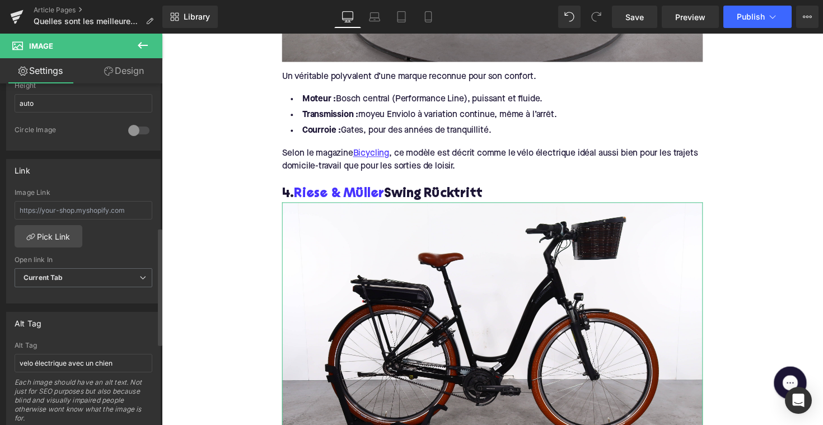
scroll to position [417, 0]
click at [81, 359] on input "velo électrique avec un chien" at bounding box center [84, 362] width 138 height 18
paste input "[PERSON_NAME] & Müller Swing Rücktritt"
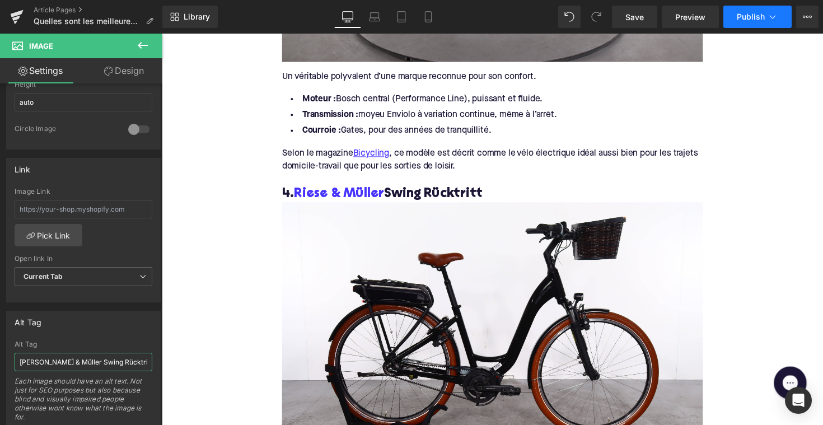
type input "[PERSON_NAME] & Müller Swing Rücktritt"
click at [757, 18] on span "Publish" at bounding box center [751, 16] width 28 height 9
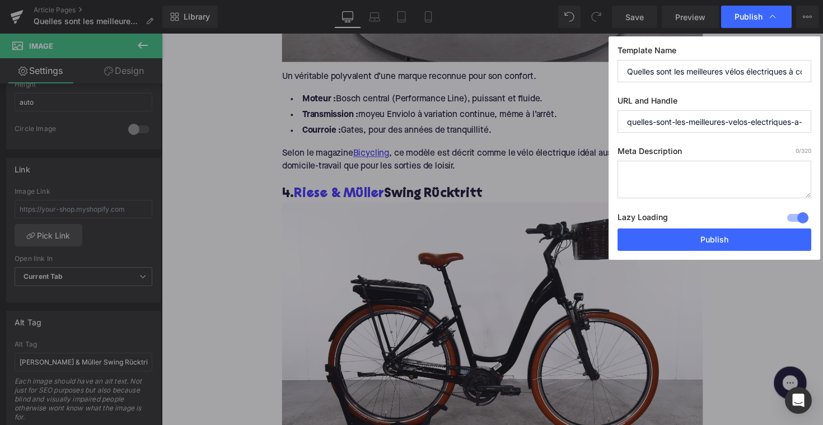
click at [674, 171] on textarea at bounding box center [715, 180] width 194 height 38
paste textarea "Découvrez les meilleurs vélos électriques à courroie : silencieux, propres et s…"
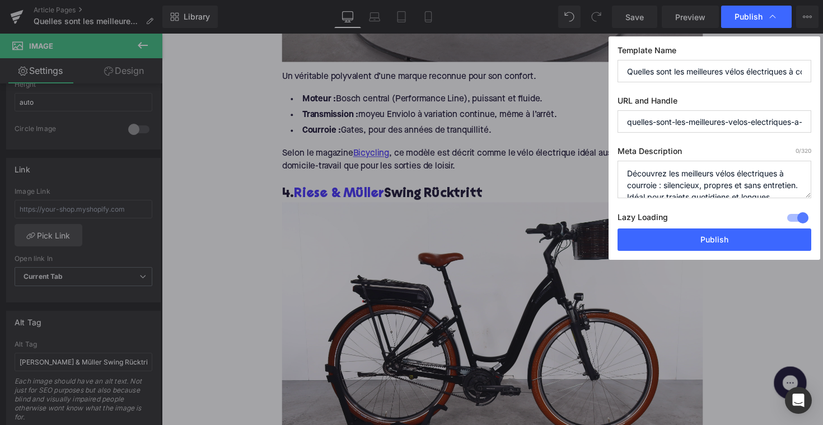
scroll to position [24, 0]
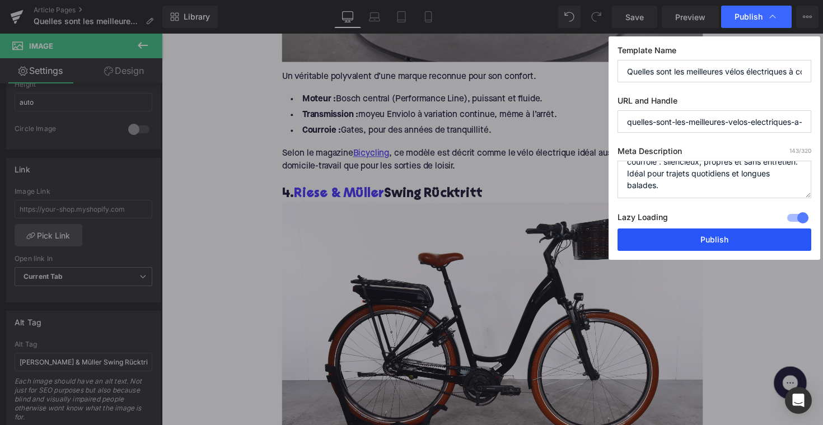
type textarea "Découvrez les meilleurs vélos électriques à courroie : silencieux, propres et s…"
click at [702, 246] on button "Publish" at bounding box center [715, 239] width 194 height 22
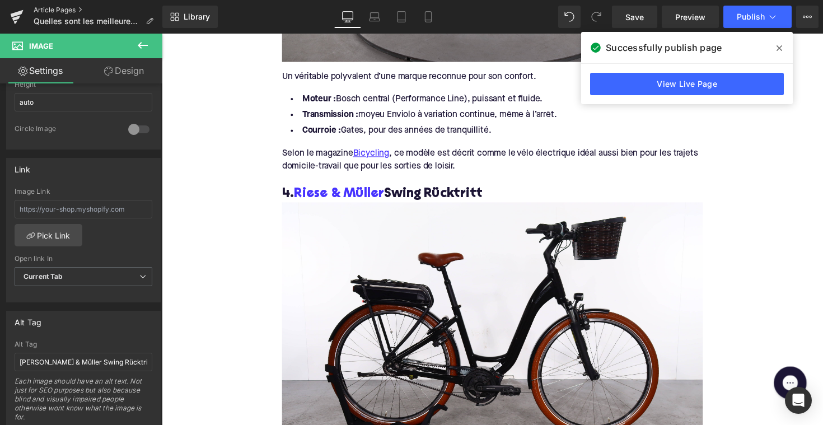
click at [60, 12] on link "Article Pages" at bounding box center [98, 10] width 129 height 9
